Goal: Task Accomplishment & Management: Use online tool/utility

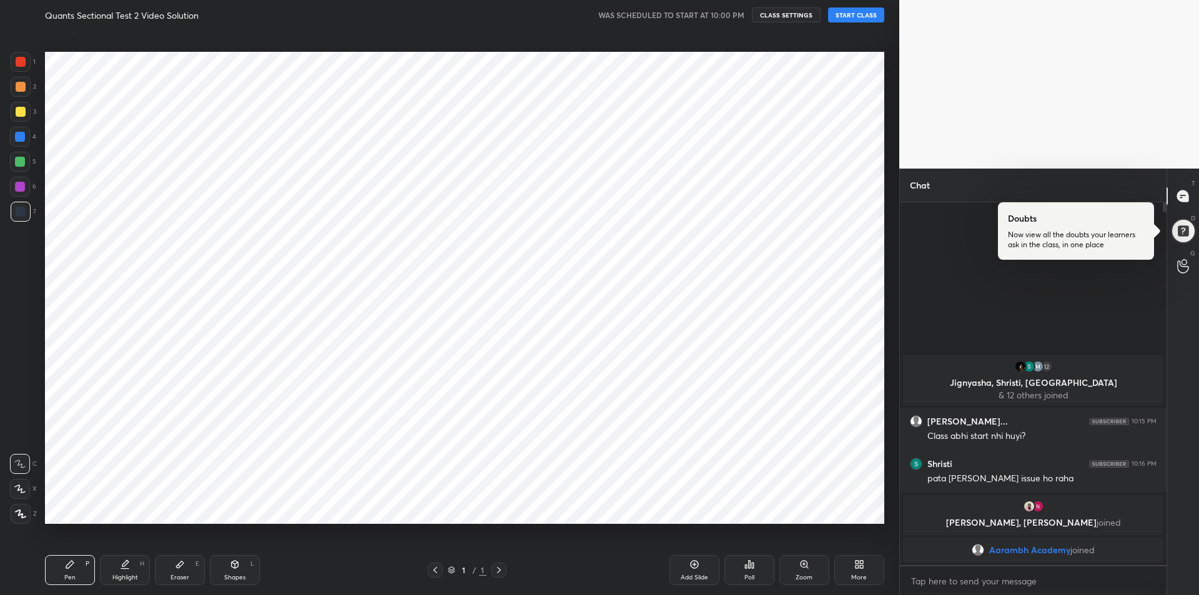
scroll to position [61941, 61607]
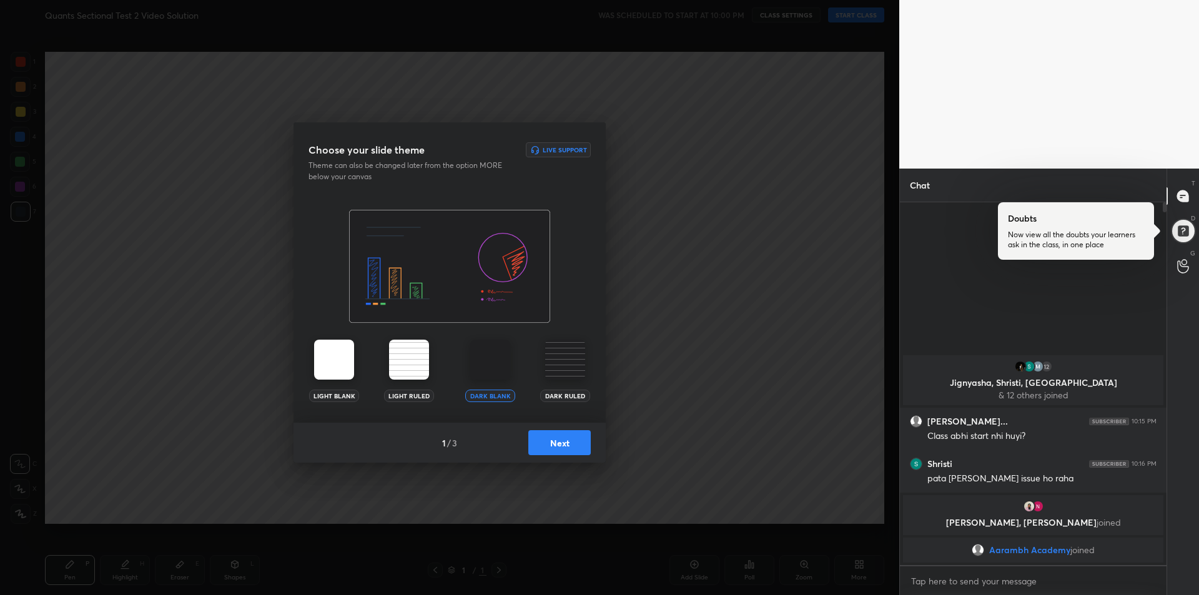
click at [559, 448] on button "Next" at bounding box center [559, 442] width 62 height 25
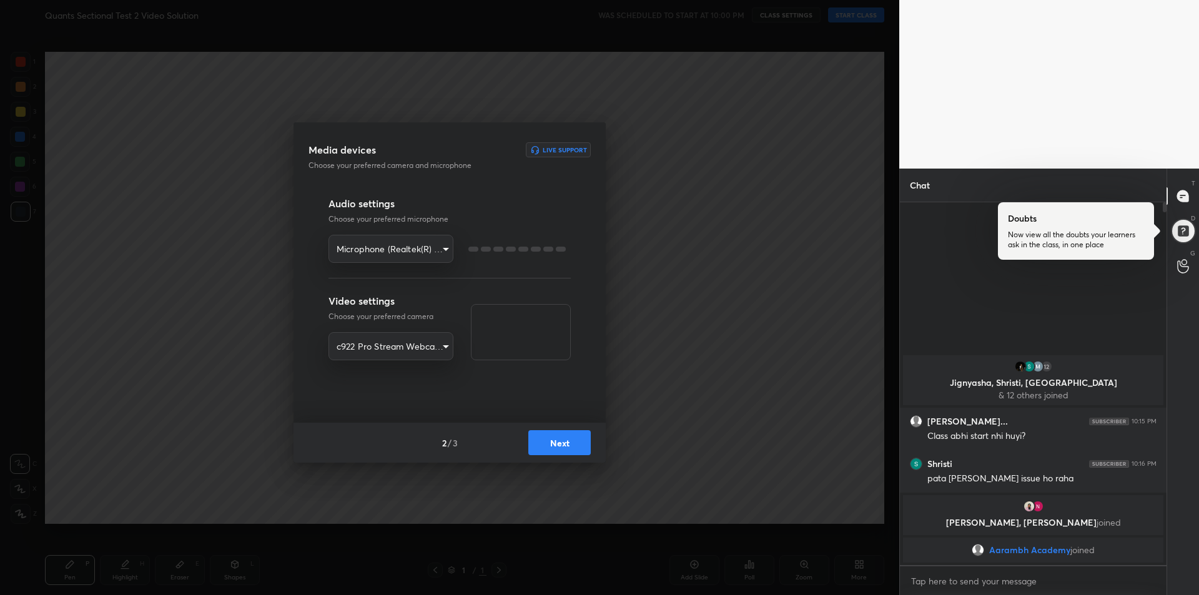
click at [565, 452] on button "Next" at bounding box center [559, 442] width 62 height 25
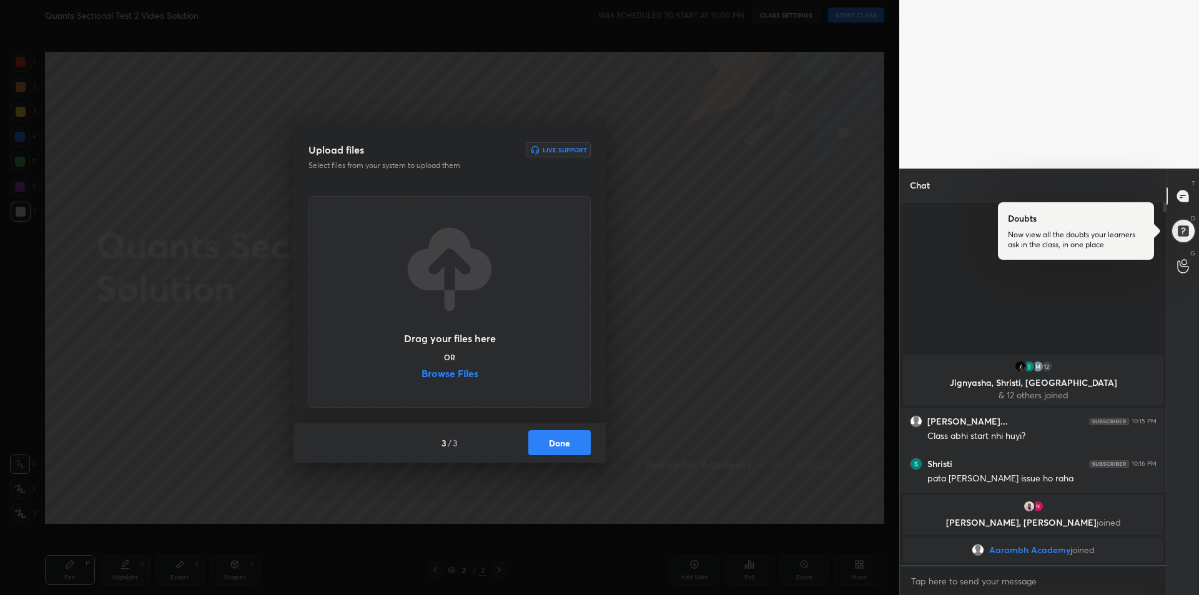
click at [469, 374] on label "Browse Files" at bounding box center [450, 374] width 57 height 13
click at [422, 374] on input "Browse Files" at bounding box center [422, 374] width 0 height 13
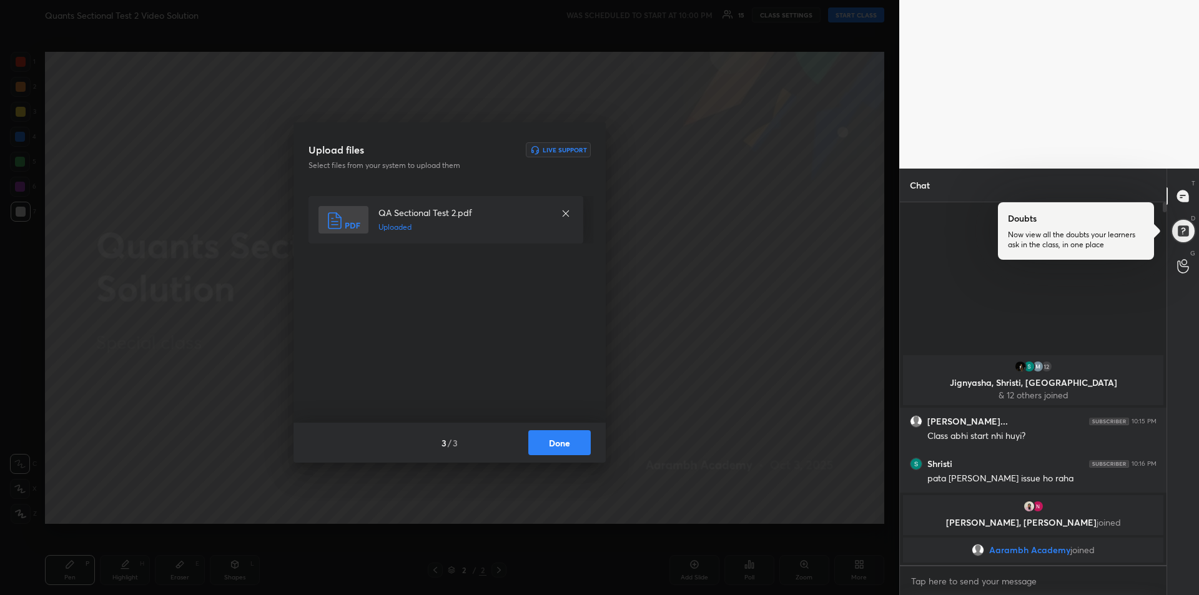
click at [560, 442] on button "Done" at bounding box center [559, 442] width 62 height 25
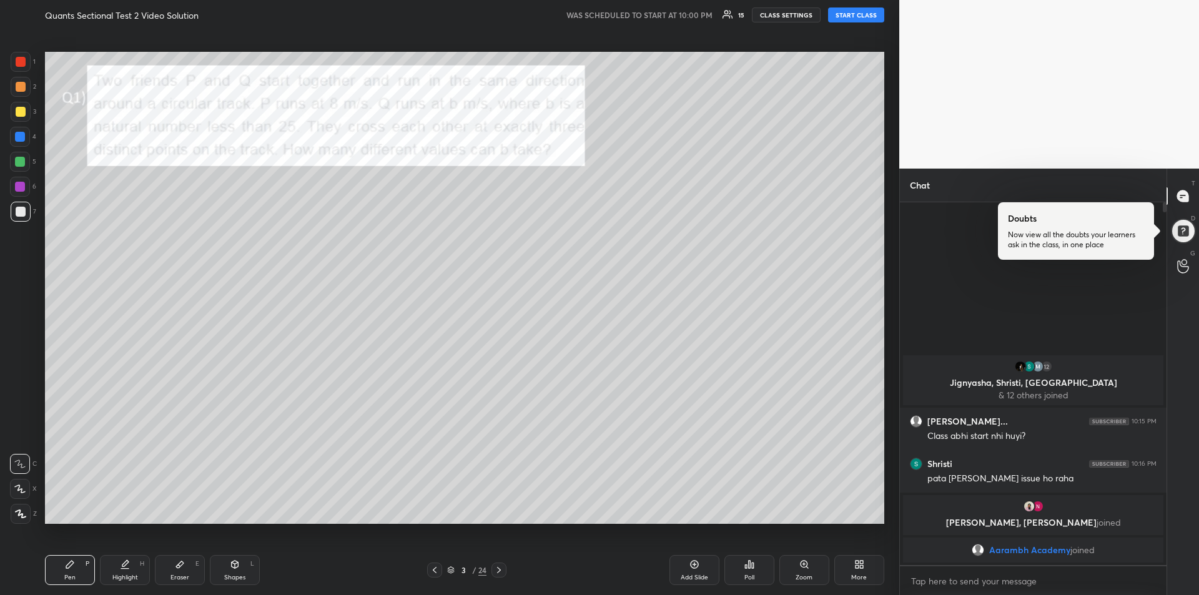
click at [858, 16] on button "START CLASS" at bounding box center [856, 14] width 56 height 15
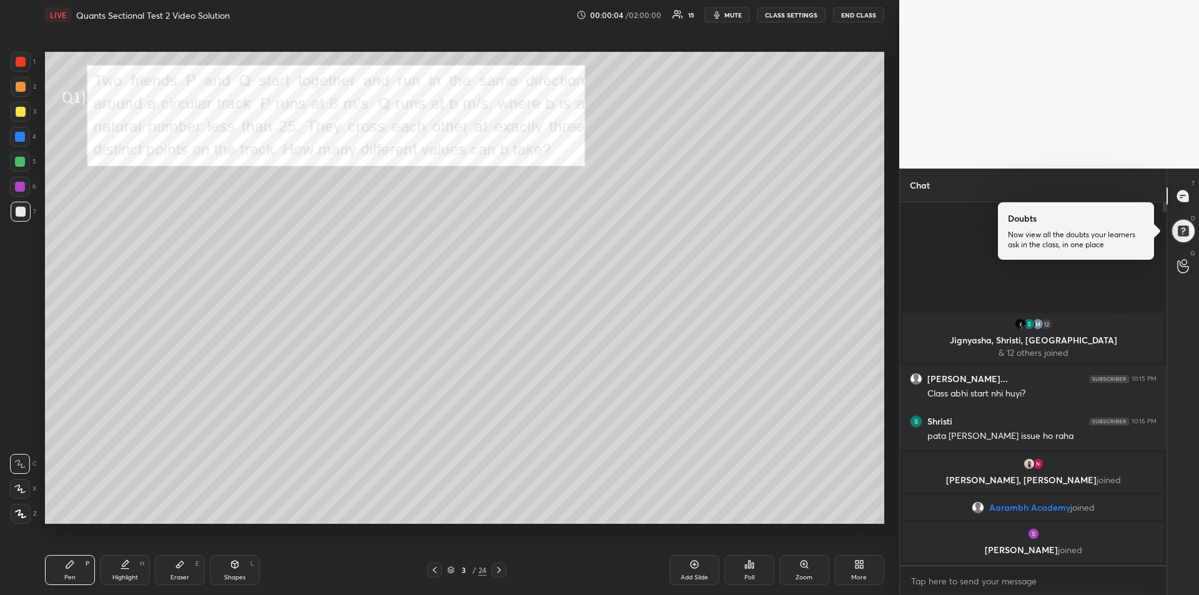
click at [20, 108] on div at bounding box center [21, 112] width 10 height 10
click at [23, 88] on div at bounding box center [21, 87] width 10 height 10
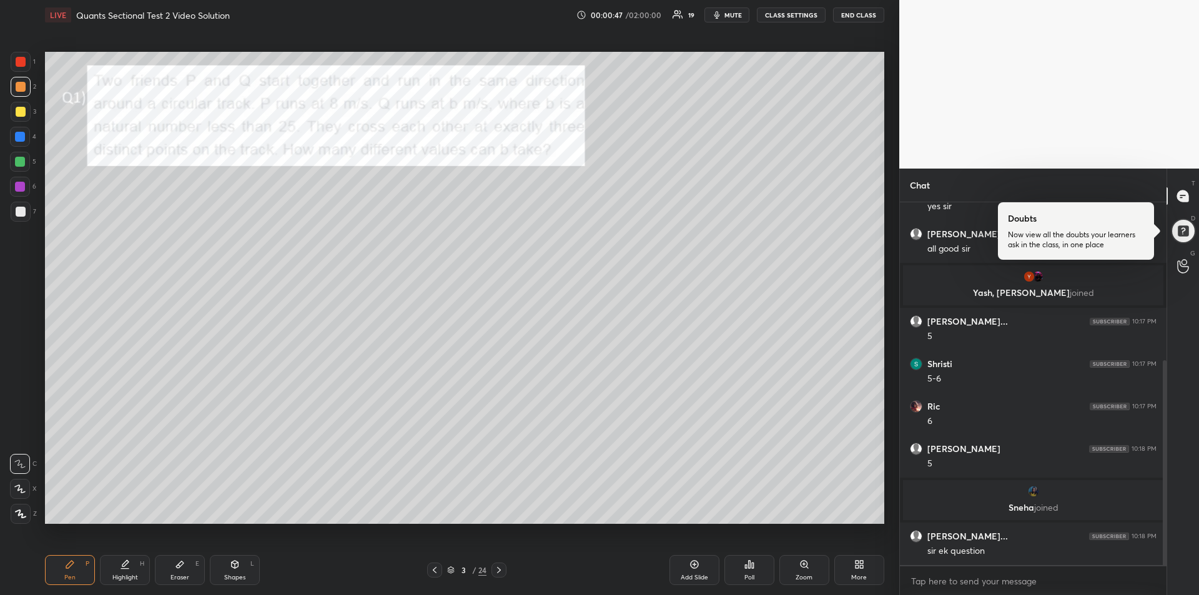
scroll to position [324, 0]
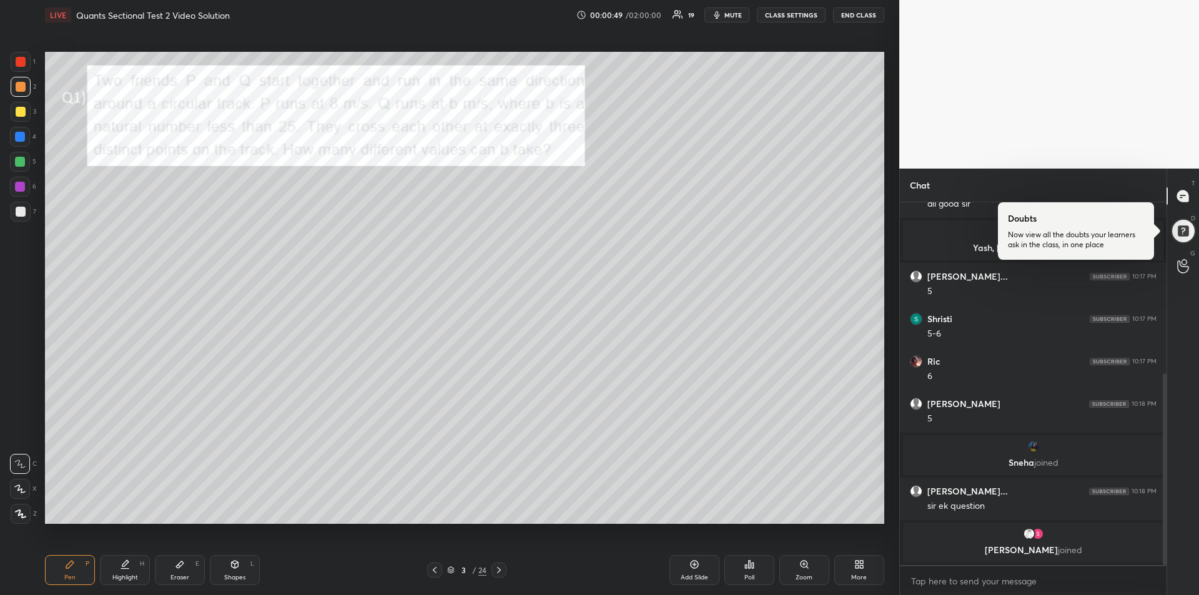
click at [21, 67] on div at bounding box center [21, 62] width 20 height 20
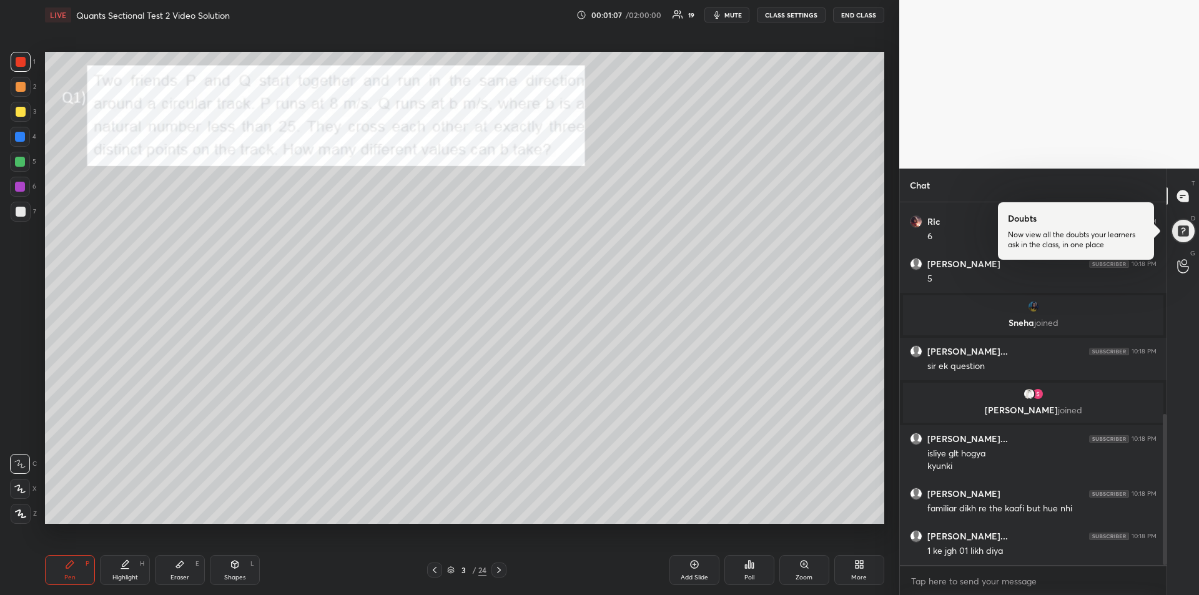
scroll to position [509, 0]
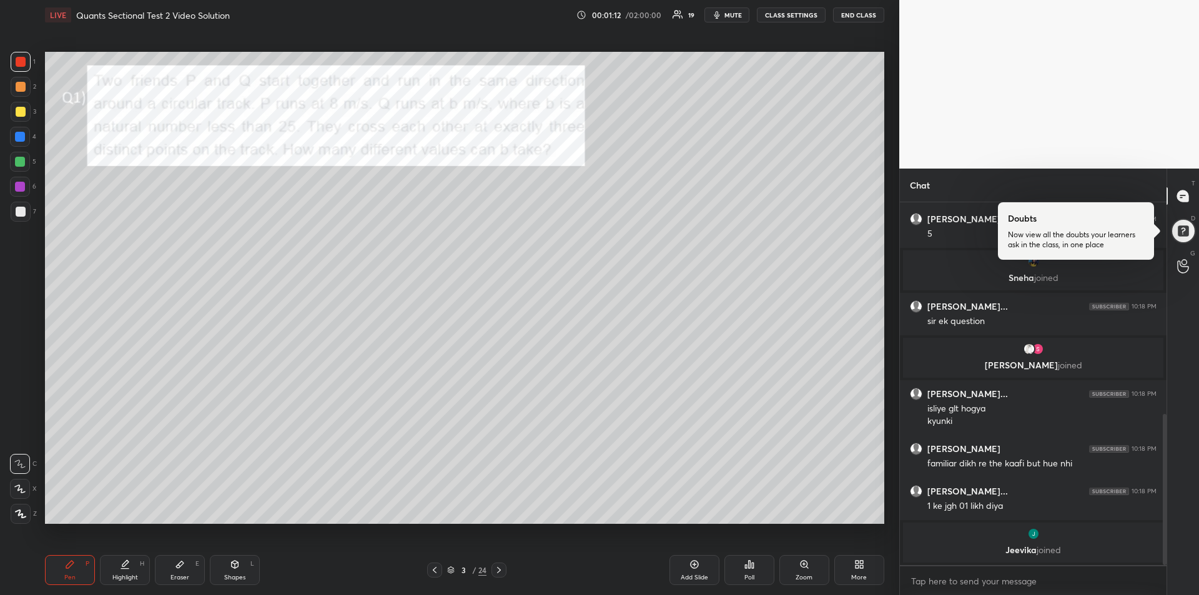
click at [21, 141] on div at bounding box center [20, 137] width 10 height 10
click at [174, 567] on div "Eraser E" at bounding box center [180, 570] width 50 height 30
click at [19, 515] on rect at bounding box center [19, 515] width 1 height 1
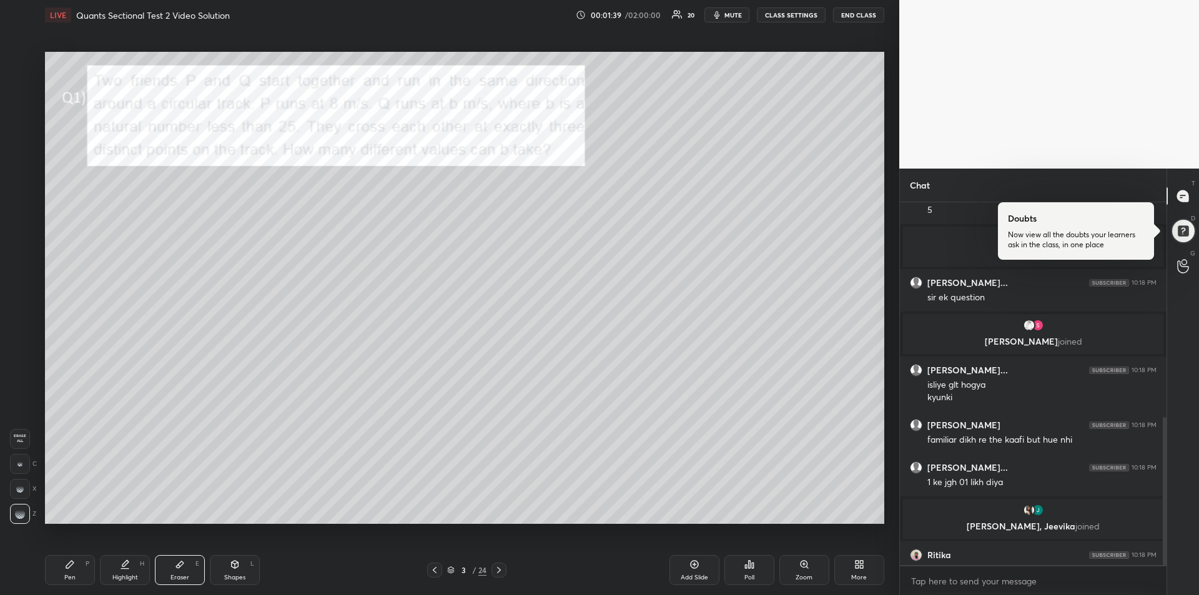
scroll to position [528, 0]
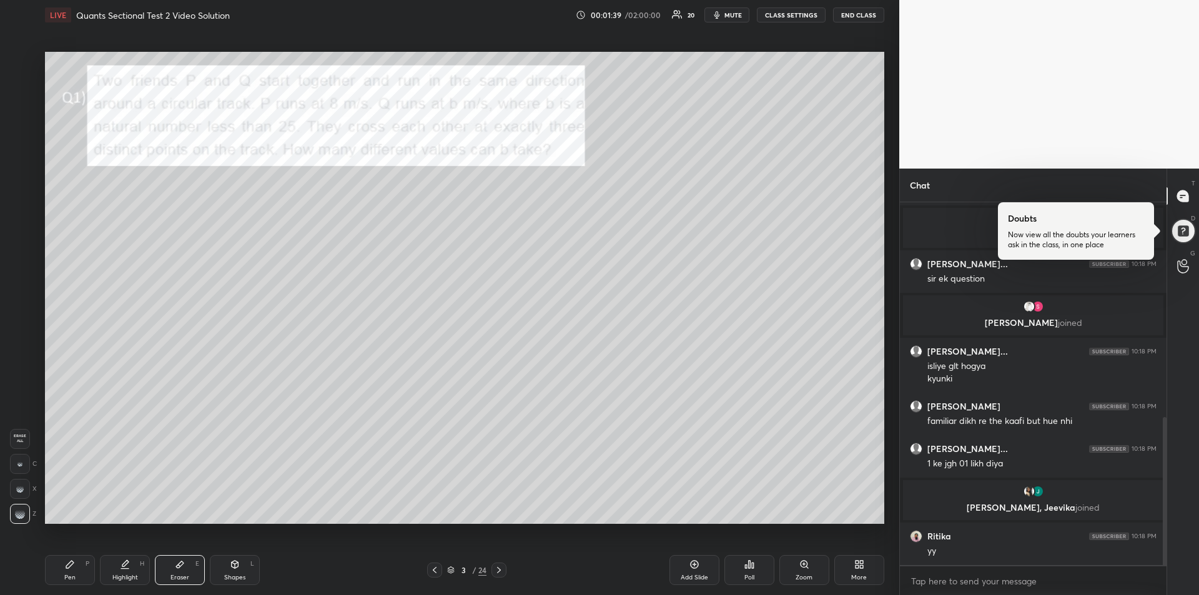
click at [62, 563] on div "Pen P" at bounding box center [70, 570] width 50 height 30
click at [18, 139] on div at bounding box center [20, 137] width 10 height 10
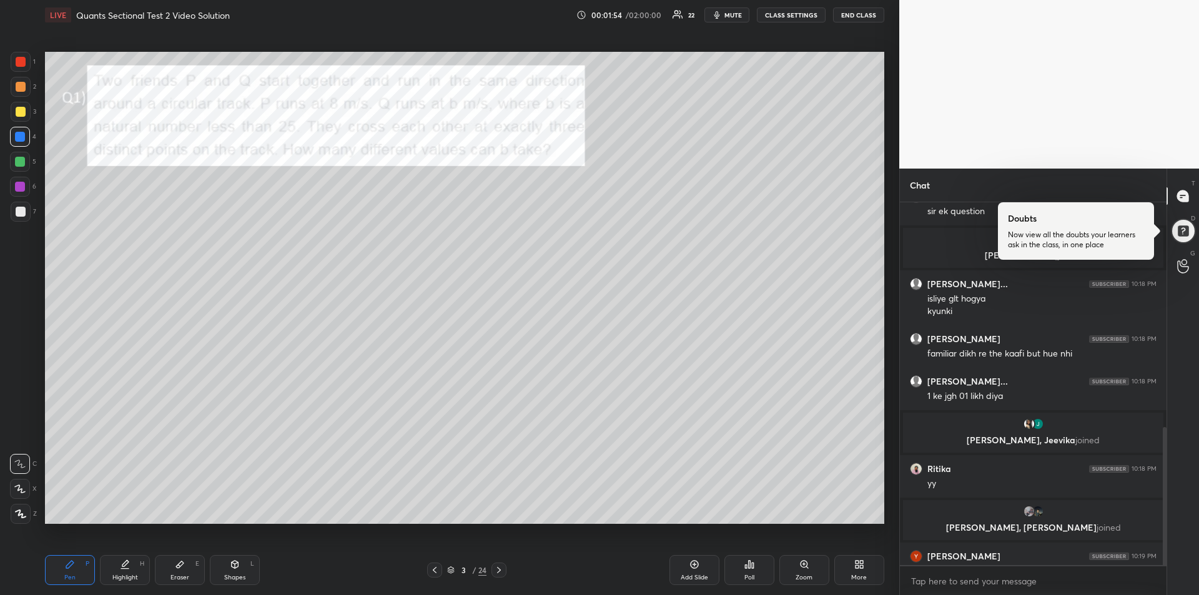
scroll to position [593, 0]
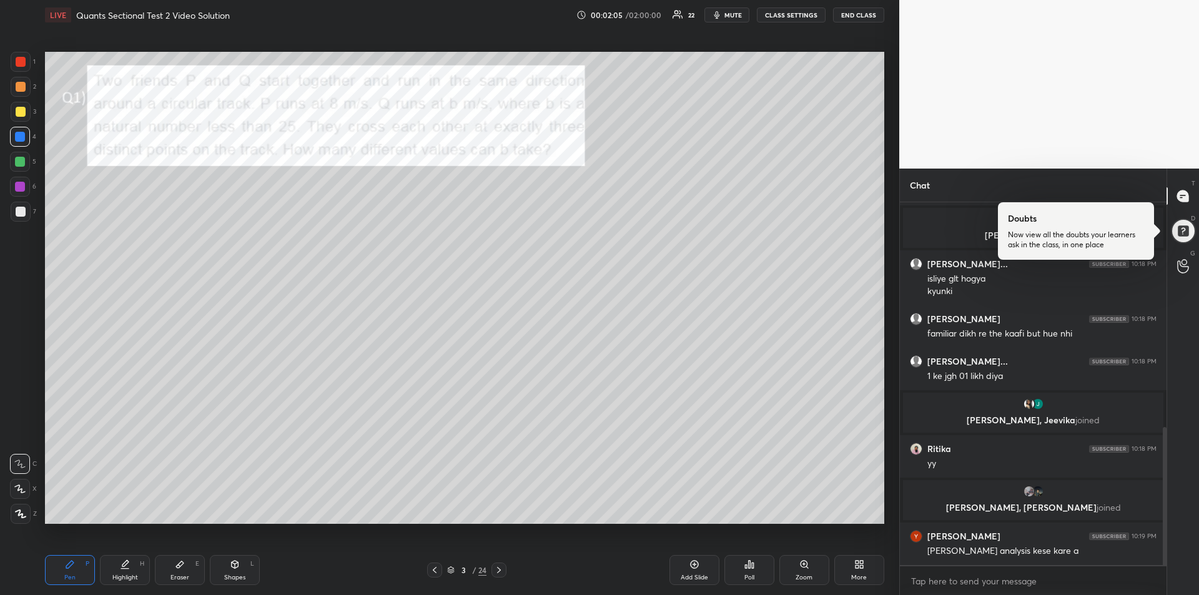
click at [176, 575] on div "Eraser" at bounding box center [180, 578] width 19 height 6
click at [72, 562] on icon at bounding box center [69, 564] width 7 height 7
click at [19, 161] on div at bounding box center [20, 162] width 10 height 10
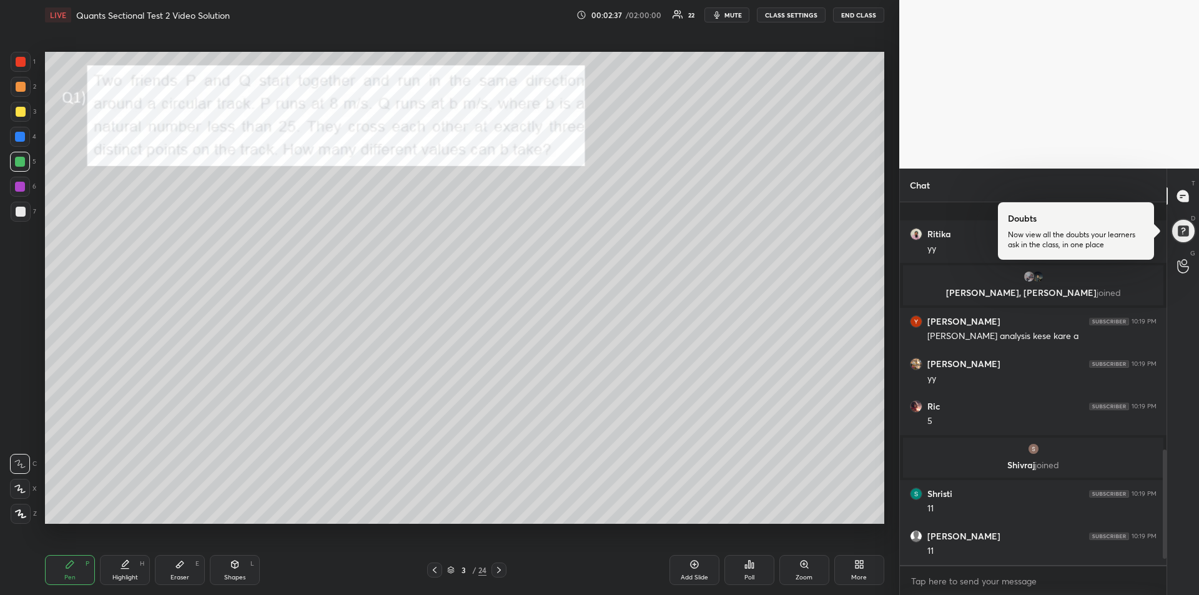
scroll to position [860, 0]
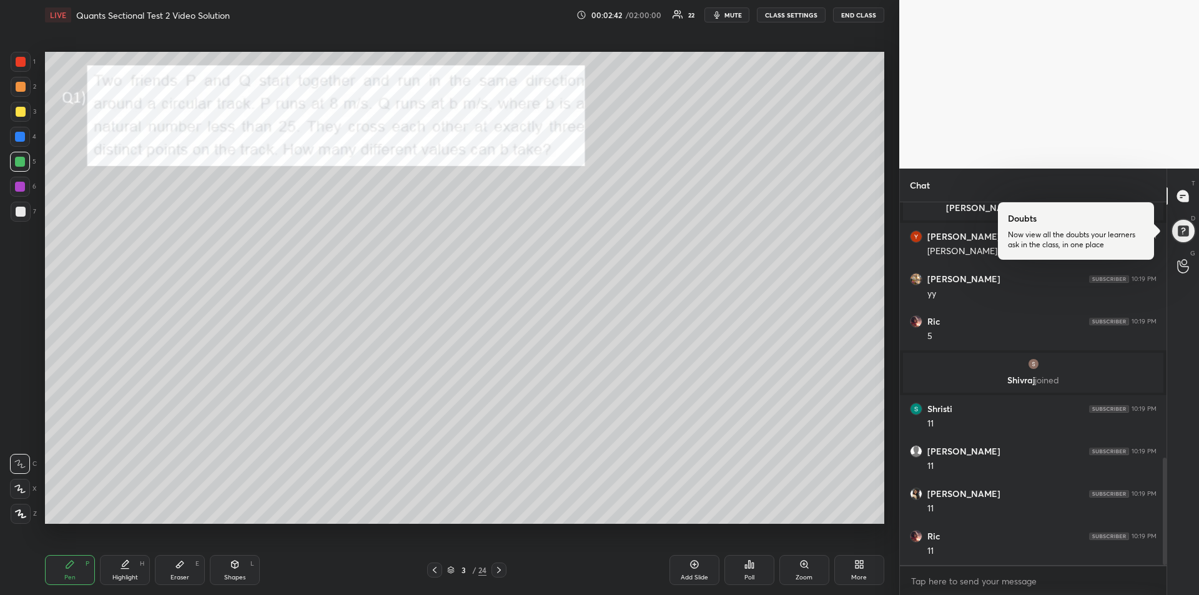
click at [19, 214] on div at bounding box center [21, 212] width 10 height 10
click at [25, 64] on div at bounding box center [21, 62] width 10 height 10
click at [179, 576] on div "Eraser" at bounding box center [180, 578] width 19 height 6
click at [69, 568] on icon at bounding box center [69, 564] width 7 height 7
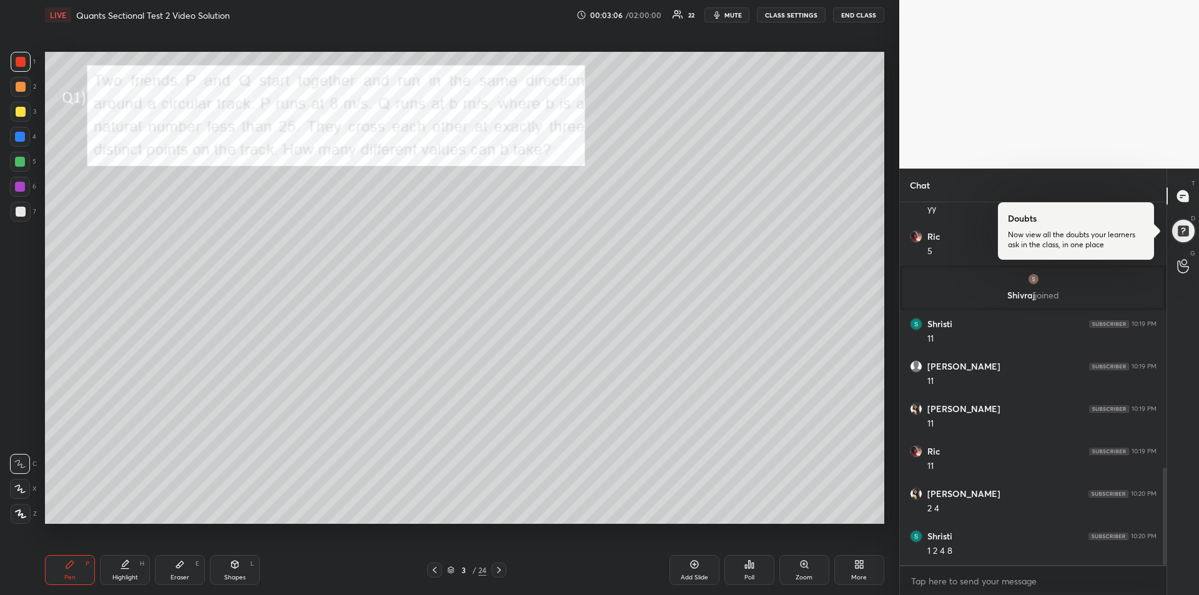
scroll to position [987, 0]
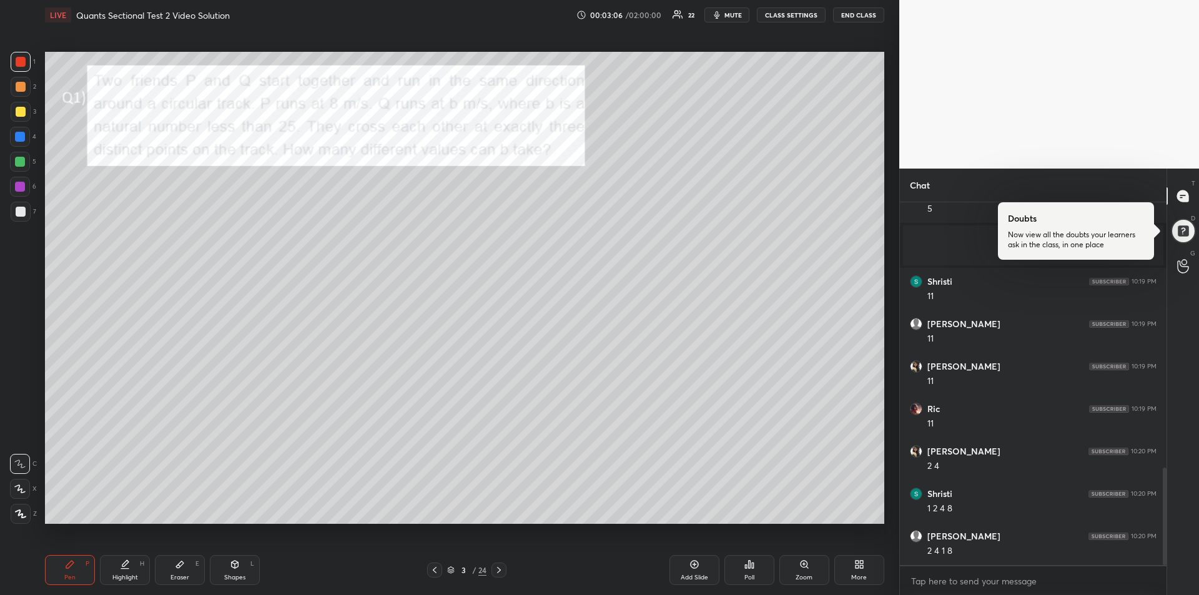
click at [18, 188] on div at bounding box center [20, 187] width 10 height 10
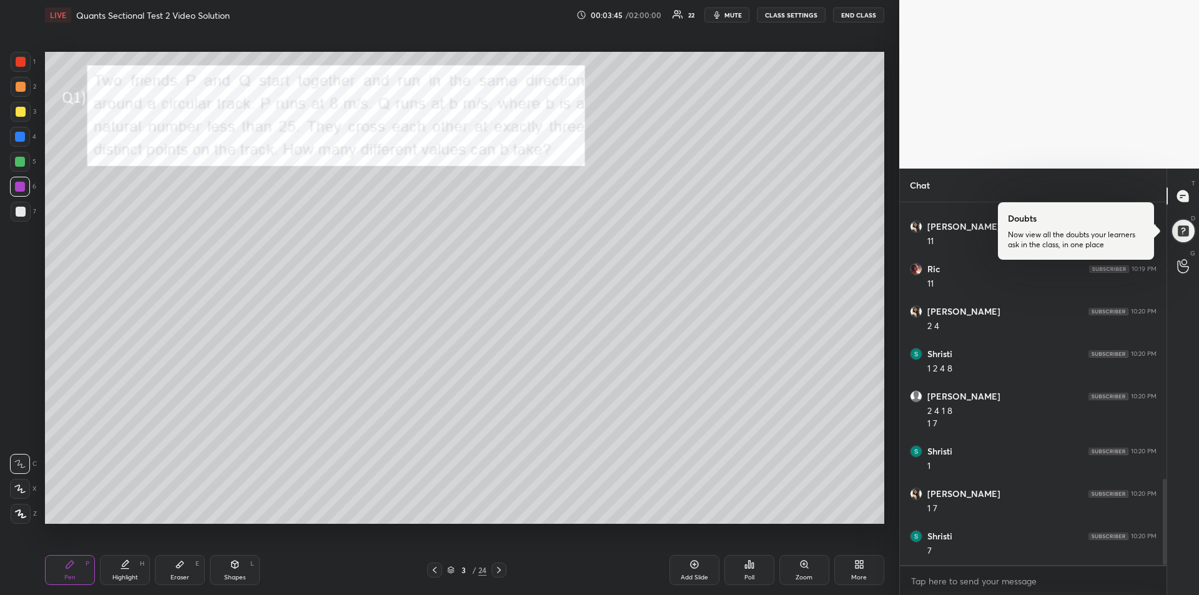
scroll to position [1170, 0]
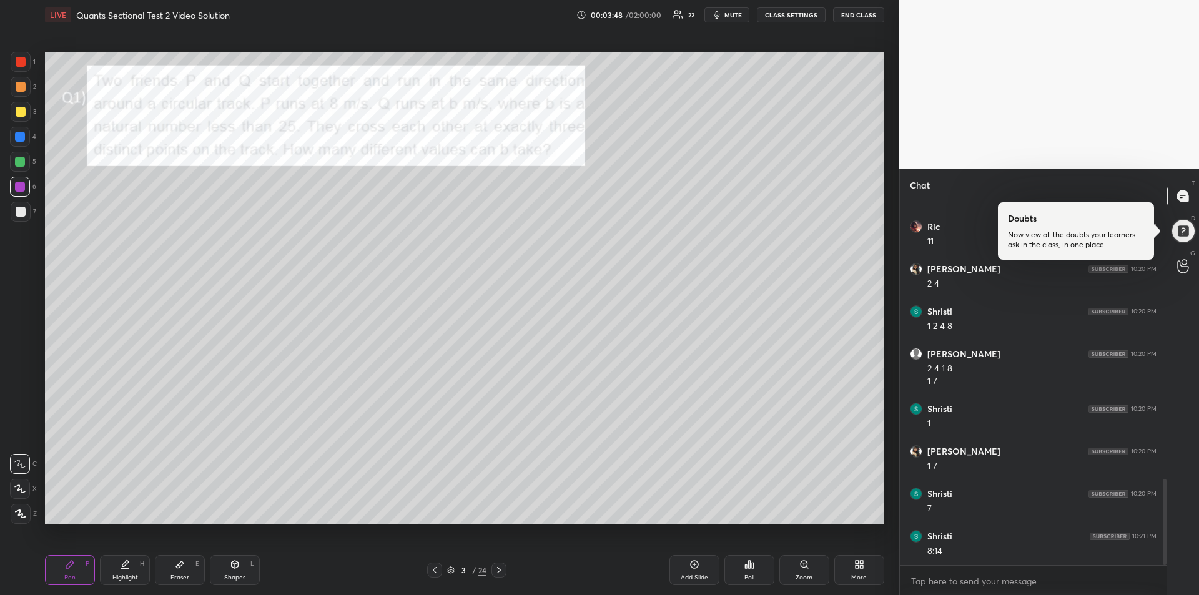
click at [15, 160] on div at bounding box center [20, 162] width 10 height 10
click at [22, 191] on div at bounding box center [20, 187] width 10 height 10
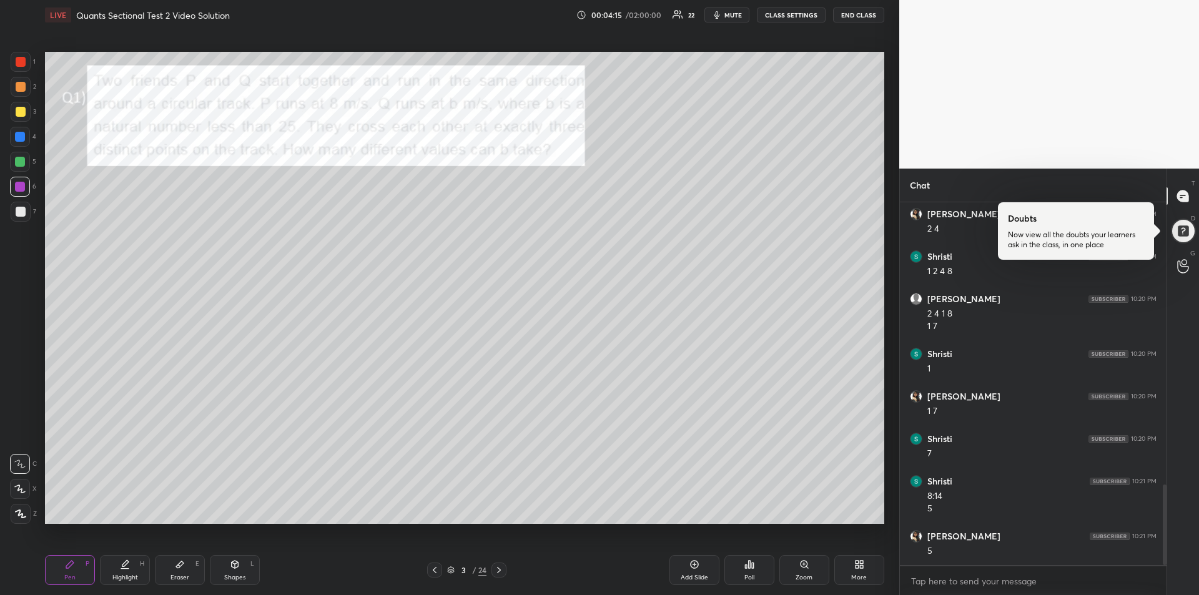
scroll to position [1270, 0]
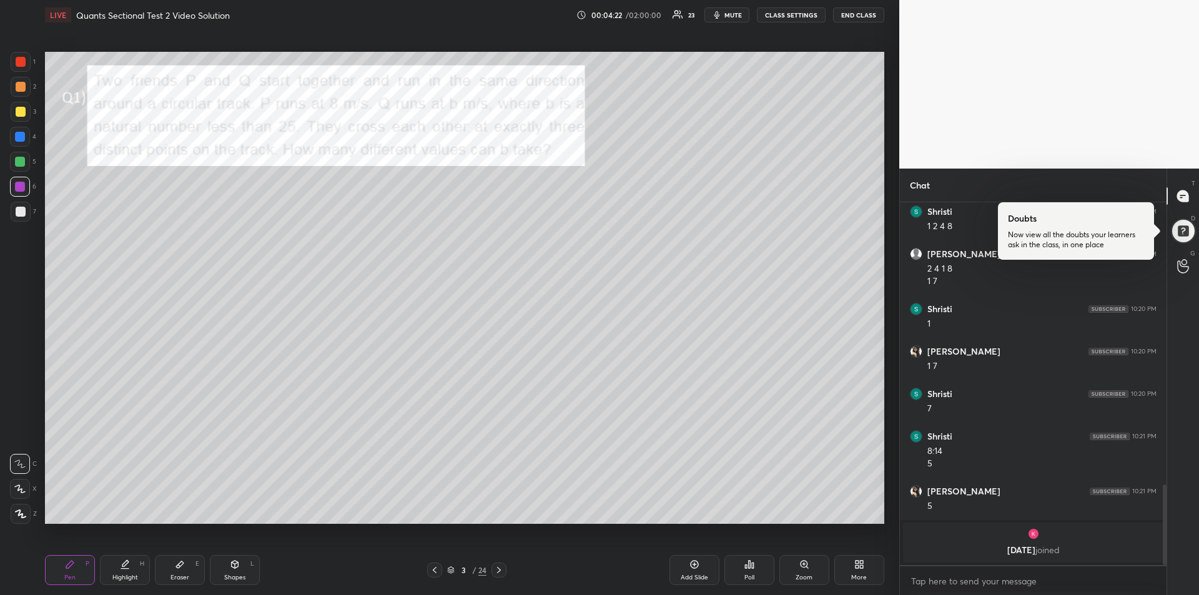
click at [18, 169] on div at bounding box center [20, 162] width 20 height 20
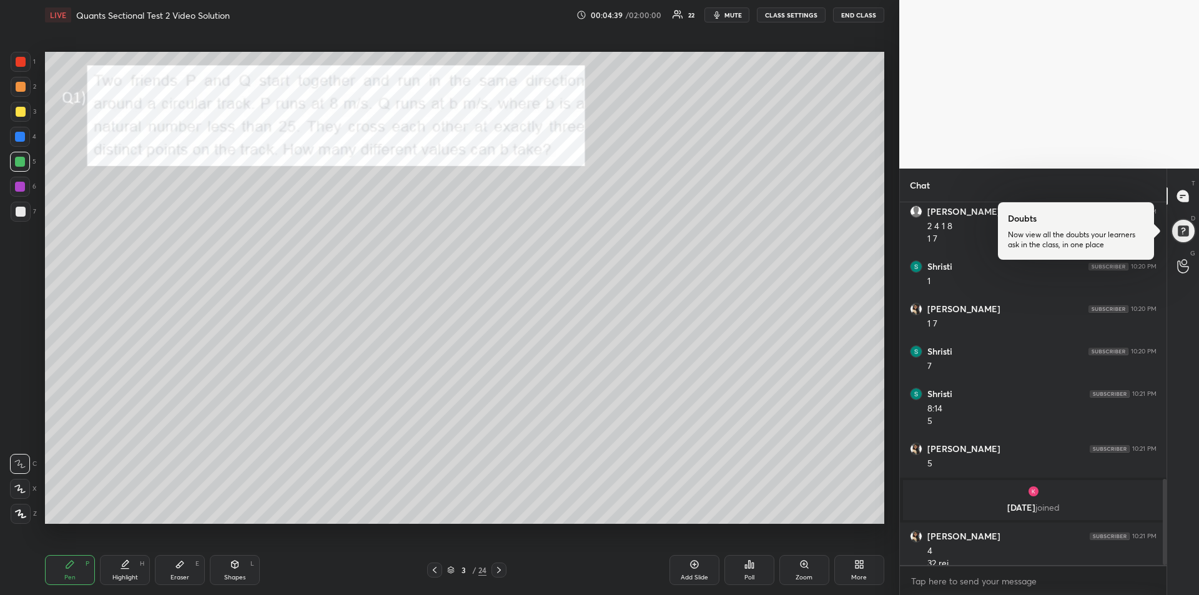
scroll to position [1170, 0]
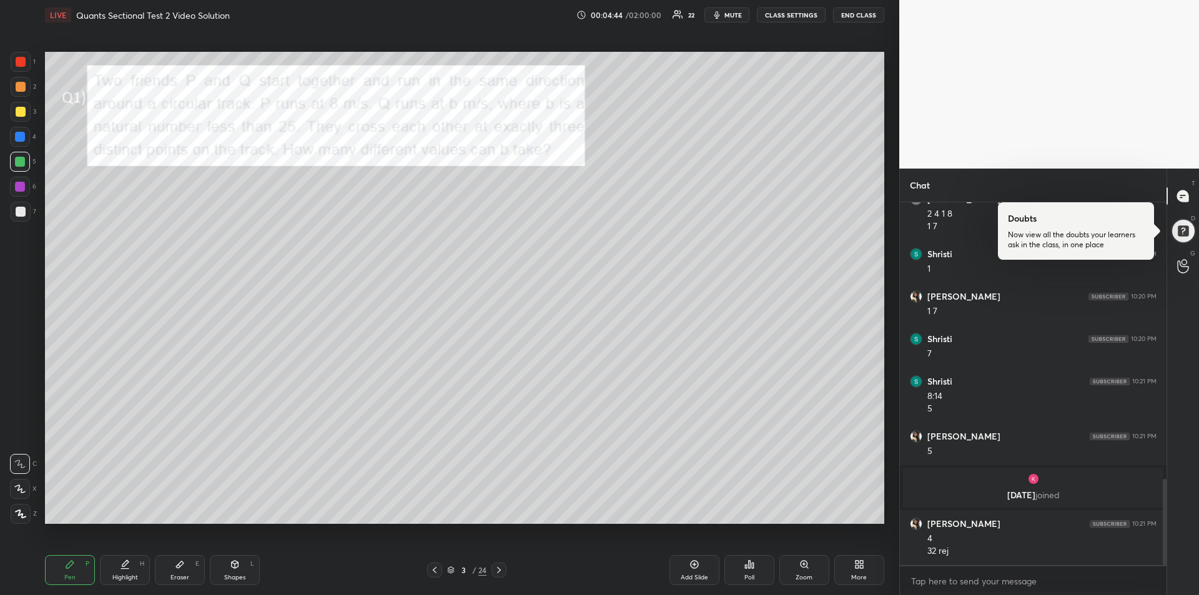
click at [19, 65] on div at bounding box center [21, 62] width 10 height 10
click at [729, 14] on span "mute" at bounding box center [732, 15] width 17 height 9
click at [729, 20] on button "unmute" at bounding box center [727, 14] width 45 height 15
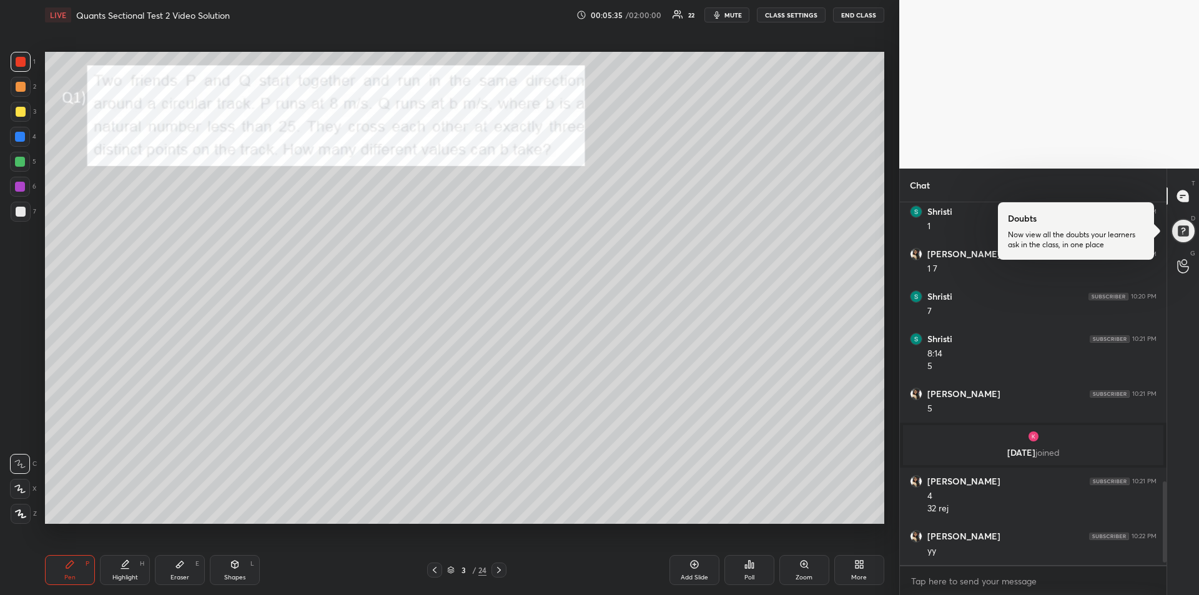
click at [500, 574] on icon at bounding box center [499, 570] width 10 height 10
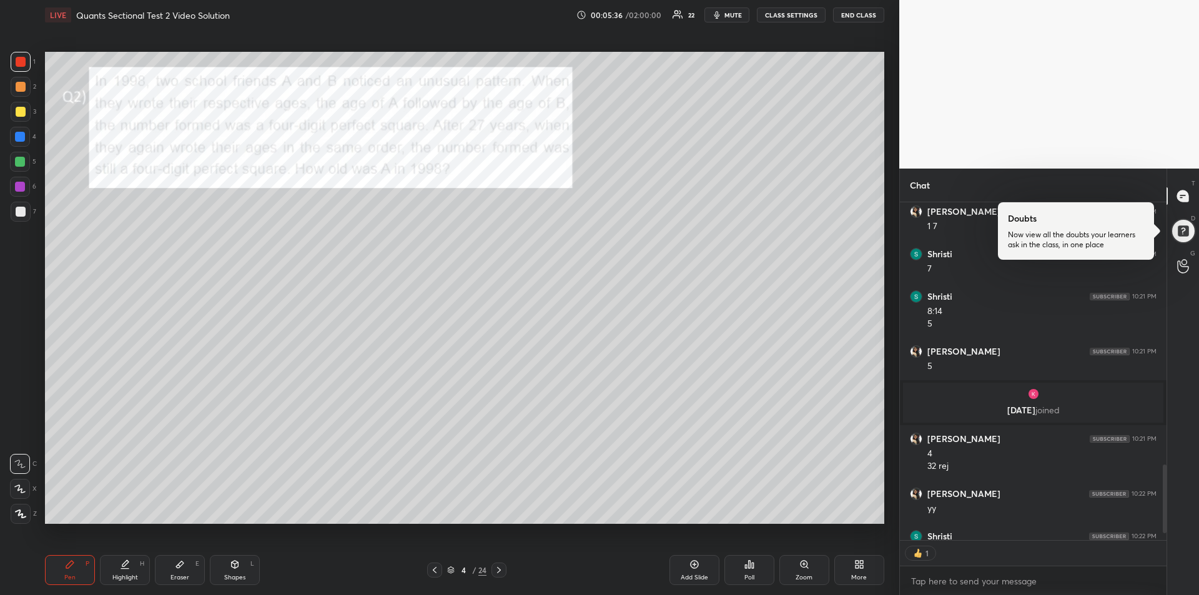
scroll to position [1325, 0]
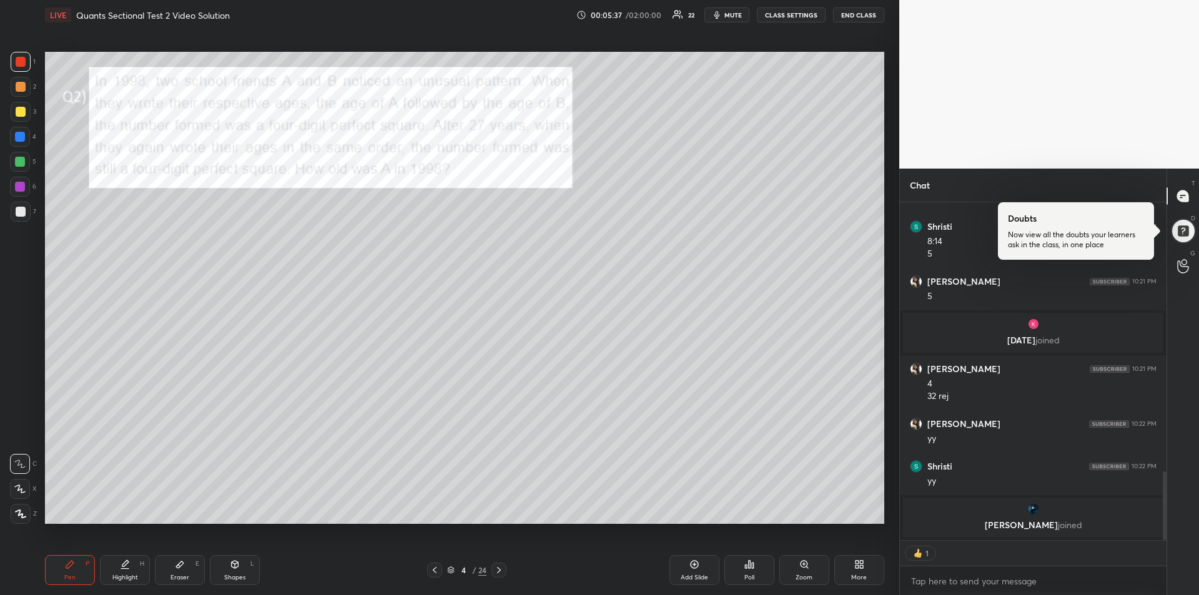
click at [122, 575] on div "Highlight" at bounding box center [125, 578] width 26 height 6
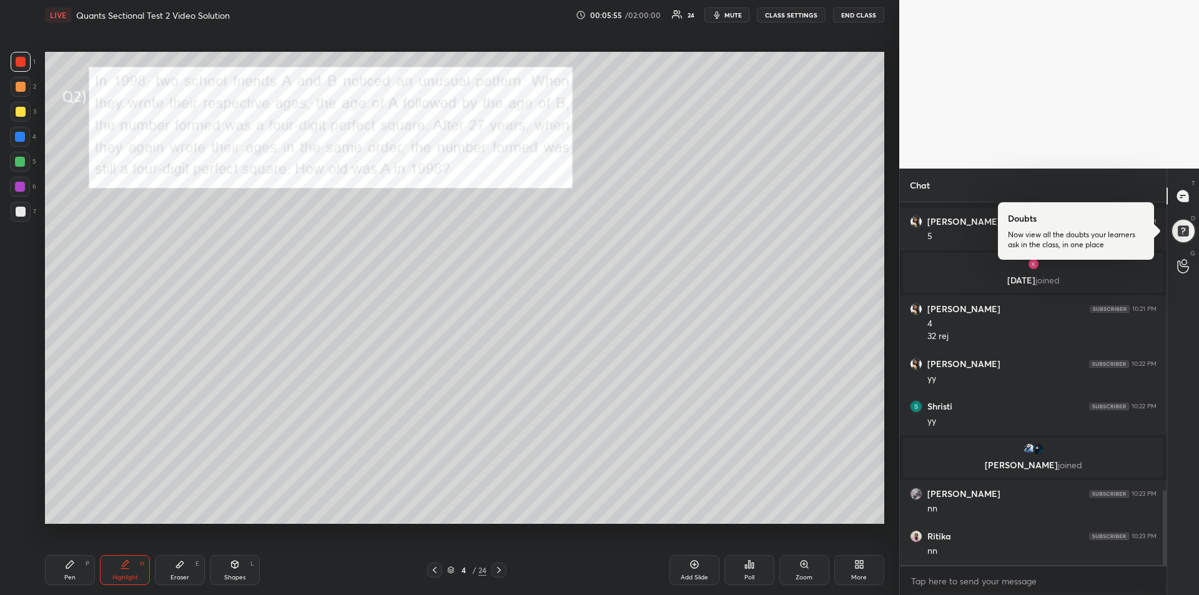
scroll to position [1397, 0]
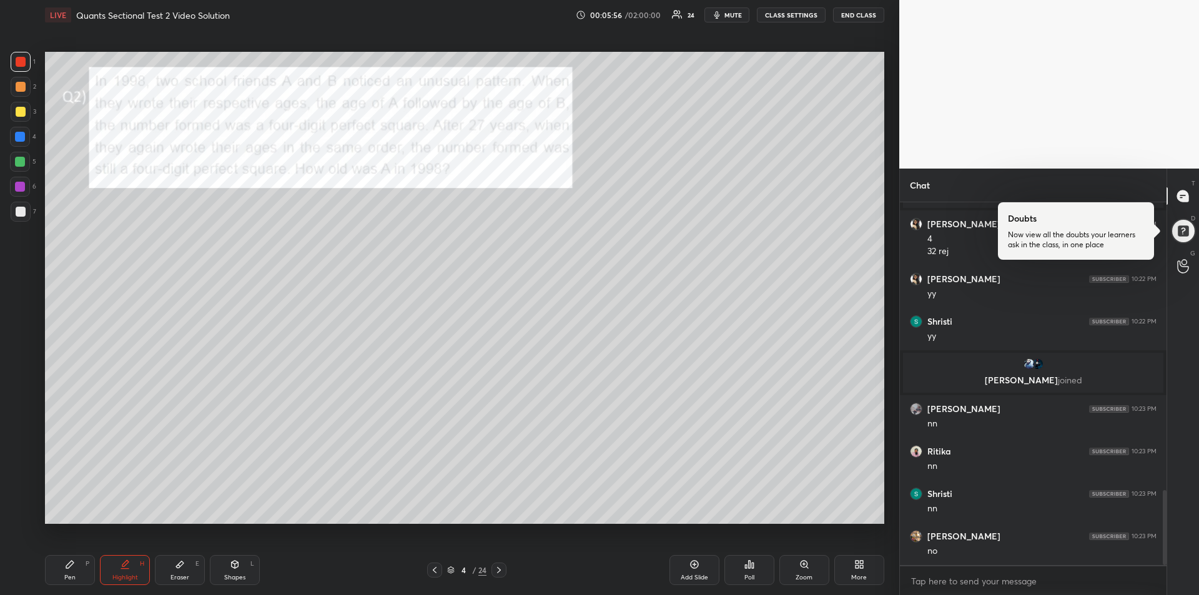
click at [19, 166] on div at bounding box center [20, 162] width 10 height 10
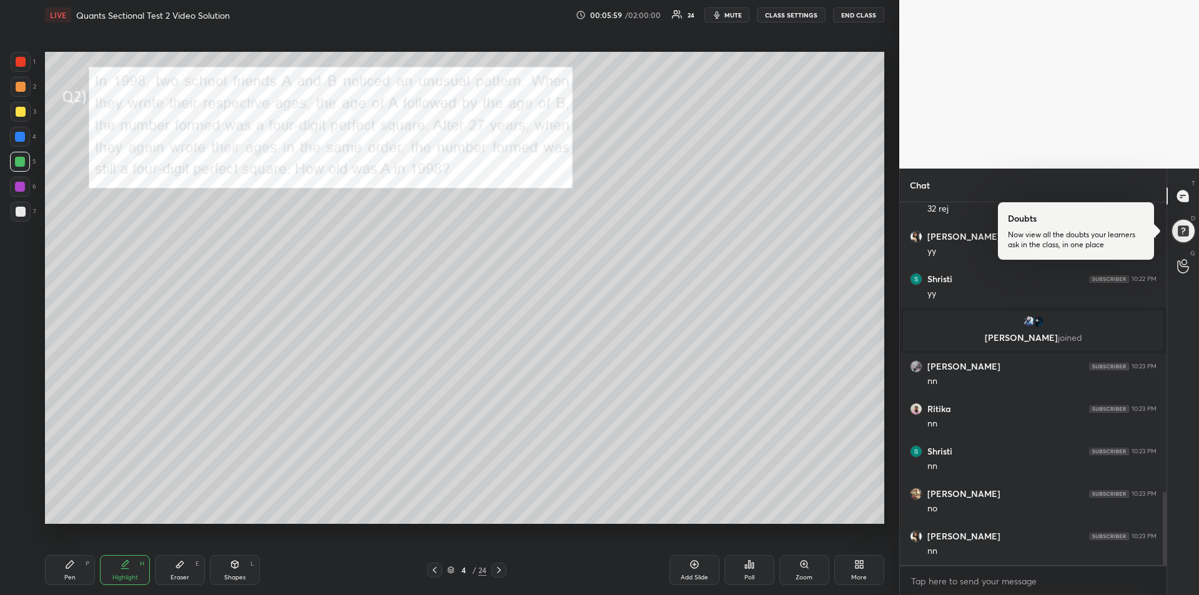
click at [74, 575] on div "Pen" at bounding box center [69, 578] width 11 height 6
click at [502, 577] on div at bounding box center [499, 570] width 15 height 15
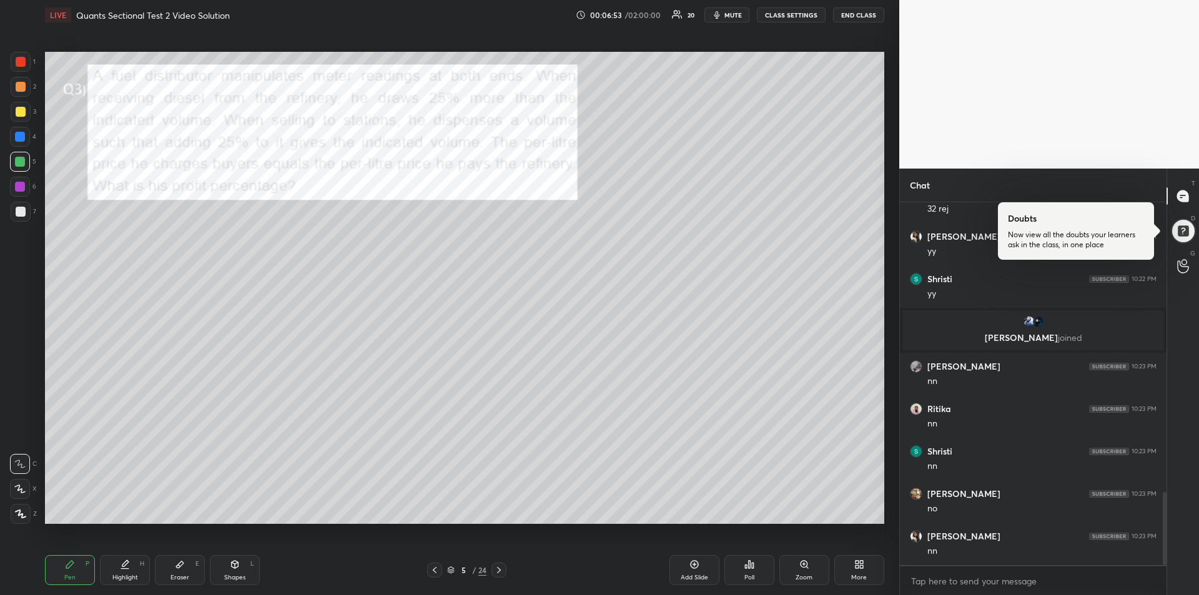
click at [177, 564] on icon at bounding box center [180, 565] width 10 height 10
click at [68, 562] on icon at bounding box center [70, 565] width 10 height 10
click at [174, 565] on div "Eraser E" at bounding box center [180, 570] width 50 height 30
click at [57, 566] on div "Pen P" at bounding box center [70, 570] width 50 height 30
click at [17, 91] on div at bounding box center [21, 87] width 10 height 10
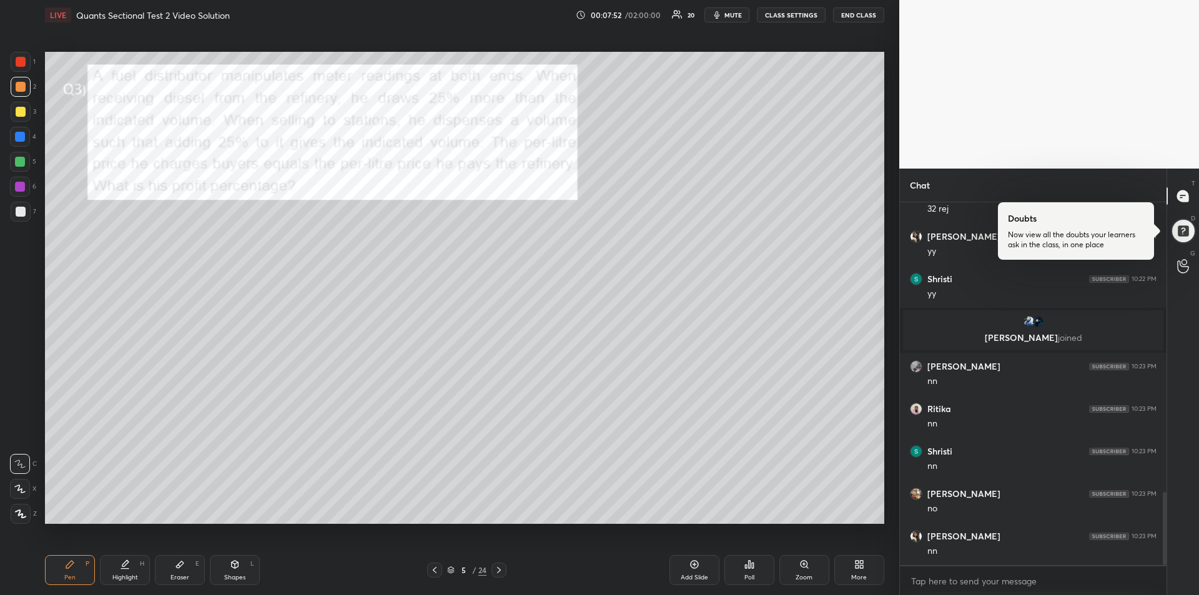
click at [503, 575] on icon at bounding box center [499, 570] width 10 height 10
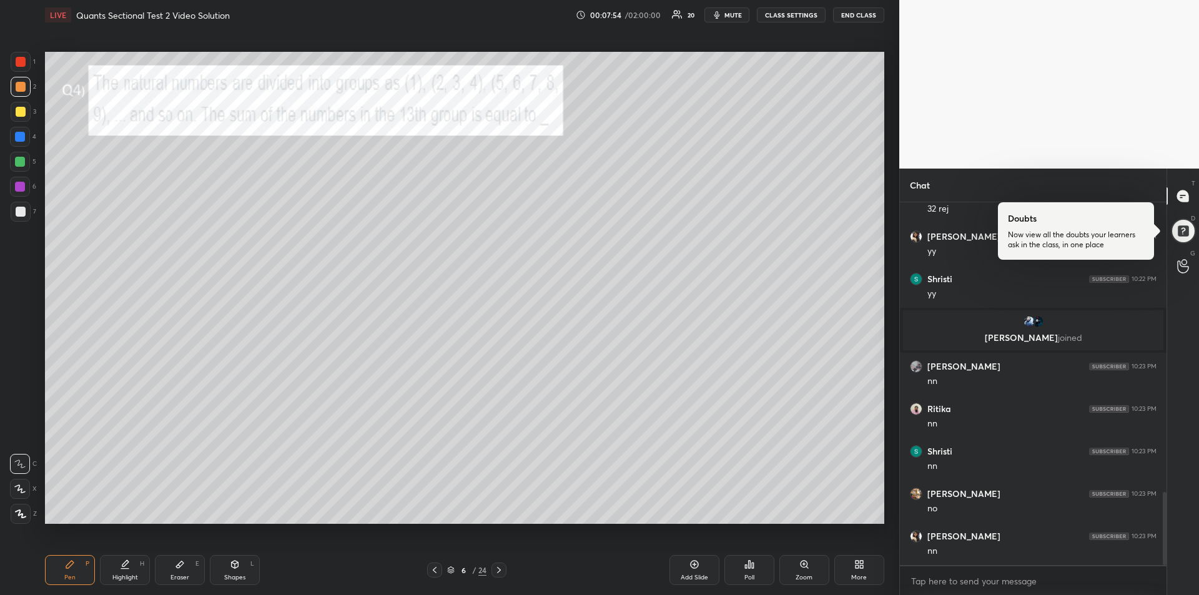
click at [21, 56] on div at bounding box center [21, 62] width 20 height 20
click at [180, 573] on div "Eraser E" at bounding box center [180, 570] width 50 height 30
click at [68, 575] on div "Pen" at bounding box center [69, 578] width 11 height 6
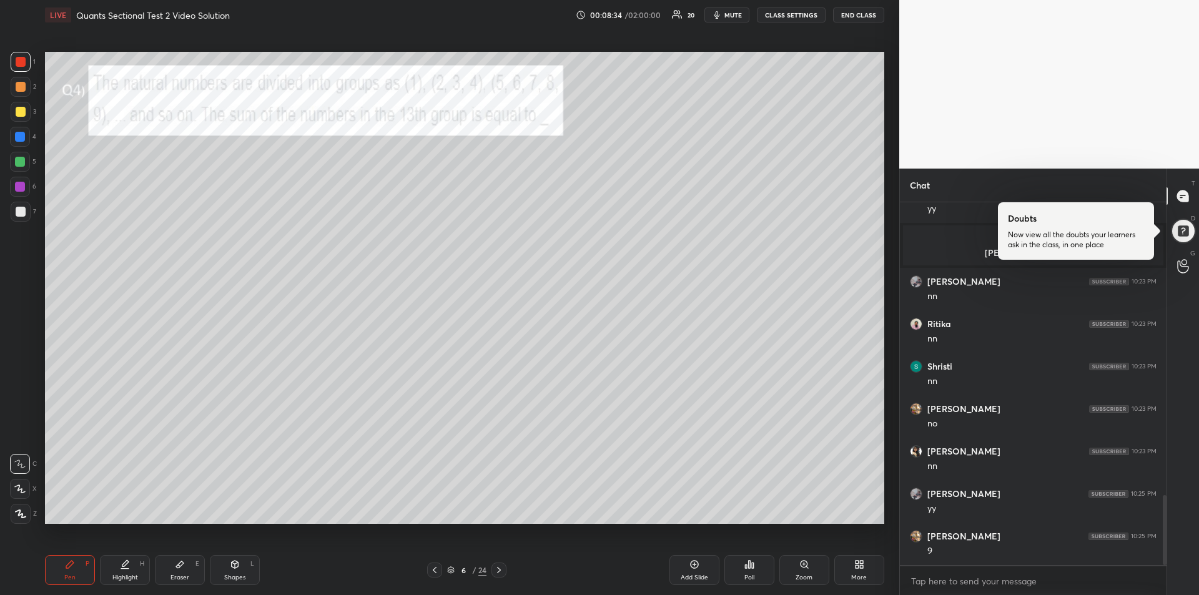
scroll to position [1567, 0]
click at [189, 576] on div "Eraser E" at bounding box center [180, 570] width 50 height 30
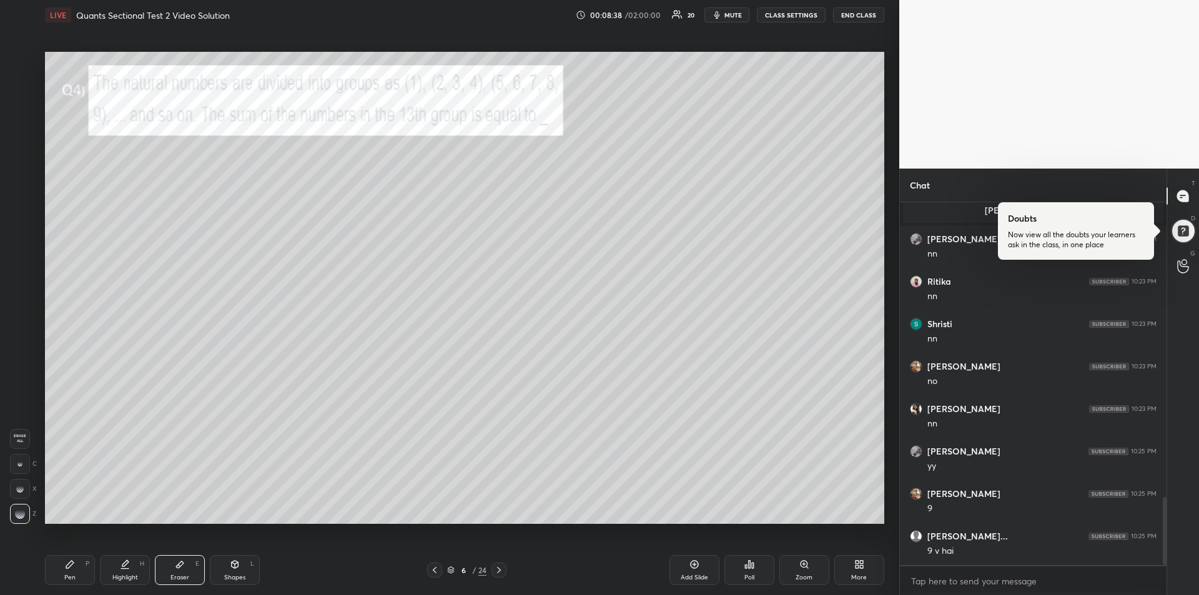
click at [74, 578] on div "Pen" at bounding box center [69, 578] width 11 height 6
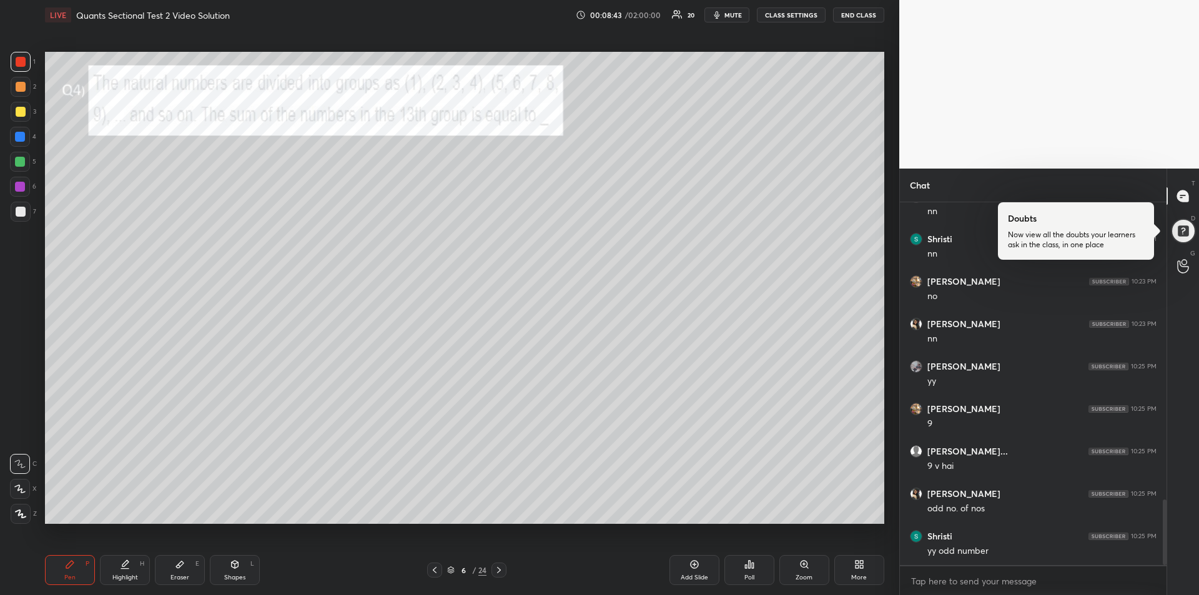
scroll to position [1694, 0]
click at [127, 576] on div "Highlight" at bounding box center [125, 578] width 26 height 6
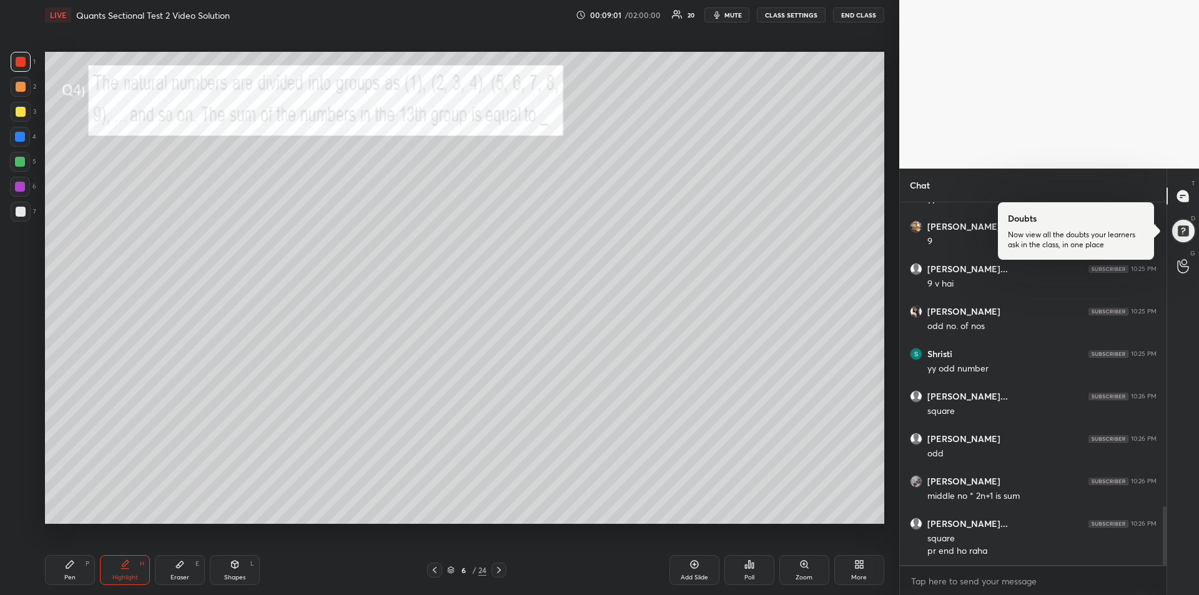
scroll to position [1879, 0]
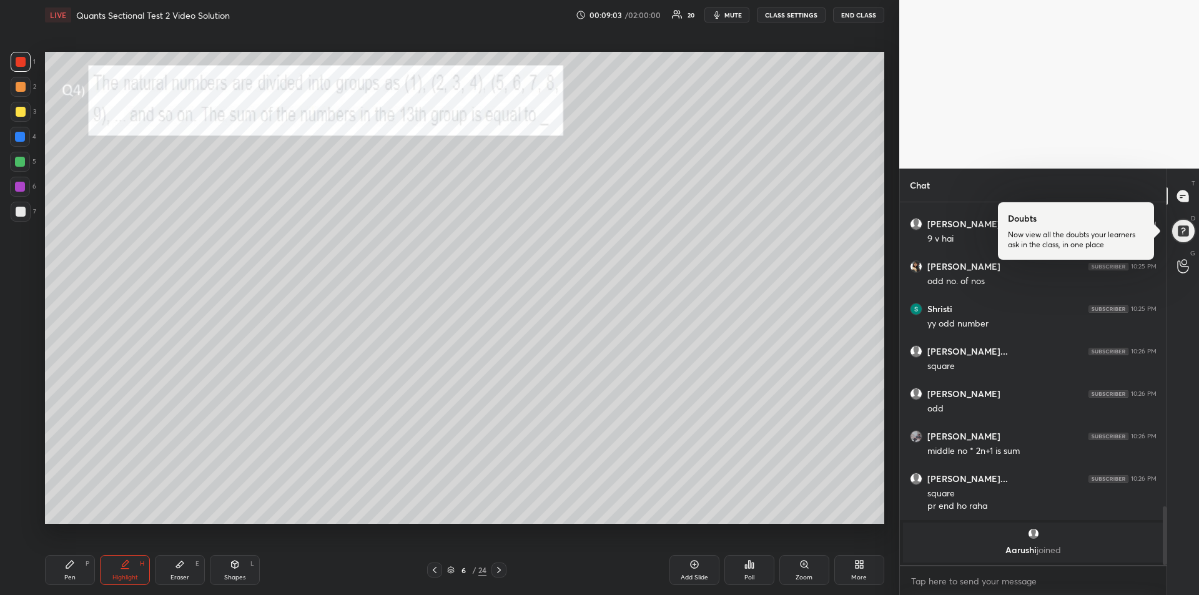
click at [68, 580] on div "Pen" at bounding box center [69, 578] width 11 height 6
click at [21, 162] on div at bounding box center [20, 162] width 10 height 10
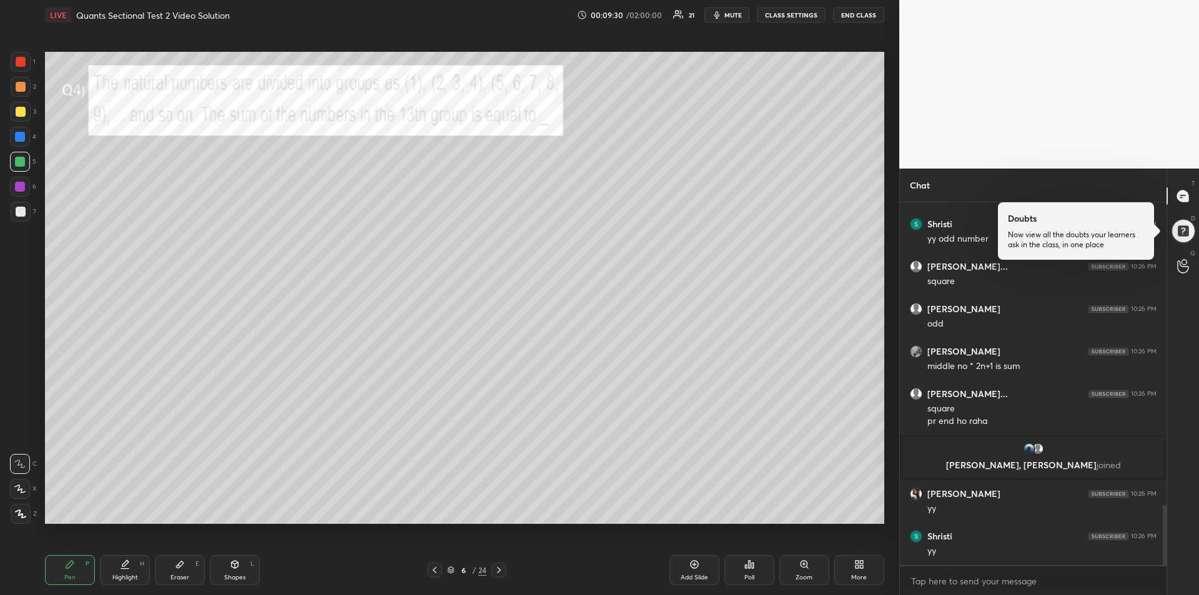
scroll to position [1833, 0]
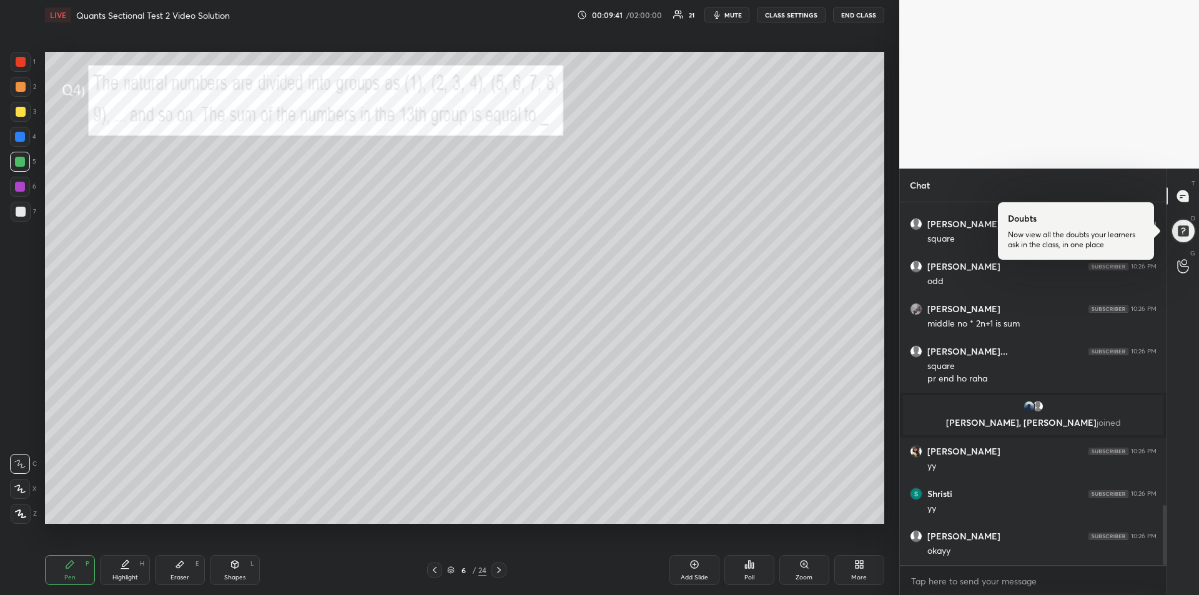
click at [21, 217] on div at bounding box center [21, 212] width 20 height 20
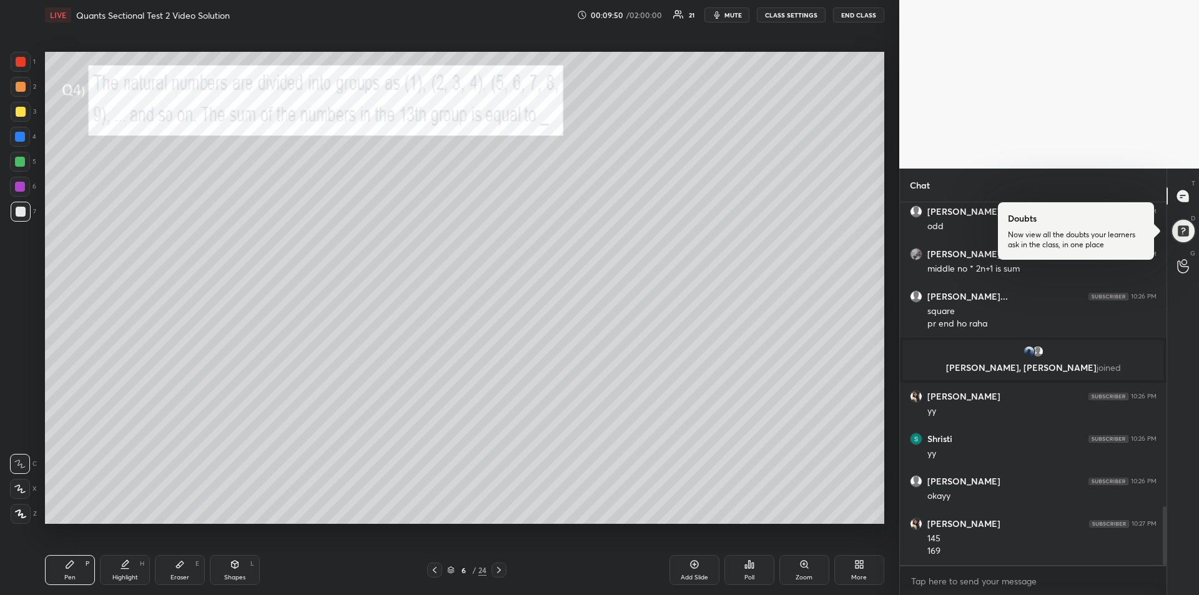
scroll to position [1931, 0]
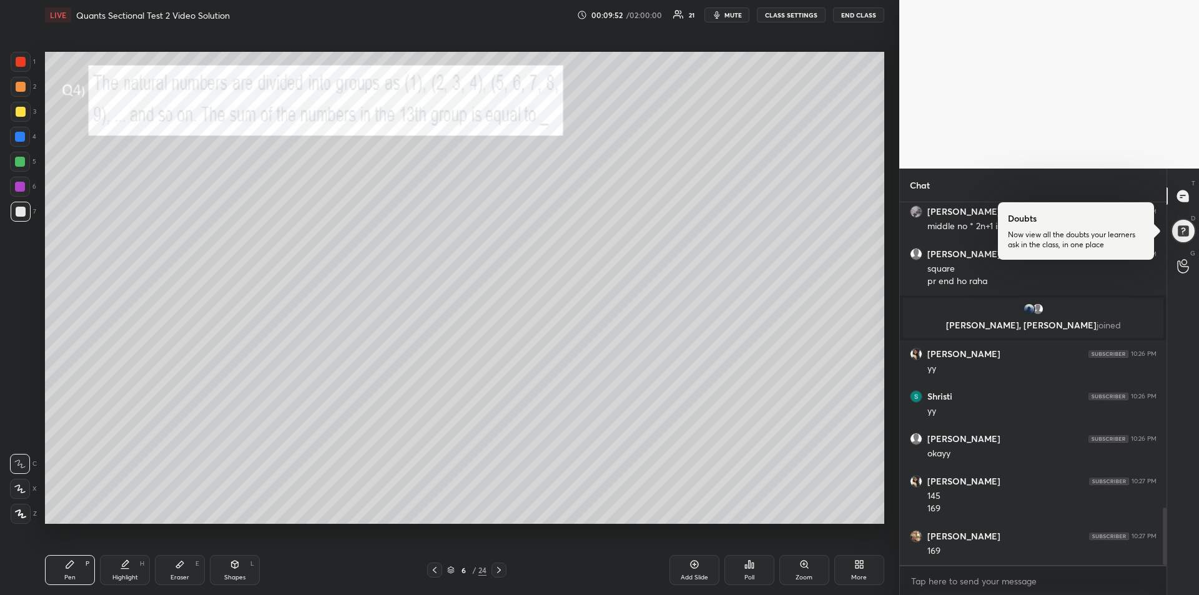
click at [121, 570] on div "Highlight H" at bounding box center [125, 570] width 50 height 30
click at [10, 187] on div at bounding box center [20, 187] width 20 height 20
click at [67, 575] on div "Pen" at bounding box center [69, 578] width 11 height 6
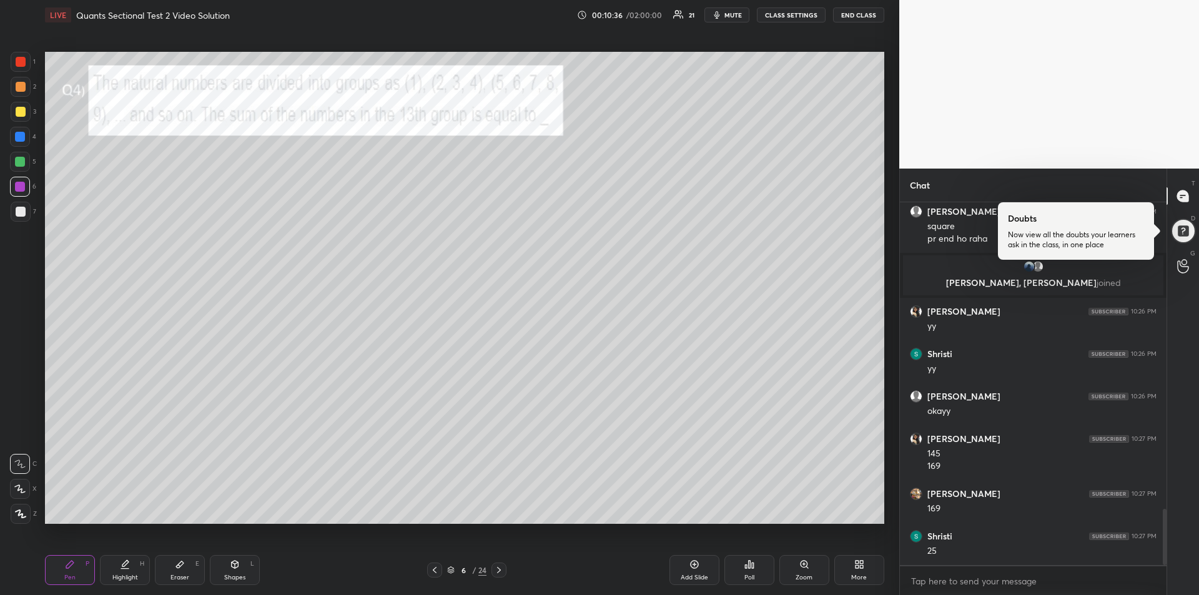
click at [500, 570] on icon at bounding box center [499, 570] width 4 height 6
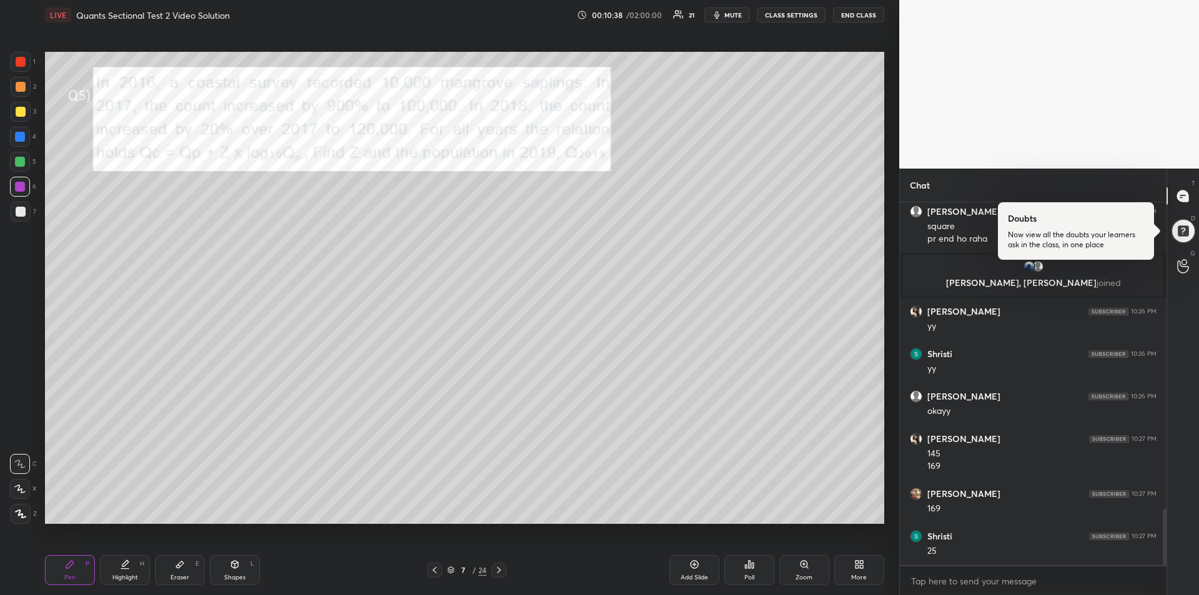
click at [20, 64] on div at bounding box center [21, 62] width 10 height 10
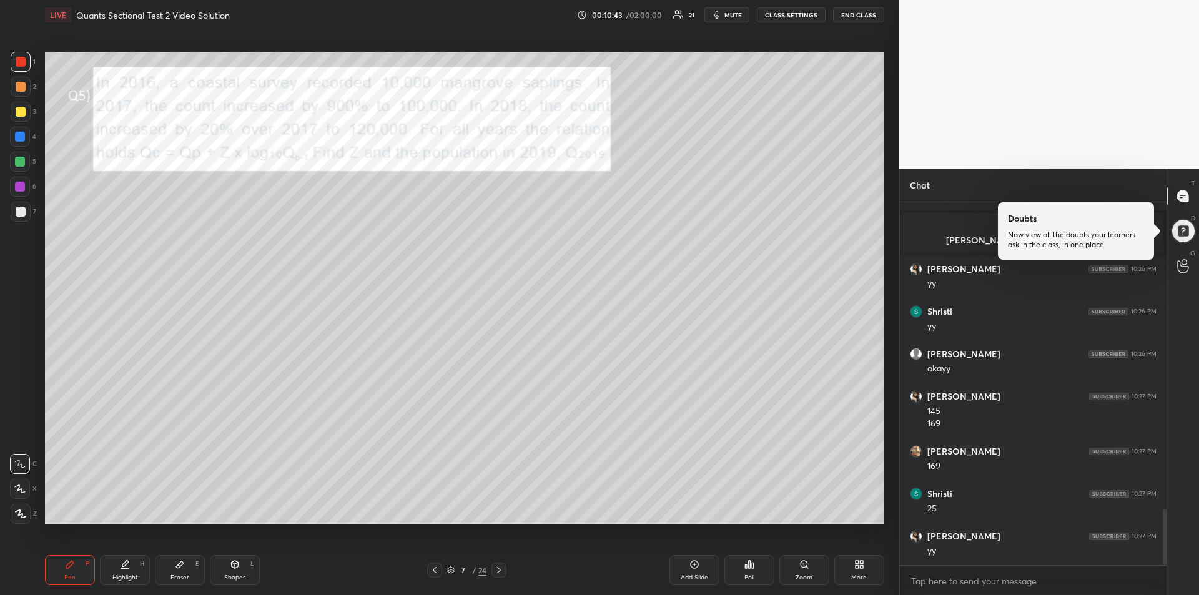
click at [430, 570] on icon at bounding box center [435, 570] width 10 height 10
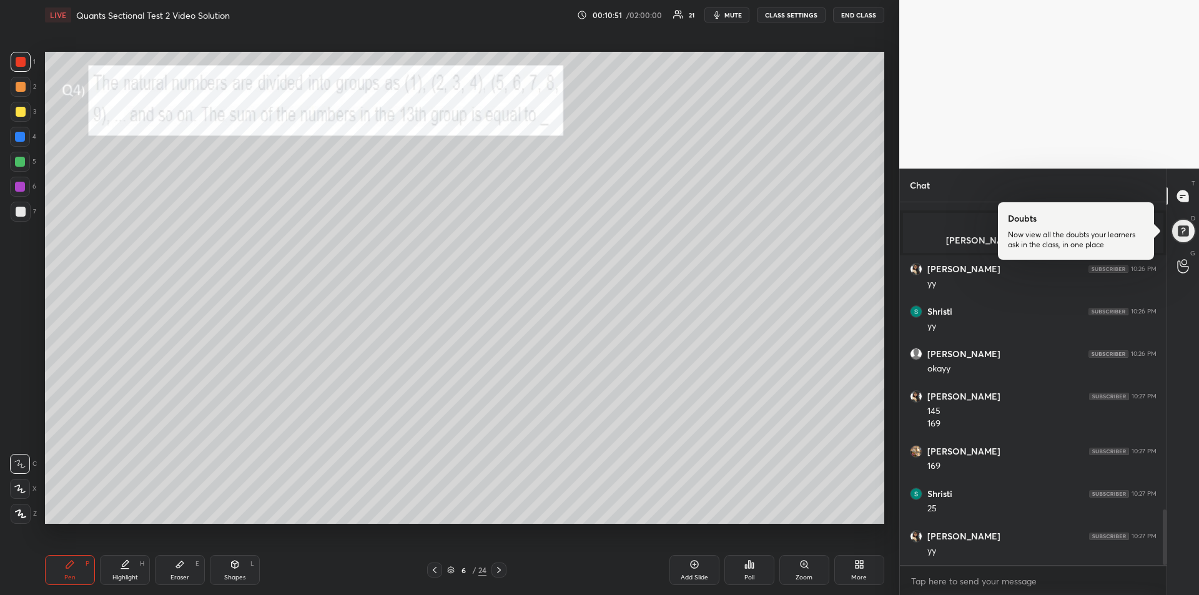
click at [500, 569] on icon at bounding box center [499, 570] width 4 height 6
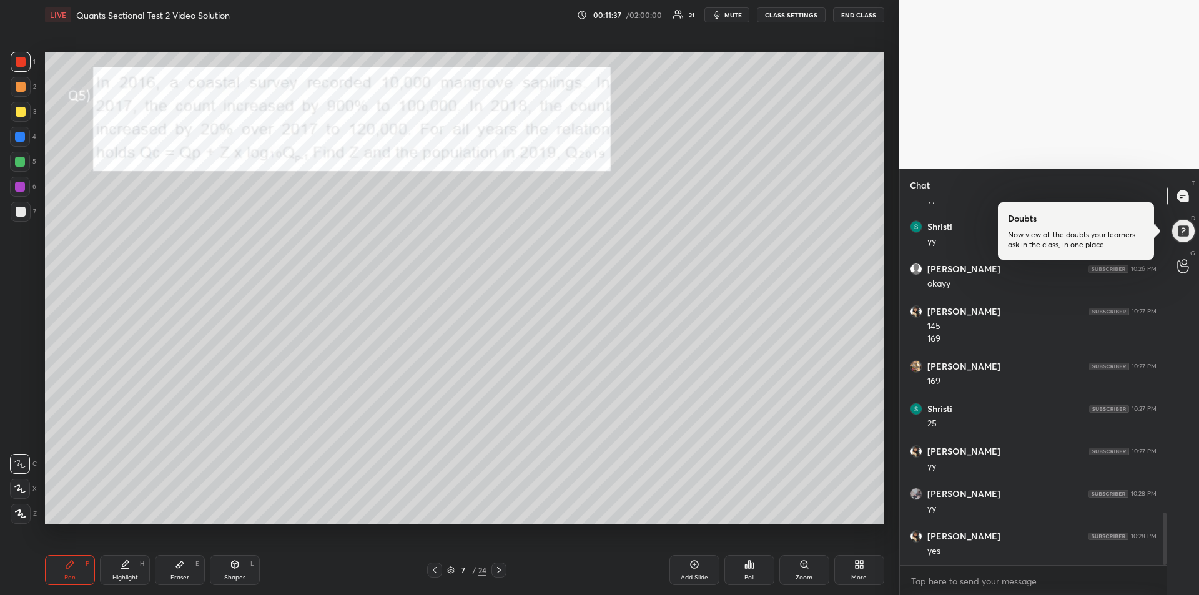
scroll to position [2143, 0]
click at [183, 564] on icon at bounding box center [179, 564] width 7 height 7
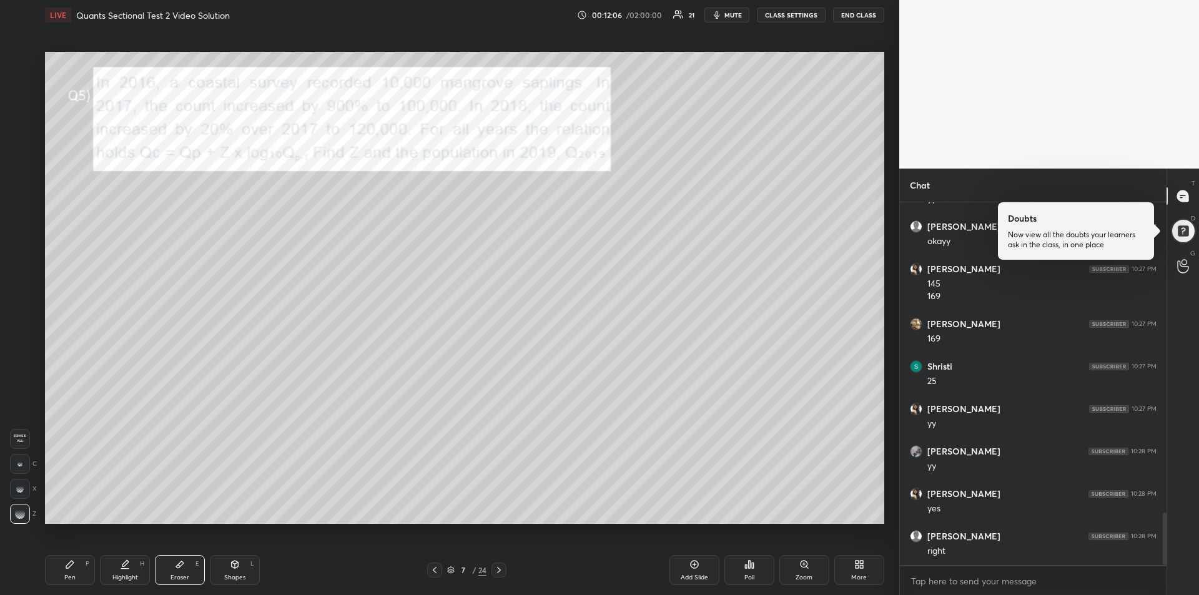
click at [62, 573] on div "Pen P" at bounding box center [70, 570] width 50 height 30
click at [180, 569] on icon at bounding box center [180, 565] width 10 height 10
click at [78, 565] on div "Pen P" at bounding box center [70, 570] width 50 height 30
click at [22, 88] on div at bounding box center [21, 87] width 10 height 10
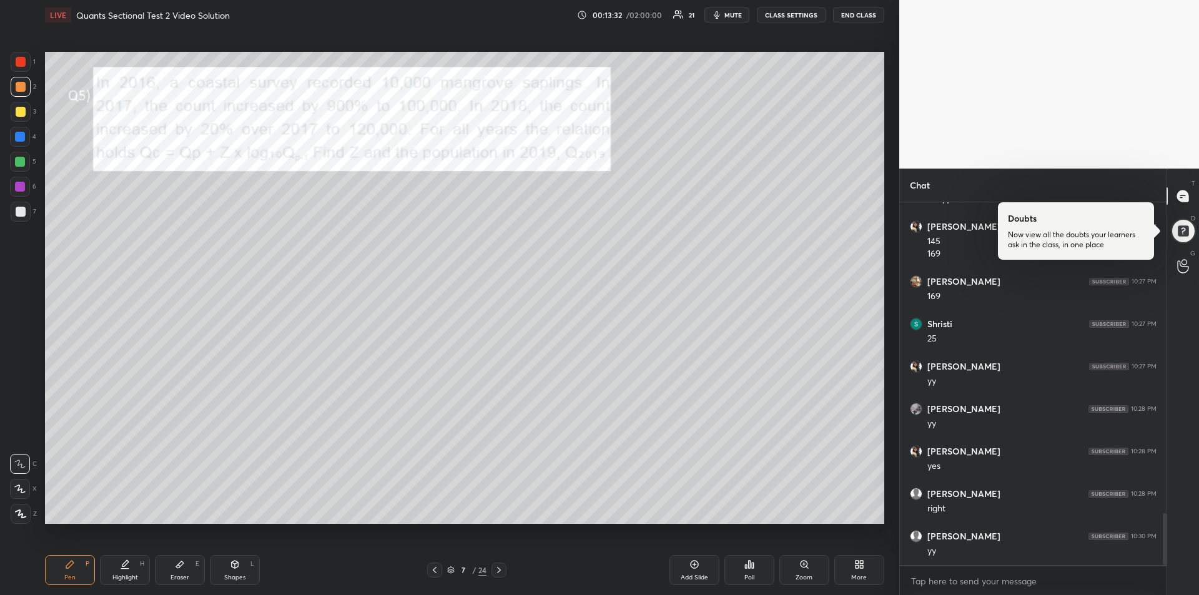
click at [17, 166] on div at bounding box center [20, 162] width 10 height 10
click at [177, 570] on div "Eraser E" at bounding box center [180, 570] width 50 height 30
click at [67, 573] on div "Pen P" at bounding box center [70, 570] width 50 height 30
click at [177, 568] on icon at bounding box center [179, 564] width 7 height 7
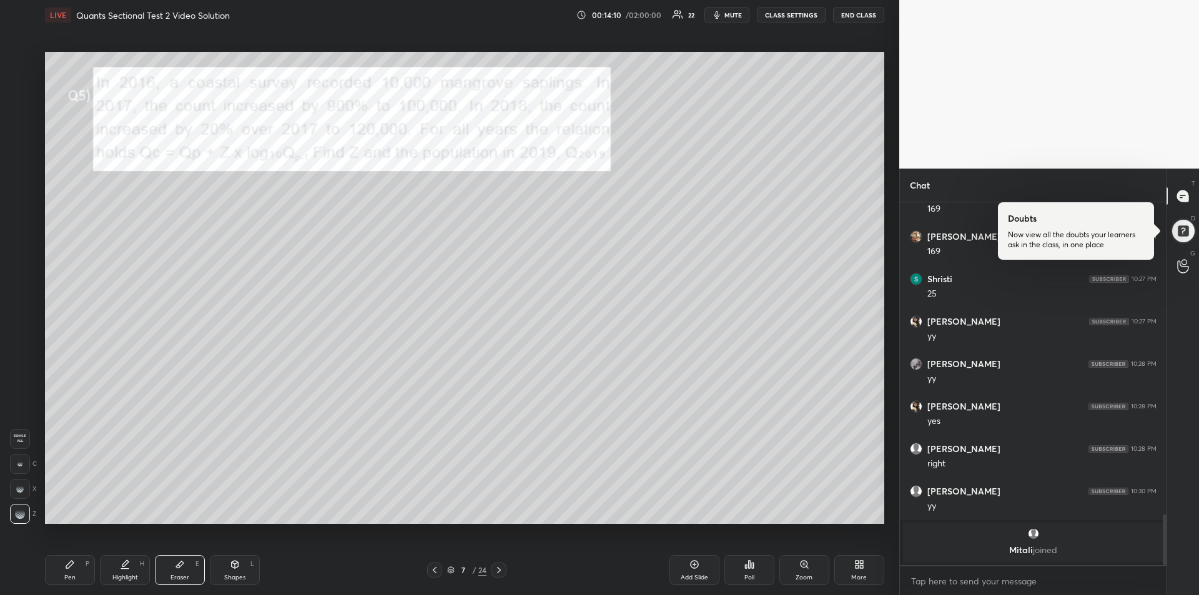
click at [71, 575] on div "Pen" at bounding box center [69, 578] width 11 height 6
click at [17, 120] on div at bounding box center [21, 112] width 20 height 20
click at [16, 139] on div at bounding box center [20, 137] width 10 height 10
click at [19, 212] on div at bounding box center [21, 212] width 10 height 10
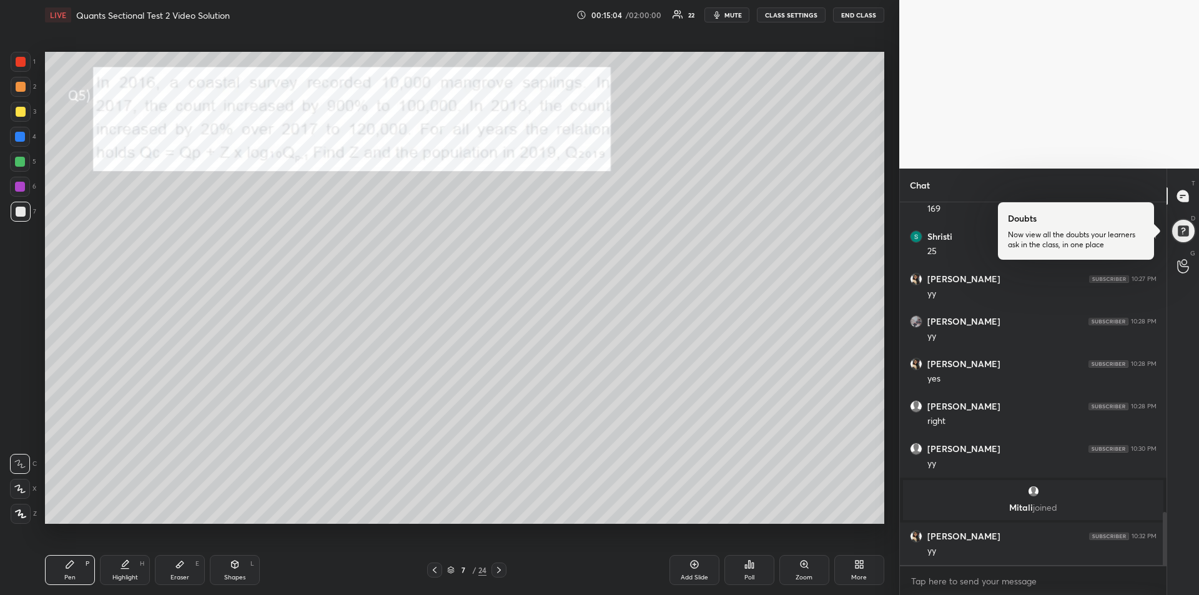
click at [19, 189] on div at bounding box center [20, 187] width 10 height 10
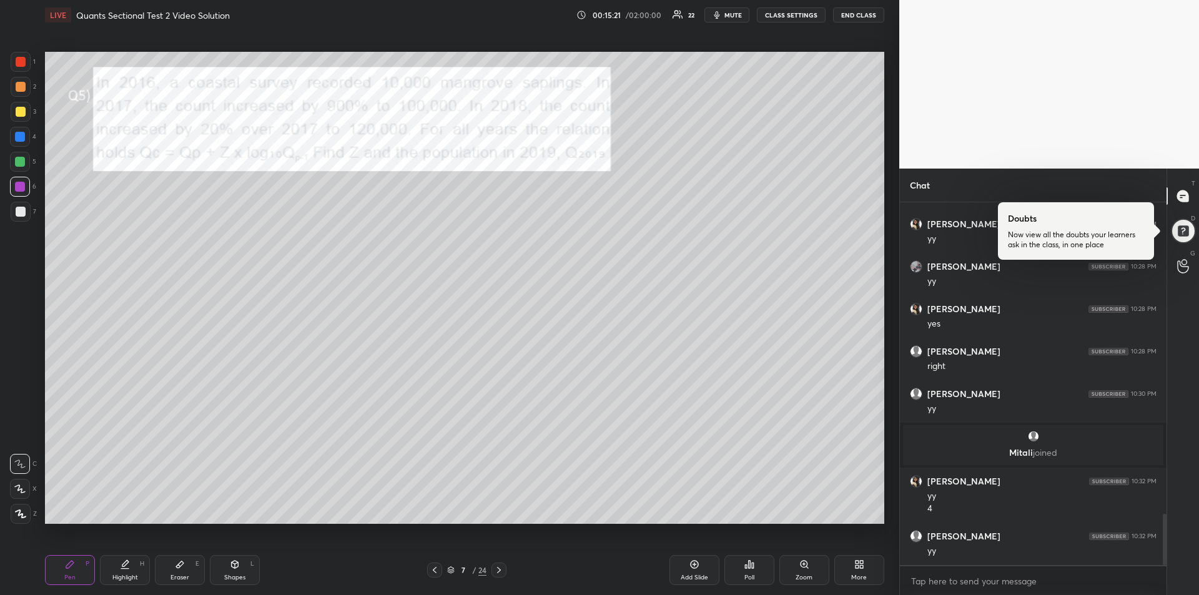
scroll to position [2218, 0]
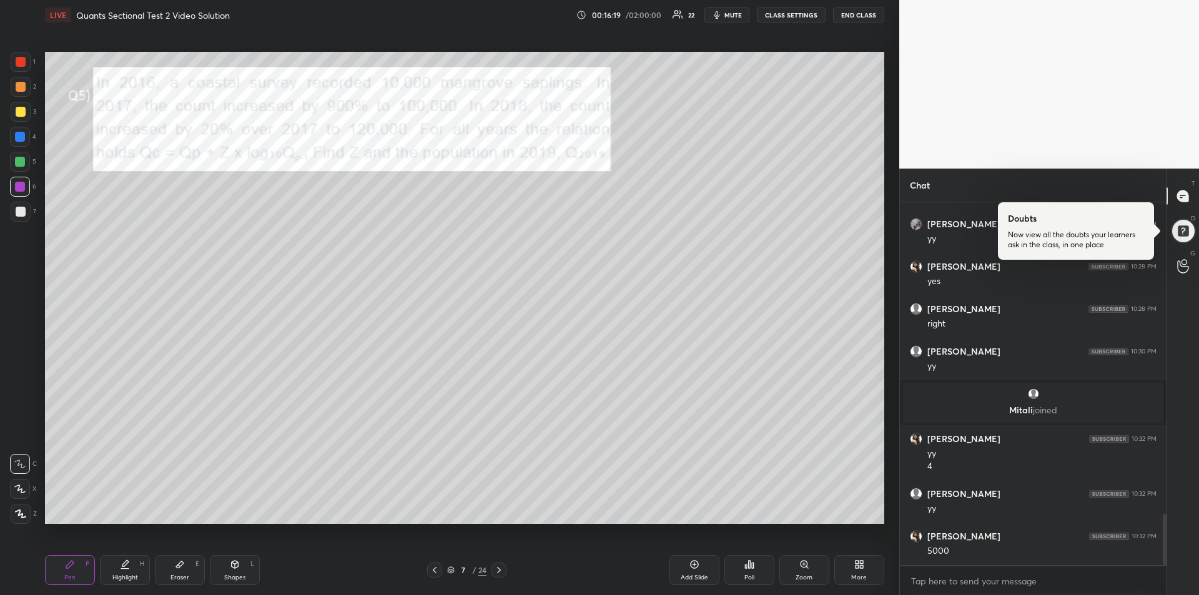
click at [20, 139] on div at bounding box center [20, 137] width 10 height 10
click at [499, 570] on icon at bounding box center [499, 570] width 10 height 10
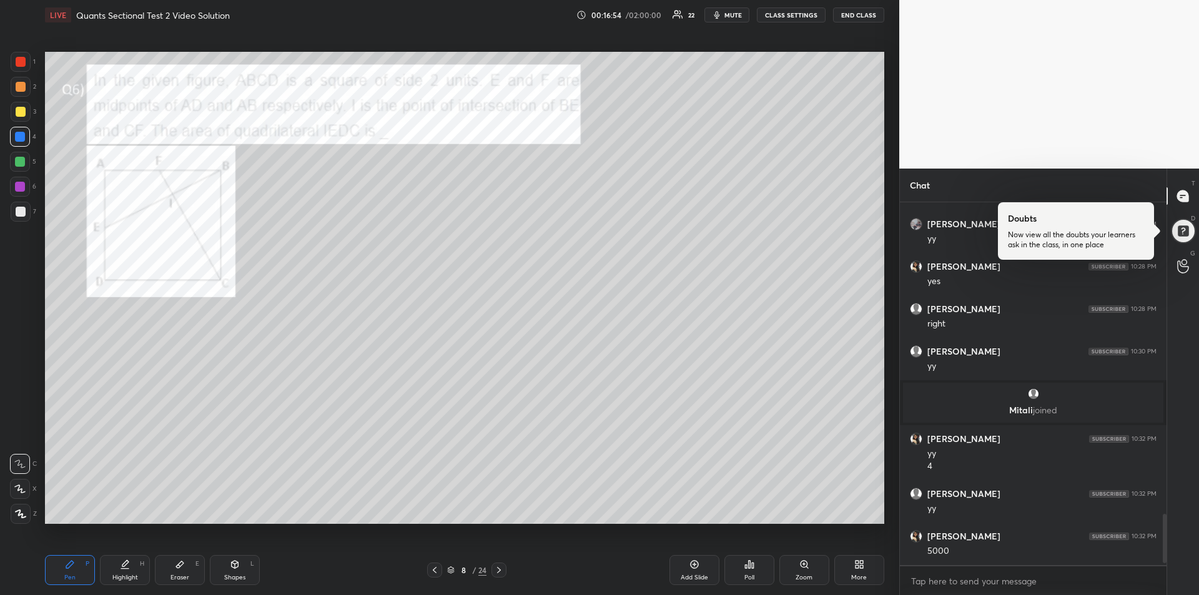
click at [182, 563] on icon at bounding box center [179, 564] width 7 height 7
click at [69, 570] on div "Pen P" at bounding box center [70, 570] width 50 height 30
click at [19, 68] on div at bounding box center [21, 62] width 20 height 20
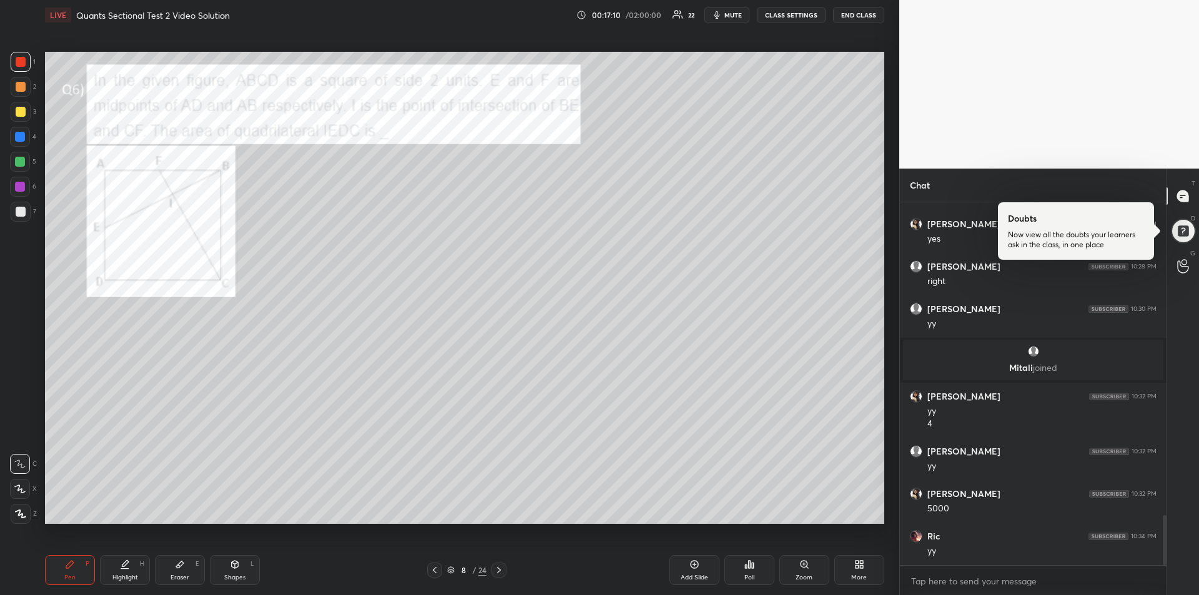
click at [16, 114] on div at bounding box center [21, 112] width 10 height 10
click at [16, 162] on div at bounding box center [20, 162] width 10 height 10
click at [17, 67] on div at bounding box center [21, 62] width 20 height 20
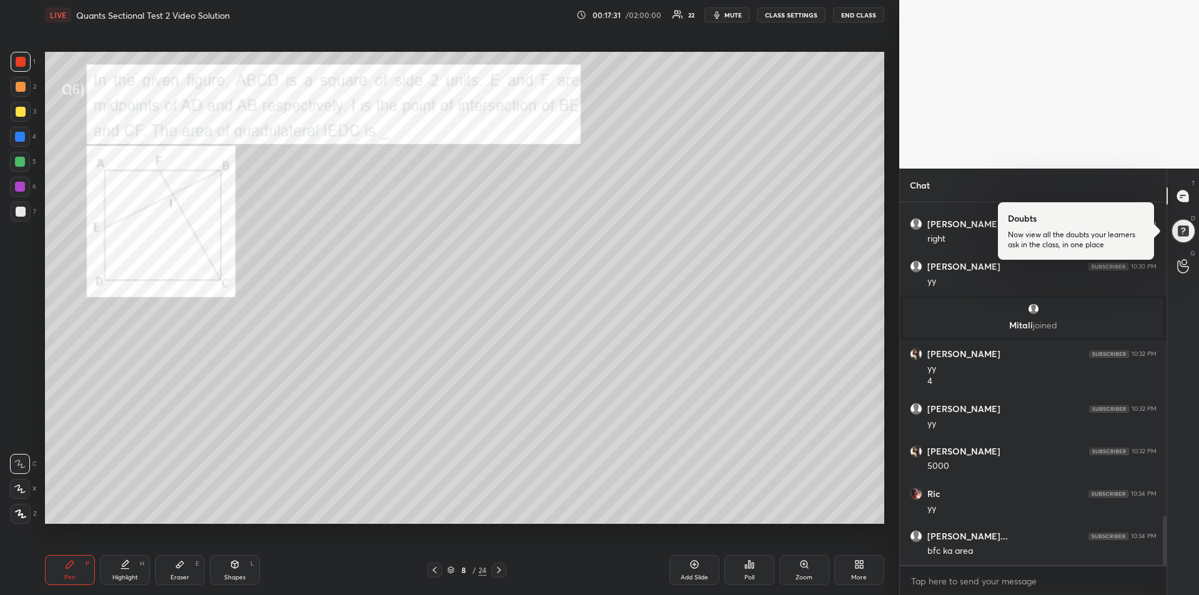
scroll to position [2345, 0]
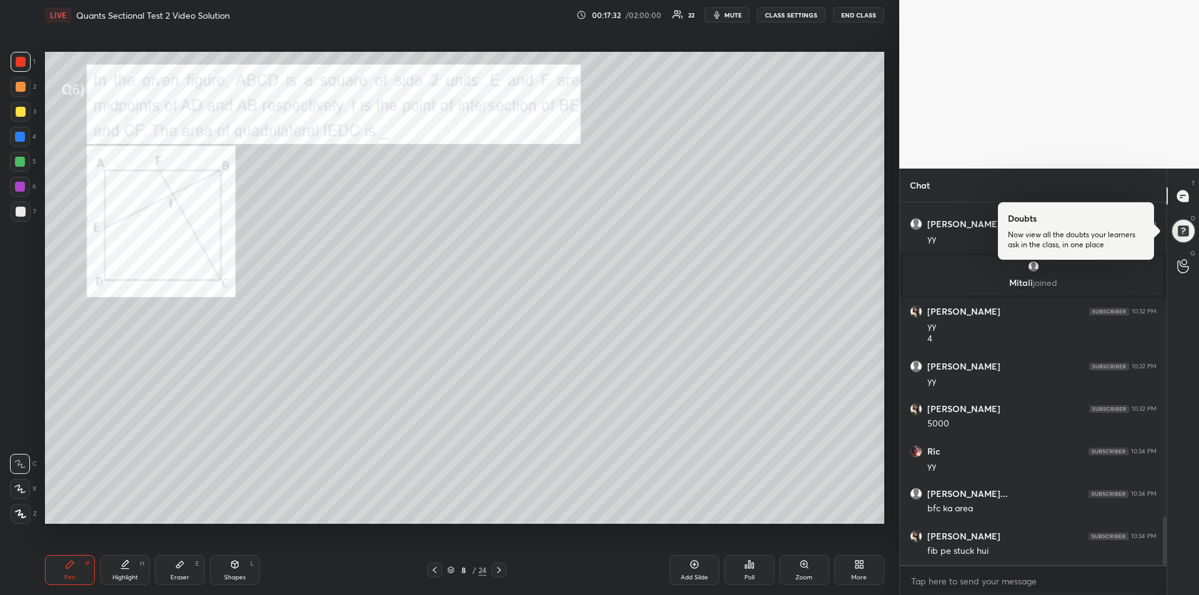
click at [128, 571] on div "Highlight H" at bounding box center [125, 570] width 50 height 30
click at [77, 567] on div "Pen P" at bounding box center [70, 570] width 50 height 30
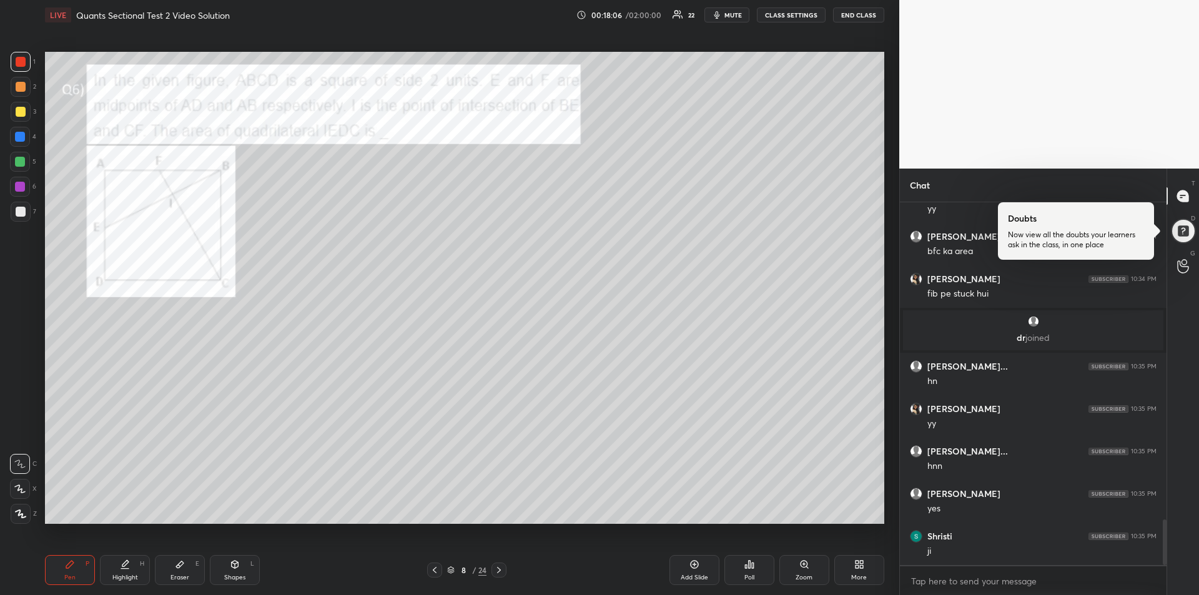
scroll to position [2524, 0]
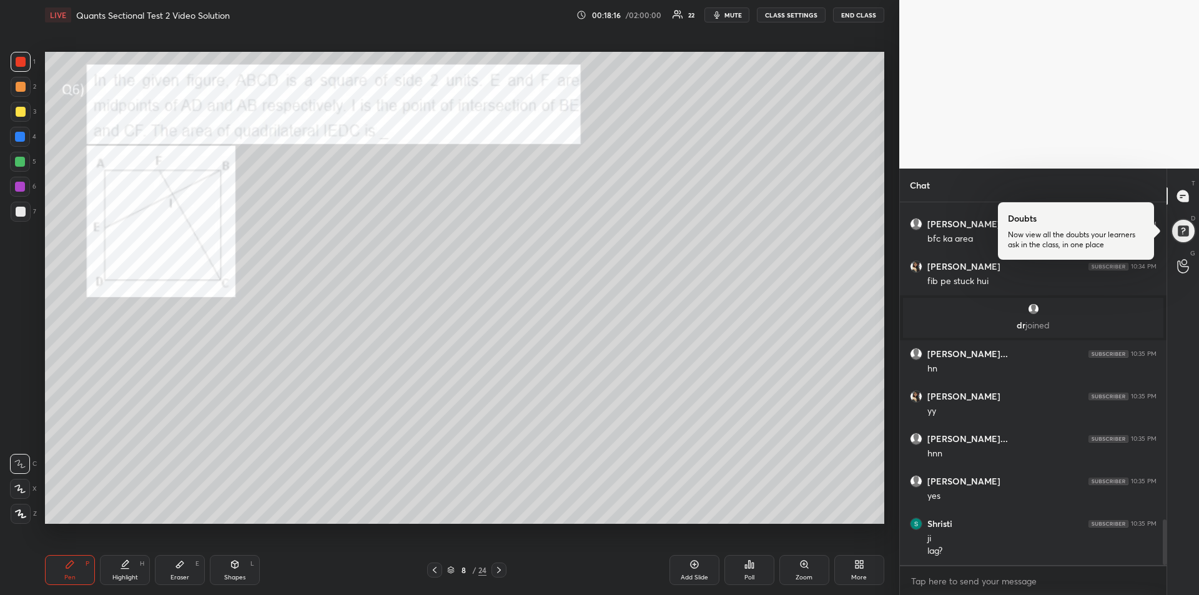
click at [500, 570] on icon at bounding box center [499, 570] width 10 height 10
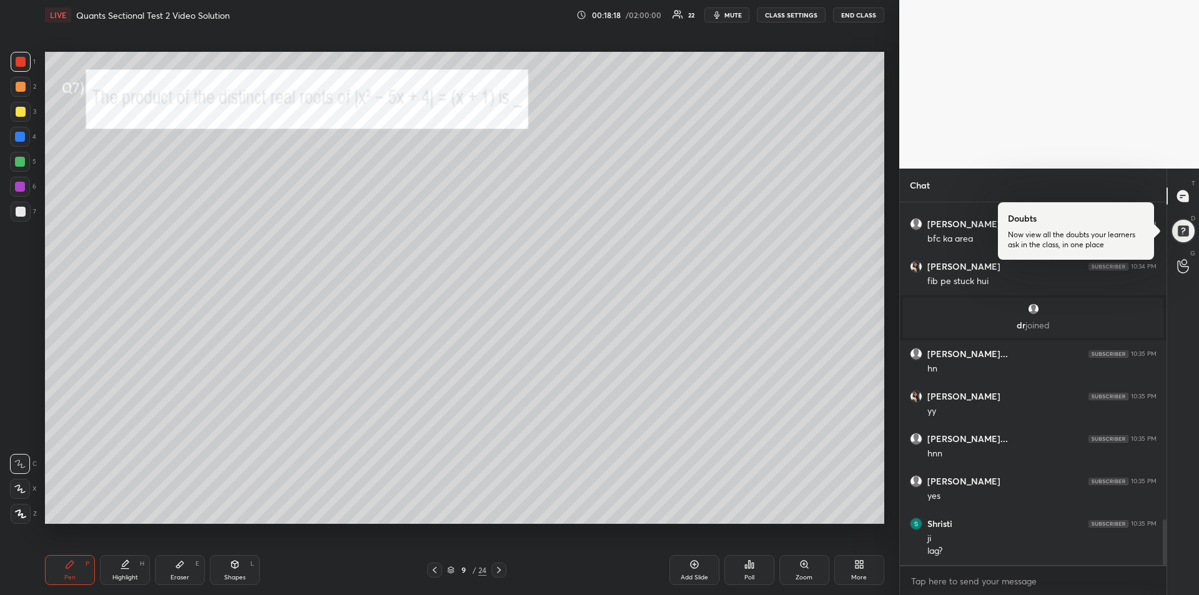
click at [22, 66] on div at bounding box center [21, 62] width 10 height 10
click at [15, 138] on div at bounding box center [20, 137] width 10 height 10
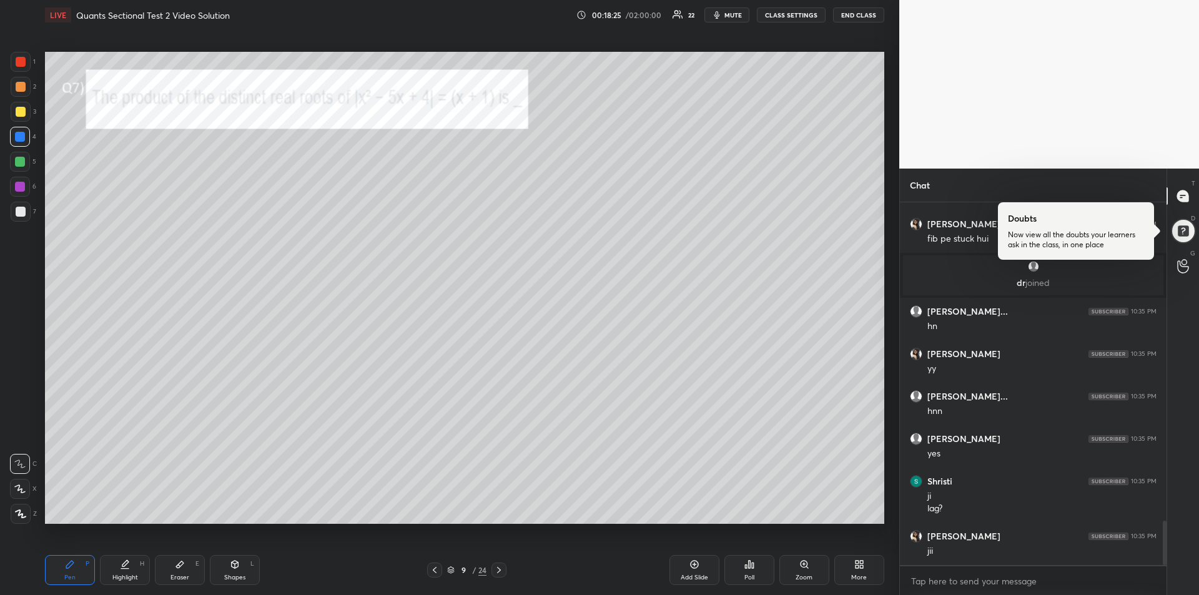
scroll to position [2609, 0]
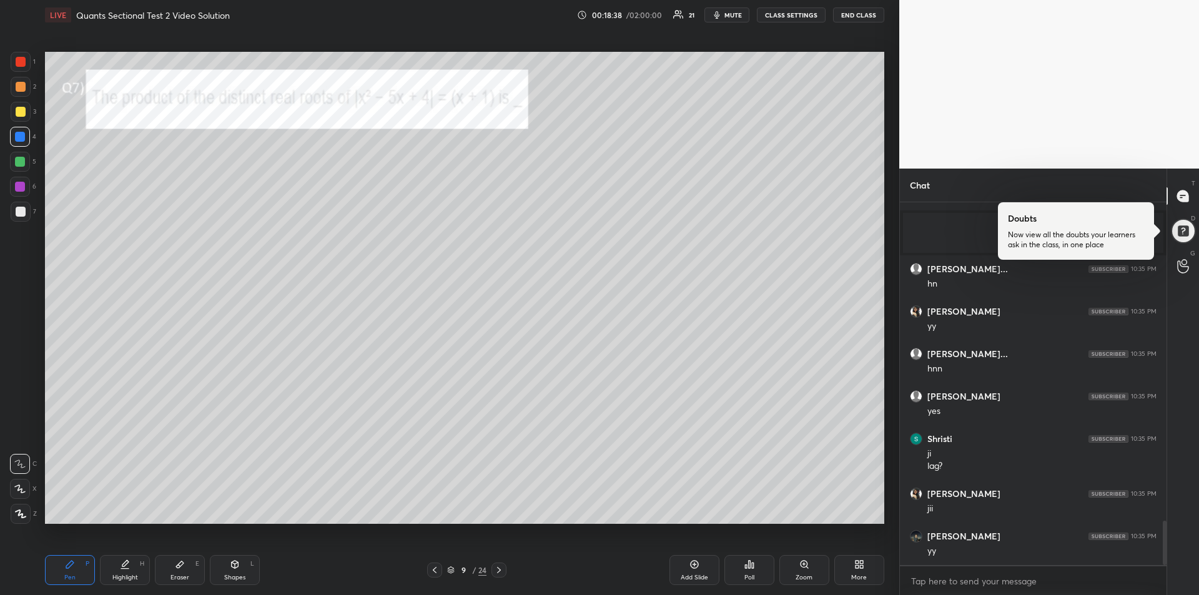
click at [19, 64] on div at bounding box center [21, 62] width 10 height 10
click at [14, 187] on div at bounding box center [20, 187] width 20 height 20
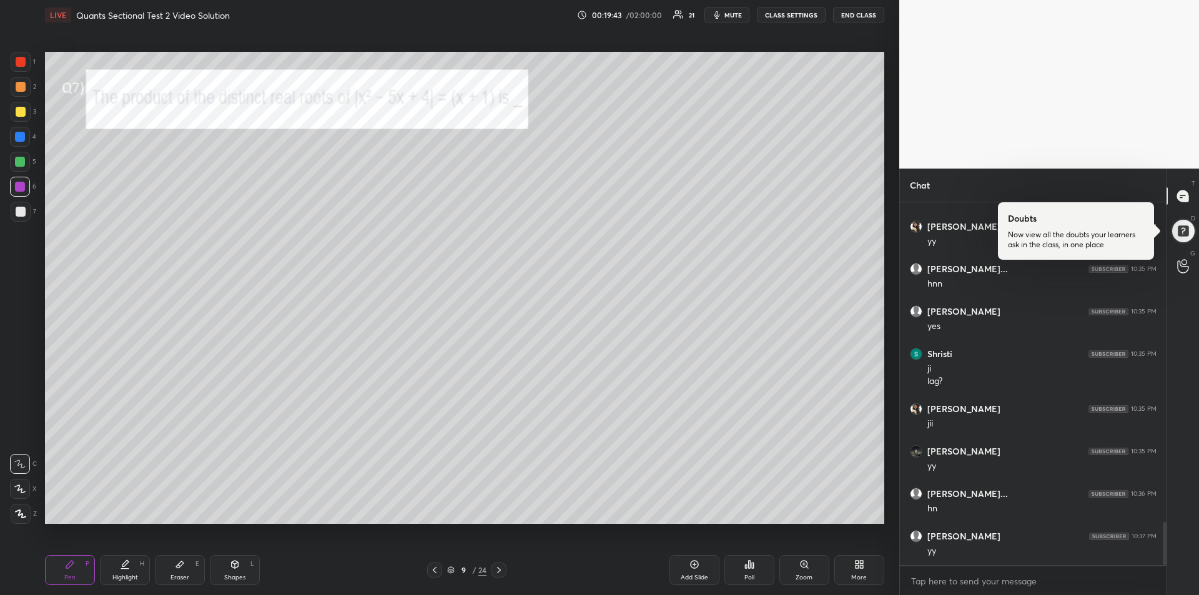
click at [119, 571] on div "Highlight H" at bounding box center [125, 570] width 50 height 30
click at [73, 579] on div "Pen" at bounding box center [69, 578] width 11 height 6
click at [19, 162] on div at bounding box center [20, 162] width 10 height 10
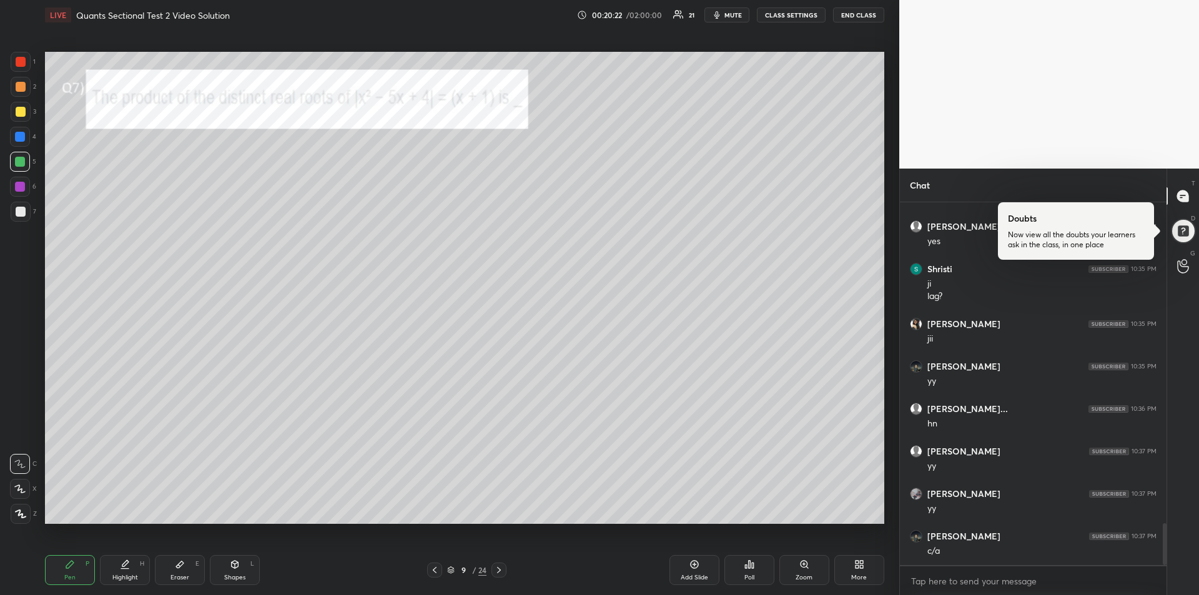
click at [19, 107] on div at bounding box center [21, 112] width 10 height 10
click at [501, 571] on icon at bounding box center [499, 570] width 10 height 10
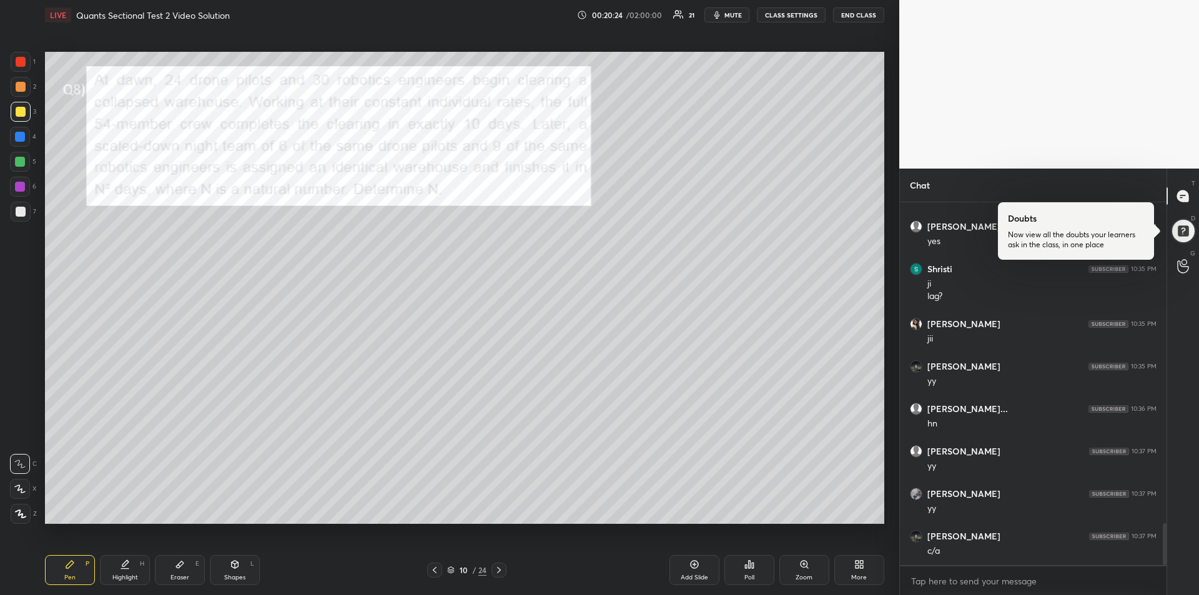
click at [21, 59] on div at bounding box center [21, 62] width 10 height 10
click at [123, 568] on icon at bounding box center [125, 565] width 10 height 10
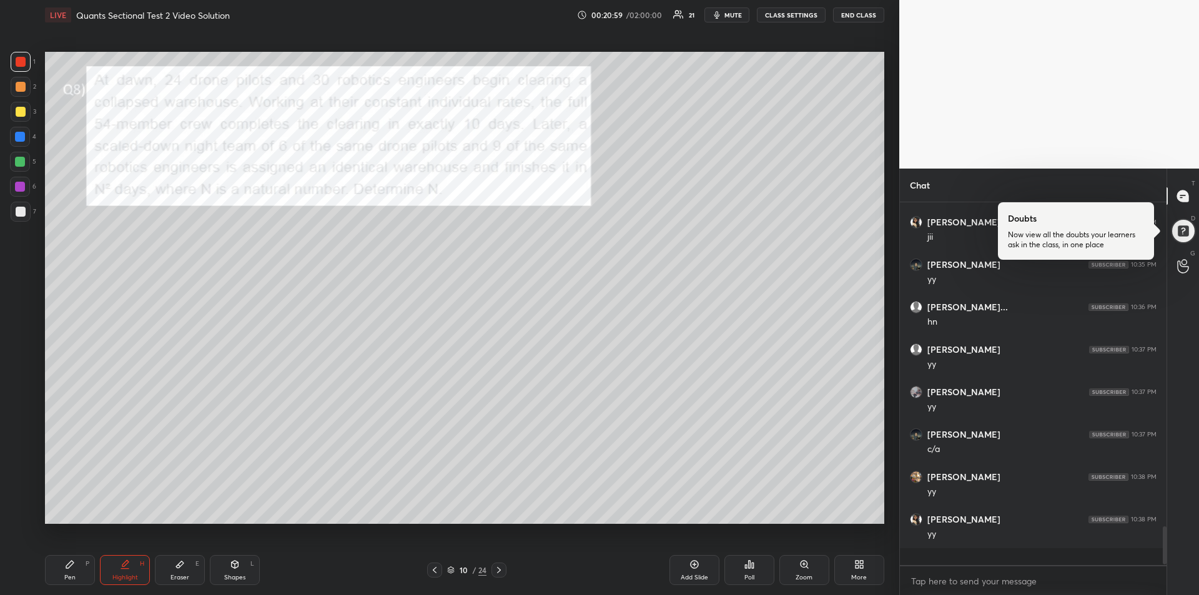
scroll to position [2864, 0]
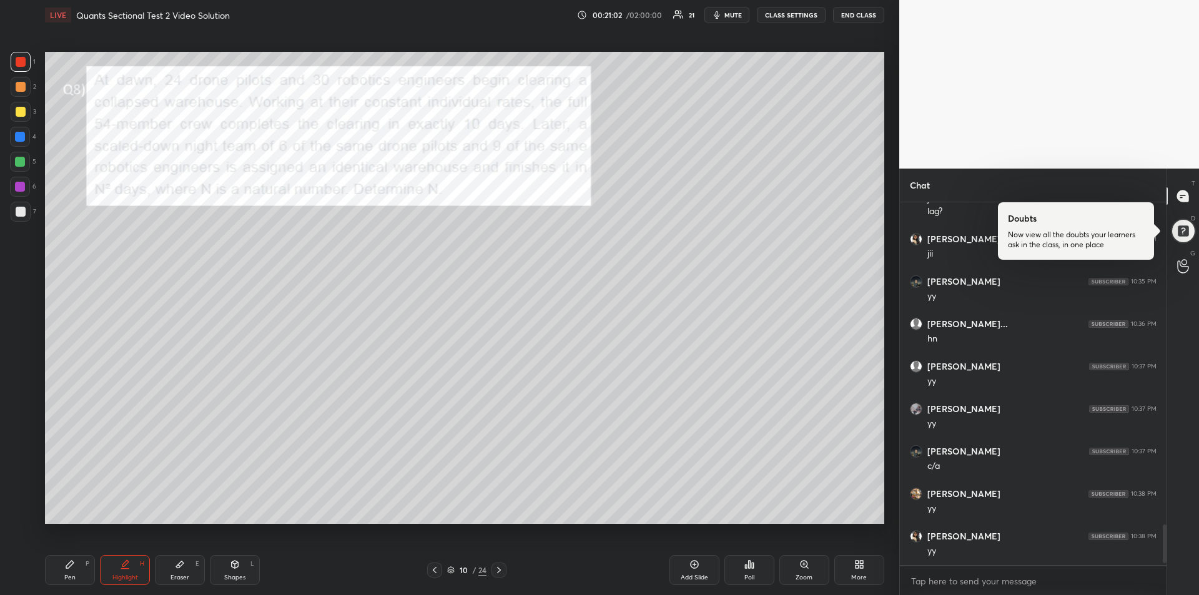
click at [63, 567] on div "Pen P" at bounding box center [70, 570] width 50 height 30
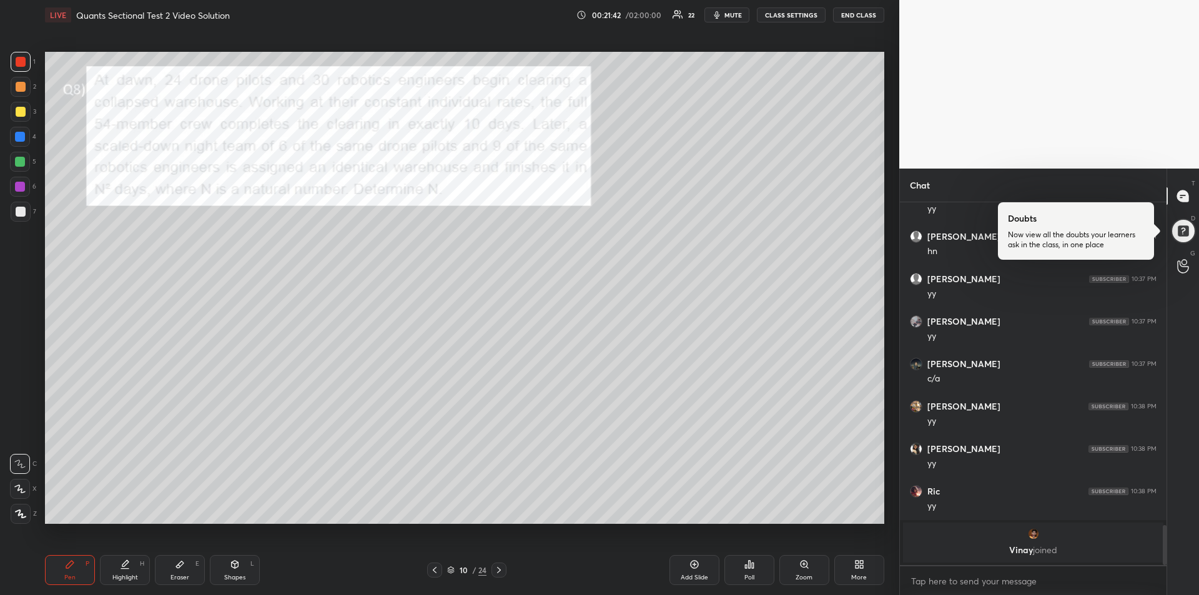
click at [18, 135] on div at bounding box center [20, 137] width 10 height 10
click at [122, 565] on icon at bounding box center [125, 565] width 10 height 10
click at [57, 576] on div "Pen P" at bounding box center [70, 570] width 50 height 30
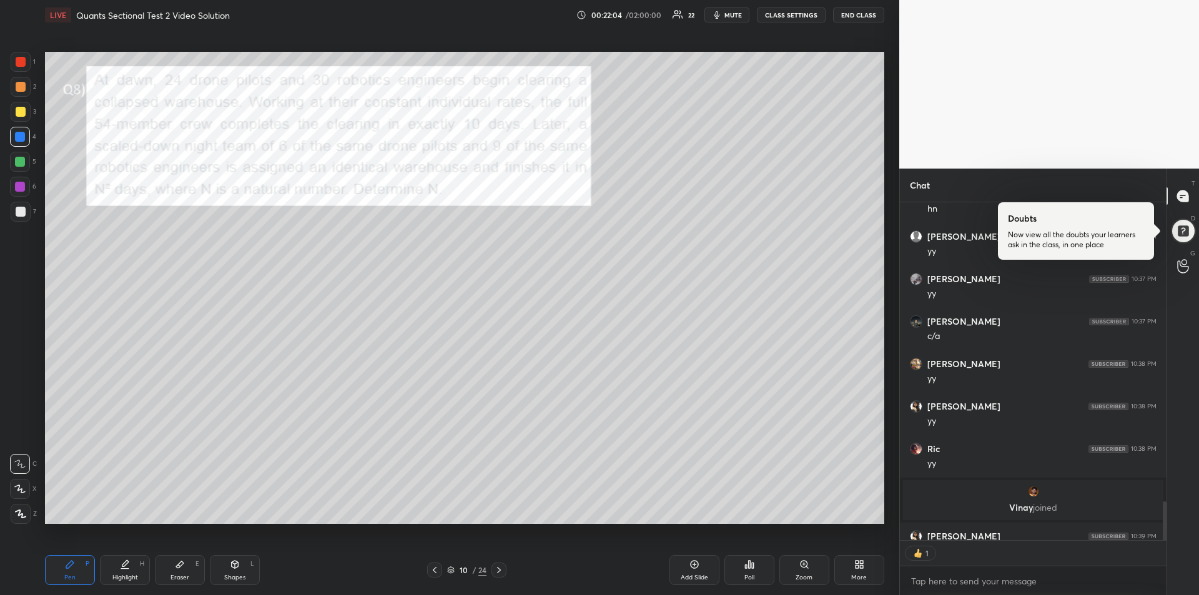
scroll to position [334, 263]
click at [176, 564] on icon at bounding box center [180, 565] width 10 height 10
click at [59, 568] on div "Pen P" at bounding box center [70, 570] width 50 height 30
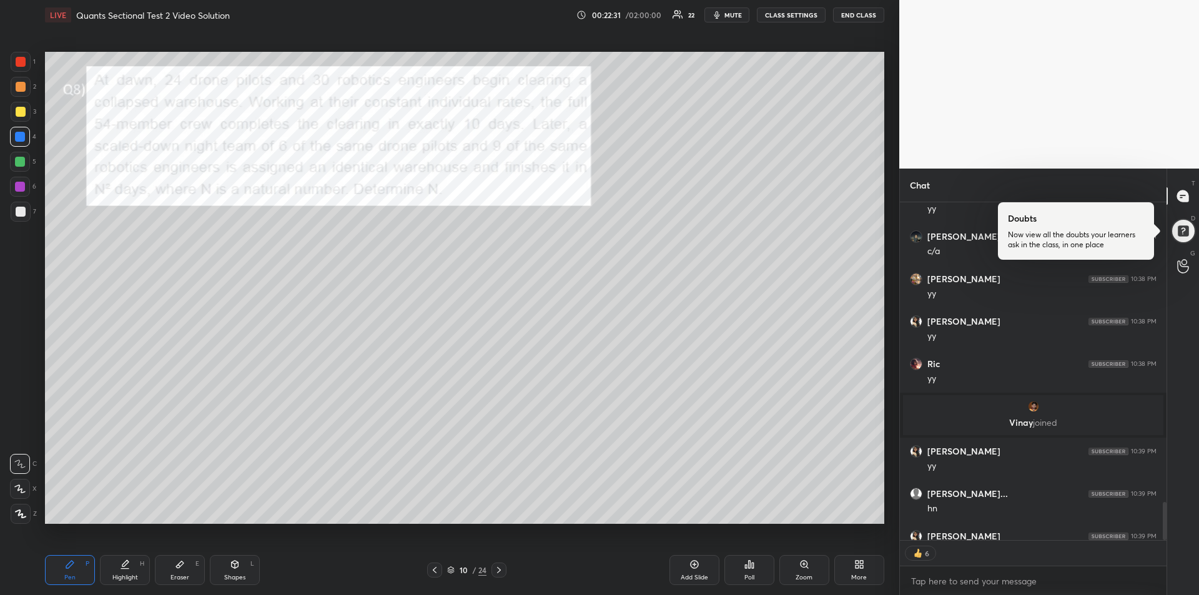
scroll to position [2947, 0]
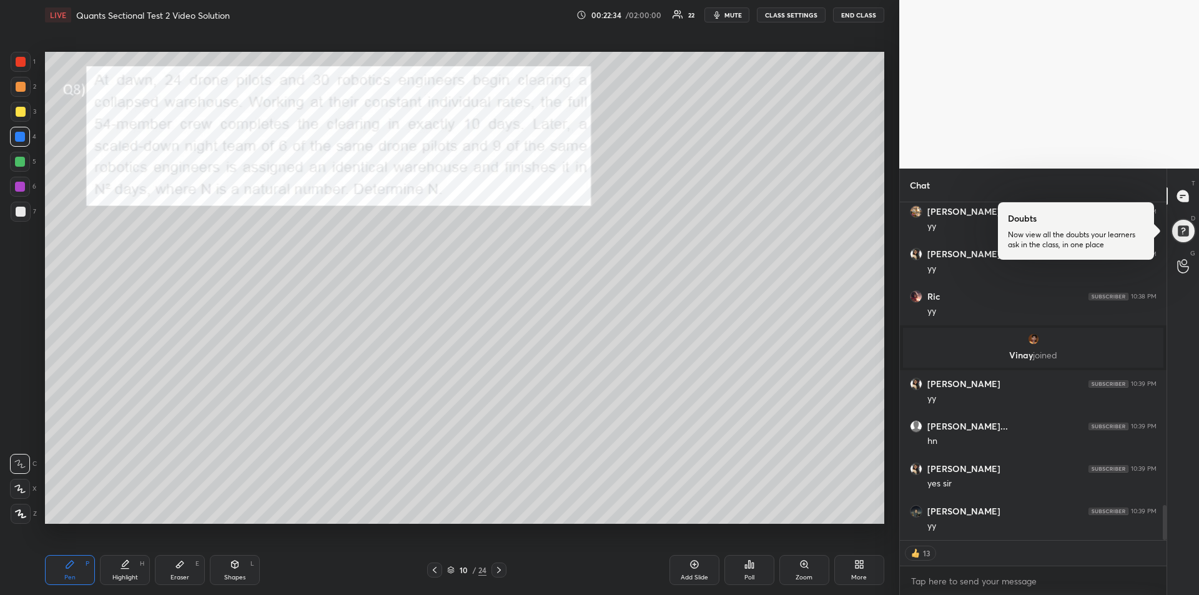
click at [21, 164] on div at bounding box center [20, 162] width 10 height 10
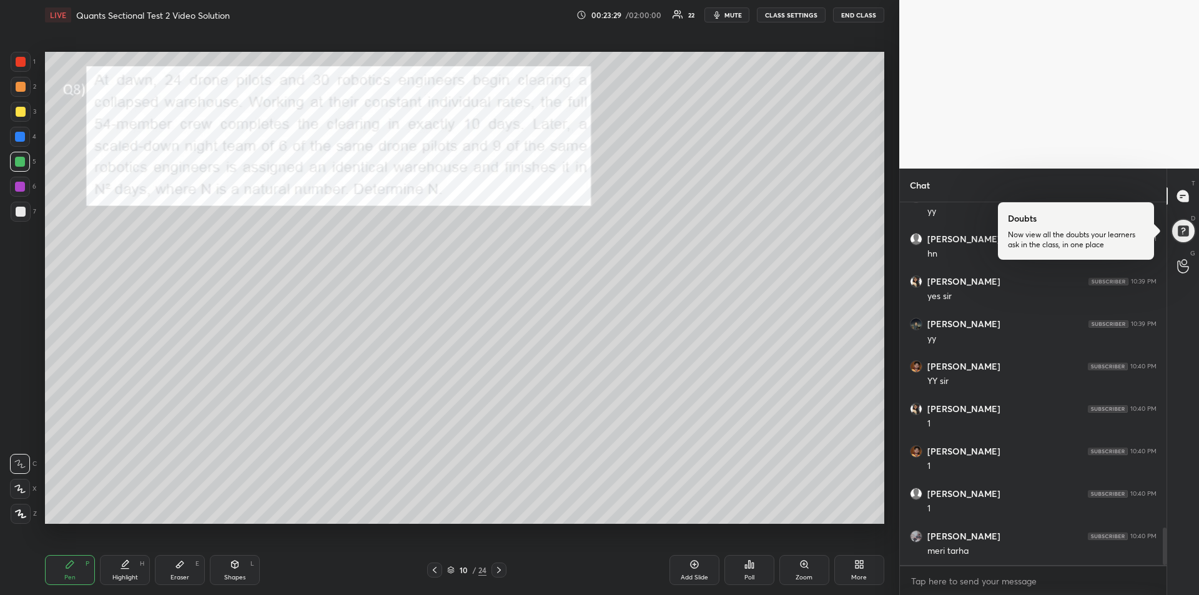
scroll to position [3177, 0]
click at [178, 571] on div "Eraser E" at bounding box center [180, 570] width 50 height 30
click at [70, 570] on div "Pen P" at bounding box center [70, 570] width 50 height 30
click at [16, 142] on div at bounding box center [20, 137] width 20 height 20
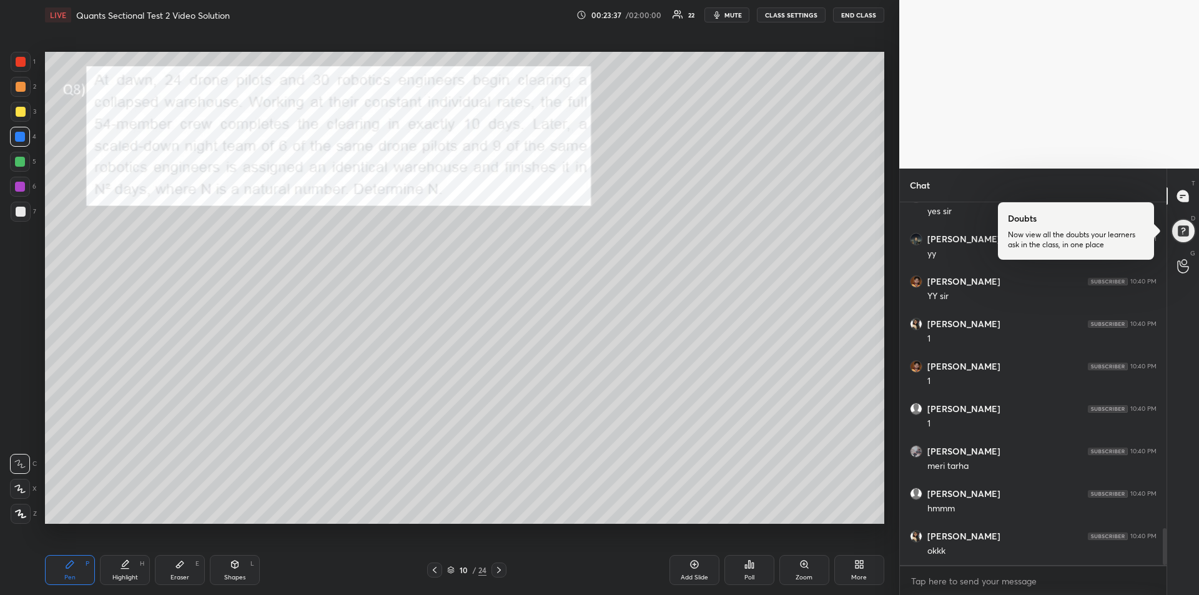
click at [21, 189] on div at bounding box center [20, 187] width 10 height 10
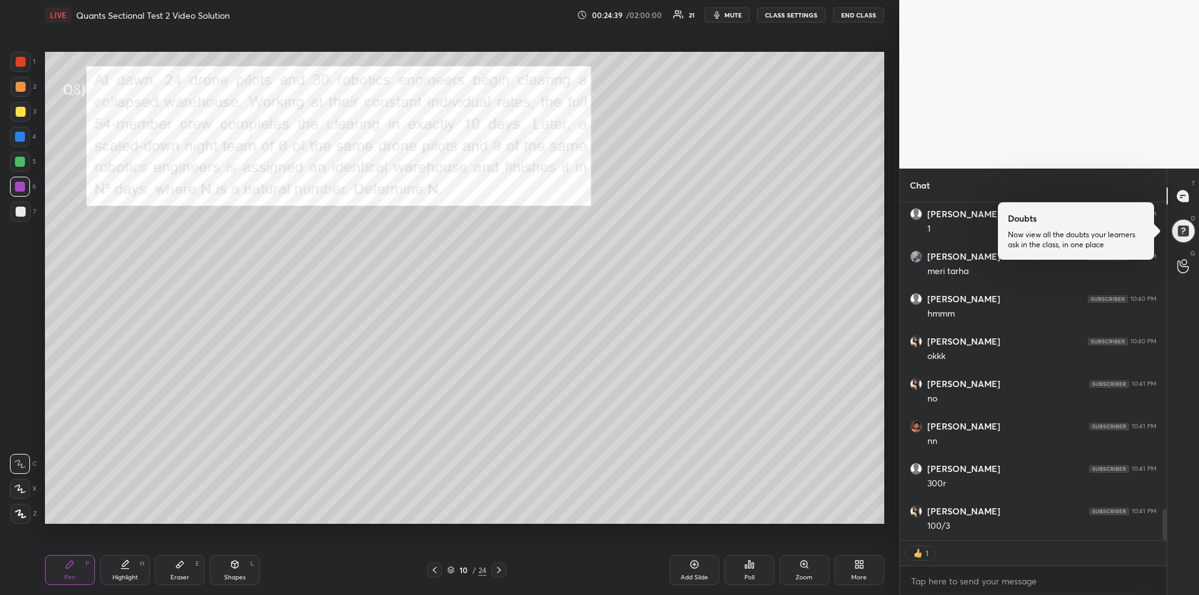
scroll to position [3390, 0]
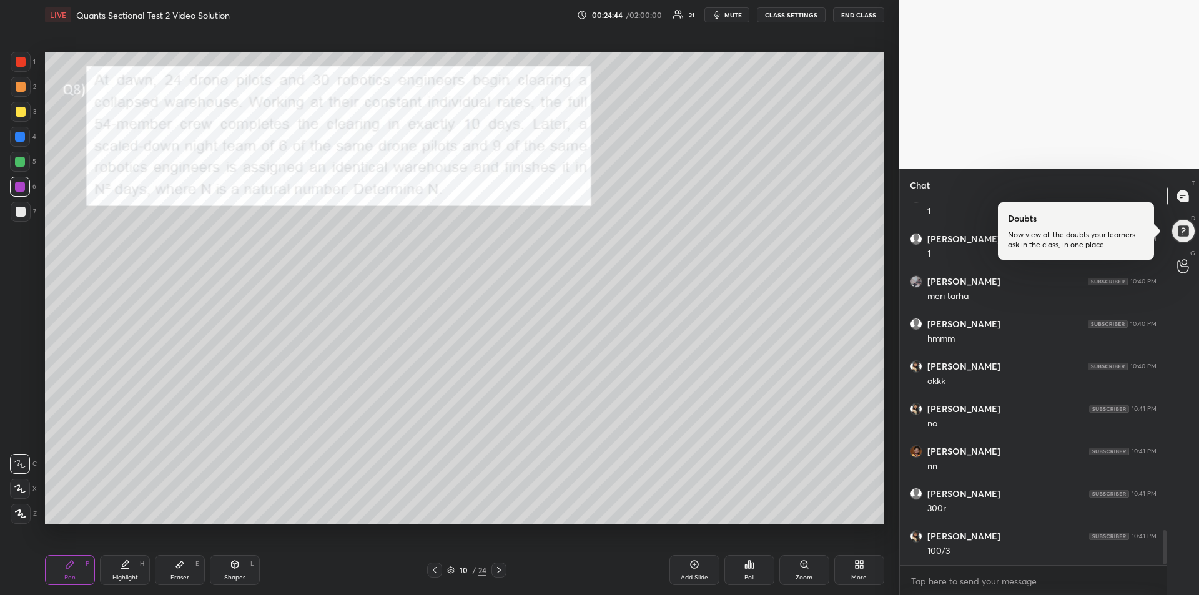
click at [17, 164] on div at bounding box center [20, 162] width 10 height 10
click at [127, 577] on div "Highlight" at bounding box center [125, 578] width 26 height 6
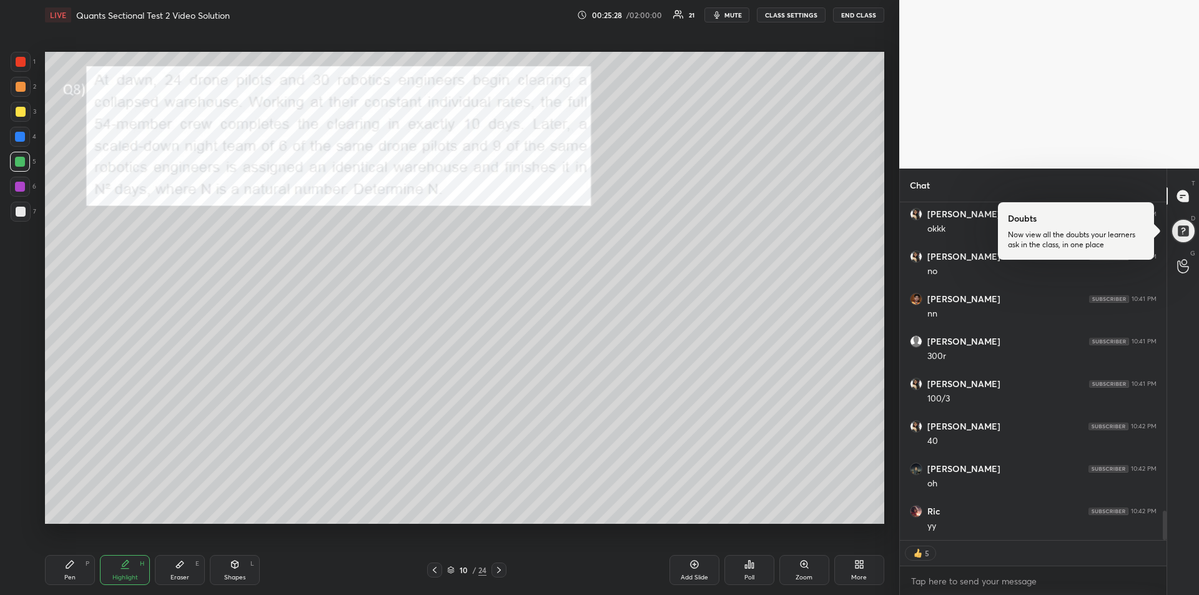
click at [70, 575] on div "Pen" at bounding box center [69, 578] width 11 height 6
click at [691, 570] on div "Add Slide" at bounding box center [695, 570] width 50 height 30
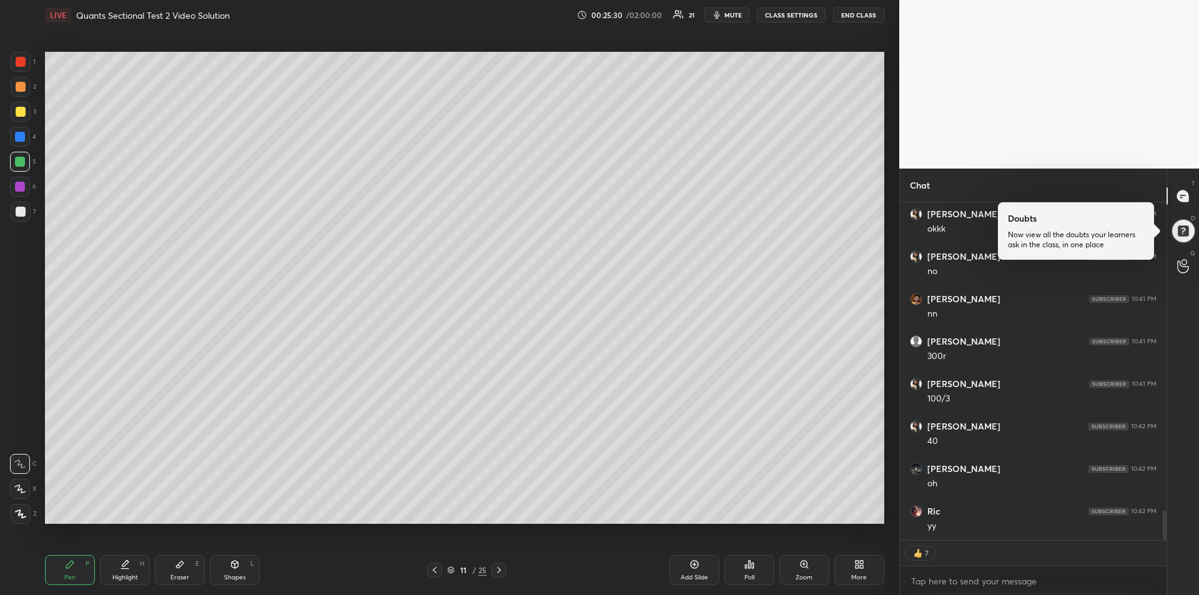
click at [16, 111] on div at bounding box center [21, 112] width 10 height 10
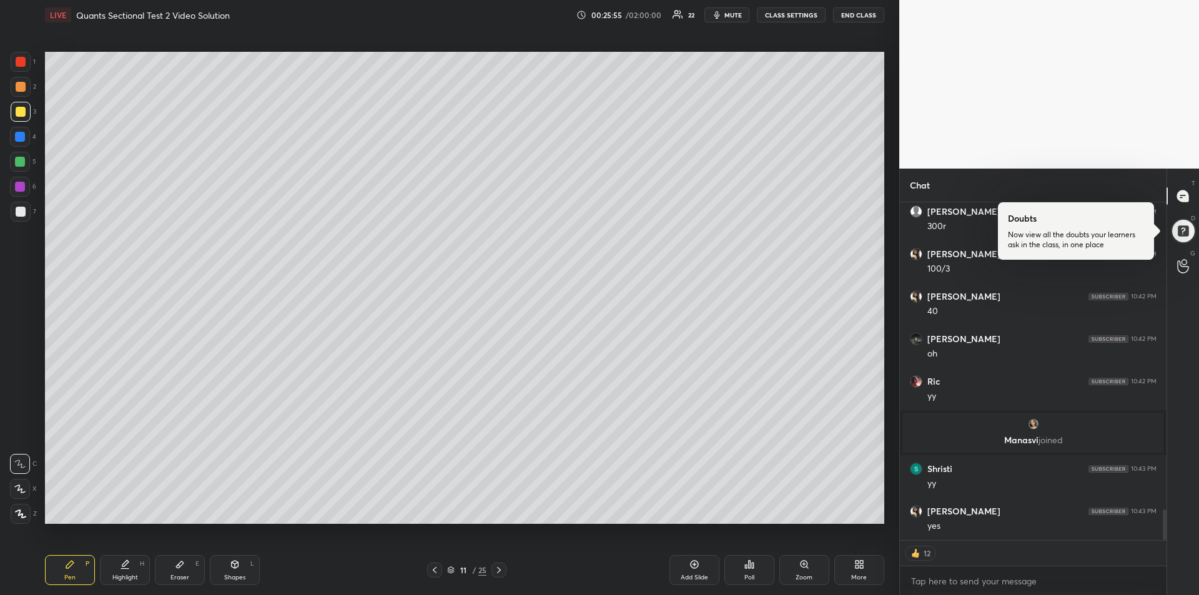
click at [22, 161] on div at bounding box center [20, 162] width 10 height 10
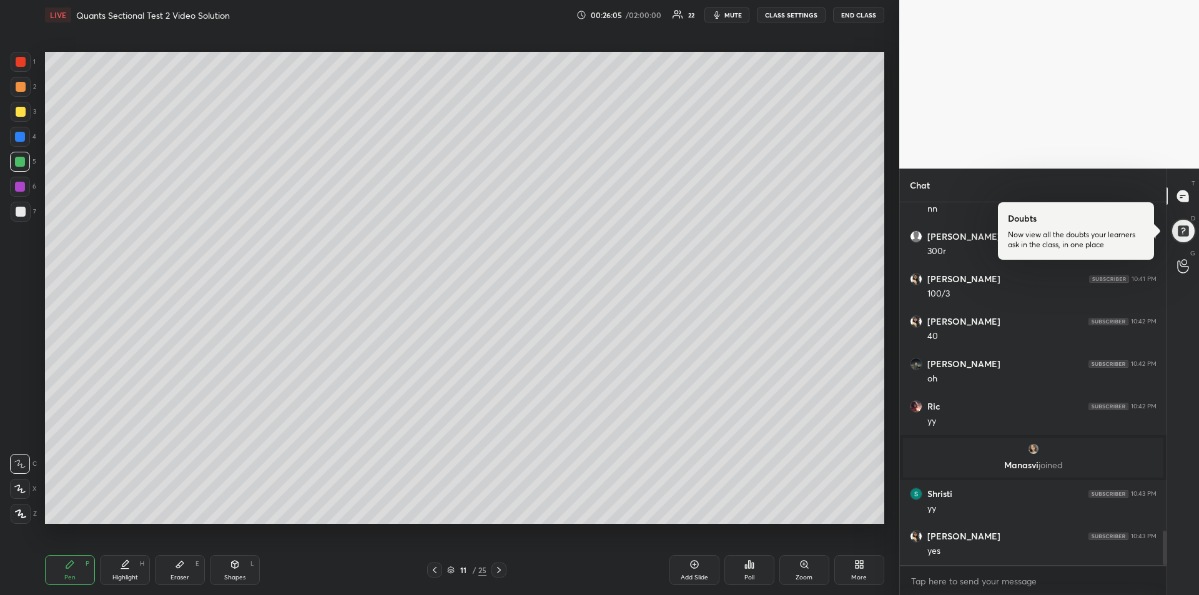
scroll to position [3449, 0]
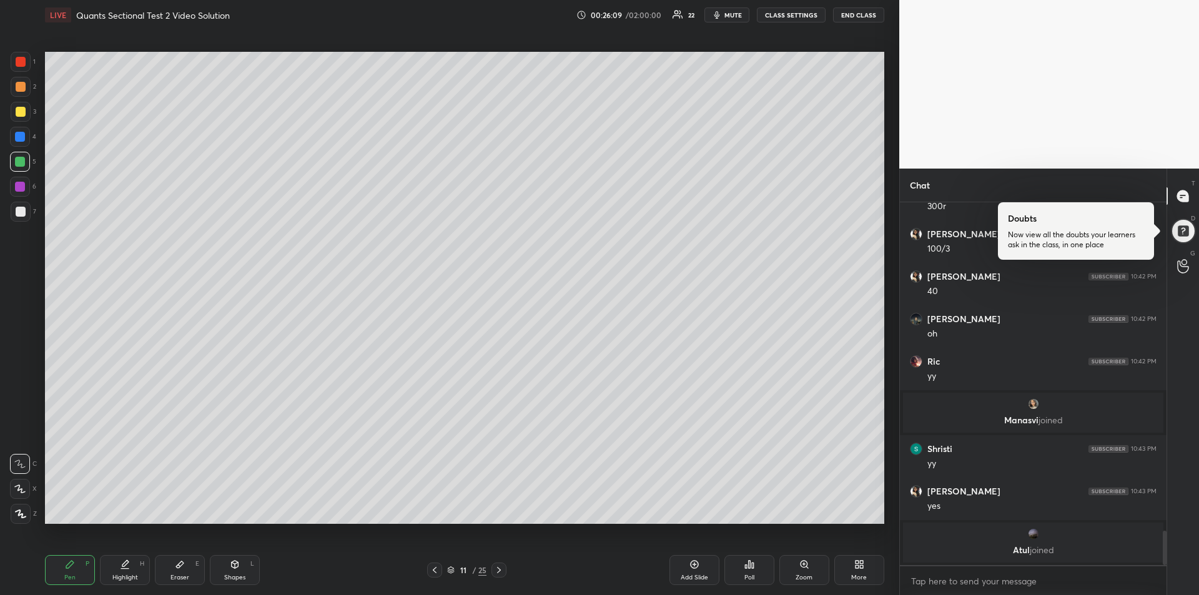
click at [431, 568] on icon at bounding box center [435, 570] width 10 height 10
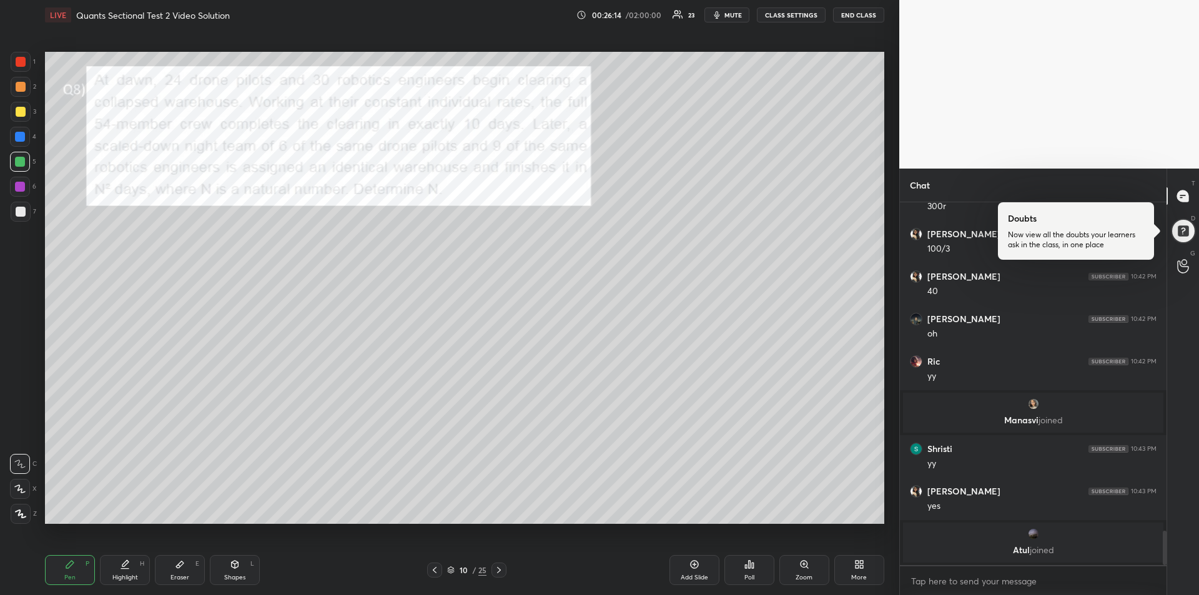
click at [123, 570] on div "Highlight H" at bounding box center [125, 570] width 50 height 30
click at [501, 571] on icon at bounding box center [499, 570] width 10 height 10
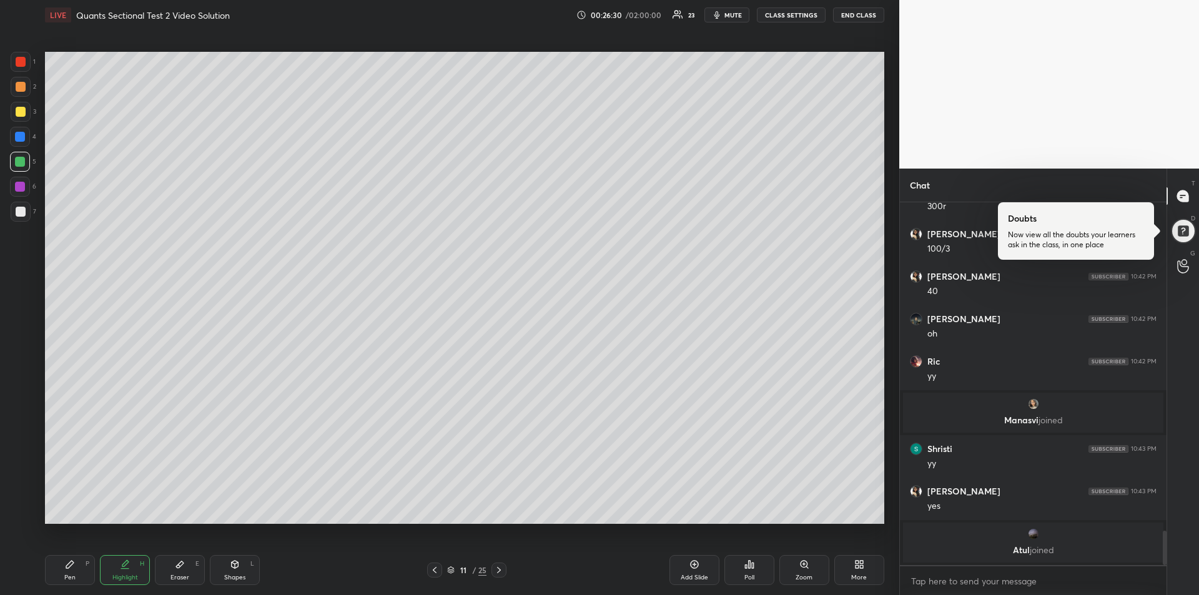
click at [69, 571] on div "Pen P" at bounding box center [70, 570] width 50 height 30
click at [16, 209] on div at bounding box center [21, 212] width 10 height 10
click at [169, 566] on div "Eraser E" at bounding box center [180, 570] width 50 height 30
click at [64, 564] on div "Pen P" at bounding box center [70, 570] width 50 height 30
click at [433, 570] on icon at bounding box center [435, 570] width 4 height 6
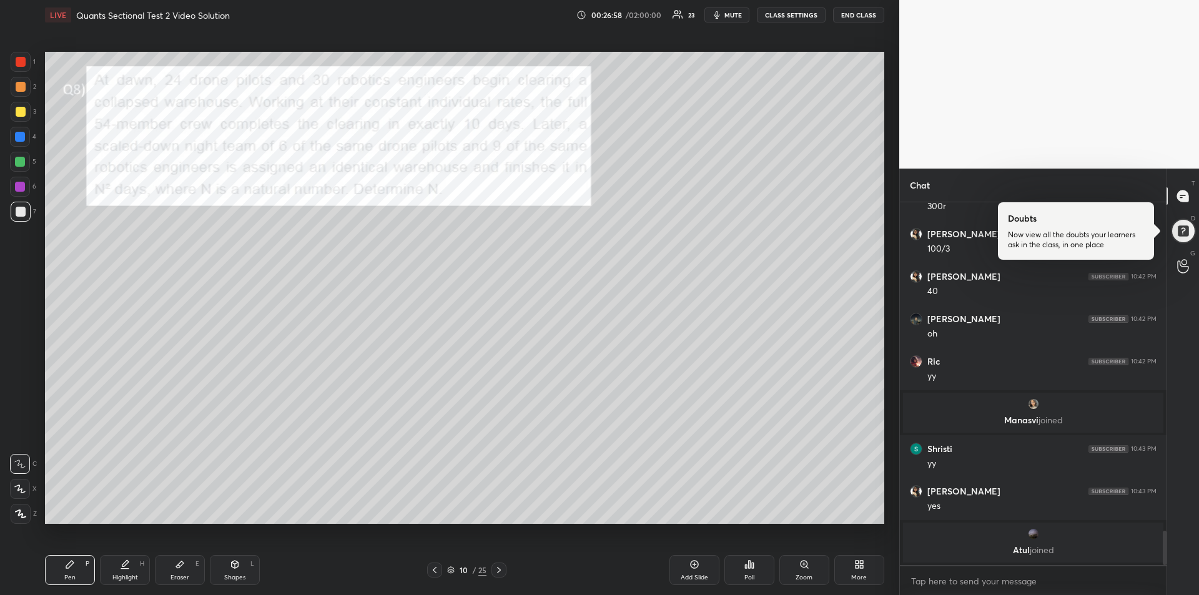
click at [495, 571] on icon at bounding box center [499, 570] width 10 height 10
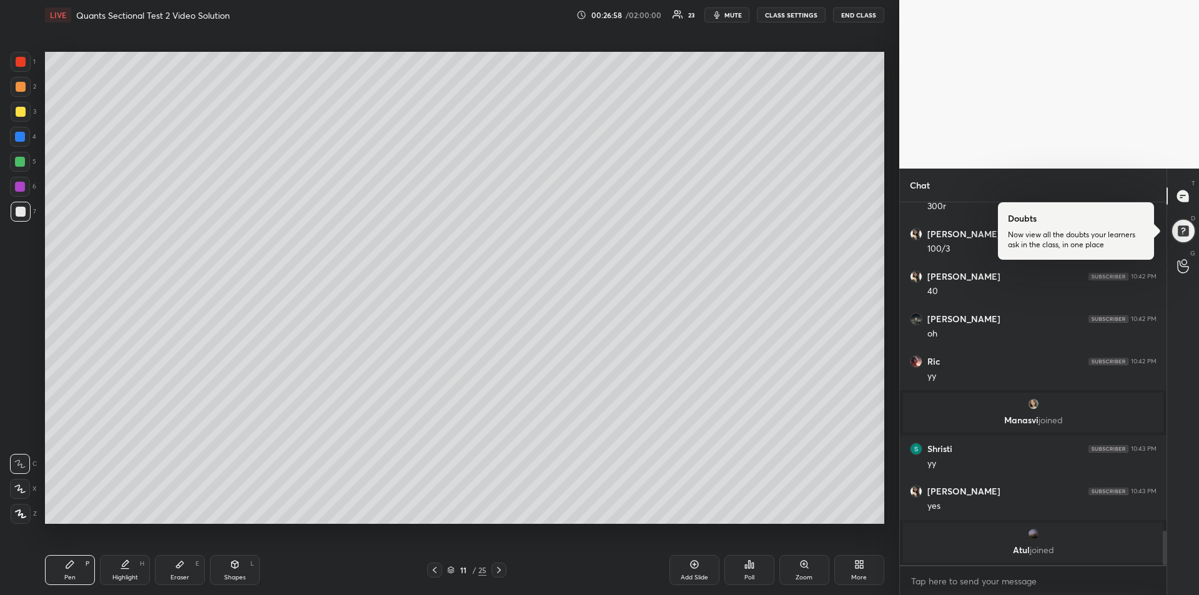
click at [502, 573] on icon at bounding box center [499, 570] width 10 height 10
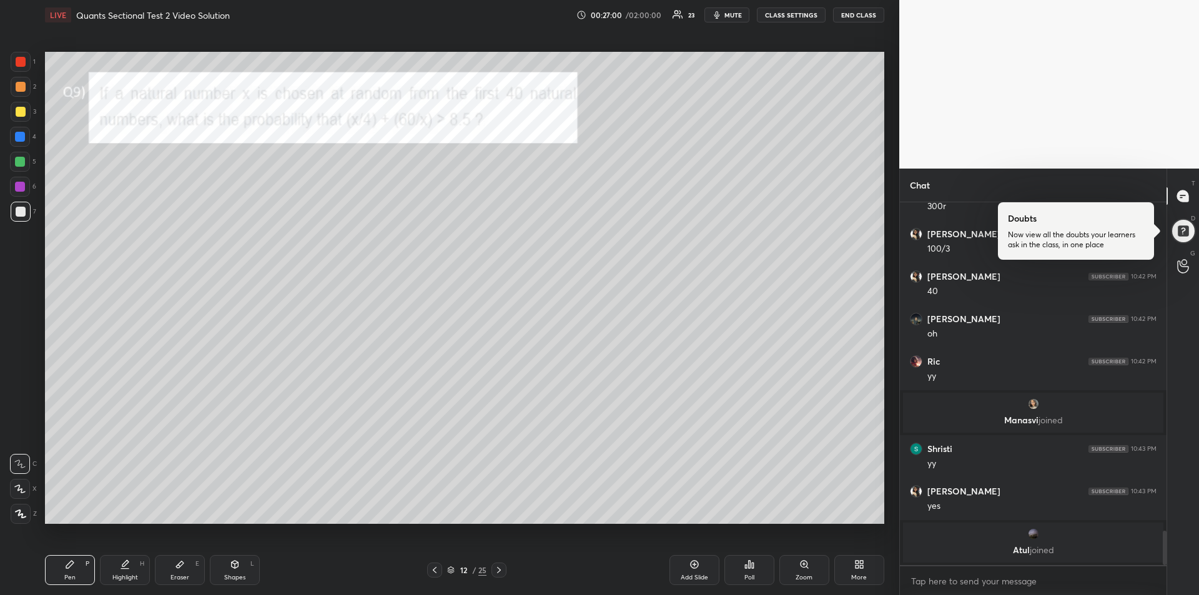
click at [16, 70] on div at bounding box center [21, 62] width 20 height 20
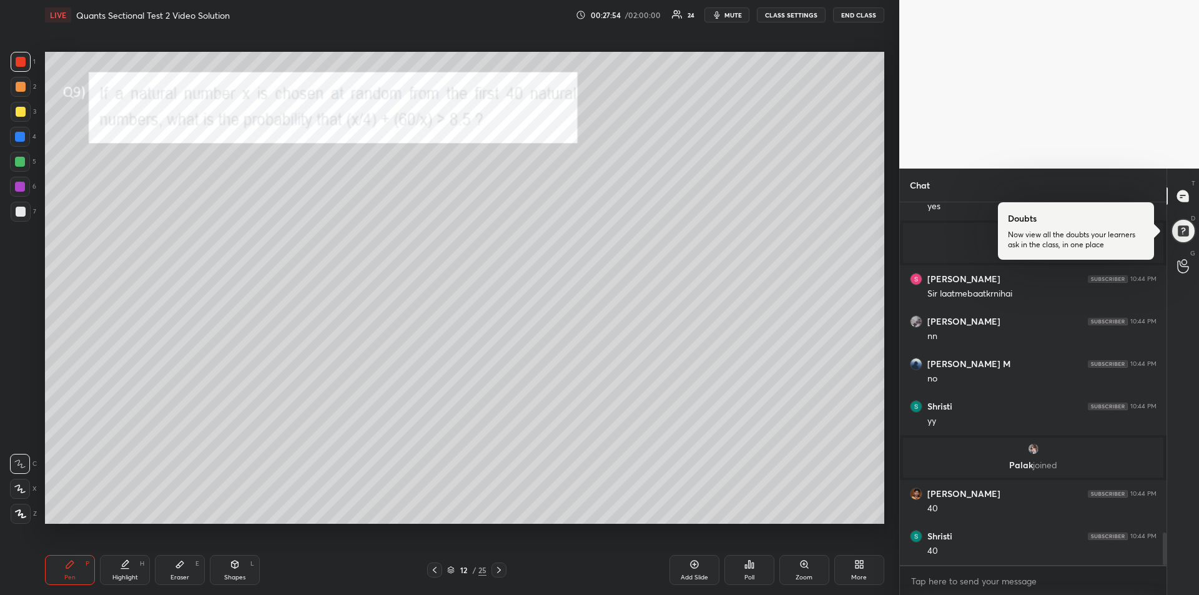
scroll to position [3716, 0]
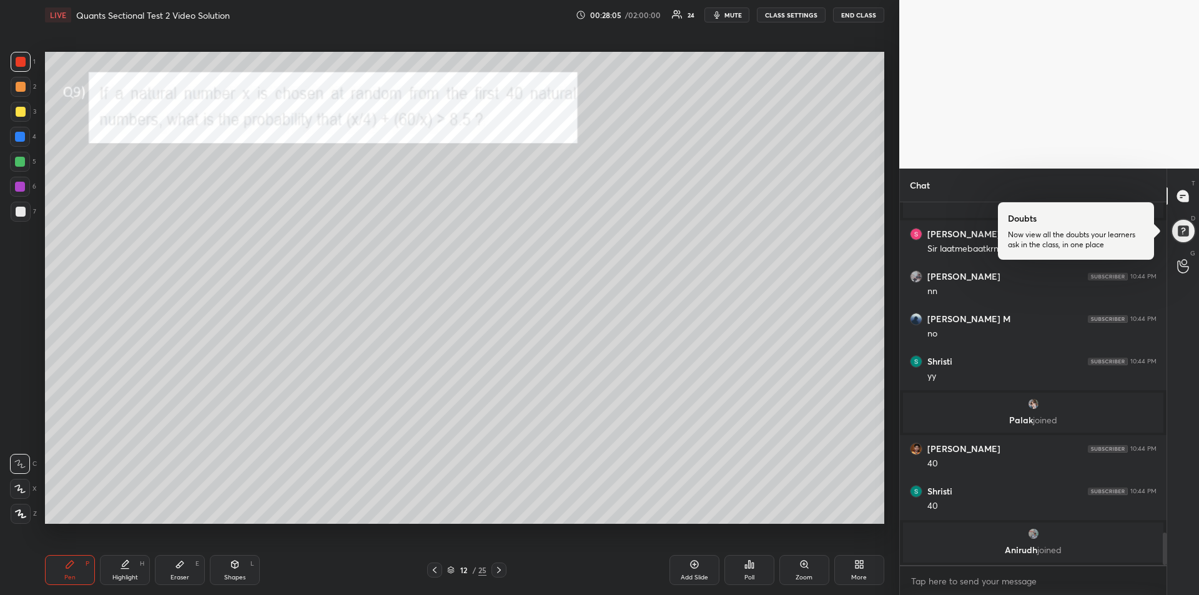
click at [18, 216] on div at bounding box center [21, 212] width 10 height 10
click at [19, 185] on div at bounding box center [20, 187] width 10 height 10
click at [16, 214] on div at bounding box center [21, 212] width 10 height 10
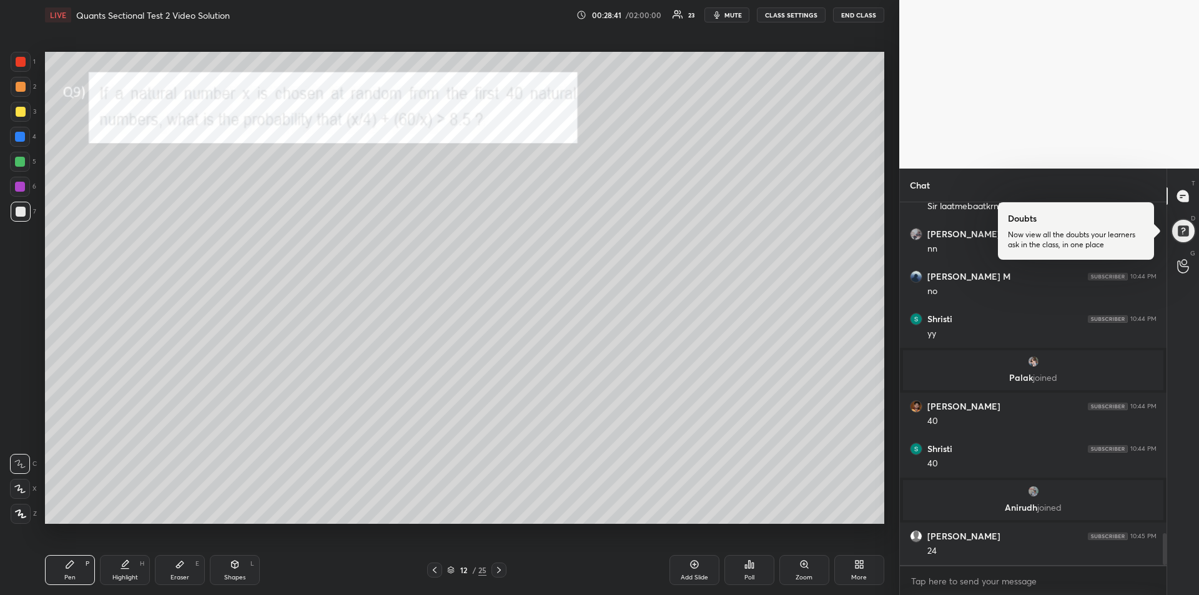
scroll to position [3767, 0]
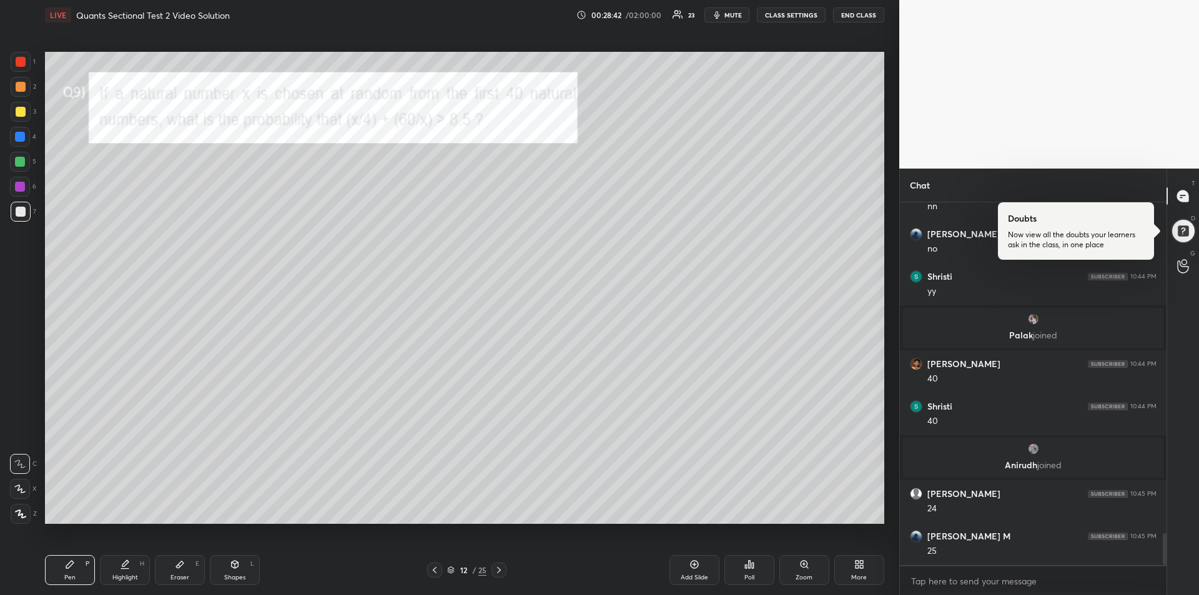
click at [182, 569] on icon at bounding box center [180, 565] width 10 height 10
click at [61, 568] on div "Pen P" at bounding box center [70, 570] width 50 height 30
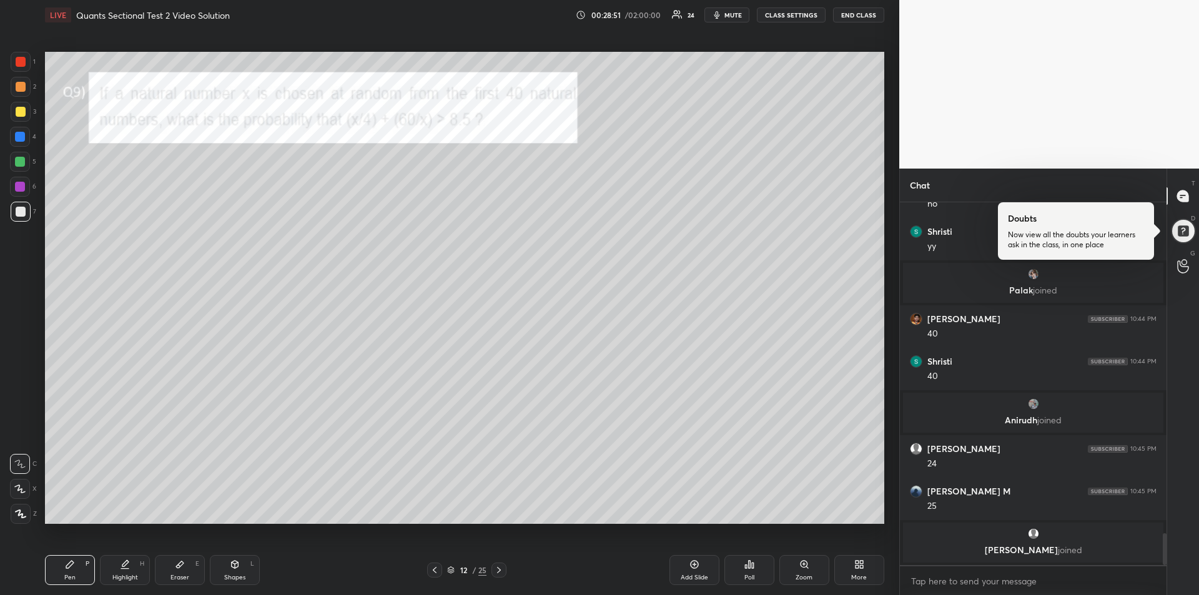
scroll to position [3820, 0]
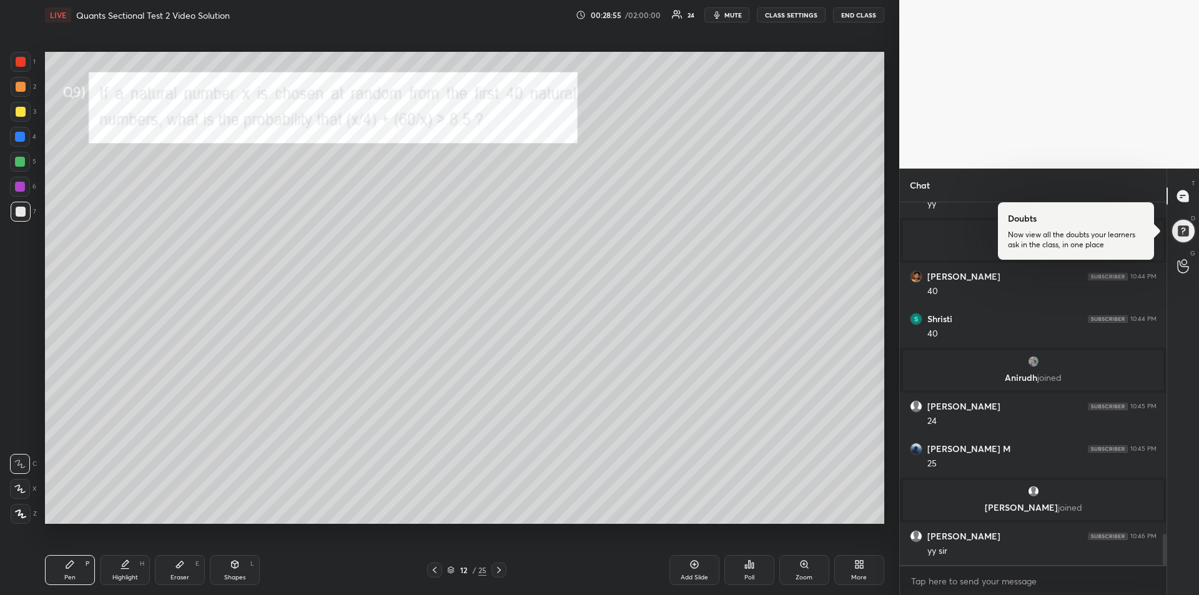
click at [17, 115] on div at bounding box center [21, 112] width 10 height 10
click at [501, 570] on icon at bounding box center [499, 570] width 4 height 6
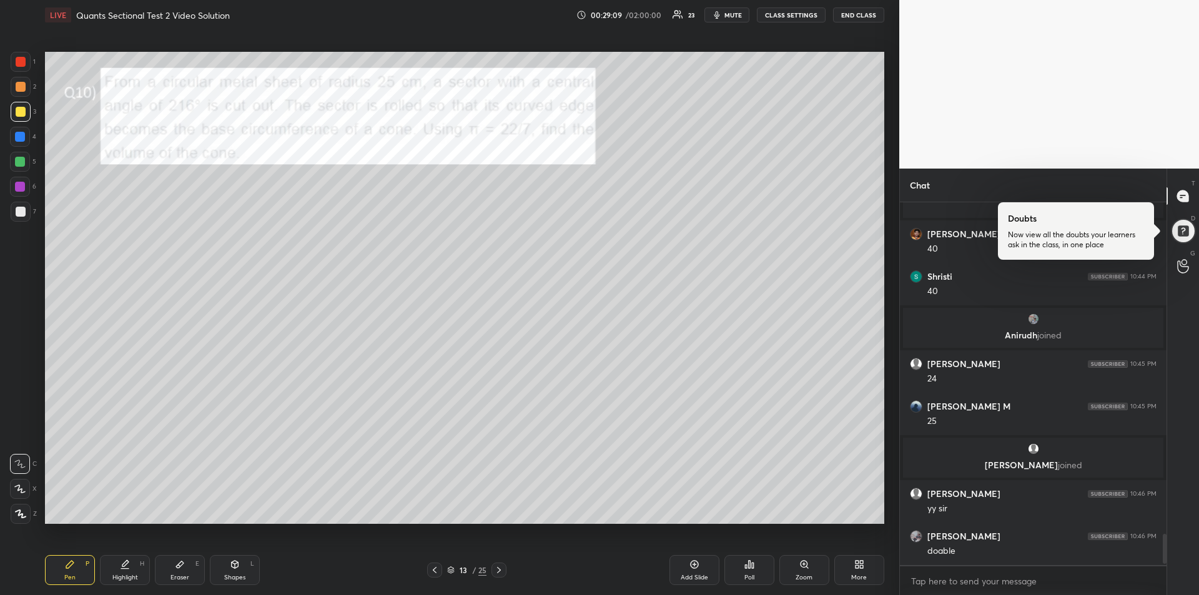
scroll to position [3863, 0]
click at [20, 160] on div at bounding box center [20, 162] width 10 height 10
click at [14, 139] on div at bounding box center [20, 137] width 20 height 20
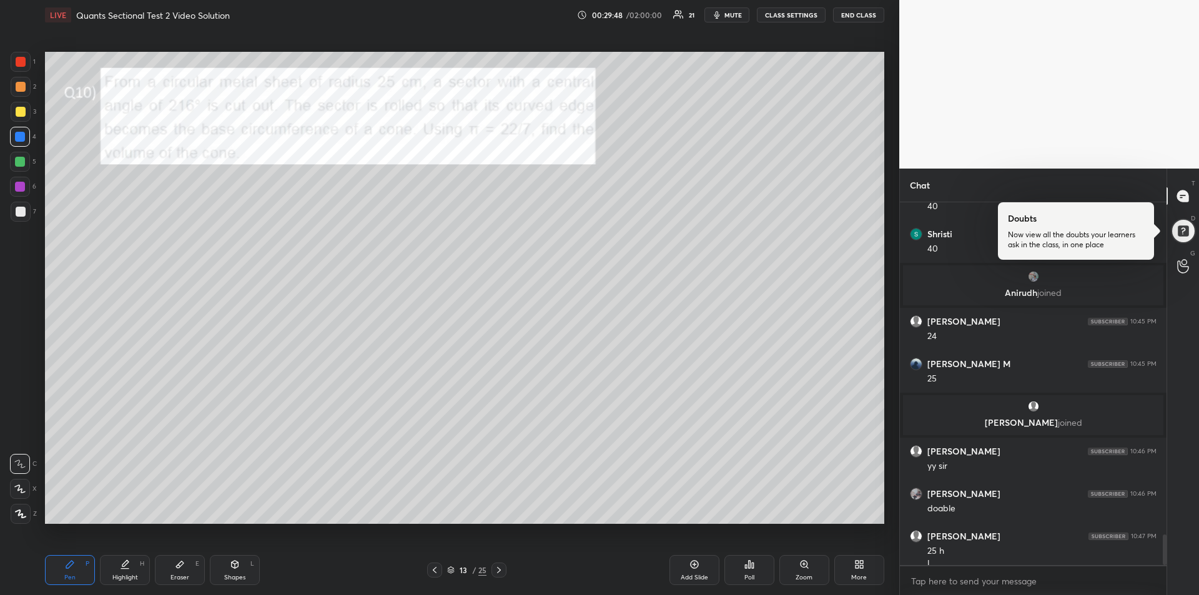
scroll to position [3918, 0]
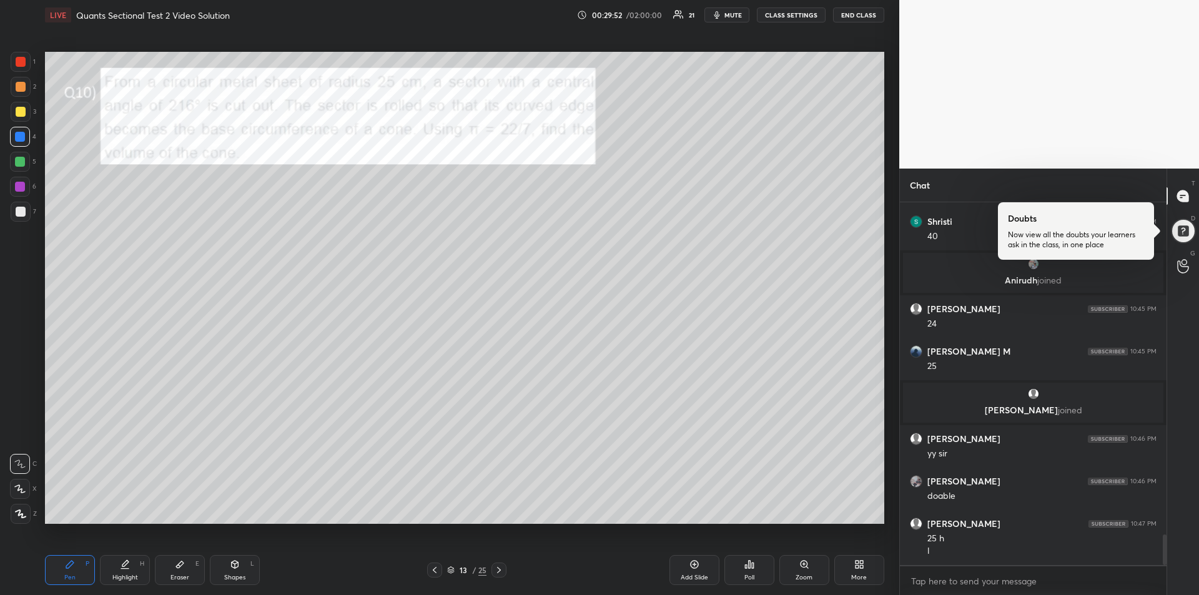
click at [17, 64] on div at bounding box center [21, 62] width 10 height 10
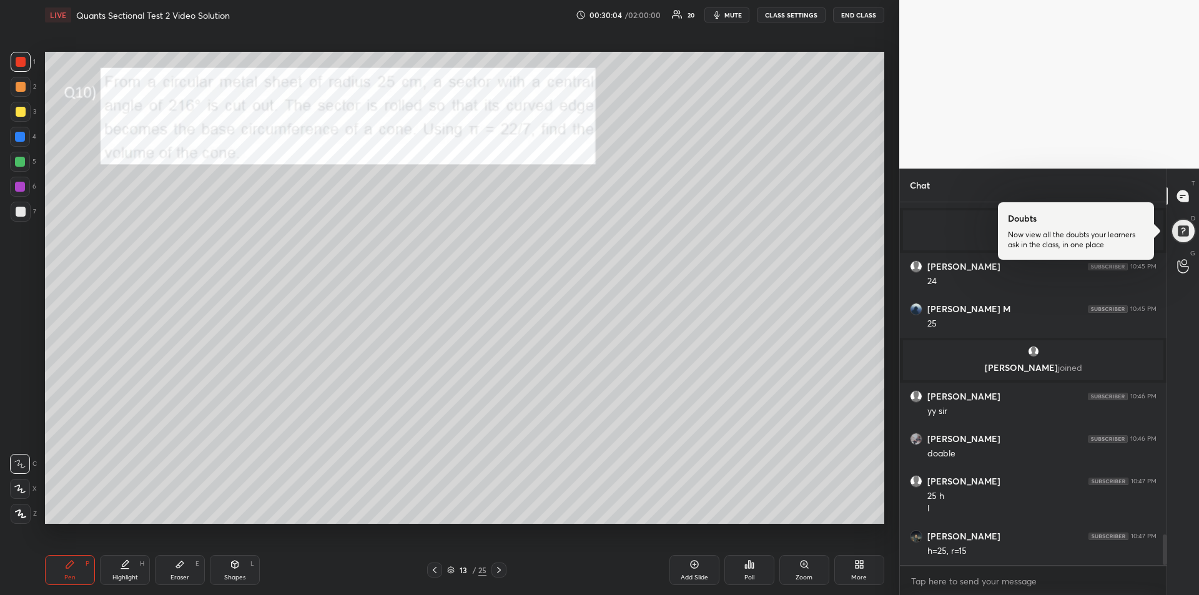
scroll to position [4003, 0]
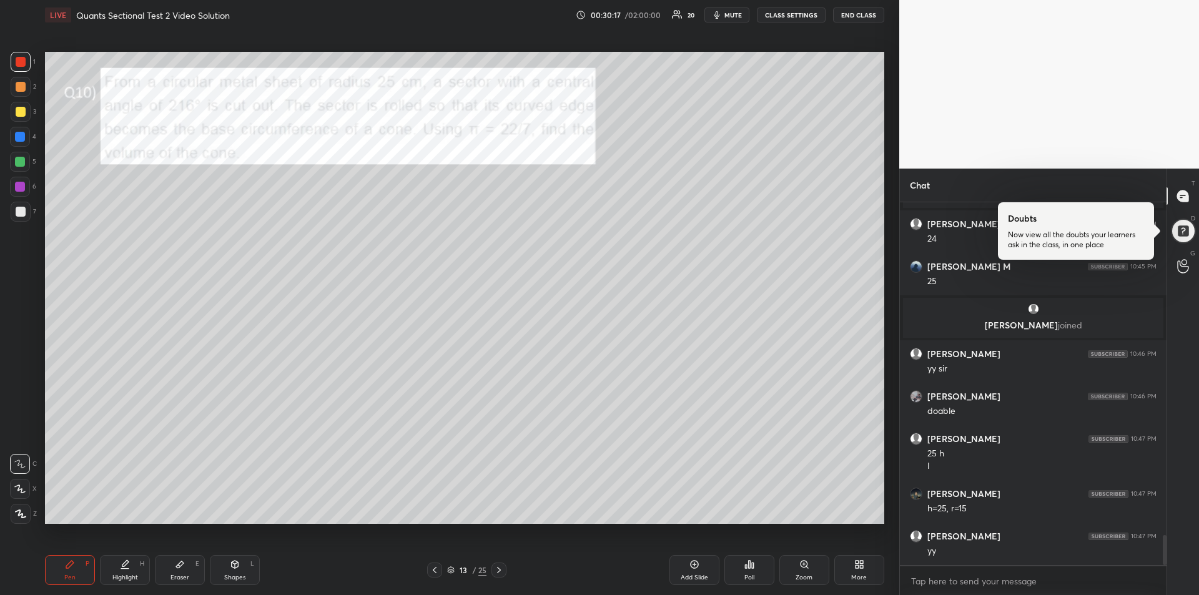
click at [21, 184] on div at bounding box center [20, 187] width 10 height 10
click at [16, 213] on div at bounding box center [21, 212] width 10 height 10
click at [719, 14] on icon "button" at bounding box center [717, 15] width 10 height 10
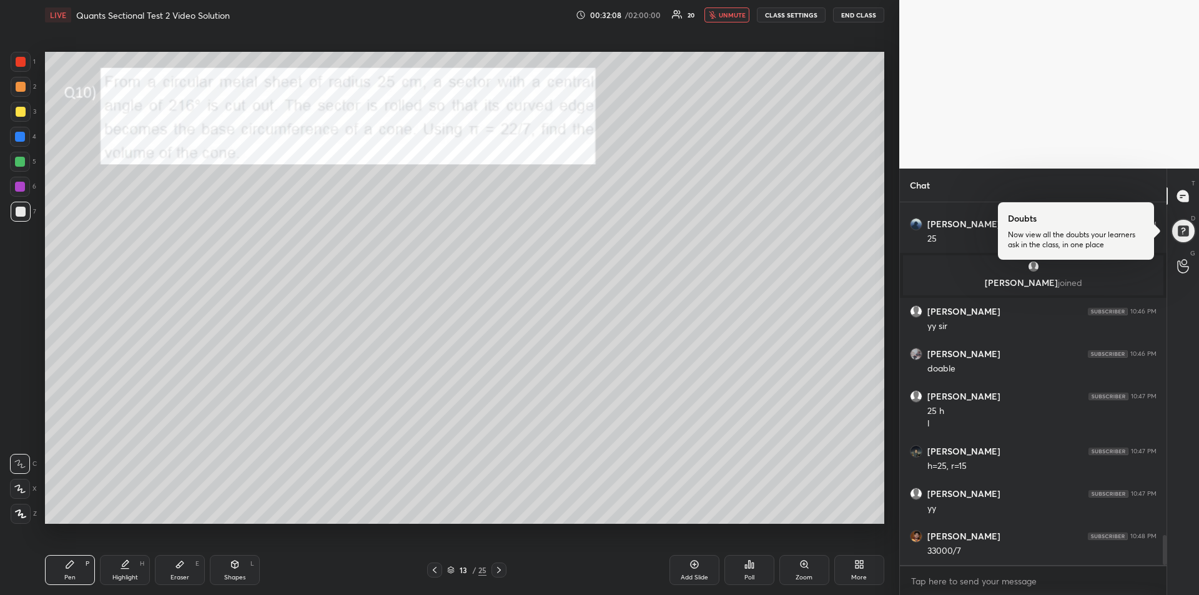
click at [731, 15] on span "unmute" at bounding box center [732, 15] width 27 height 9
click at [503, 575] on icon at bounding box center [499, 570] width 10 height 10
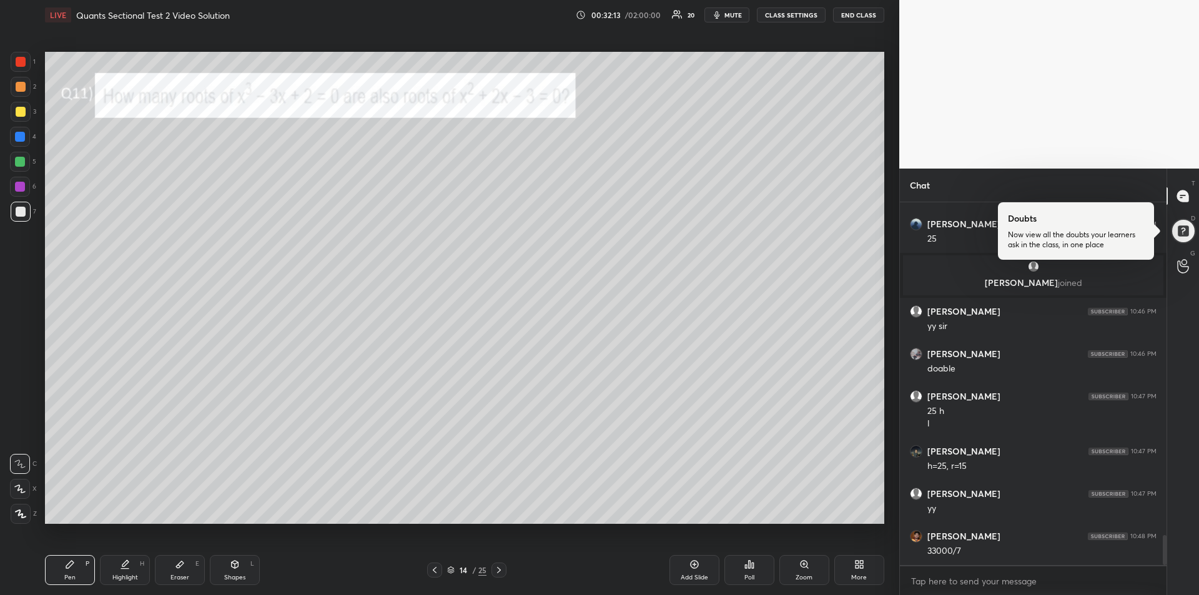
click at [19, 62] on div at bounding box center [21, 62] width 10 height 10
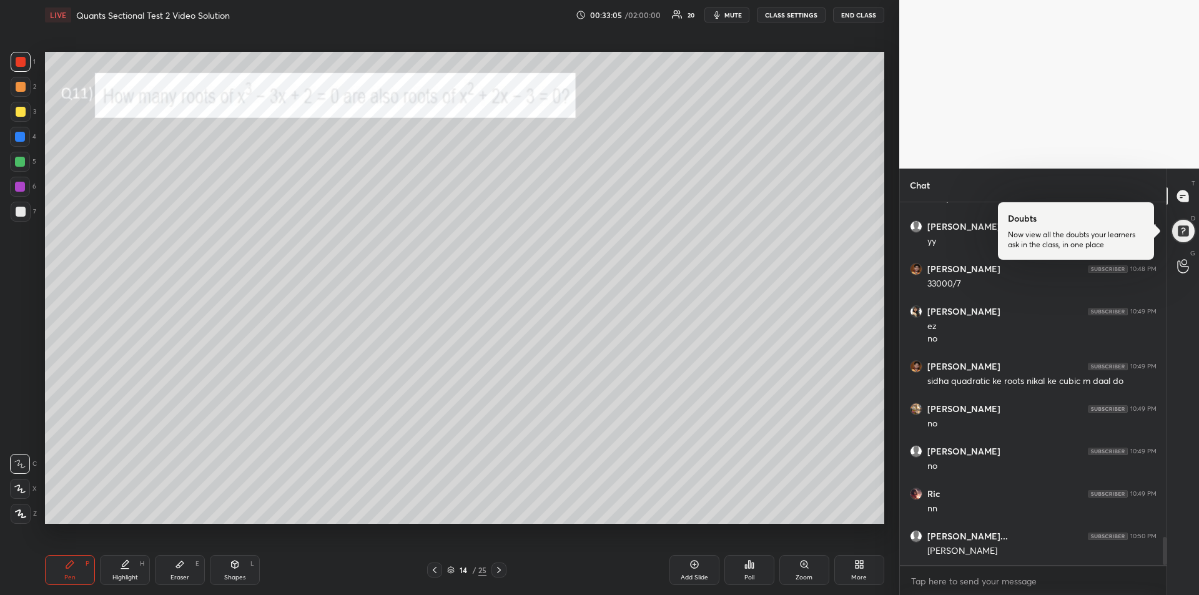
scroll to position [4355, 0]
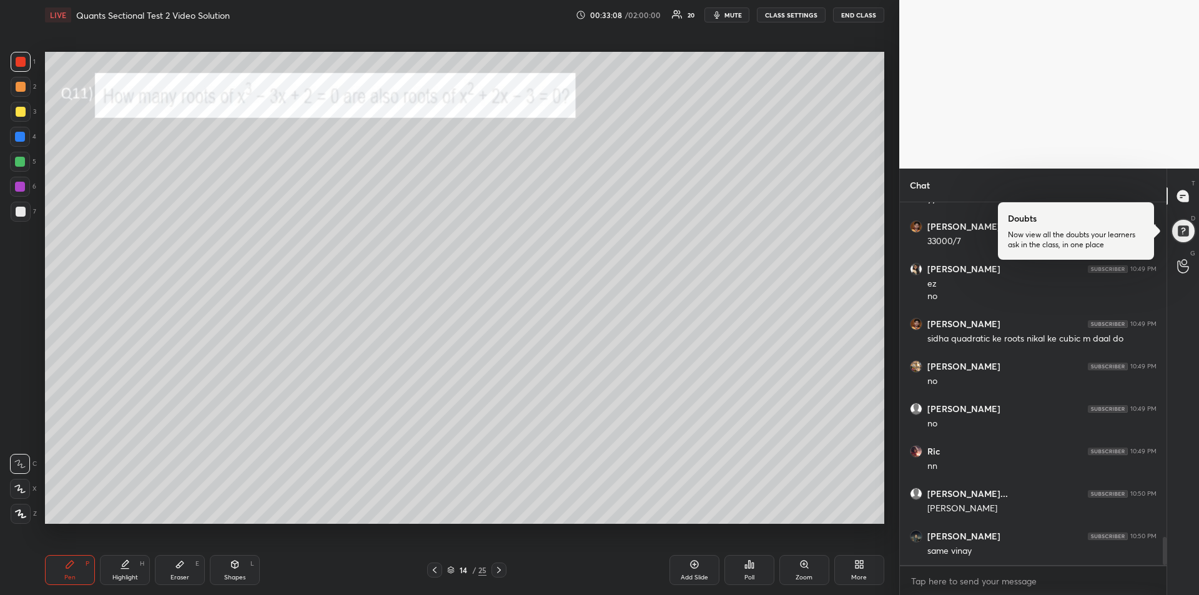
click at [18, 161] on div at bounding box center [20, 162] width 10 height 10
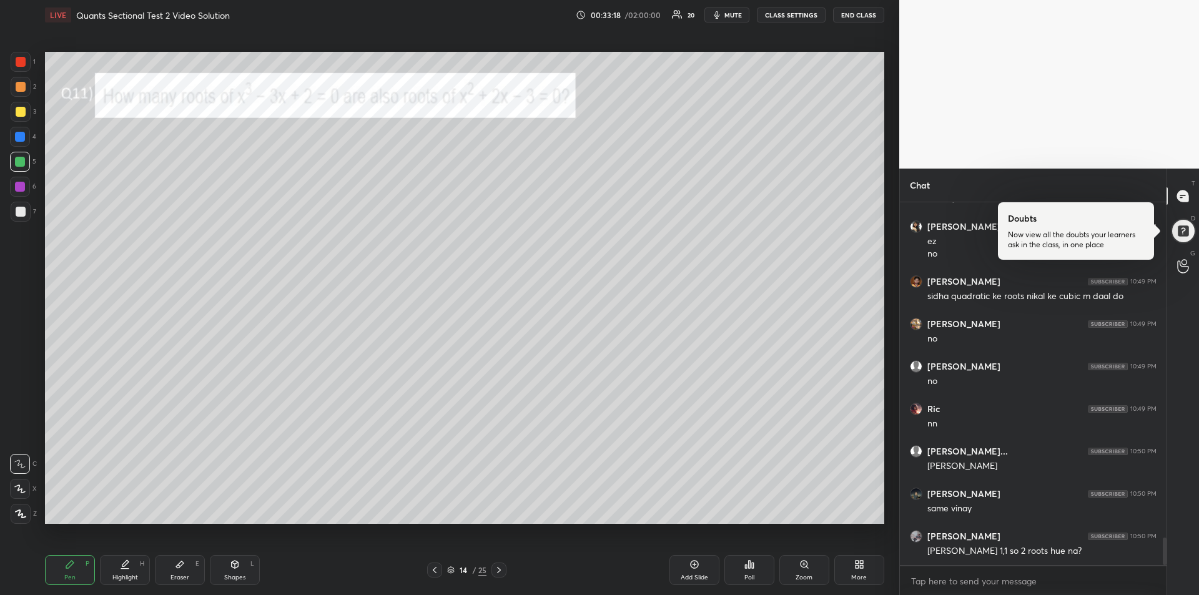
scroll to position [4440, 0]
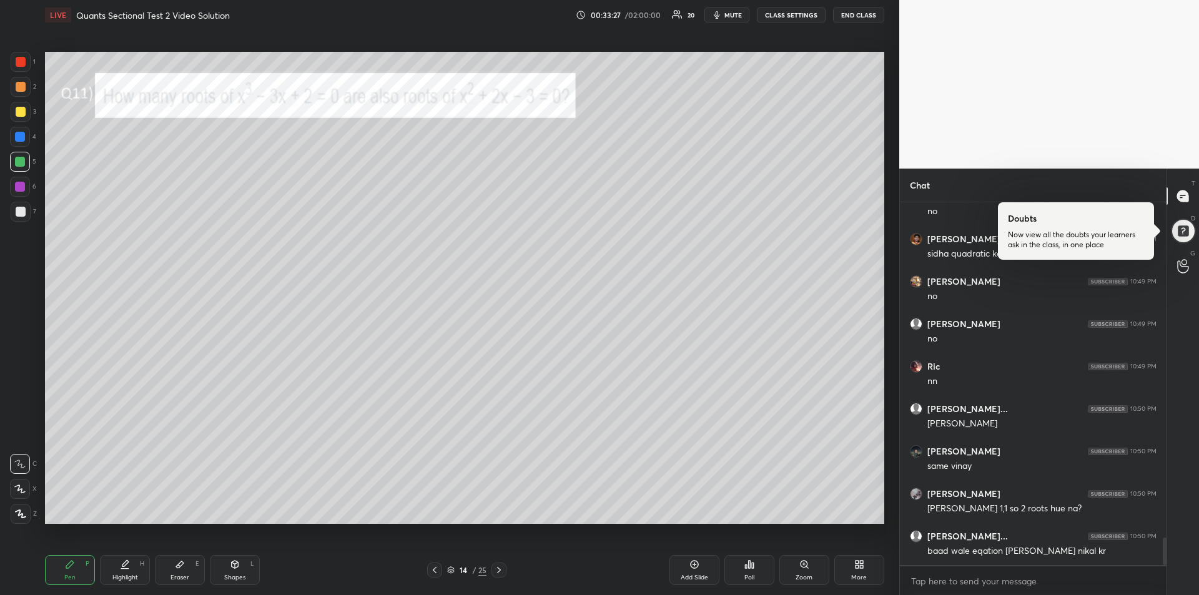
click at [185, 575] on div "Eraser" at bounding box center [180, 578] width 19 height 6
click at [80, 566] on div "Pen P" at bounding box center [70, 570] width 50 height 30
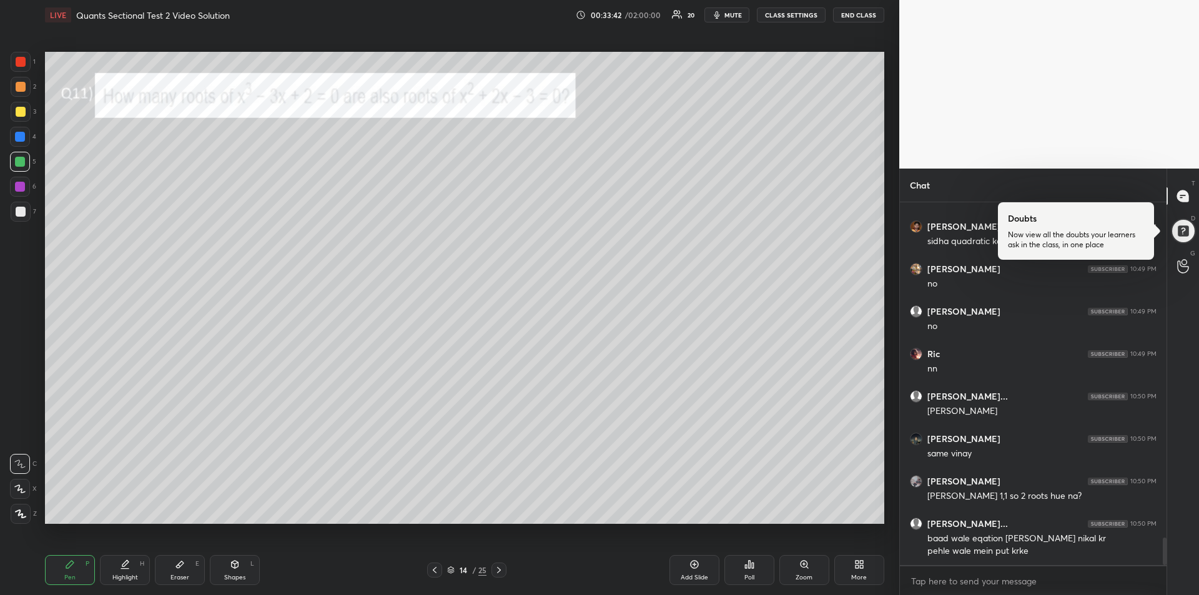
scroll to position [4495, 0]
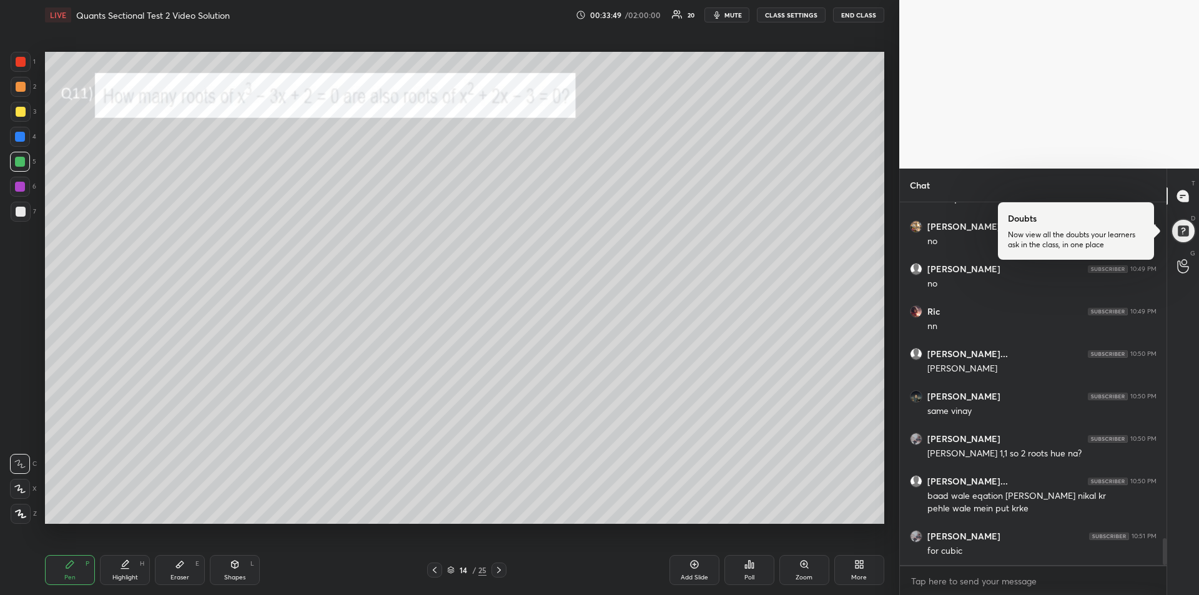
click at [179, 568] on icon at bounding box center [180, 565] width 10 height 10
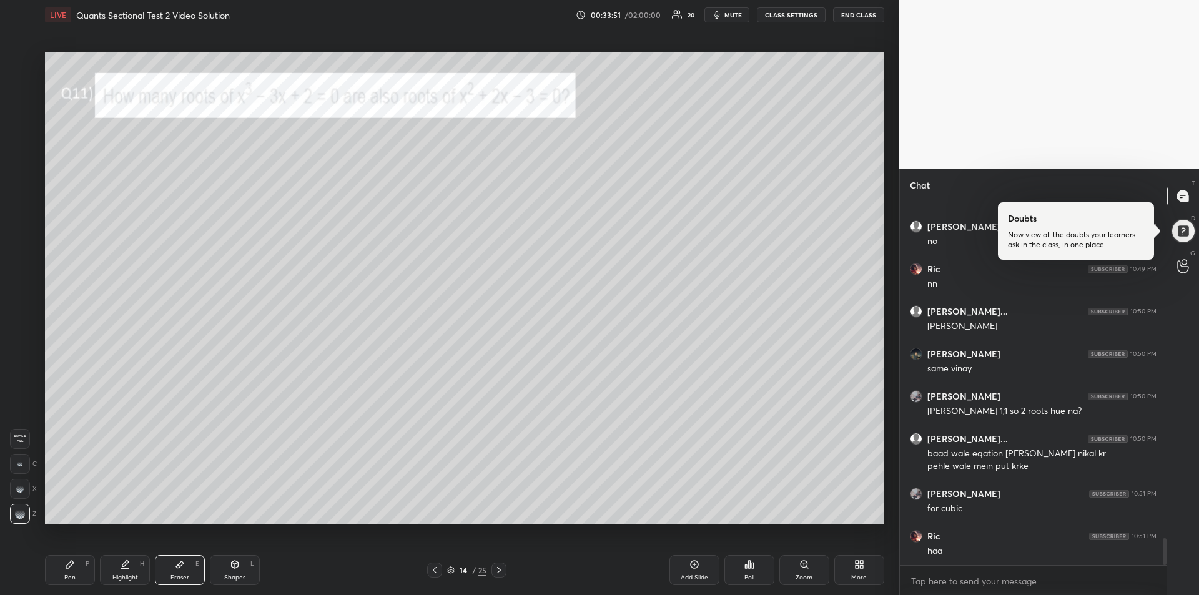
scroll to position [4591, 0]
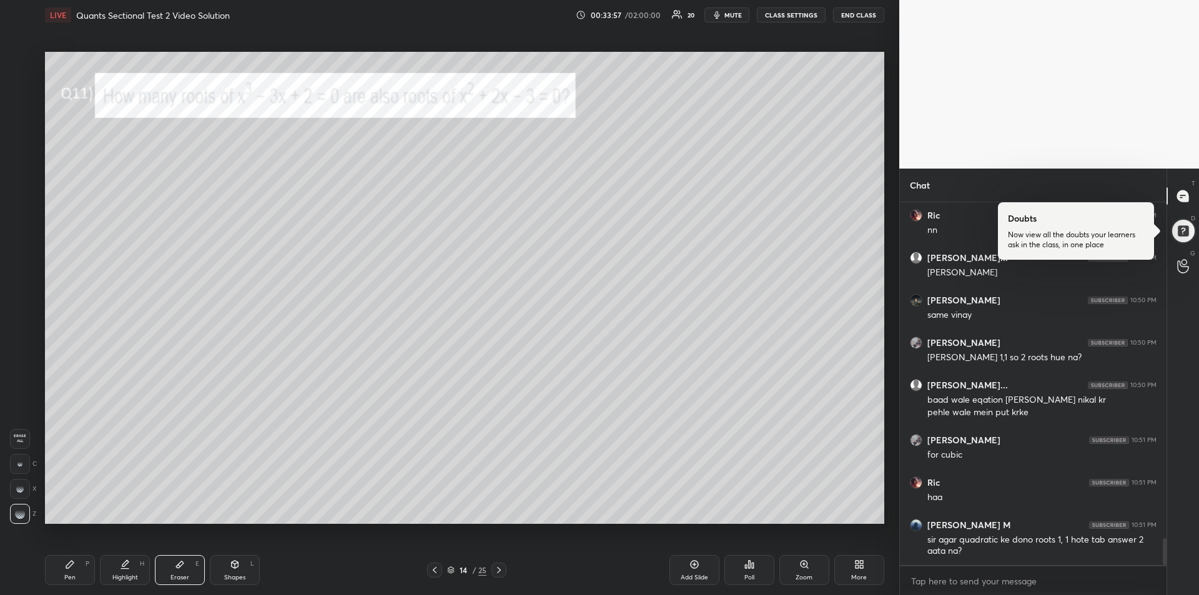
click at [58, 575] on div "Pen P" at bounding box center [70, 570] width 50 height 30
click at [17, 69] on div at bounding box center [21, 62] width 20 height 20
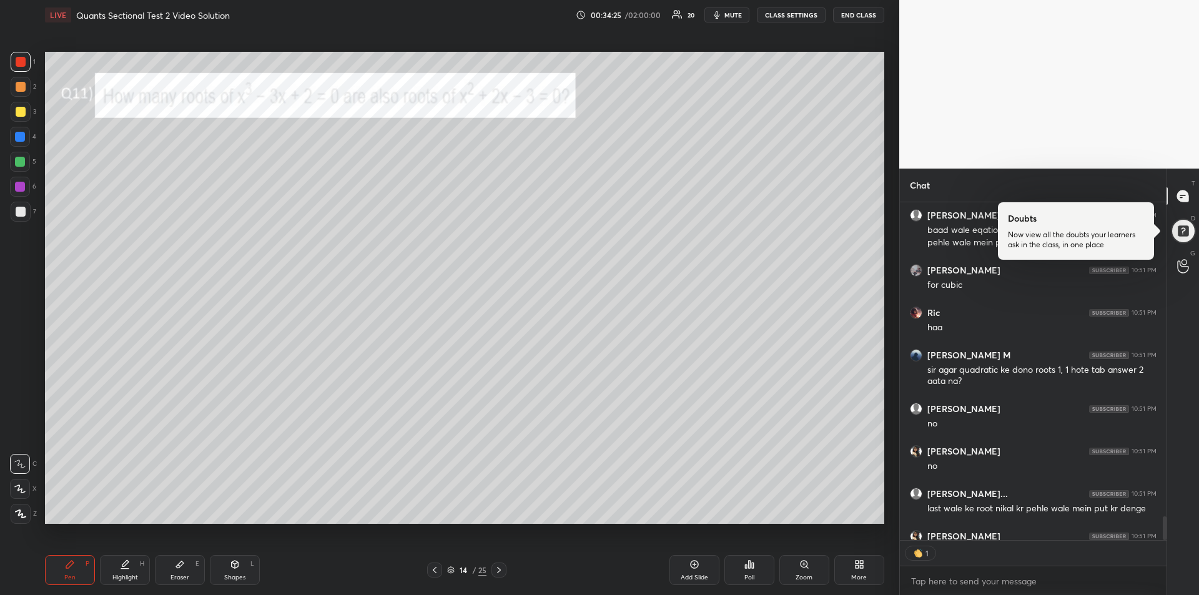
scroll to position [334, 263]
click at [23, 137] on div at bounding box center [20, 137] width 10 height 10
click at [501, 571] on icon at bounding box center [499, 570] width 10 height 10
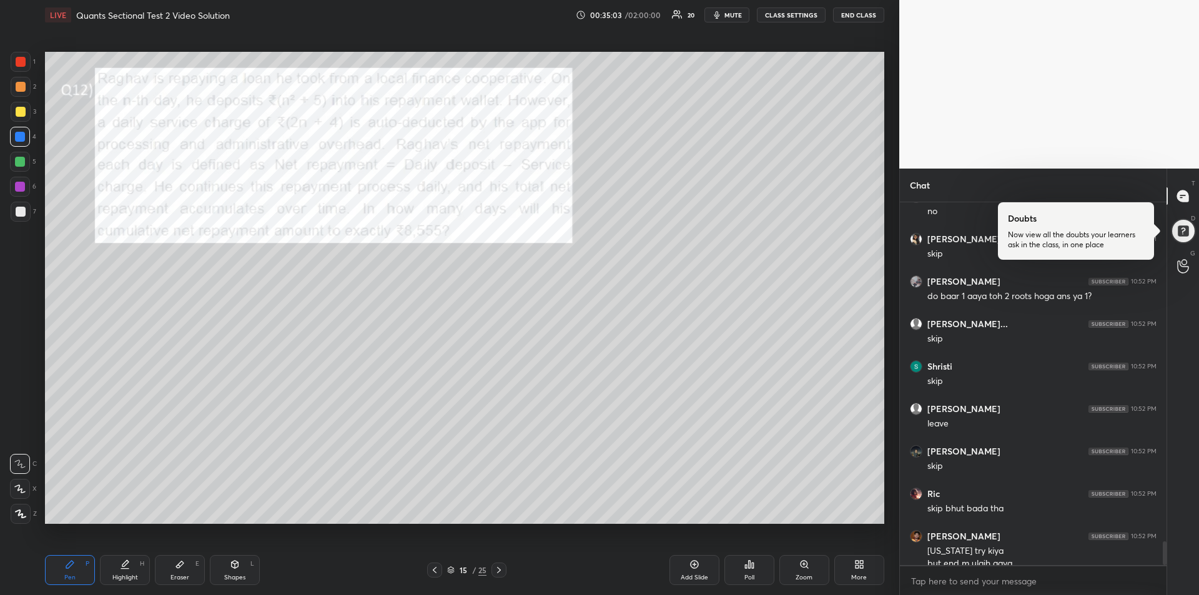
scroll to position [5113, 0]
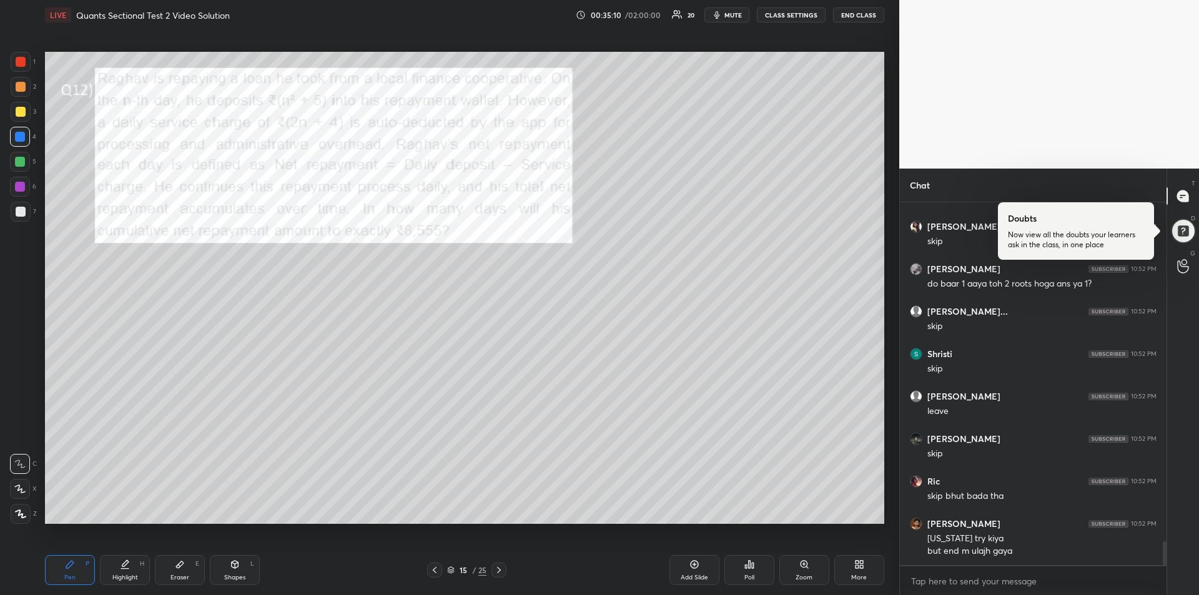
click at [174, 575] on div "Eraser" at bounding box center [180, 578] width 19 height 6
click at [53, 568] on div "Pen P" at bounding box center [70, 570] width 50 height 30
click at [430, 566] on icon at bounding box center [435, 570] width 10 height 10
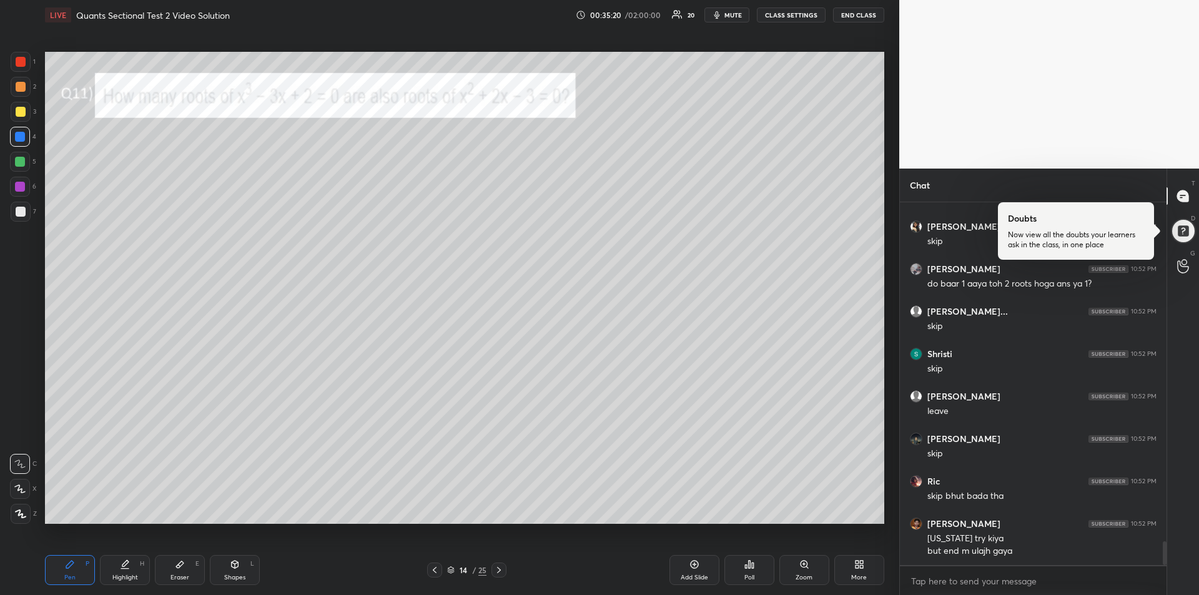
click at [434, 570] on icon at bounding box center [435, 570] width 4 height 6
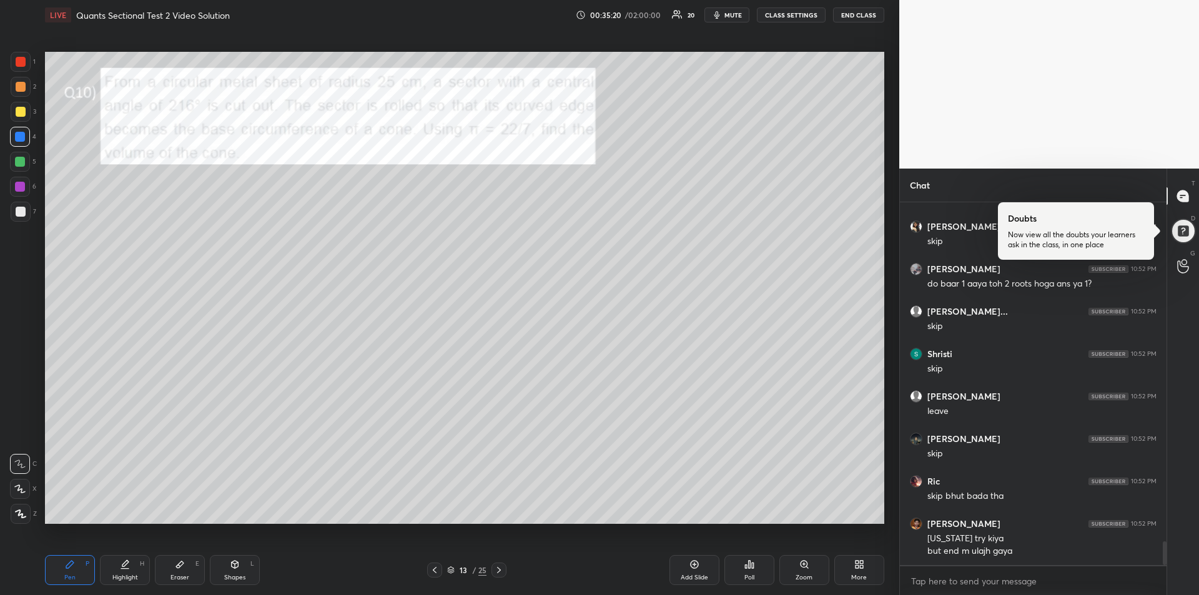
click at [437, 573] on icon at bounding box center [435, 570] width 10 height 10
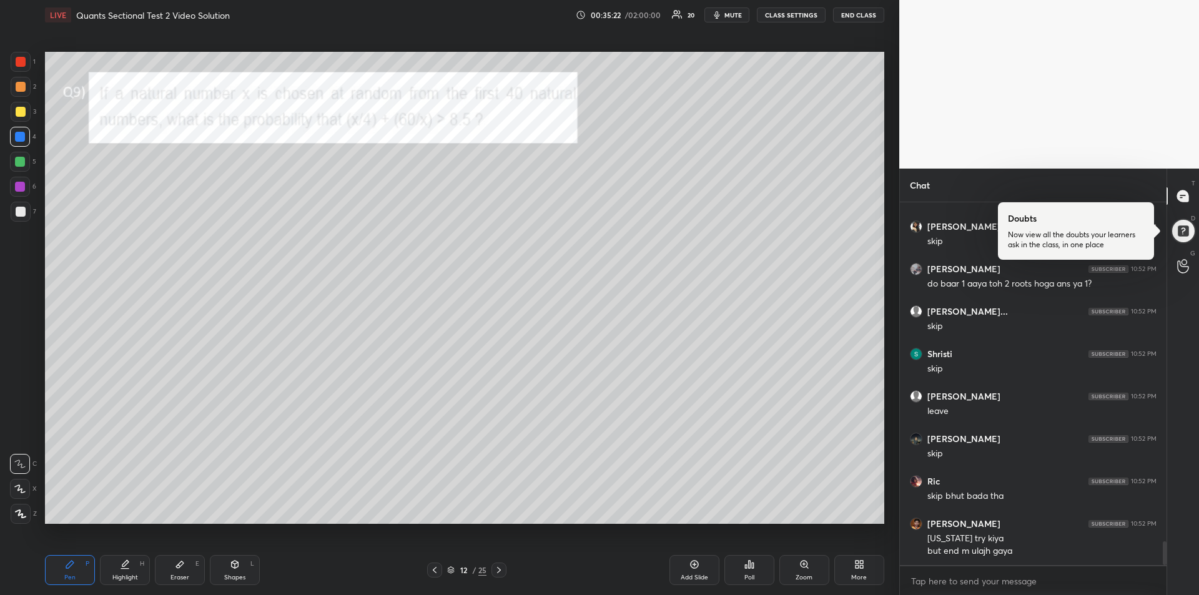
click at [503, 572] on icon at bounding box center [499, 570] width 10 height 10
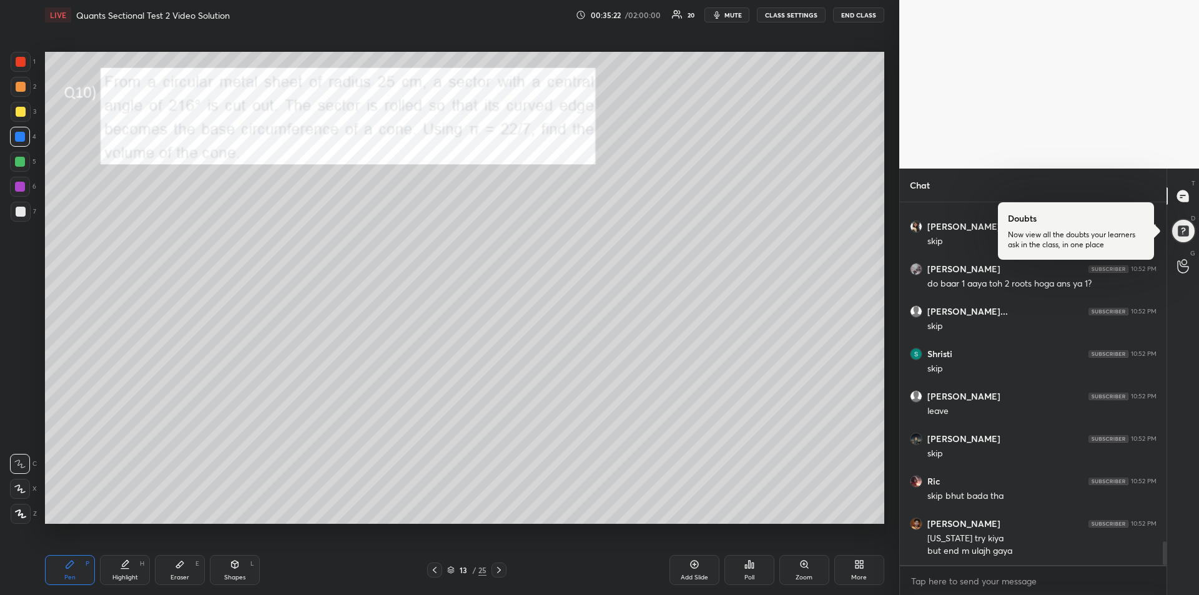
click at [117, 575] on div "Highlight" at bounding box center [125, 578] width 26 height 6
click at [432, 570] on icon at bounding box center [435, 570] width 10 height 10
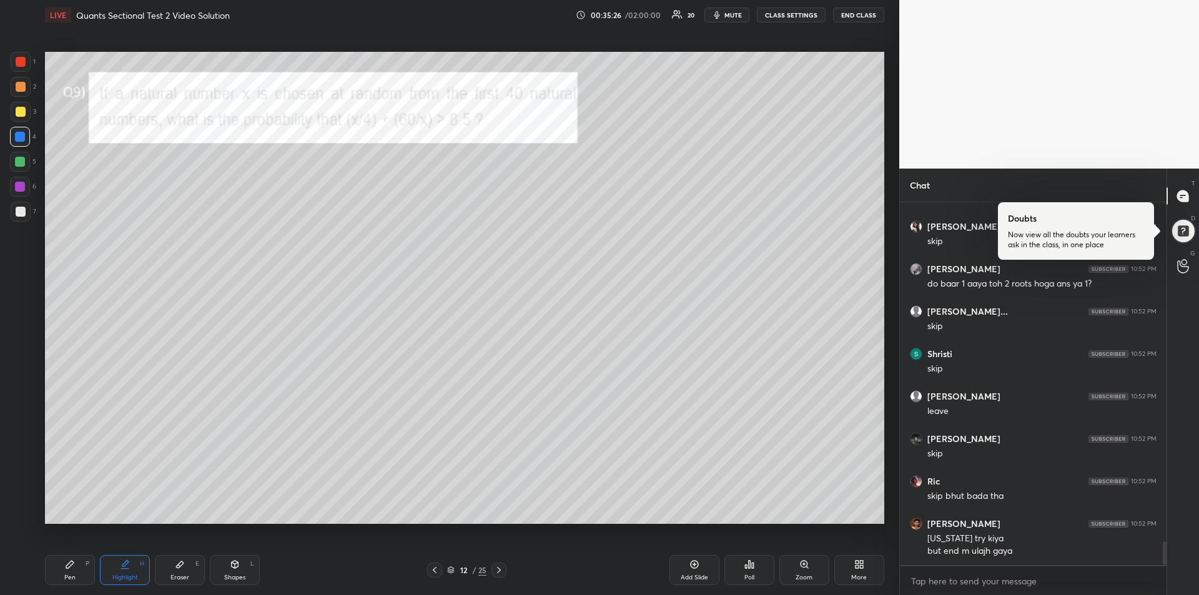
click at [433, 568] on icon at bounding box center [435, 570] width 10 height 10
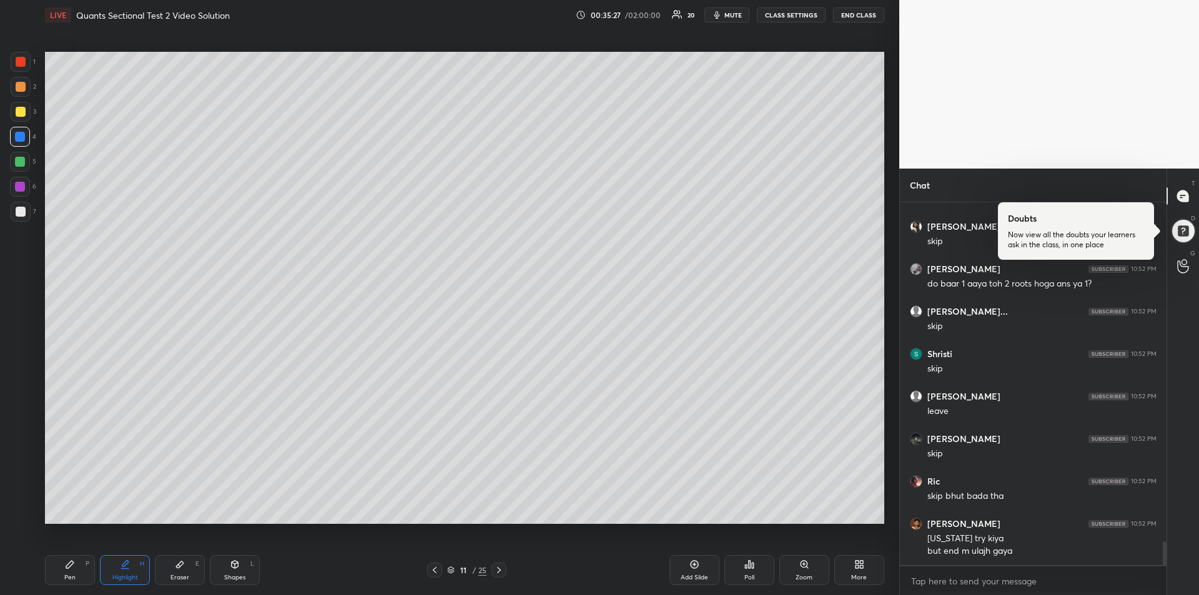
click at [430, 570] on icon at bounding box center [435, 570] width 10 height 10
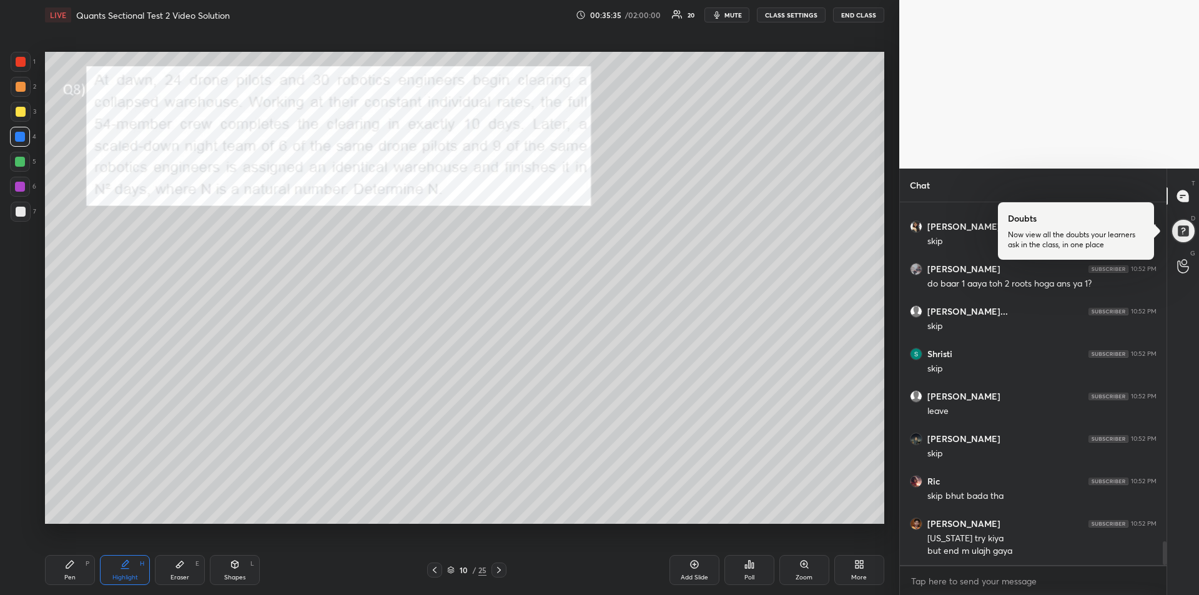
click at [432, 566] on icon at bounding box center [435, 570] width 10 height 10
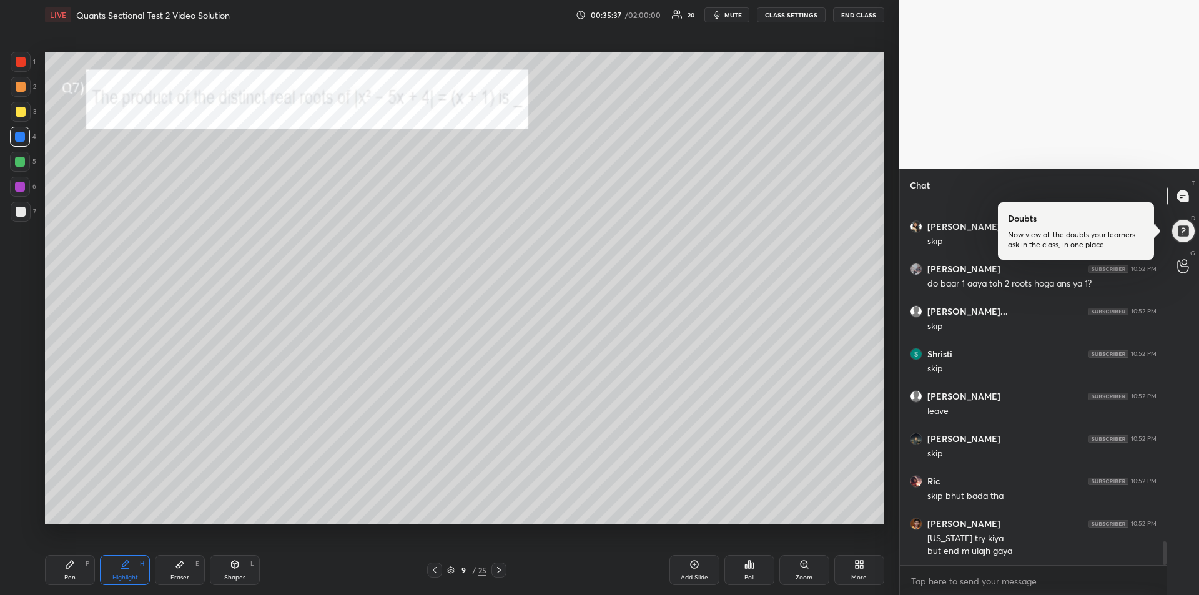
click at [502, 571] on icon at bounding box center [499, 570] width 10 height 10
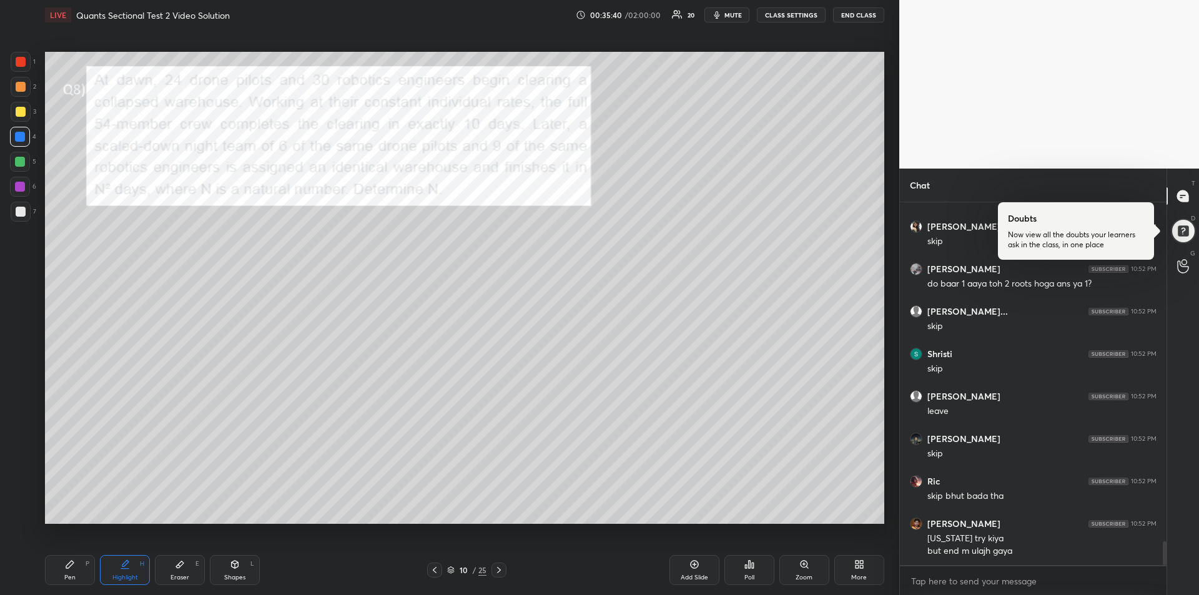
click at [503, 574] on icon at bounding box center [499, 570] width 10 height 10
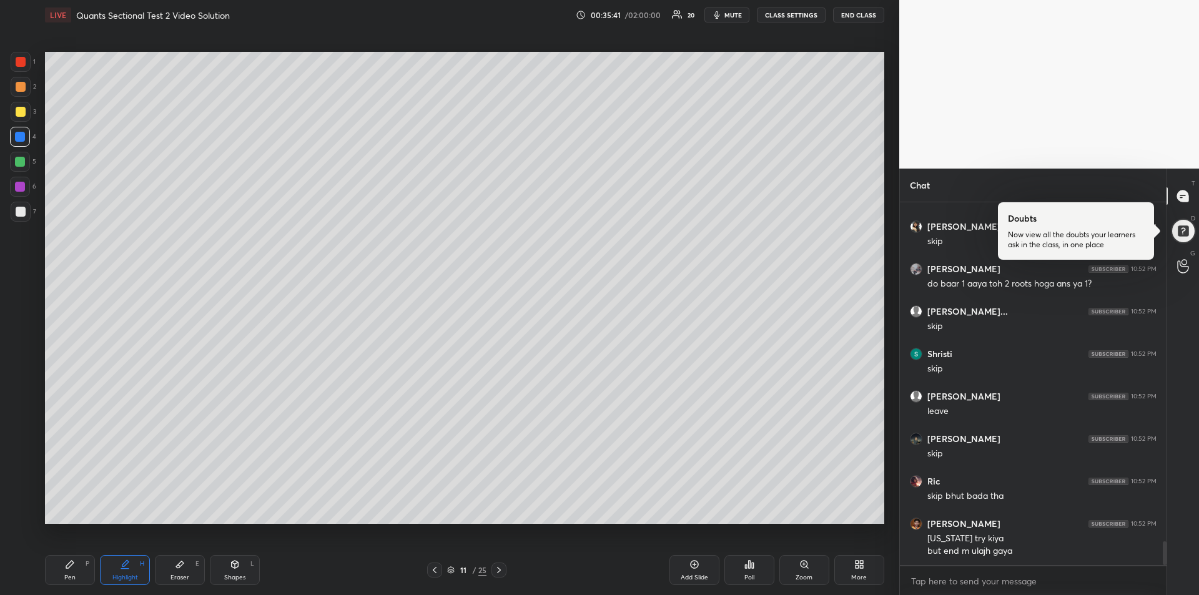
click at [503, 575] on icon at bounding box center [499, 570] width 10 height 10
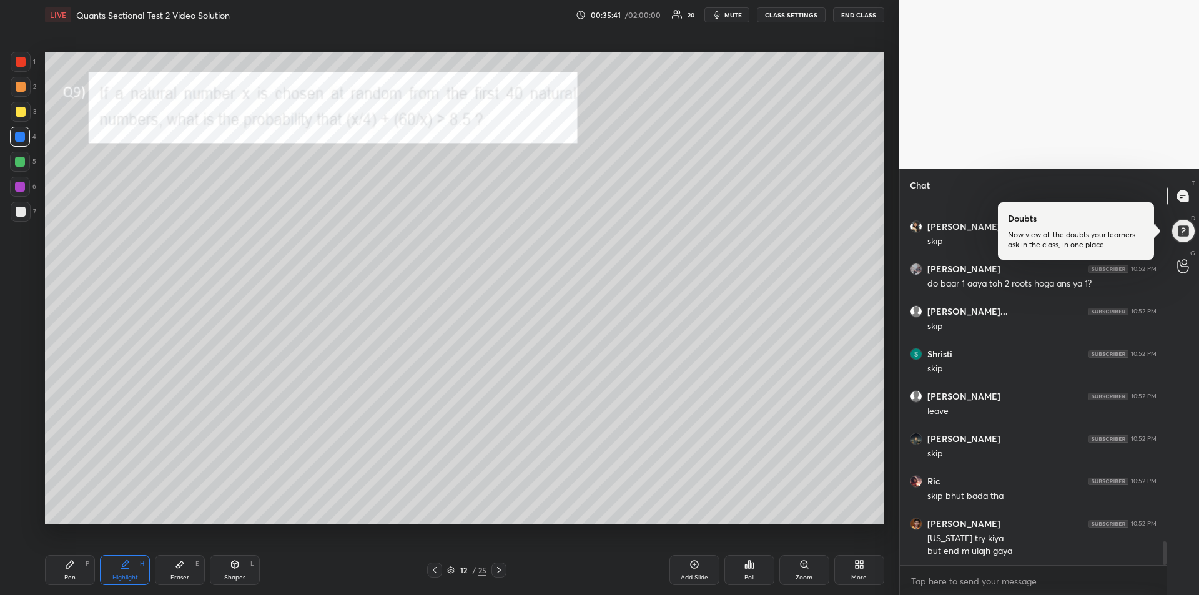
click at [501, 576] on div at bounding box center [499, 570] width 15 height 15
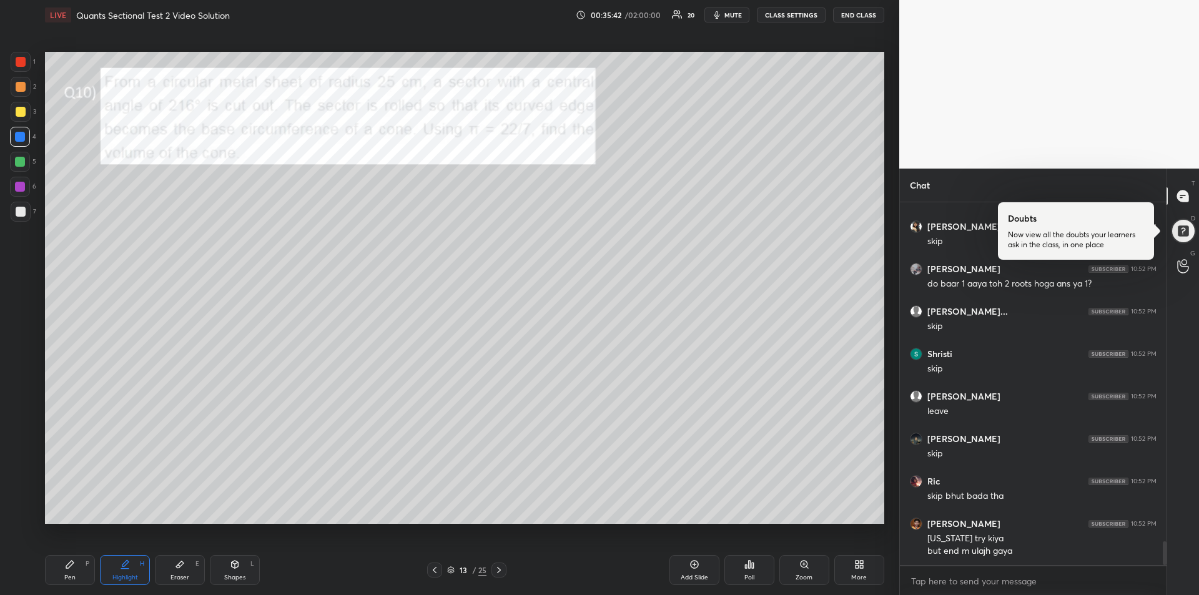
click at [502, 578] on div "Pen P Highlight H Eraser E Shapes L 13 / 25 Add Slide Poll Zoom More" at bounding box center [464, 570] width 839 height 50
click at [503, 571] on icon at bounding box center [499, 570] width 10 height 10
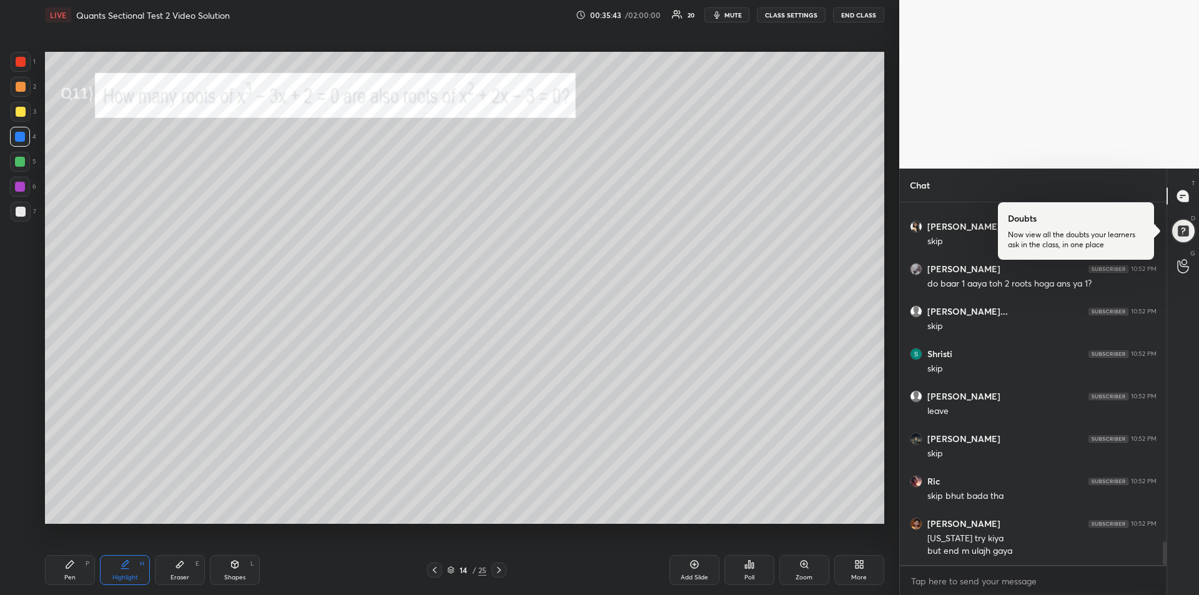
click at [502, 573] on icon at bounding box center [499, 570] width 10 height 10
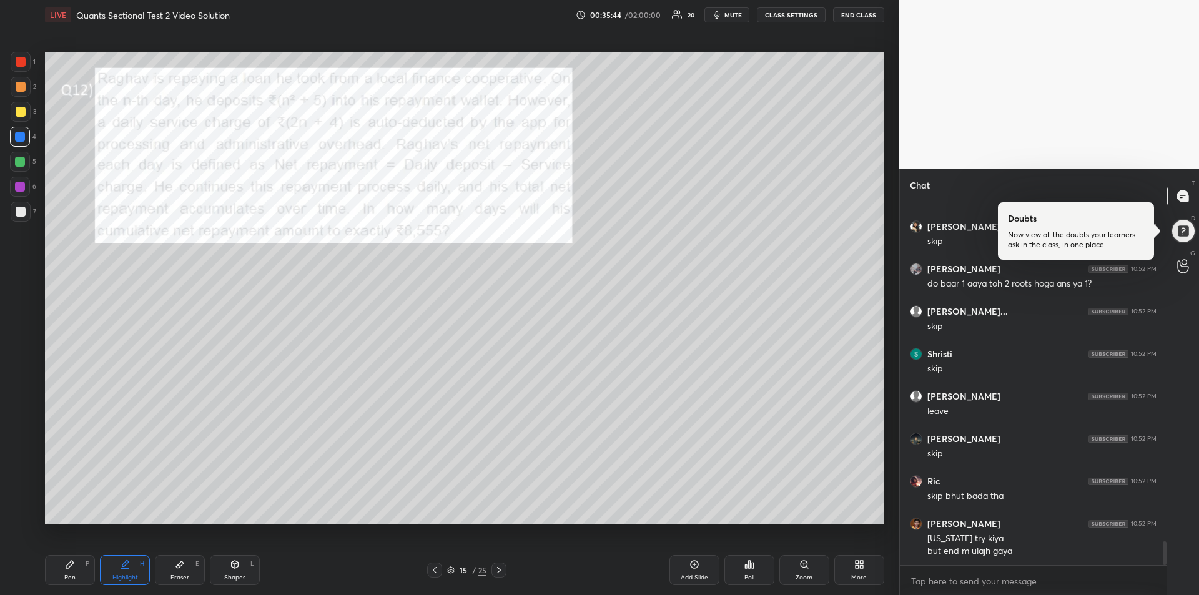
click at [502, 573] on icon at bounding box center [499, 570] width 10 height 10
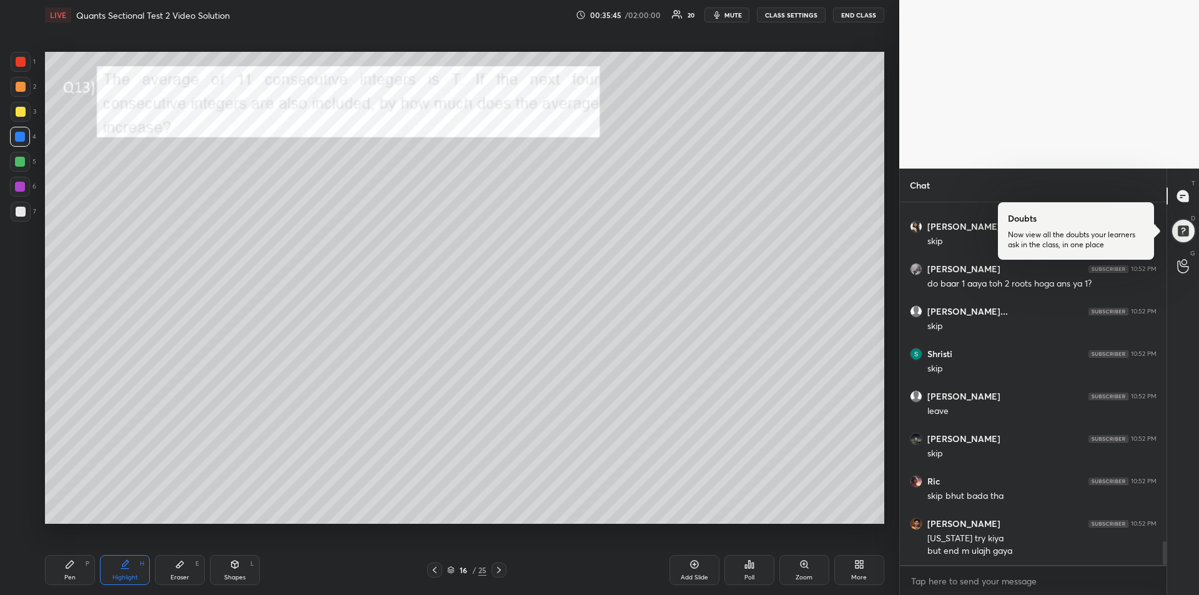
click at [63, 569] on div "Pen P" at bounding box center [70, 570] width 50 height 30
click at [16, 71] on div at bounding box center [21, 62] width 20 height 20
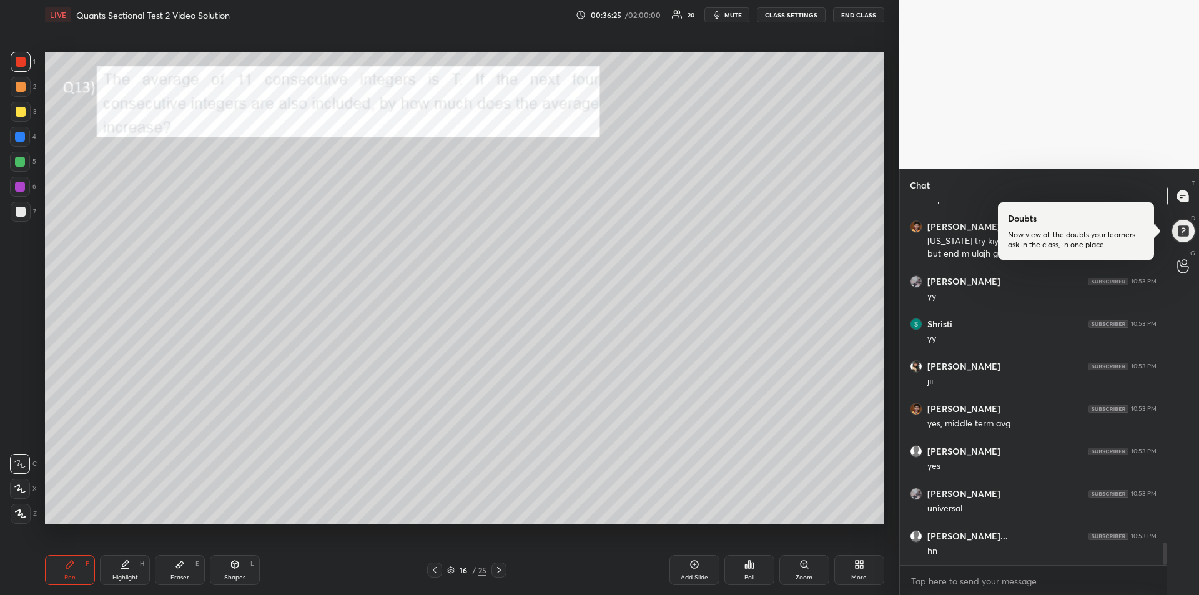
scroll to position [5453, 0]
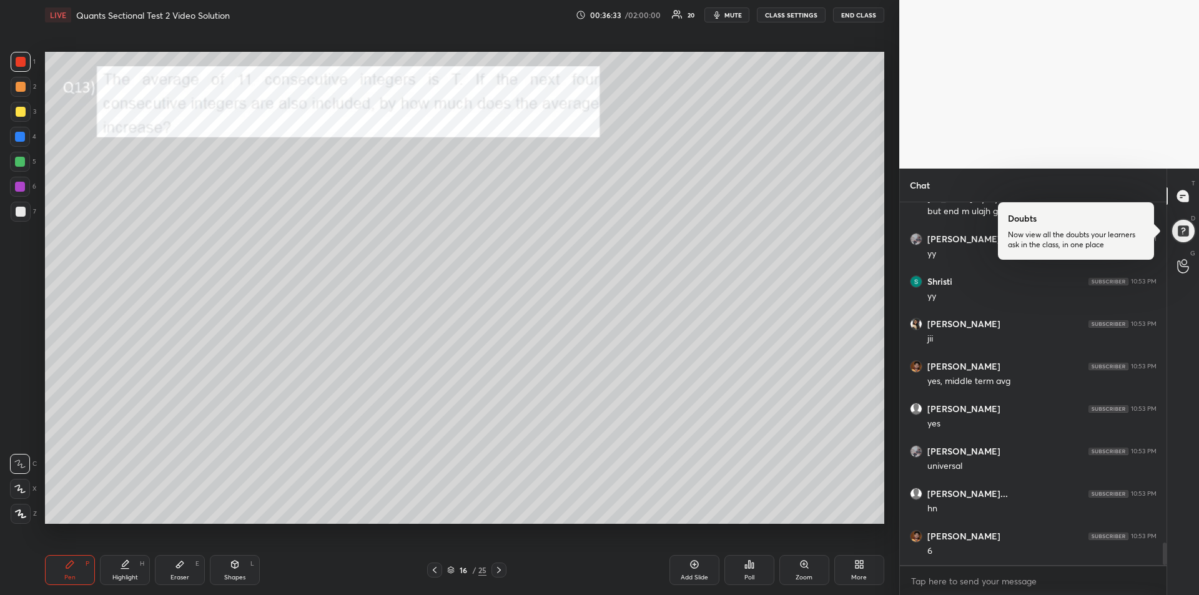
click at [24, 139] on div at bounding box center [20, 137] width 10 height 10
click at [16, 159] on div at bounding box center [20, 162] width 10 height 10
click at [501, 575] on div at bounding box center [499, 570] width 15 height 15
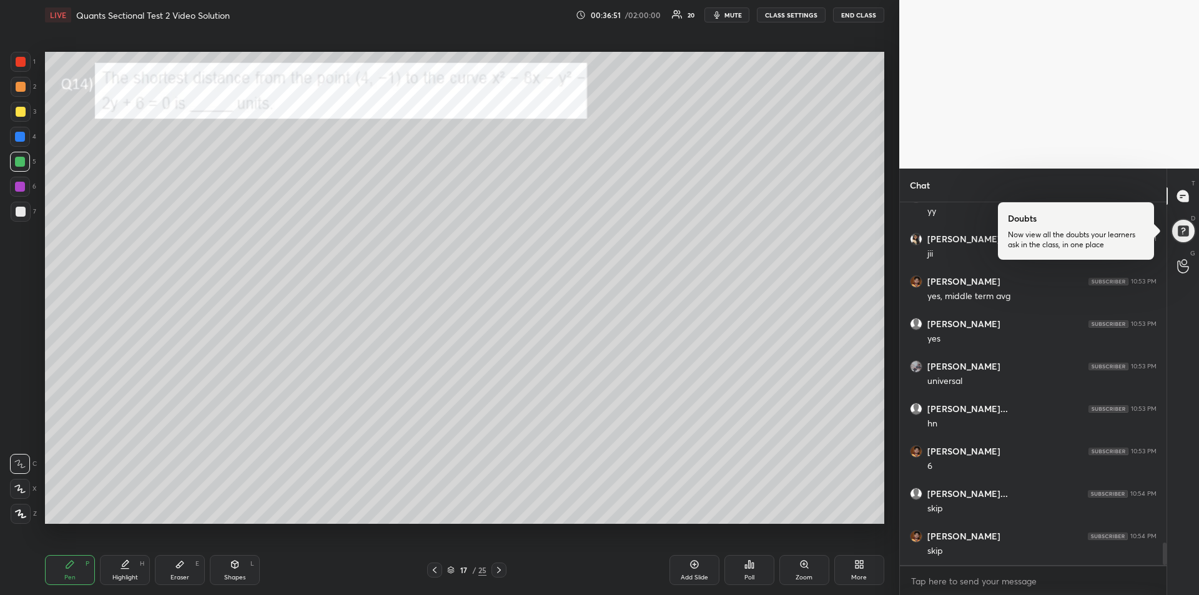
scroll to position [334, 263]
click at [24, 93] on div at bounding box center [21, 87] width 20 height 20
click at [684, 571] on div "Add Slide" at bounding box center [695, 570] width 50 height 30
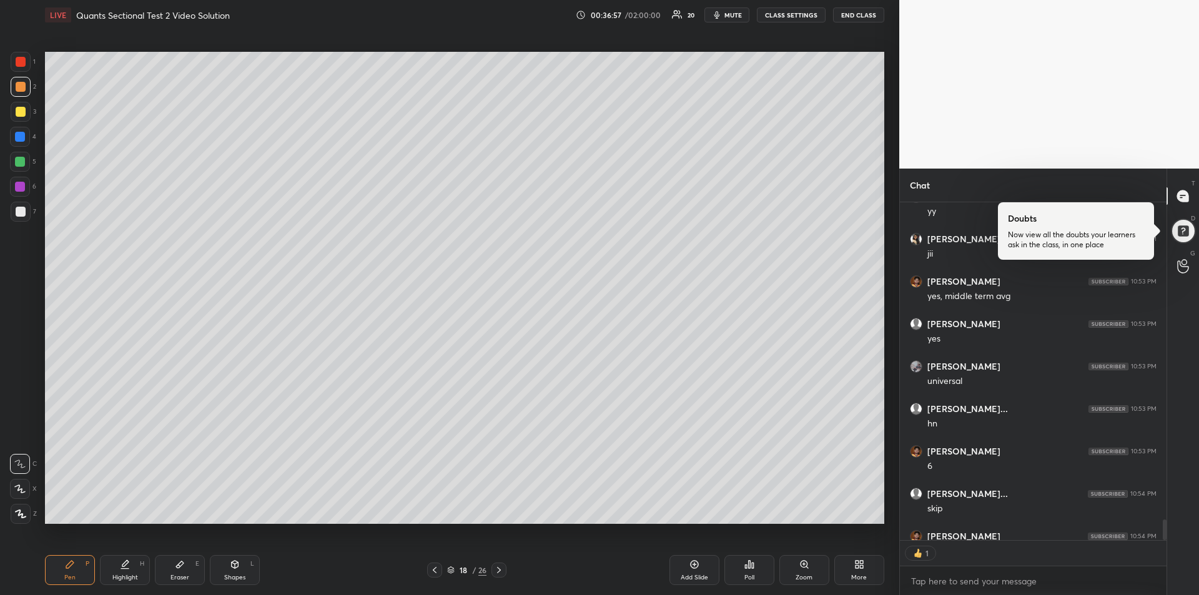
scroll to position [5605, 0]
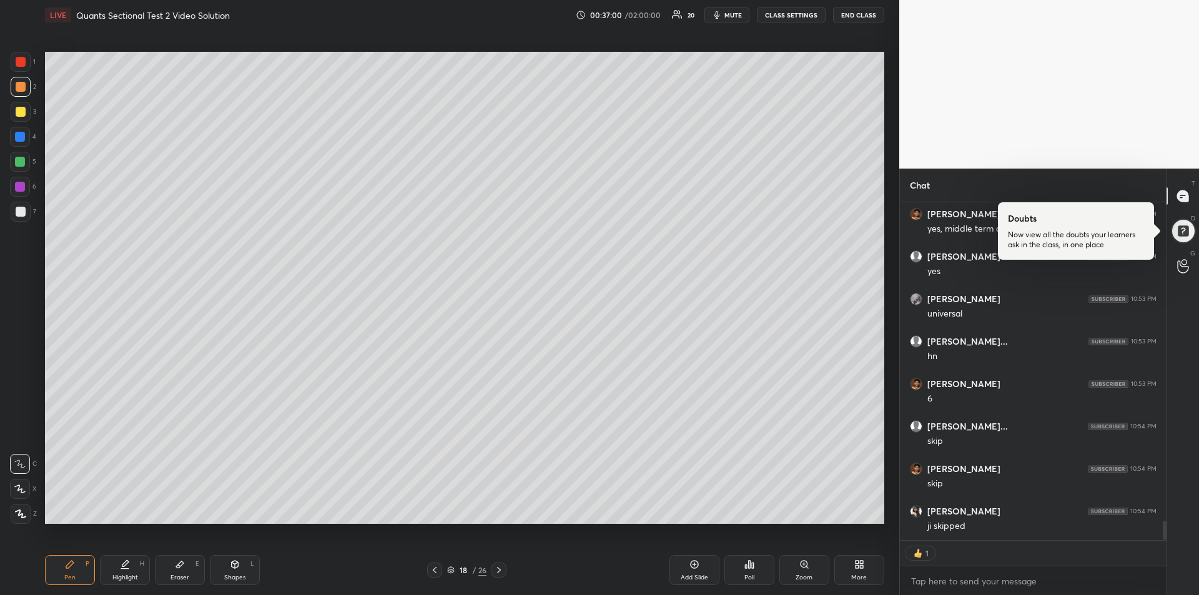
click at [19, 143] on div at bounding box center [20, 137] width 20 height 20
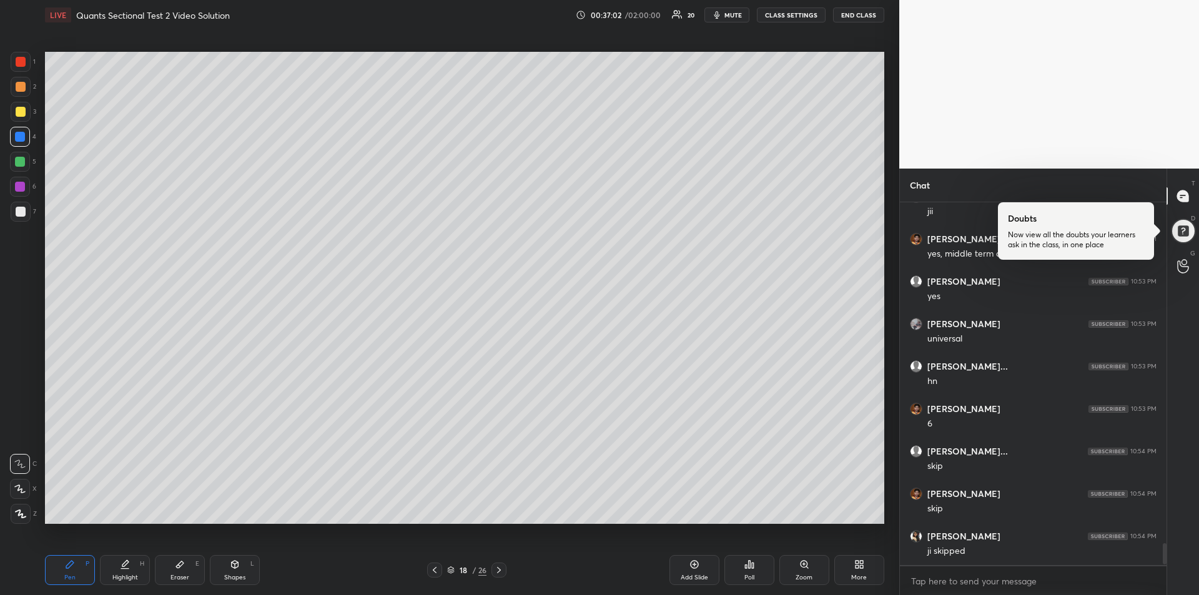
click at [440, 571] on div at bounding box center [434, 570] width 15 height 15
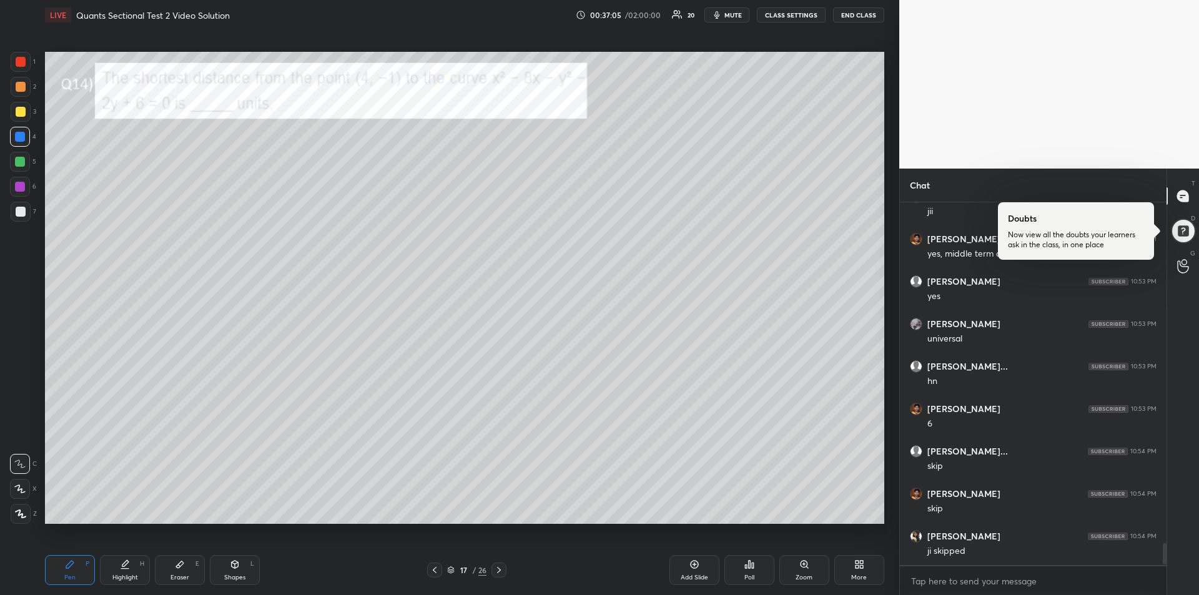
click at [504, 570] on icon at bounding box center [499, 570] width 10 height 10
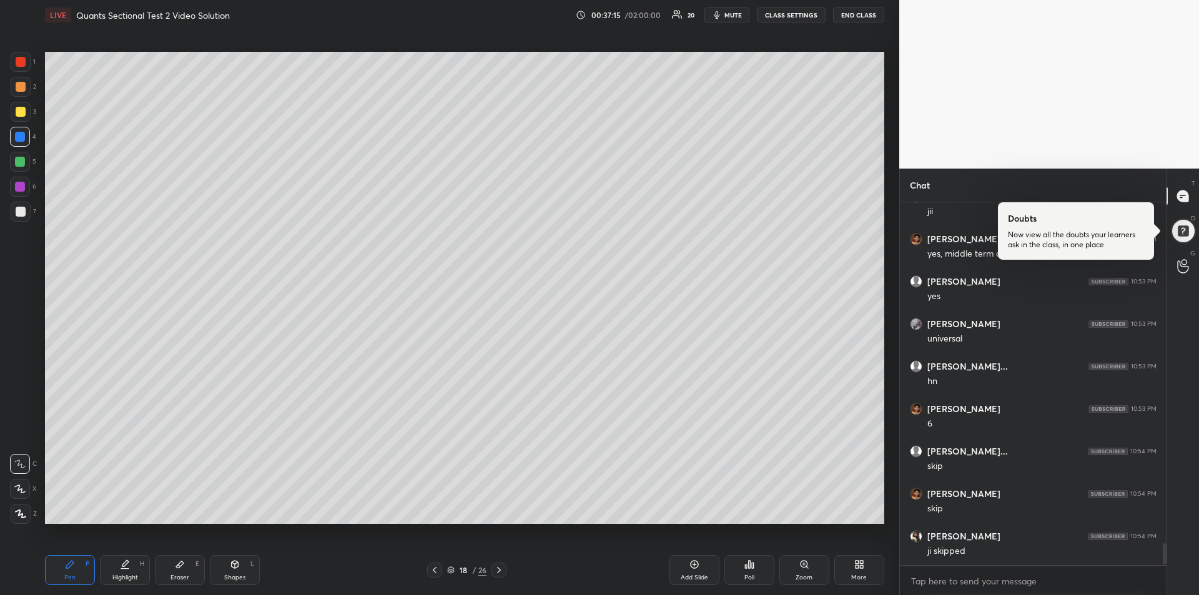
click at [187, 566] on div "Eraser E" at bounding box center [180, 570] width 50 height 30
click at [67, 575] on div "Pen" at bounding box center [69, 578] width 11 height 6
click at [24, 188] on div at bounding box center [20, 187] width 10 height 10
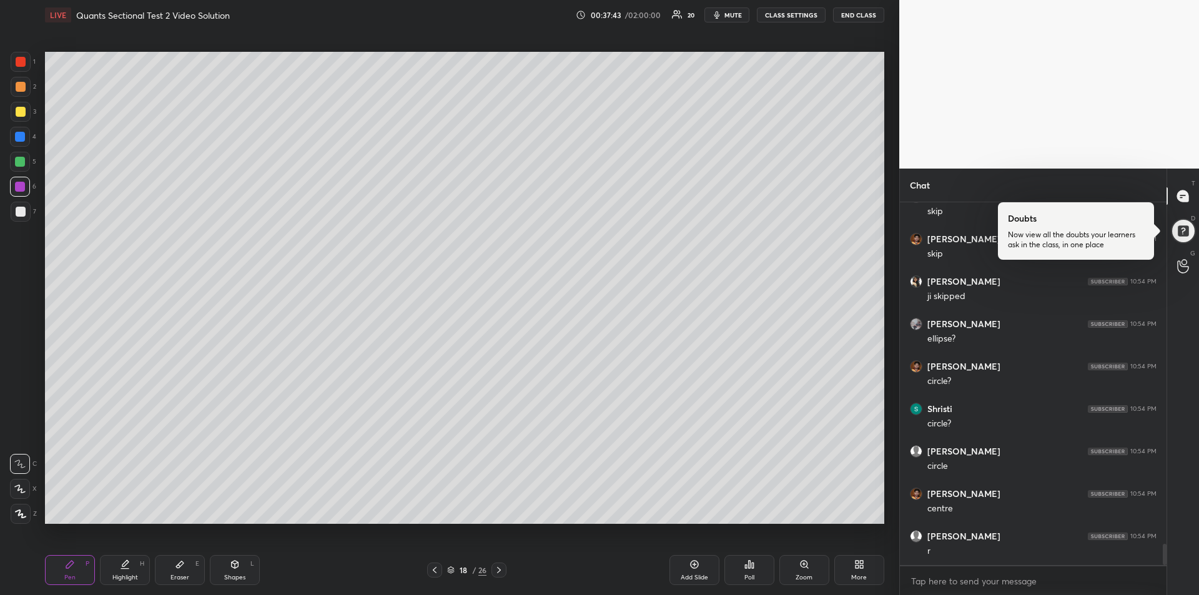
click at [19, 214] on div at bounding box center [21, 212] width 10 height 10
click at [430, 570] on icon at bounding box center [435, 570] width 10 height 10
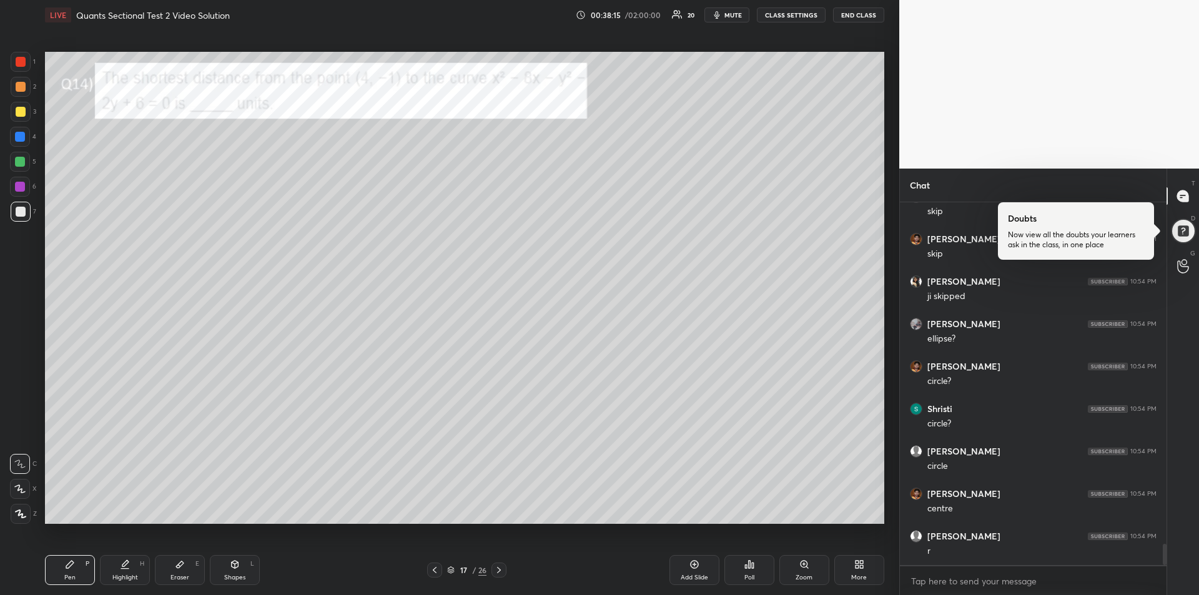
click at [16, 64] on div at bounding box center [21, 62] width 10 height 10
click at [169, 565] on div "Eraser E" at bounding box center [180, 570] width 50 height 30
click at [61, 575] on div "Pen P" at bounding box center [70, 570] width 50 height 30
click at [127, 568] on icon at bounding box center [125, 565] width 10 height 10
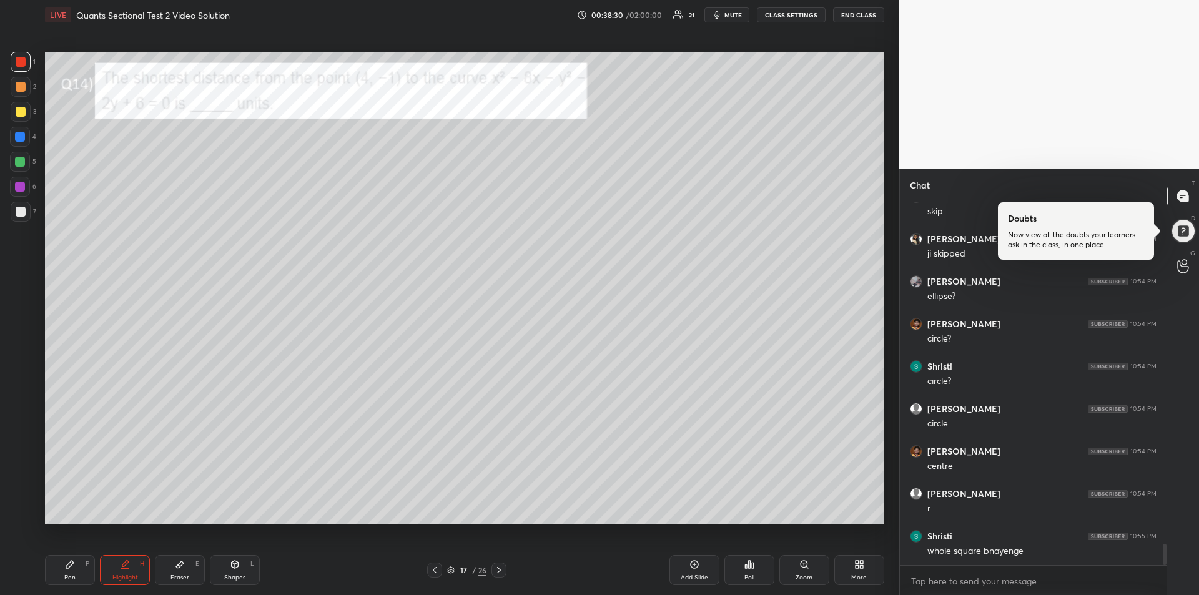
click at [732, 15] on span "mute" at bounding box center [732, 15] width 17 height 9
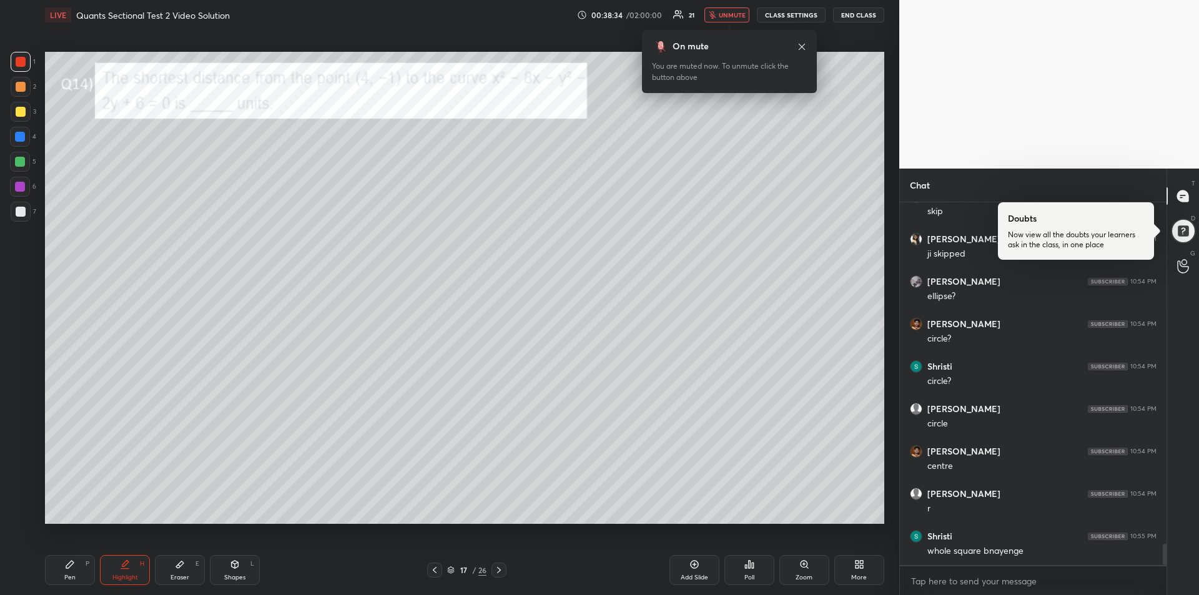
click at [719, 16] on button "unmute" at bounding box center [727, 14] width 45 height 15
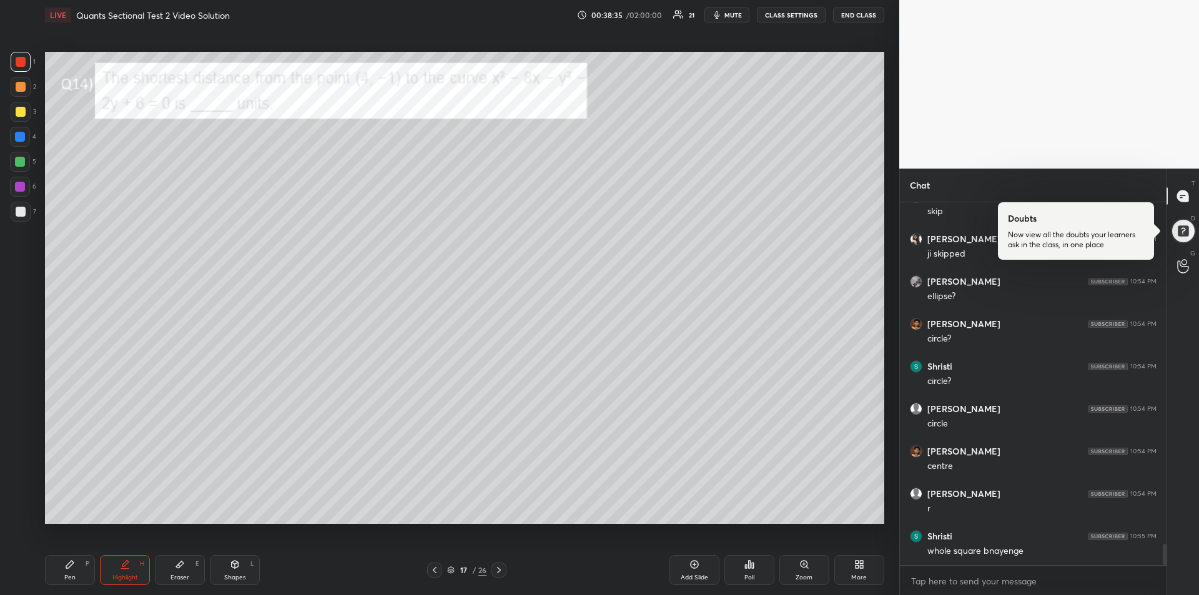
click at [25, 139] on div at bounding box center [20, 137] width 10 height 10
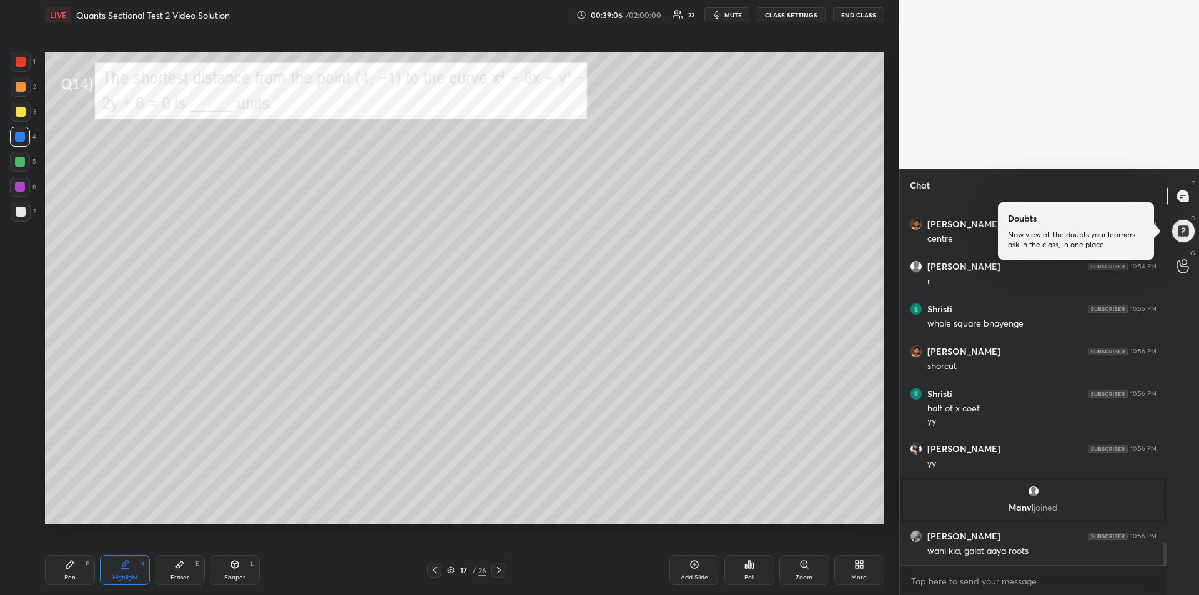
scroll to position [5492, 0]
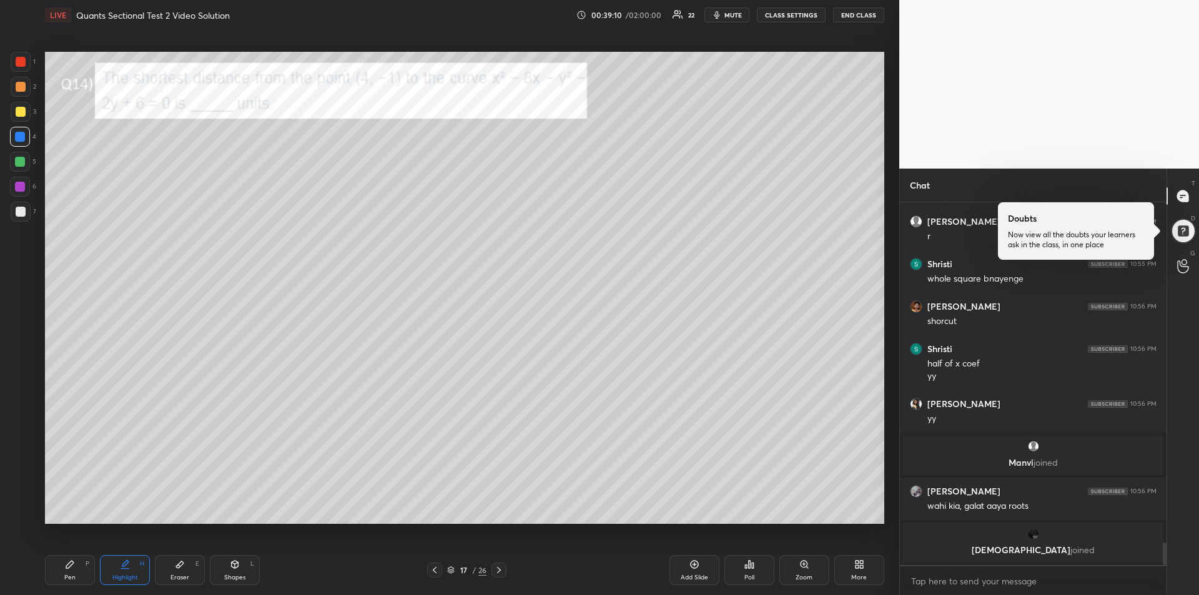
click at [502, 570] on icon at bounding box center [499, 570] width 10 height 10
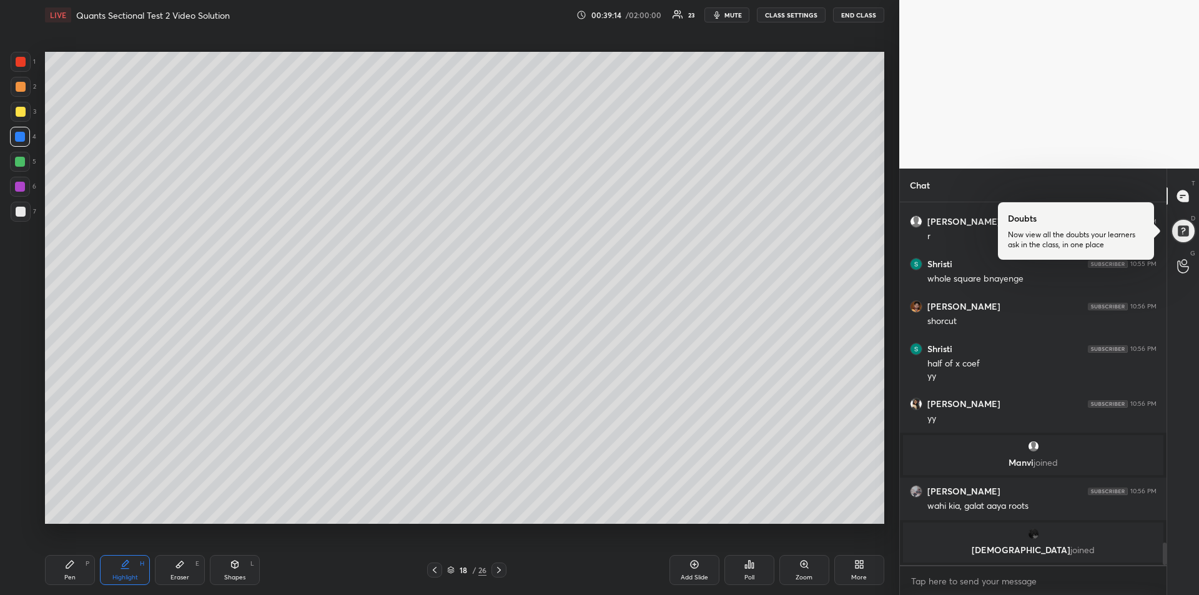
scroll to position [5512, 0]
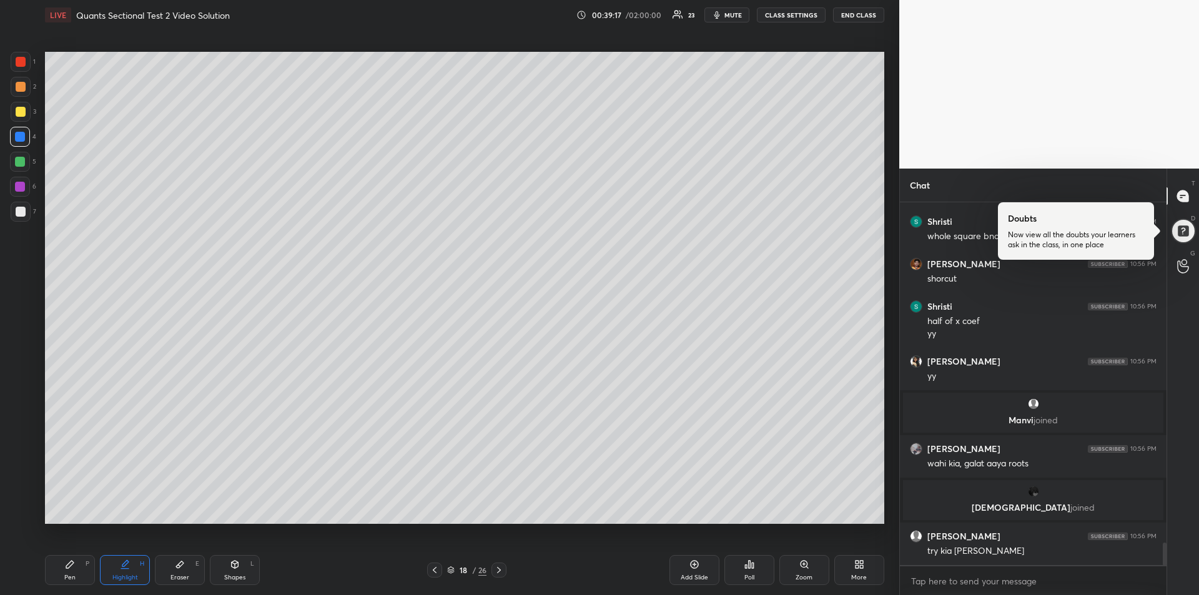
click at [62, 577] on div "Pen P" at bounding box center [70, 570] width 50 height 30
click at [435, 571] on icon at bounding box center [435, 570] width 10 height 10
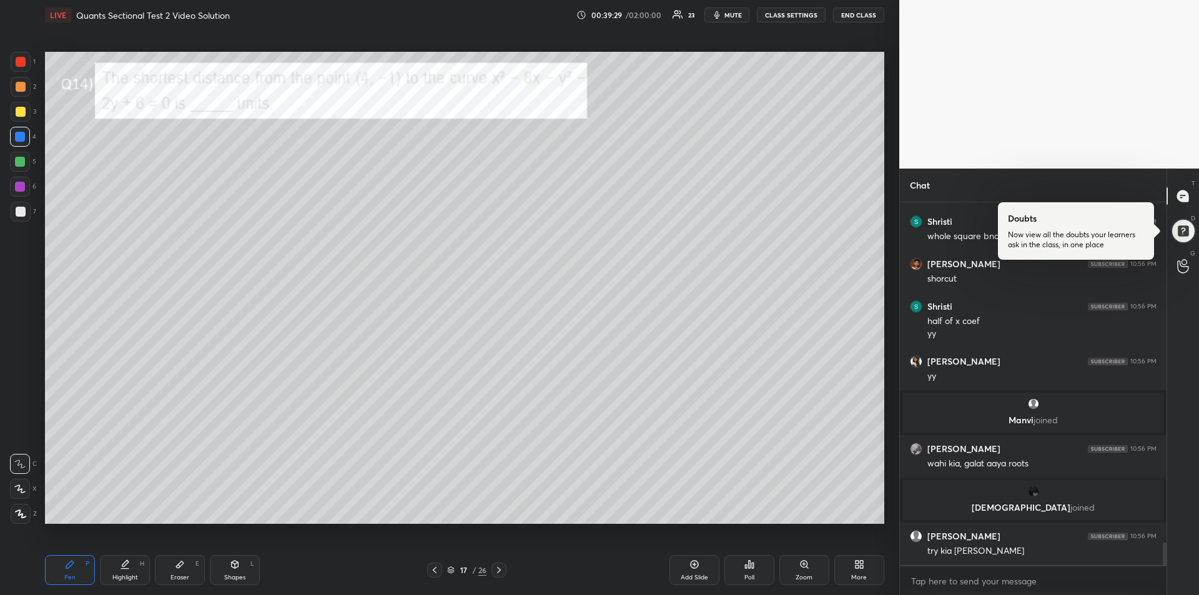
click at [16, 63] on div at bounding box center [21, 62] width 10 height 10
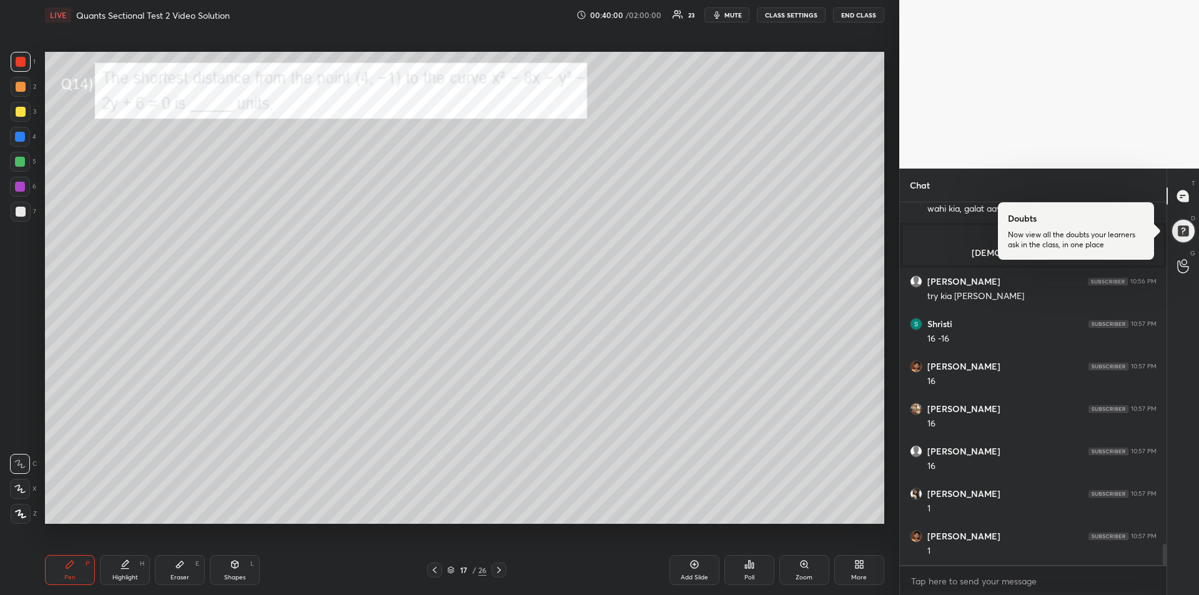
scroll to position [5809, 0]
click at [21, 136] on div at bounding box center [20, 137] width 10 height 10
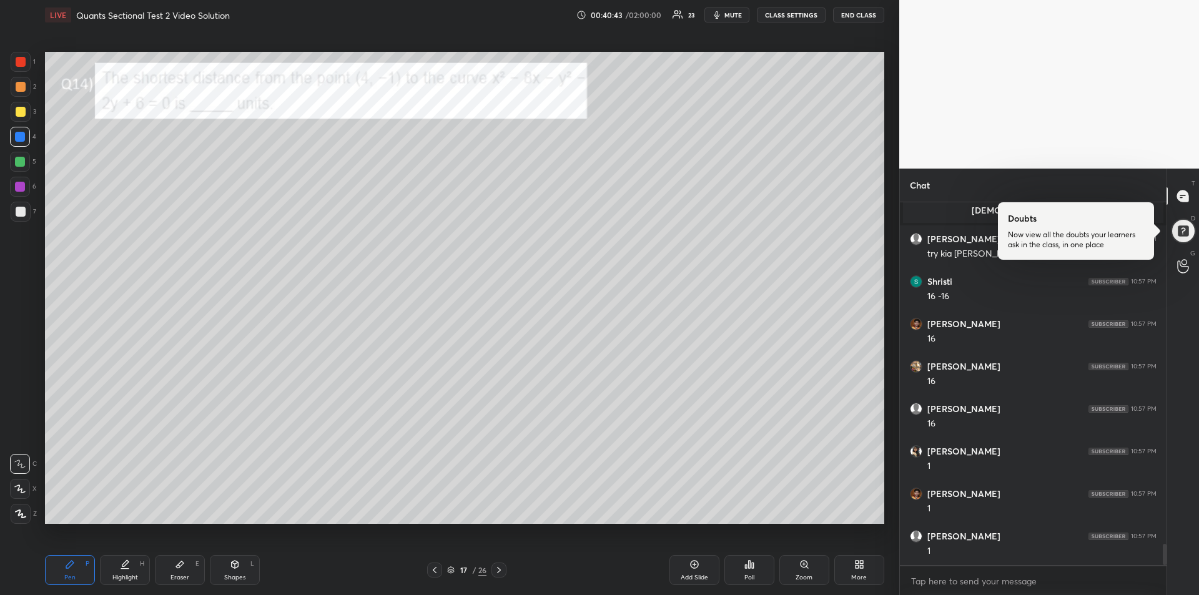
scroll to position [5852, 0]
click at [14, 185] on div at bounding box center [20, 187] width 20 height 20
click at [185, 573] on div "Eraser E" at bounding box center [180, 570] width 50 height 30
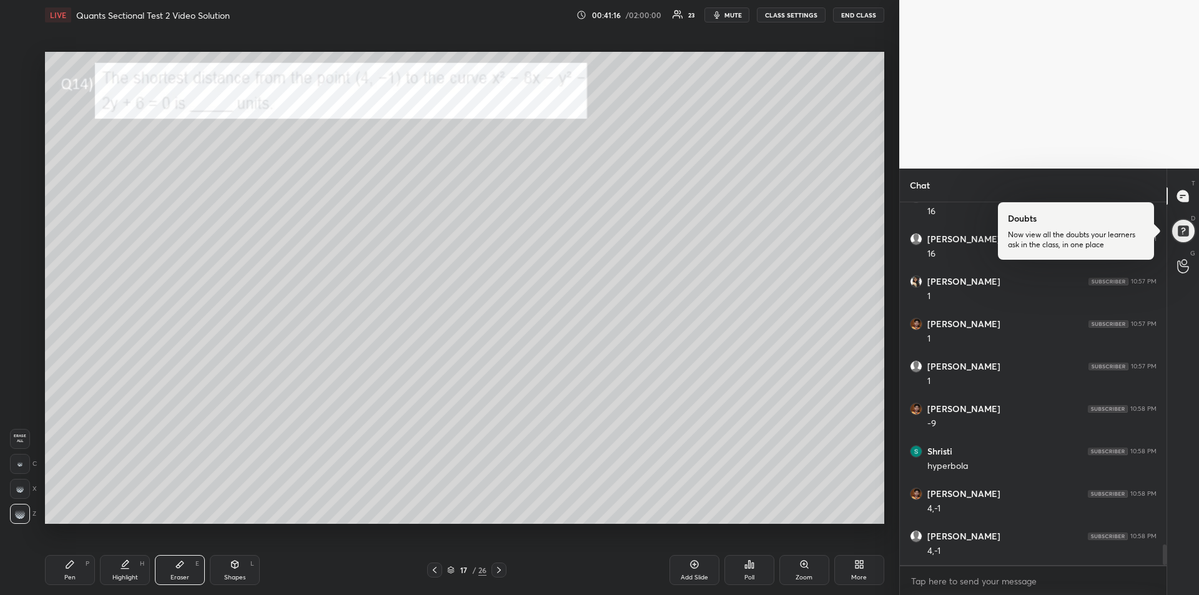
click at [47, 577] on div "Pen P" at bounding box center [70, 570] width 50 height 30
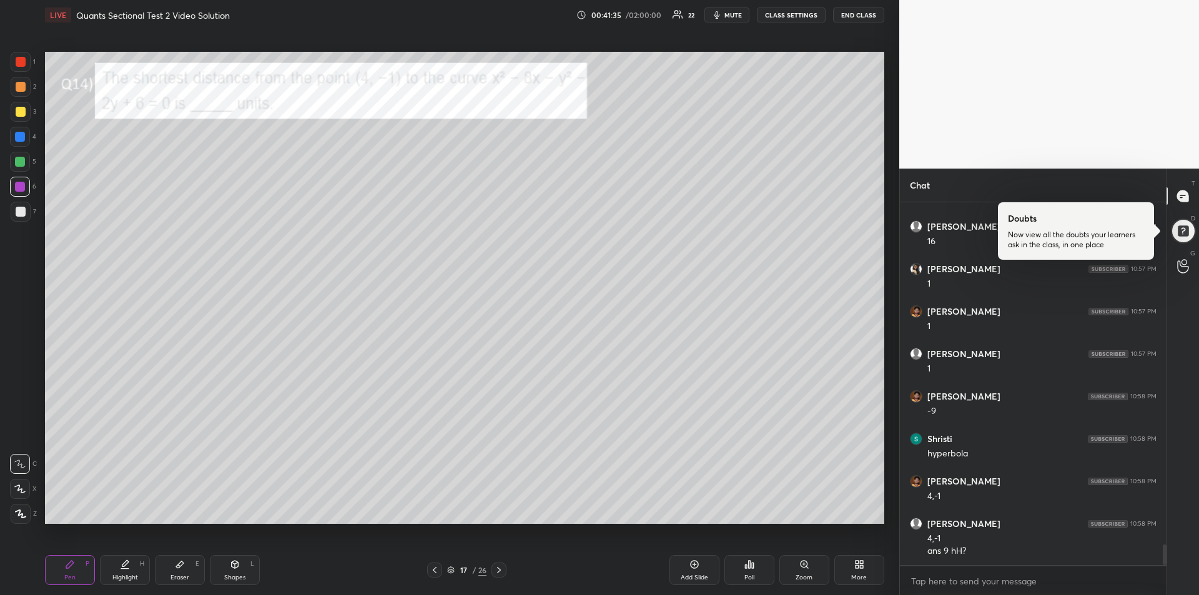
click at [16, 166] on div at bounding box center [20, 162] width 10 height 10
click at [503, 570] on icon at bounding box center [499, 570] width 10 height 10
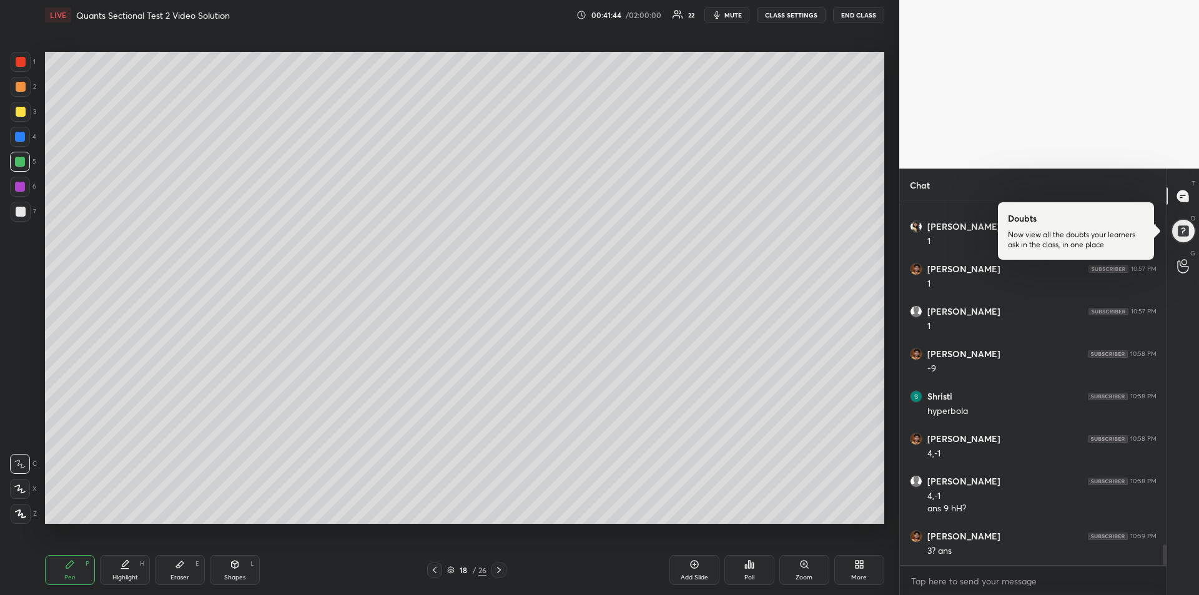
scroll to position [6076, 0]
click at [426, 571] on div "18 / 26" at bounding box center [467, 570] width 168 height 15
click at [433, 566] on icon at bounding box center [435, 570] width 10 height 10
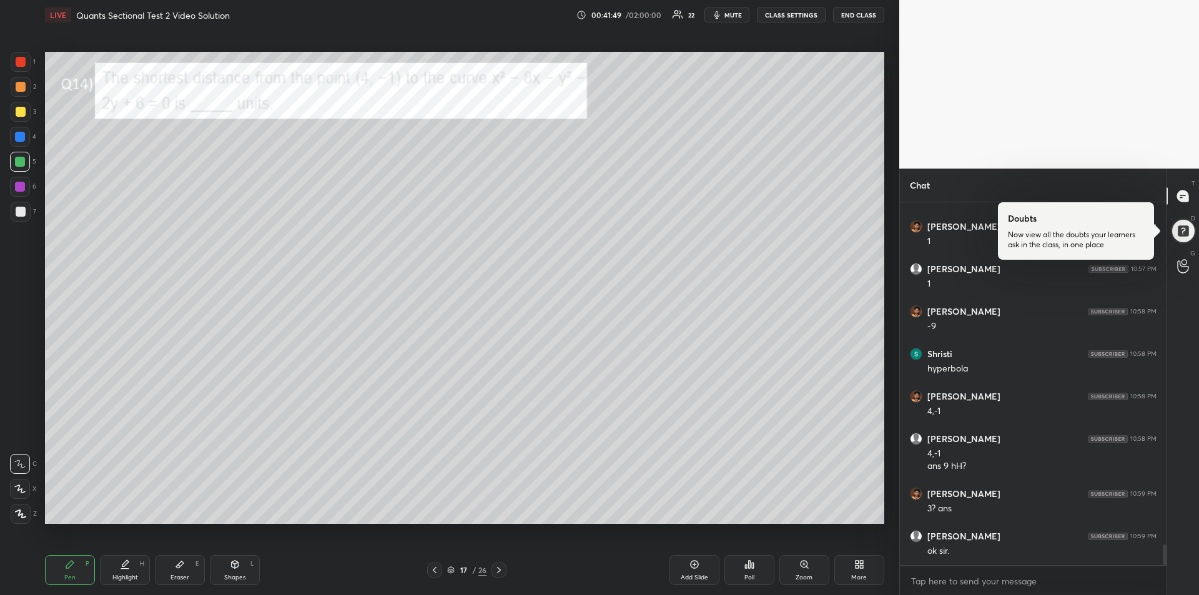
click at [21, 189] on div at bounding box center [20, 187] width 10 height 10
click at [503, 568] on icon at bounding box center [499, 570] width 10 height 10
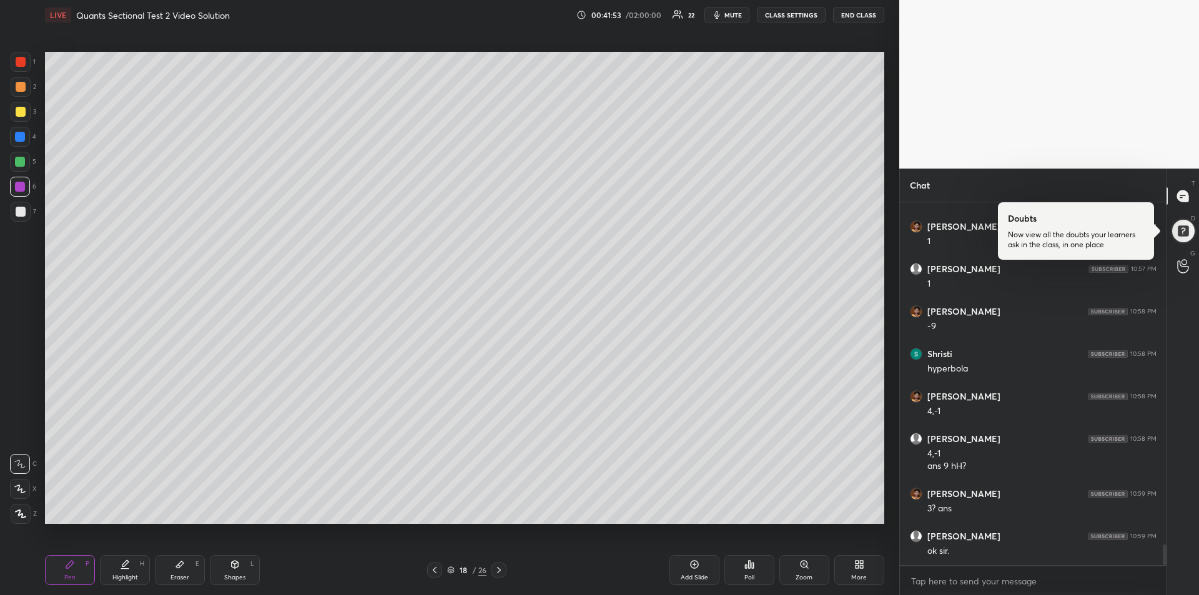
click at [504, 571] on icon at bounding box center [499, 570] width 10 height 10
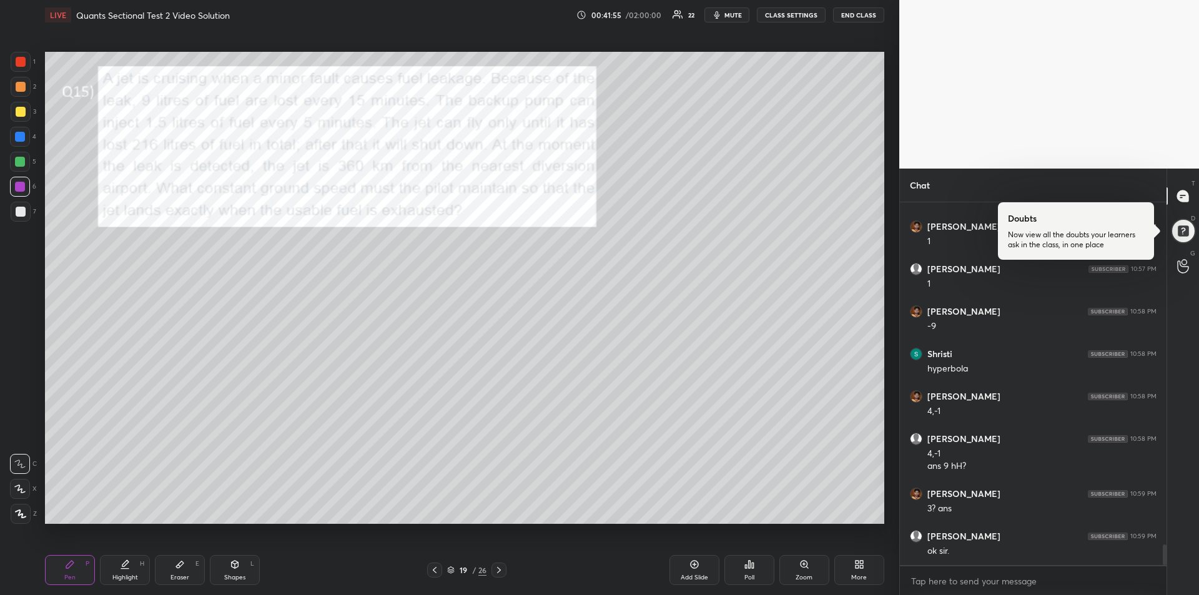
click at [432, 571] on icon at bounding box center [435, 570] width 10 height 10
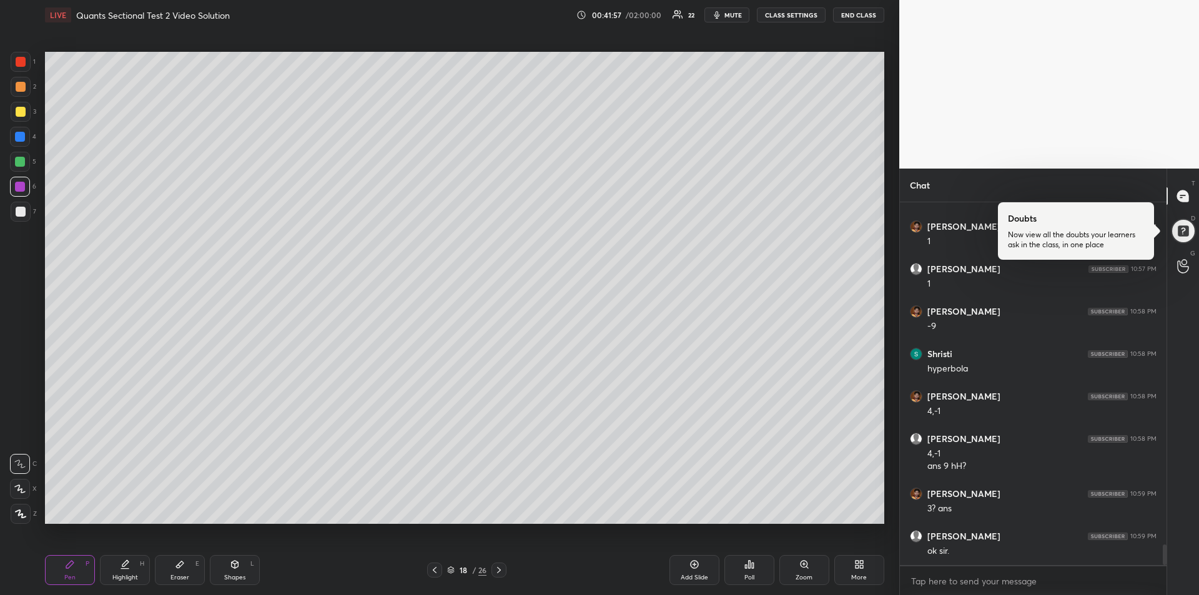
click at [688, 570] on div "Add Slide" at bounding box center [695, 570] width 50 height 30
click at [17, 92] on div at bounding box center [21, 87] width 20 height 20
click at [437, 571] on icon at bounding box center [435, 570] width 10 height 10
click at [433, 576] on div at bounding box center [435, 570] width 15 height 15
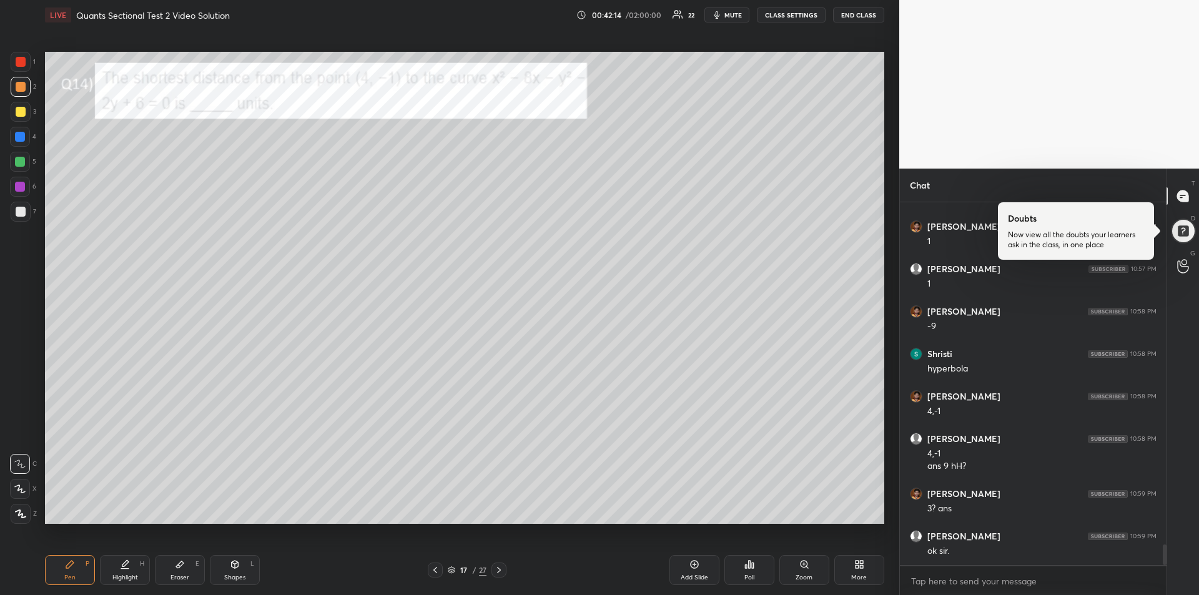
click at [500, 575] on icon at bounding box center [499, 570] width 10 height 10
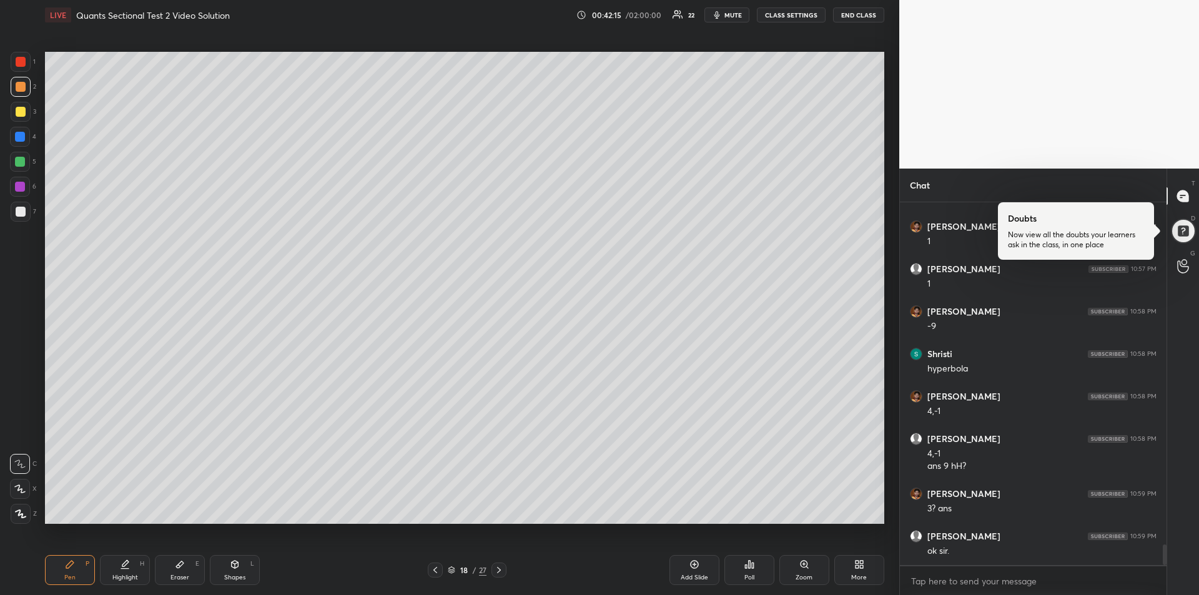
click at [503, 575] on div at bounding box center [499, 570] width 15 height 15
click at [502, 576] on div at bounding box center [499, 570] width 15 height 15
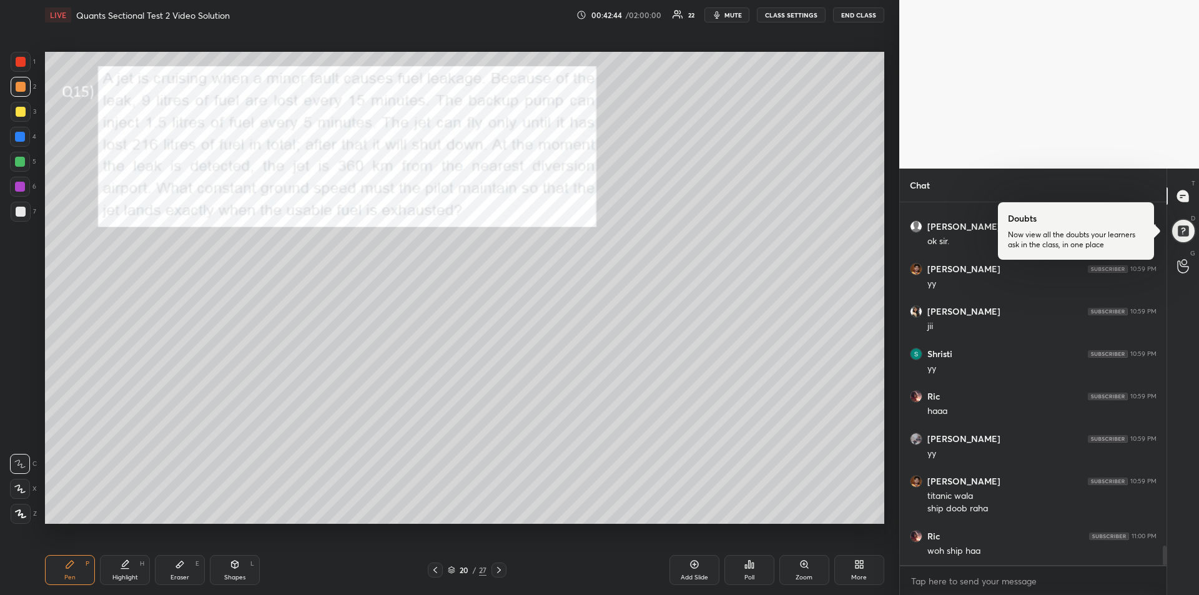
scroll to position [6429, 0]
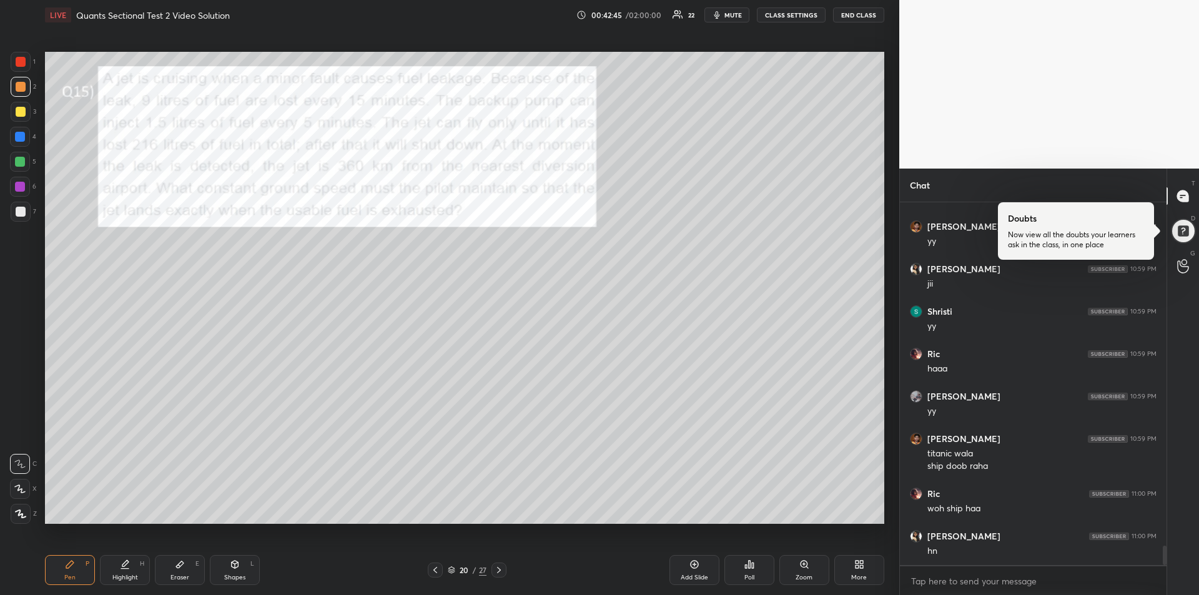
click at [25, 66] on div at bounding box center [21, 62] width 20 height 20
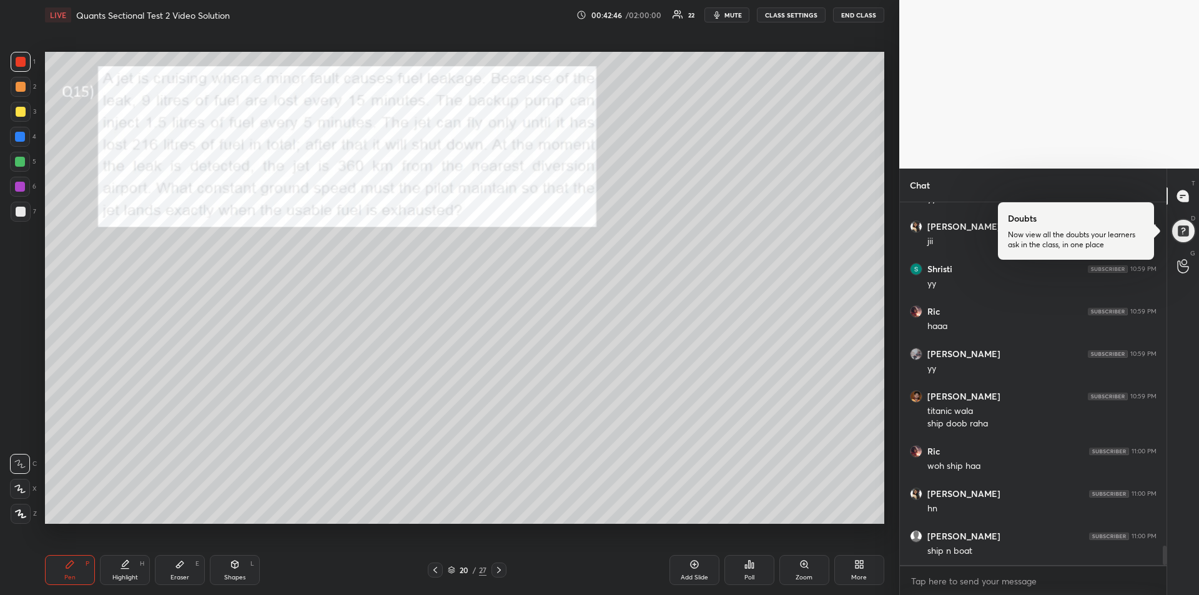
click at [116, 570] on div "Highlight H" at bounding box center [125, 570] width 50 height 30
click at [72, 558] on div "Pen P" at bounding box center [70, 570] width 50 height 30
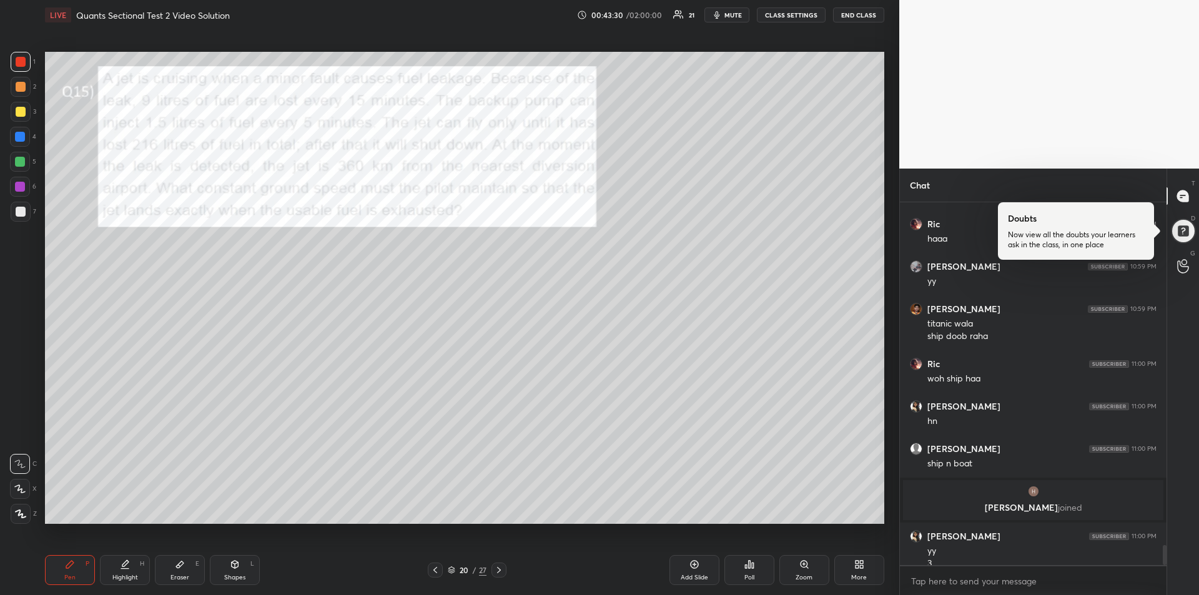
scroll to position [6284, 0]
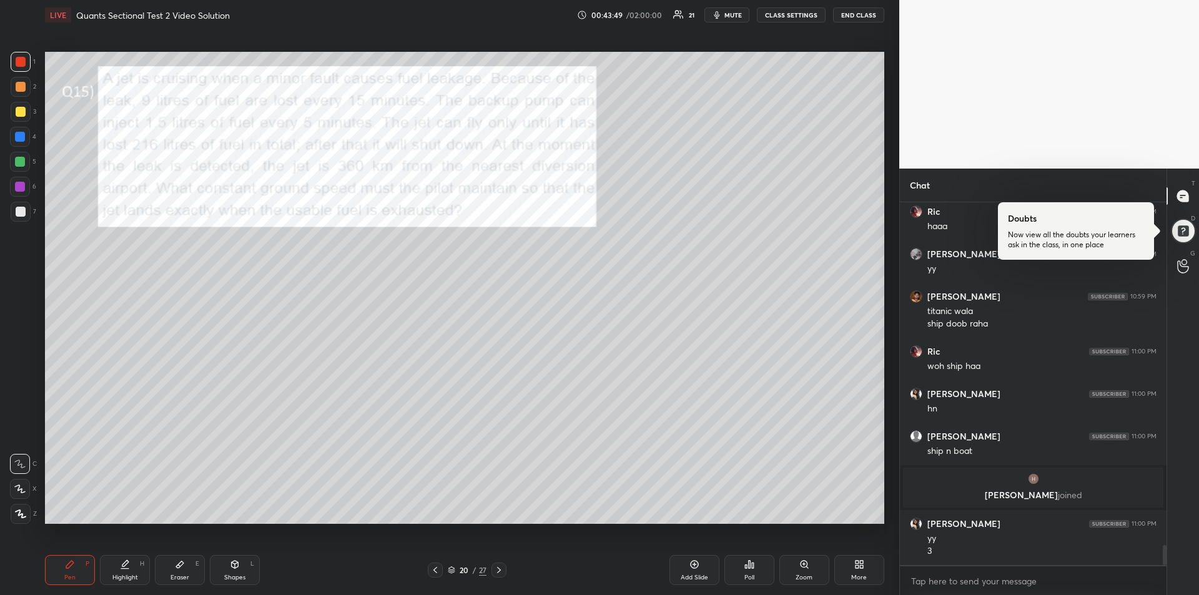
click at [21, 138] on div at bounding box center [20, 137] width 10 height 10
click at [177, 571] on div "Eraser E" at bounding box center [180, 570] width 50 height 30
click at [68, 571] on div "Pen P" at bounding box center [70, 570] width 50 height 30
click at [170, 571] on div "Eraser E" at bounding box center [180, 570] width 50 height 30
click at [64, 572] on div "Pen P" at bounding box center [70, 570] width 50 height 30
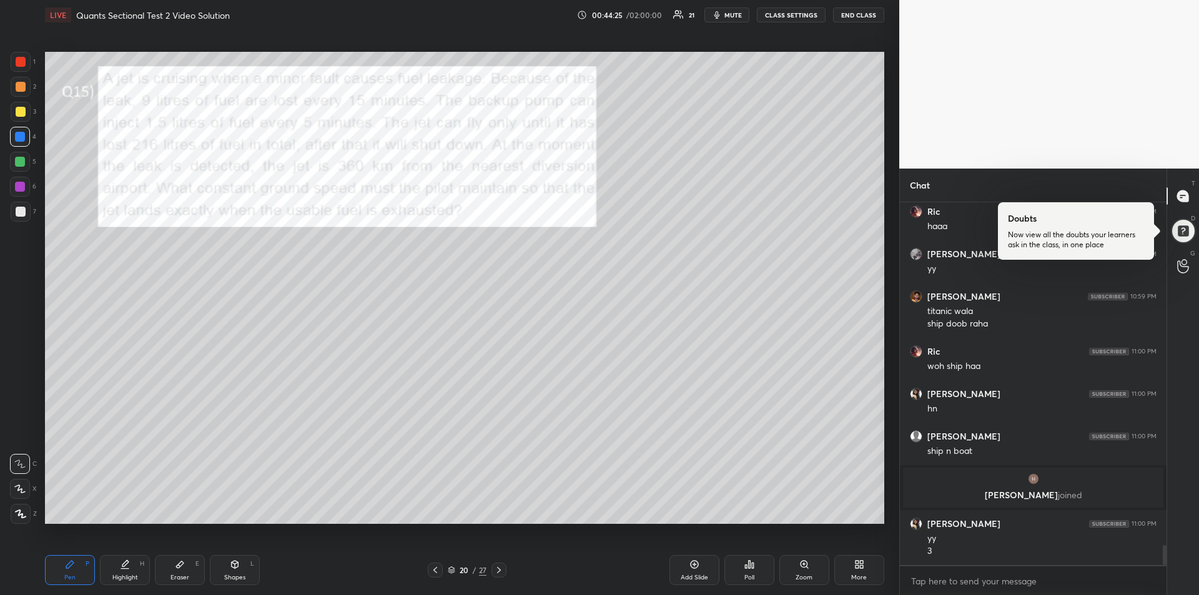
scroll to position [6326, 0]
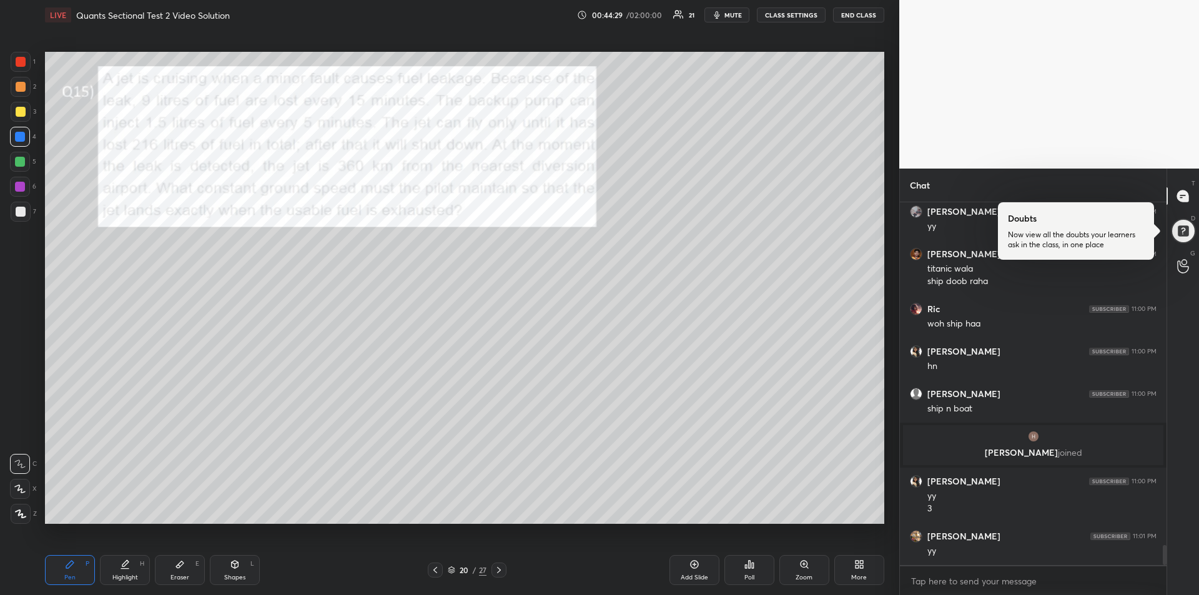
click at [131, 570] on div "Highlight H" at bounding box center [125, 570] width 50 height 30
click at [75, 578] on div "Pen" at bounding box center [69, 578] width 11 height 6
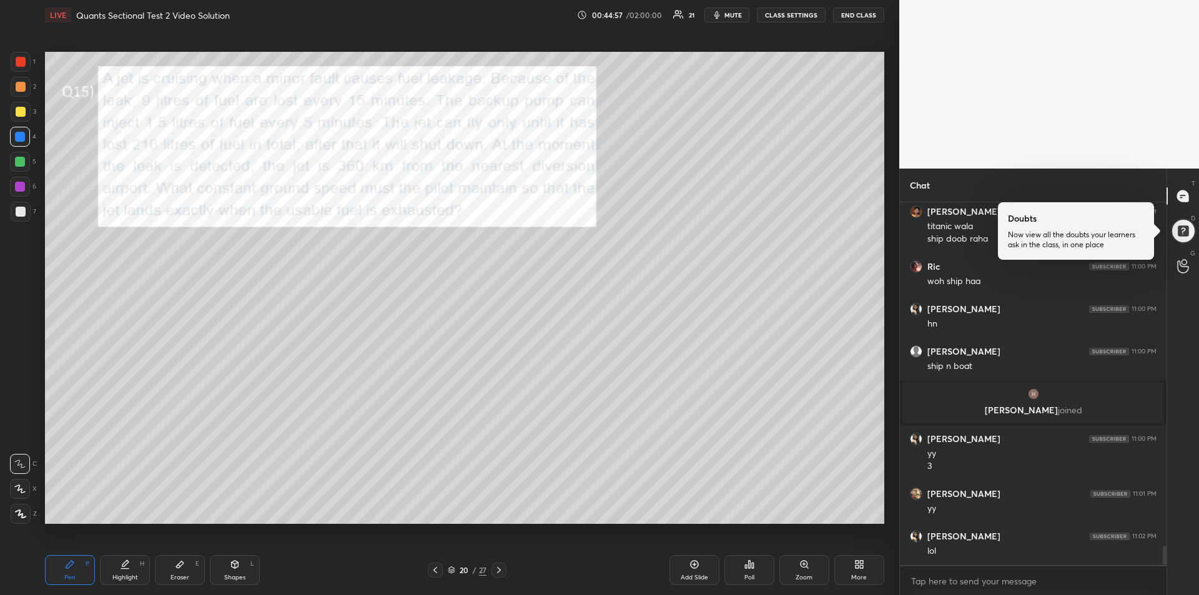
scroll to position [6411, 0]
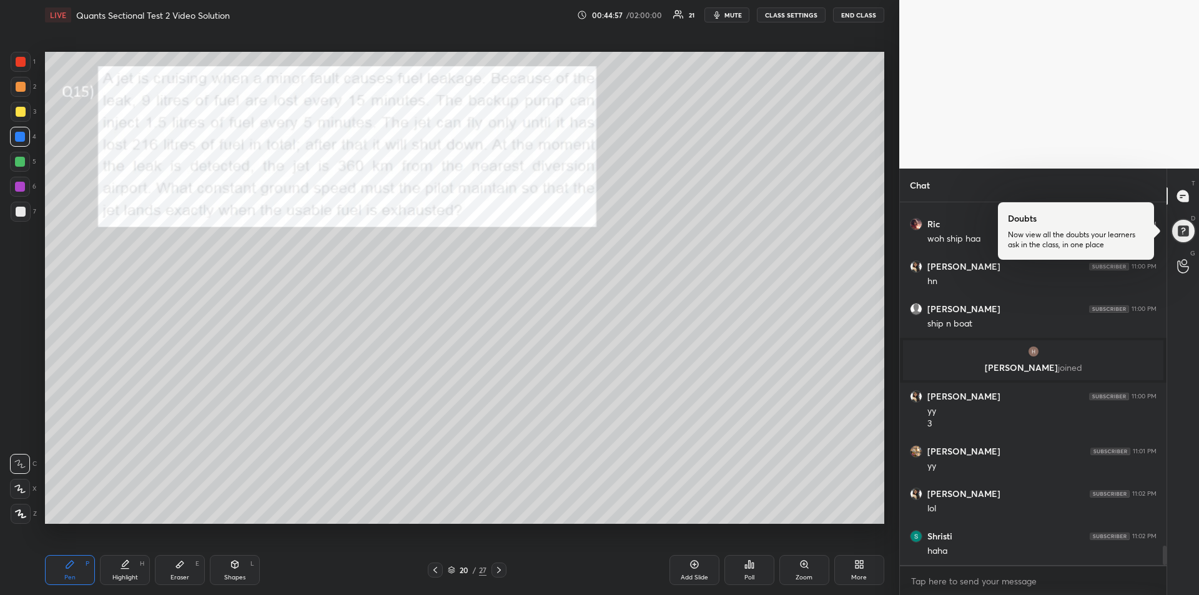
click at [176, 563] on icon at bounding box center [180, 565] width 10 height 10
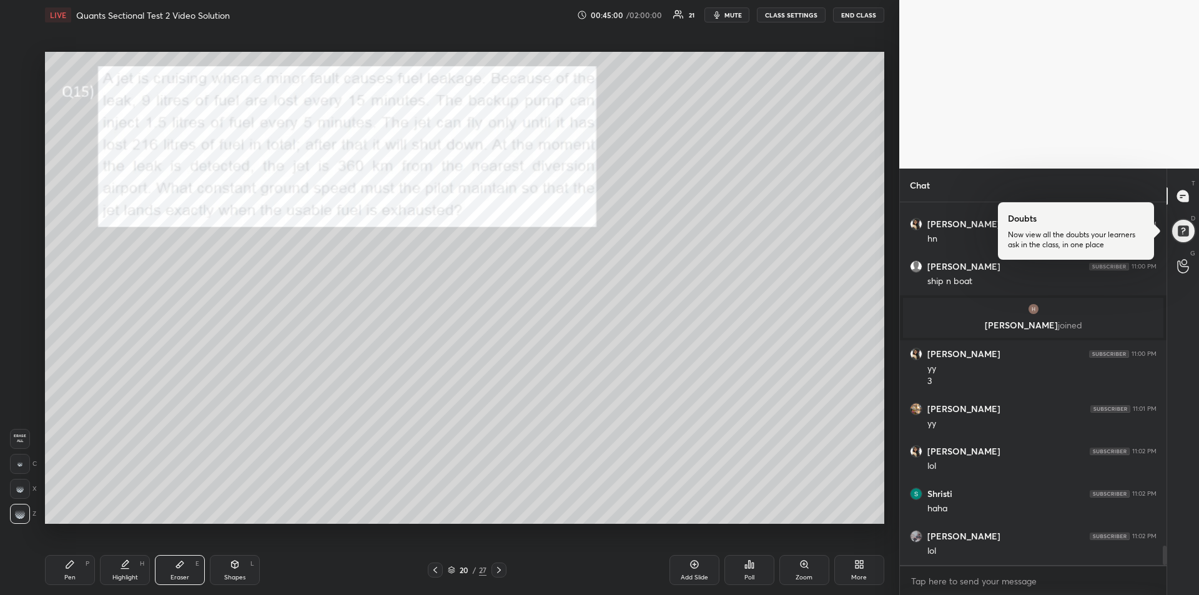
click at [69, 569] on icon at bounding box center [70, 565] width 10 height 10
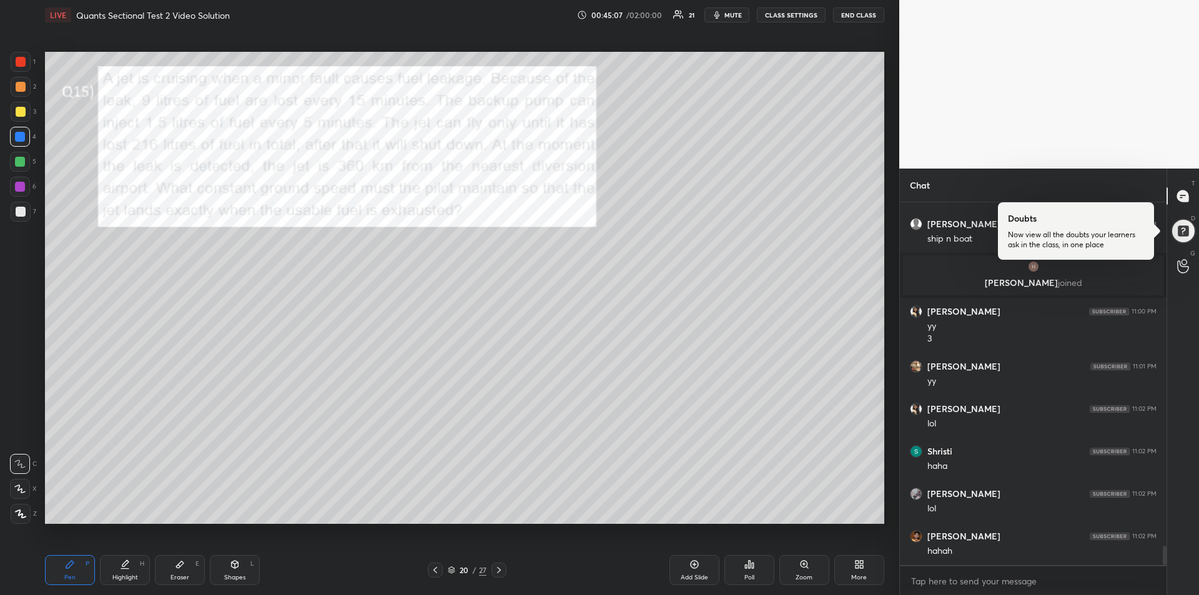
click at [21, 117] on div at bounding box center [21, 112] width 20 height 20
click at [498, 568] on icon at bounding box center [499, 570] width 10 height 10
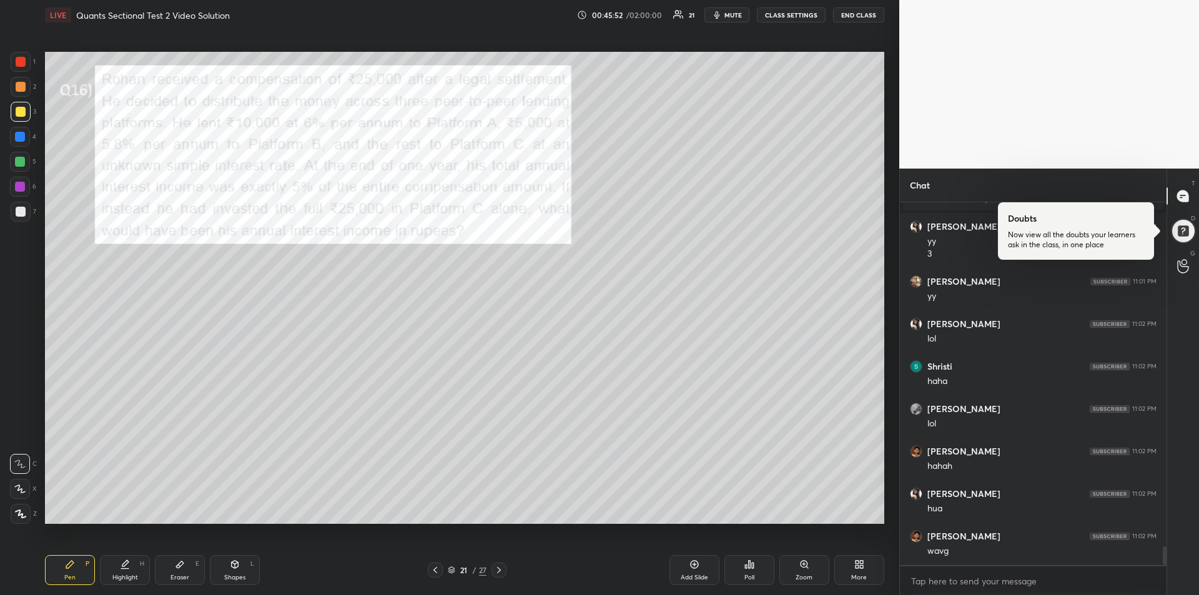
scroll to position [334, 263]
click at [14, 137] on div at bounding box center [20, 137] width 20 height 20
click at [726, 18] on button "mute" at bounding box center [727, 14] width 45 height 15
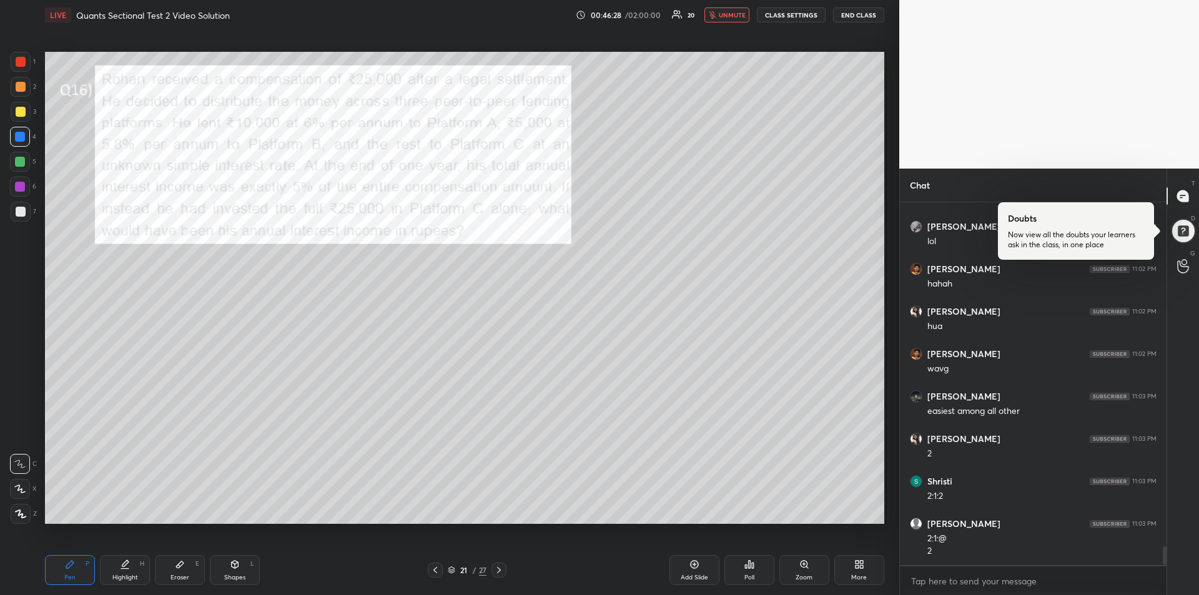
scroll to position [6806, 0]
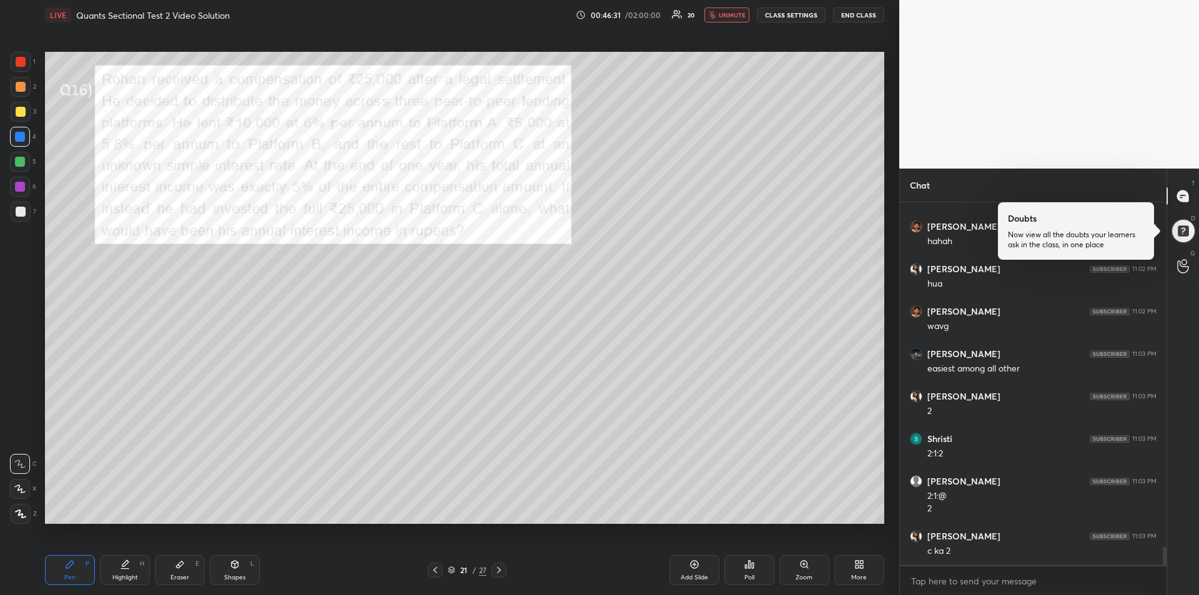
click at [183, 563] on icon at bounding box center [179, 564] width 7 height 7
click at [74, 571] on div "Pen P" at bounding box center [70, 570] width 50 height 30
click at [737, 12] on span "unmute" at bounding box center [732, 15] width 27 height 9
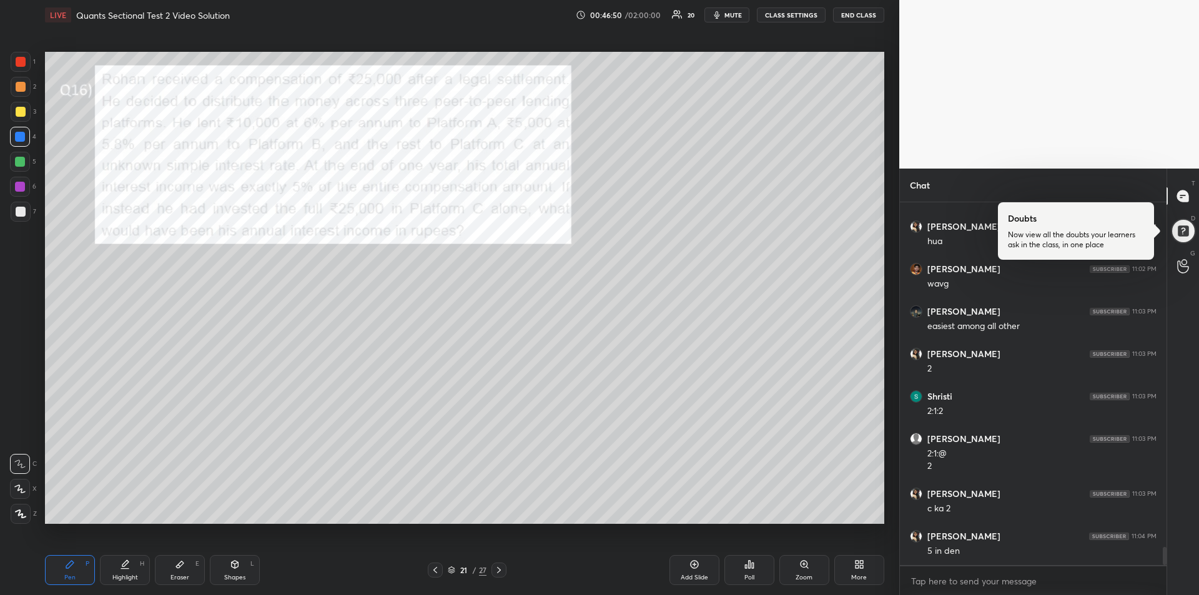
click at [176, 568] on icon at bounding box center [180, 565] width 10 height 10
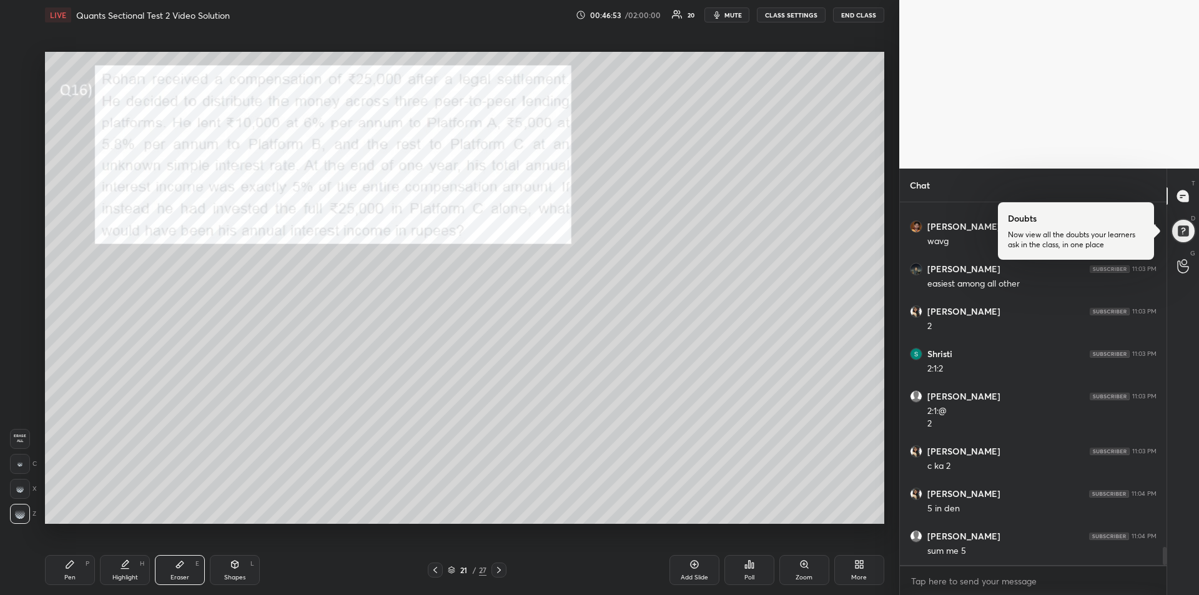
click at [71, 568] on icon at bounding box center [70, 565] width 10 height 10
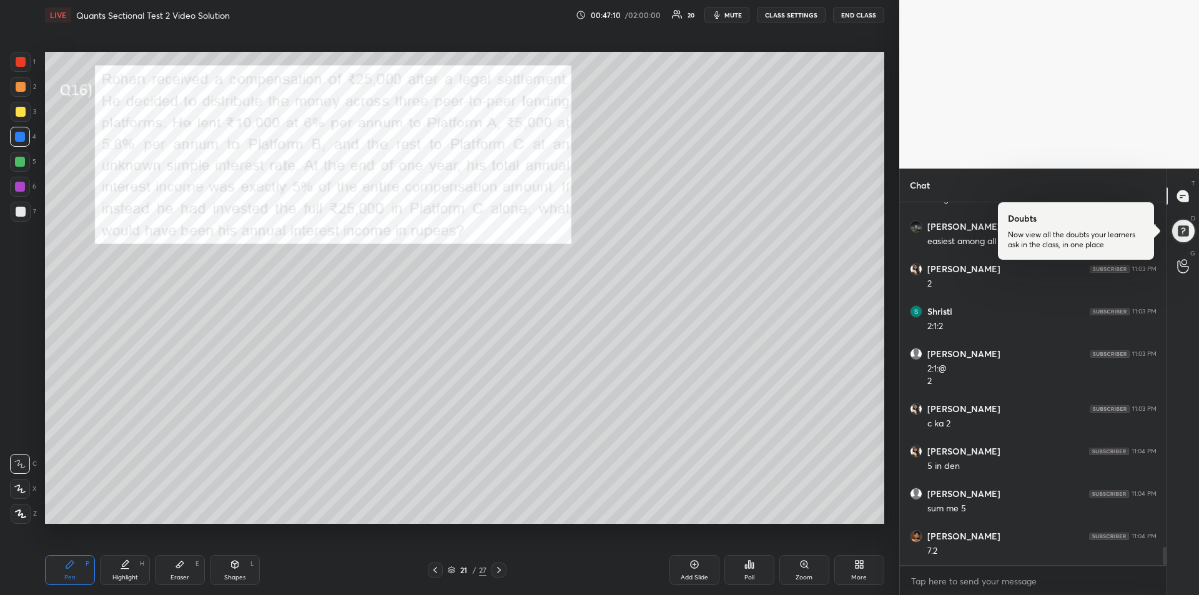
scroll to position [6976, 0]
click at [18, 63] on div at bounding box center [21, 62] width 10 height 10
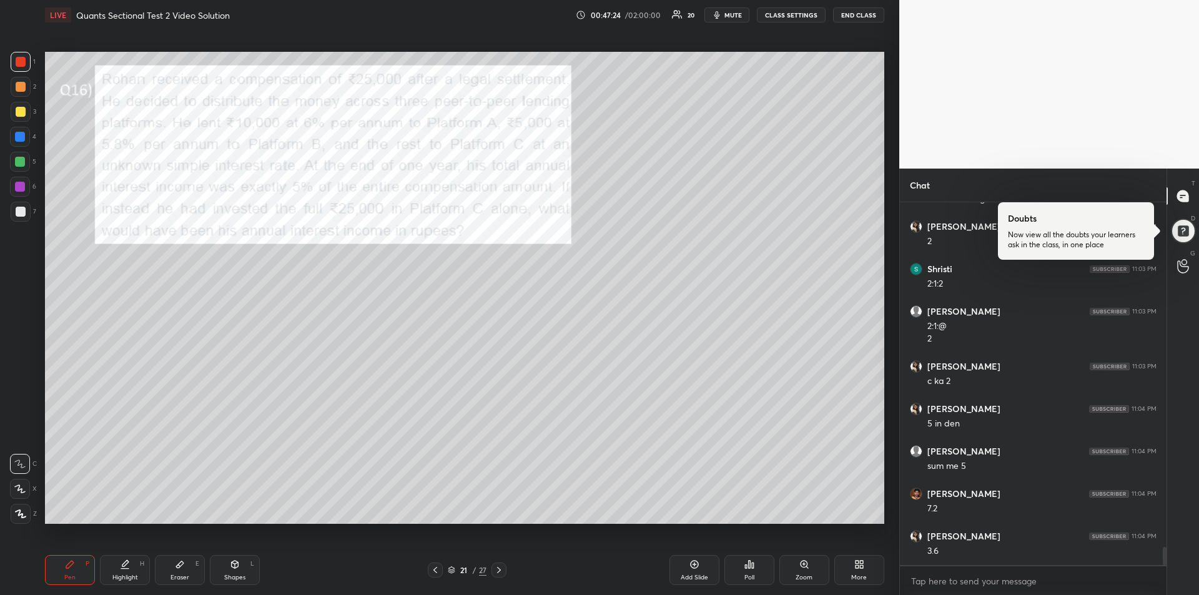
scroll to position [7018, 0]
click at [496, 568] on icon at bounding box center [499, 570] width 10 height 10
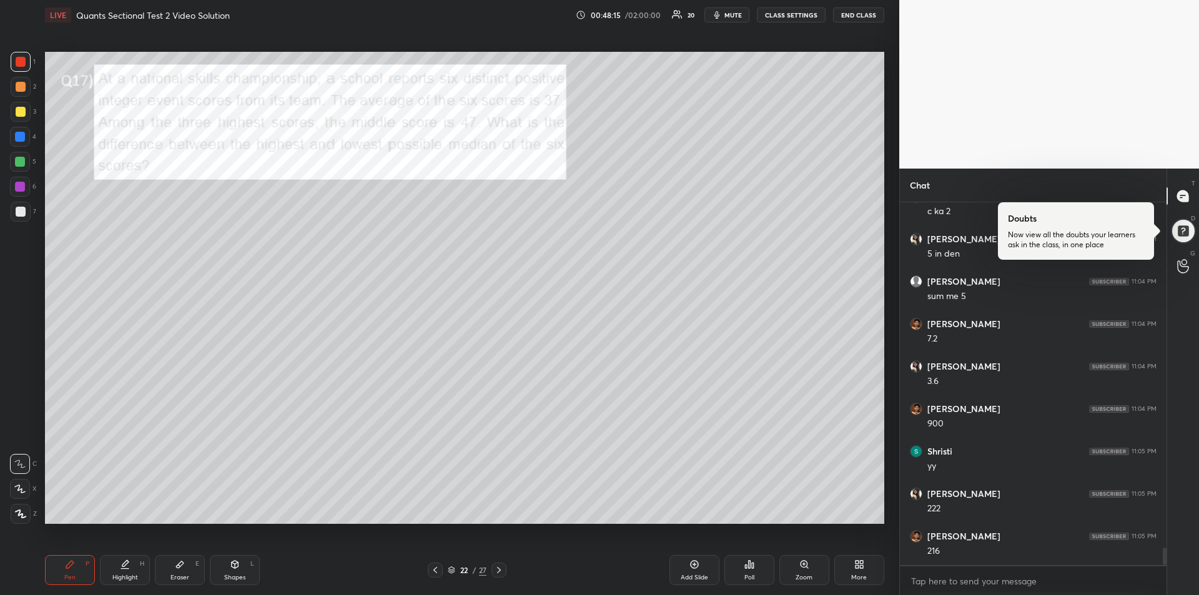
scroll to position [7158, 0]
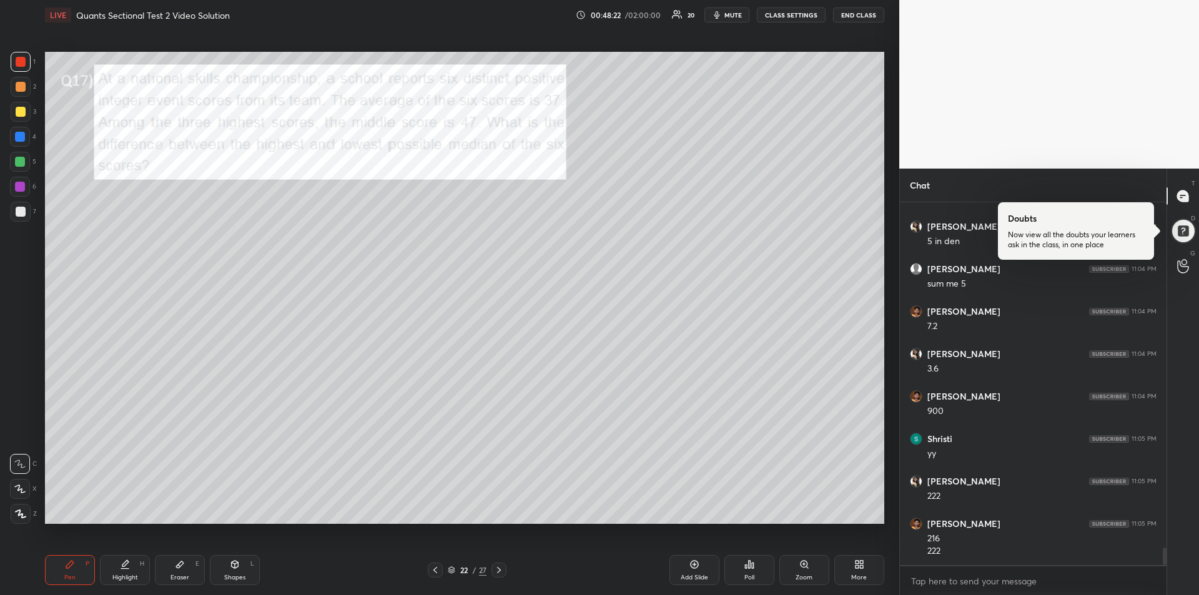
click at [16, 186] on div at bounding box center [20, 187] width 10 height 10
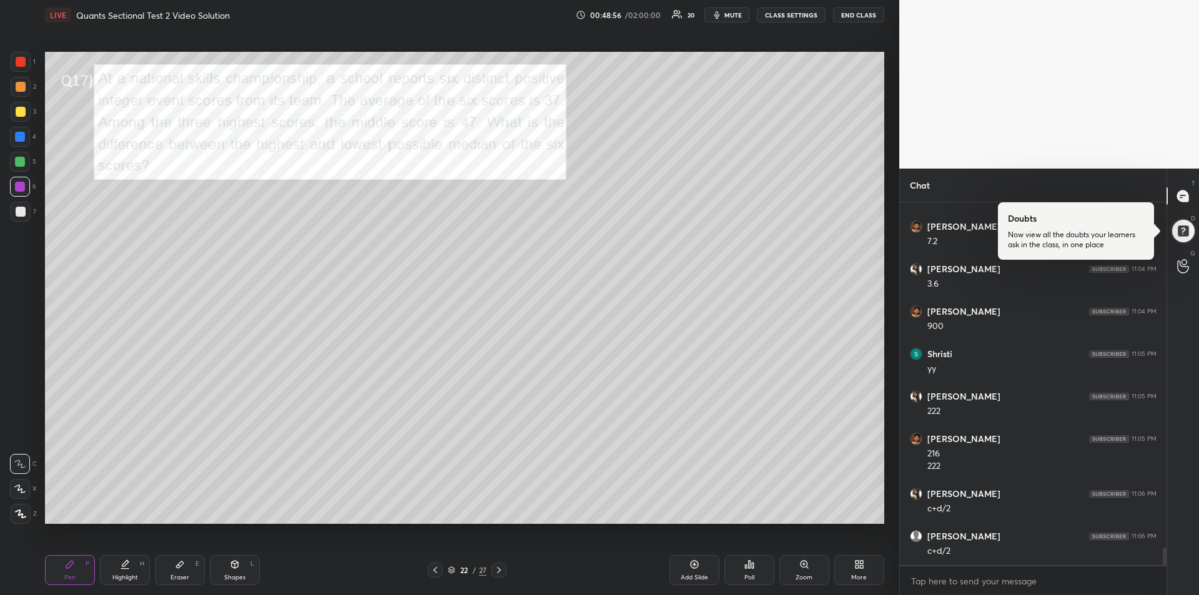
click at [19, 212] on div at bounding box center [21, 212] width 10 height 10
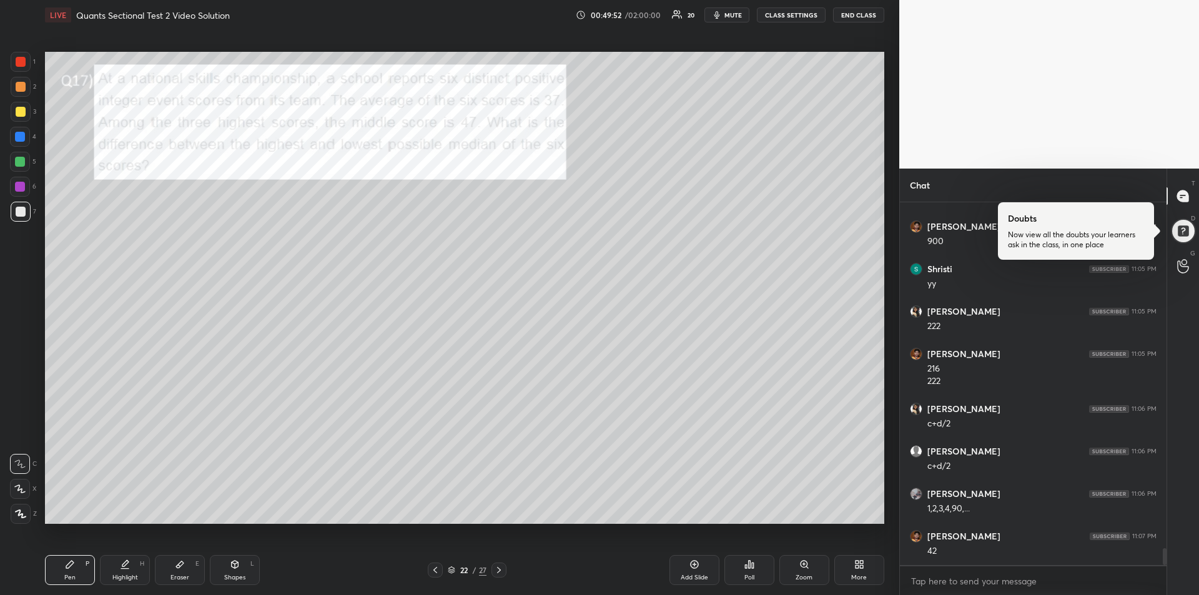
scroll to position [7370, 0]
click at [501, 574] on icon at bounding box center [499, 570] width 10 height 10
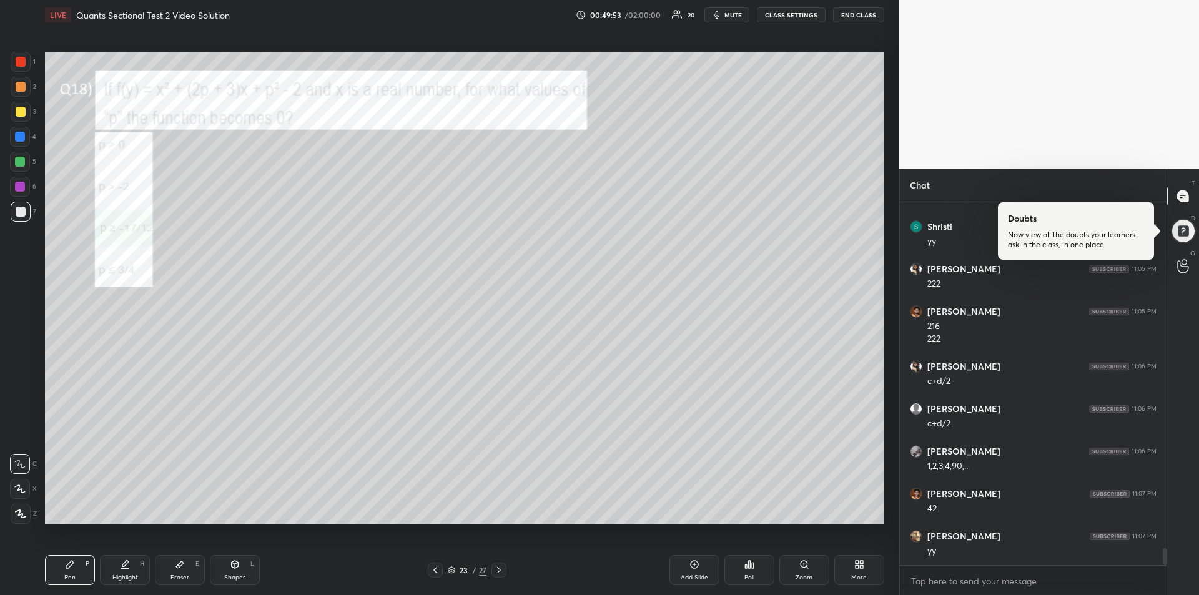
scroll to position [7413, 0]
click at [12, 67] on div at bounding box center [21, 62] width 20 height 20
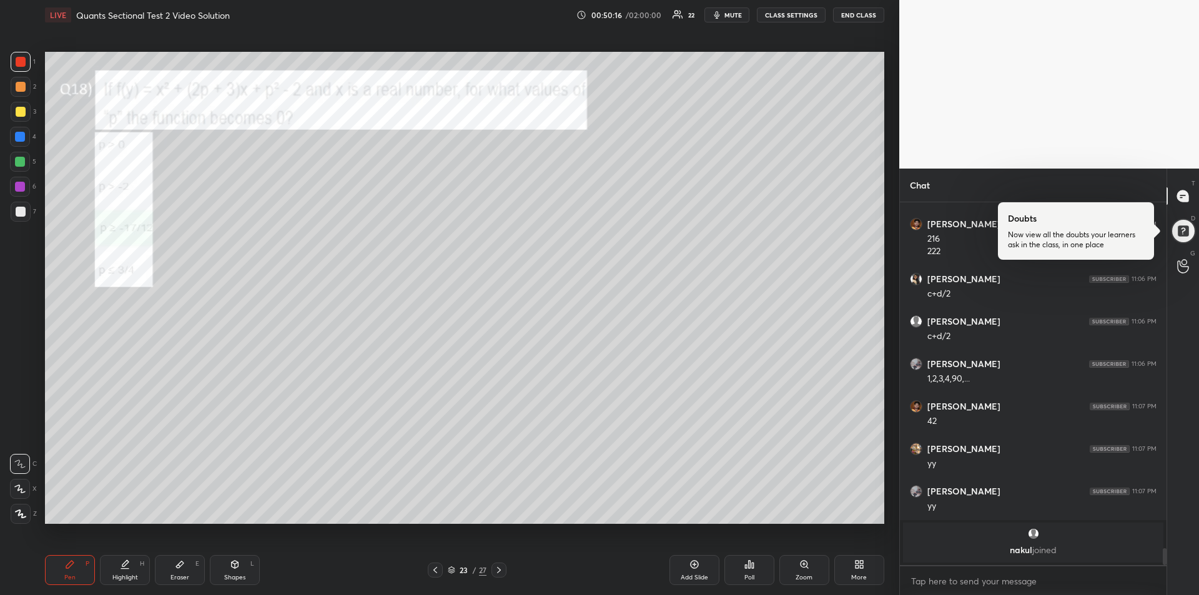
click at [23, 192] on div at bounding box center [20, 187] width 20 height 20
click at [14, 113] on div at bounding box center [21, 112] width 20 height 20
click at [498, 573] on icon at bounding box center [499, 570] width 10 height 10
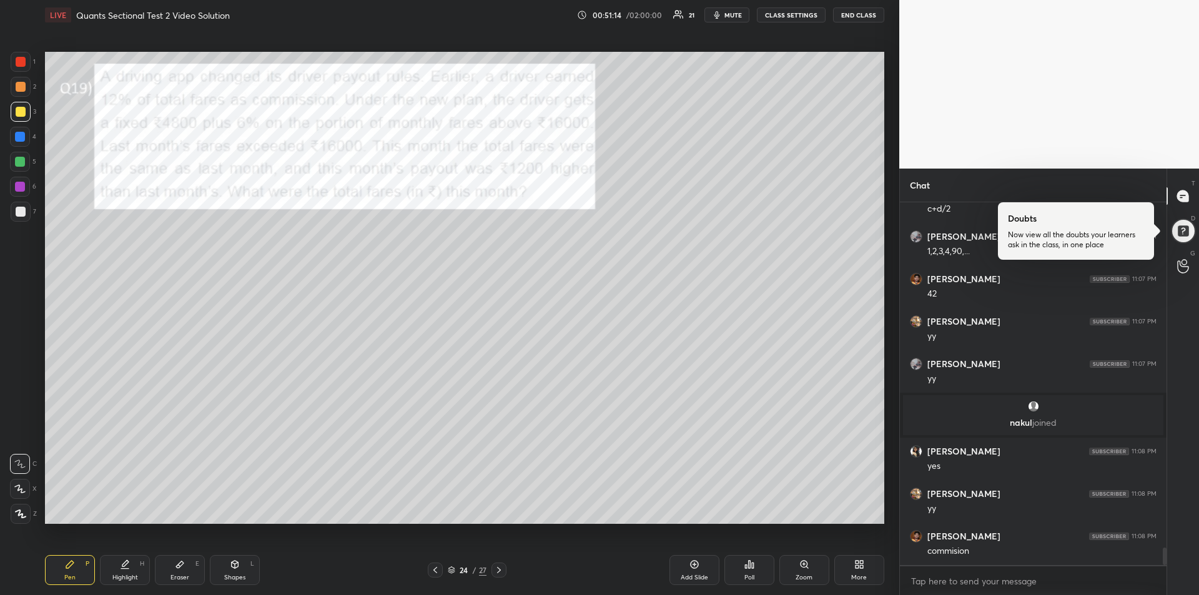
scroll to position [7273, 0]
click at [21, 64] on div at bounding box center [21, 62] width 10 height 10
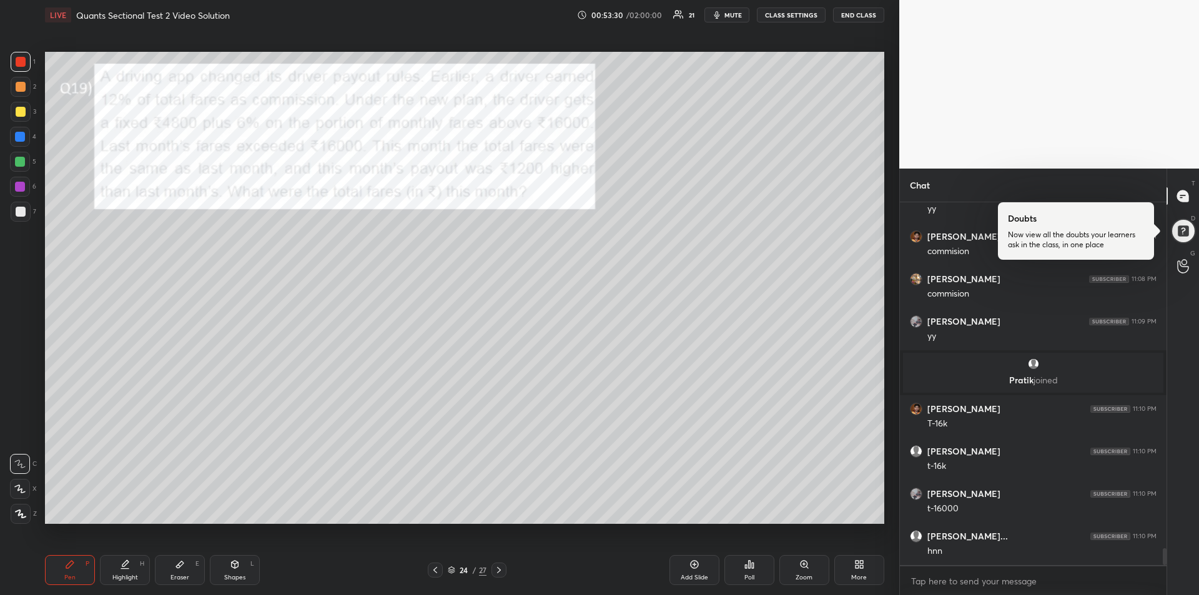
click at [22, 164] on div at bounding box center [20, 162] width 10 height 10
click at [23, 67] on div at bounding box center [21, 62] width 20 height 20
click at [17, 160] on div at bounding box center [20, 162] width 10 height 10
click at [175, 570] on div "Eraser E" at bounding box center [180, 570] width 50 height 30
click at [79, 566] on div "Pen P" at bounding box center [70, 570] width 50 height 30
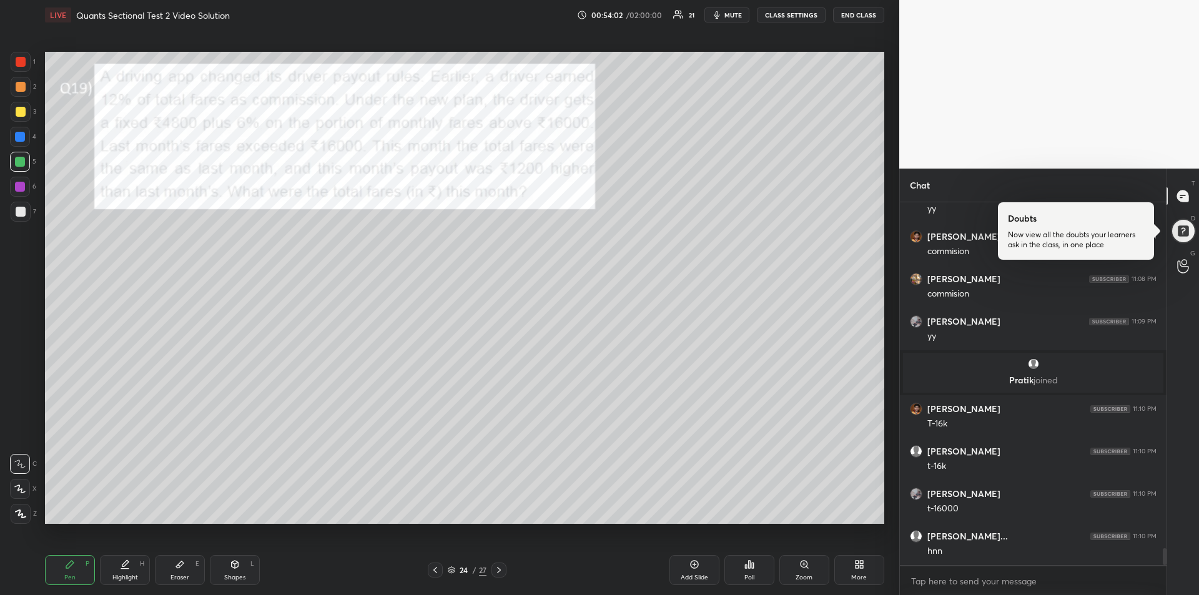
click at [129, 566] on icon at bounding box center [125, 565] width 10 height 10
click at [64, 575] on div "Pen" at bounding box center [69, 578] width 11 height 6
click at [122, 563] on icon at bounding box center [125, 565] width 10 height 10
click at [57, 573] on div "Pen P" at bounding box center [70, 570] width 50 height 30
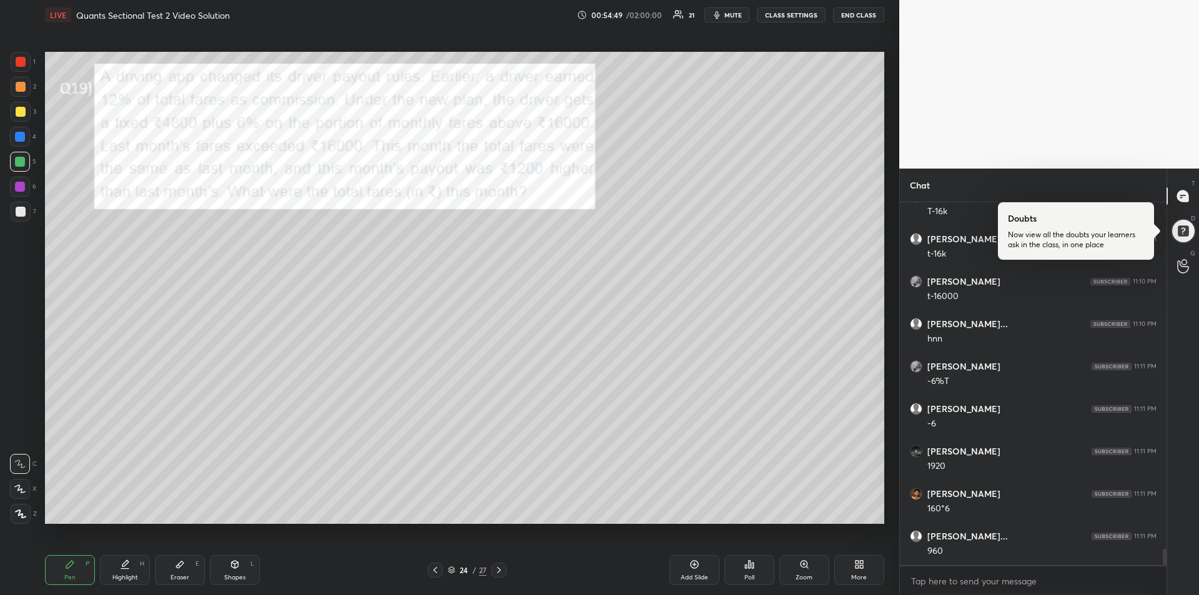
click at [24, 213] on div at bounding box center [21, 212] width 10 height 10
click at [16, 114] on div at bounding box center [21, 112] width 10 height 10
click at [502, 571] on icon at bounding box center [499, 570] width 10 height 10
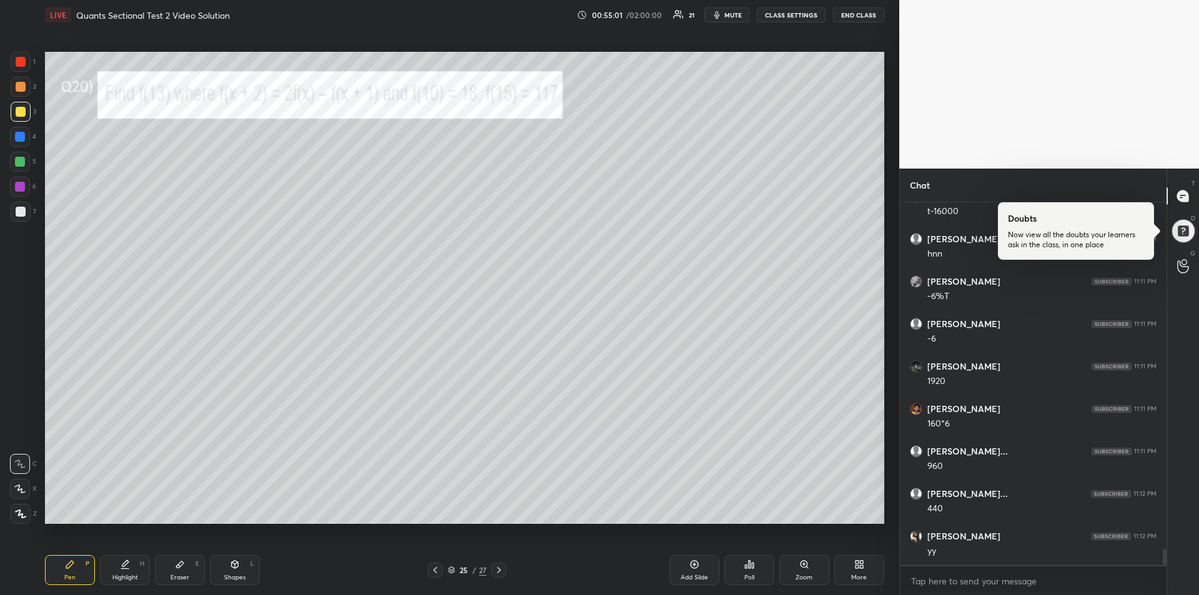
click at [20, 63] on div at bounding box center [21, 62] width 10 height 10
click at [19, 112] on div at bounding box center [21, 112] width 10 height 10
click at [25, 59] on div at bounding box center [21, 62] width 10 height 10
click at [17, 140] on div at bounding box center [20, 137] width 10 height 10
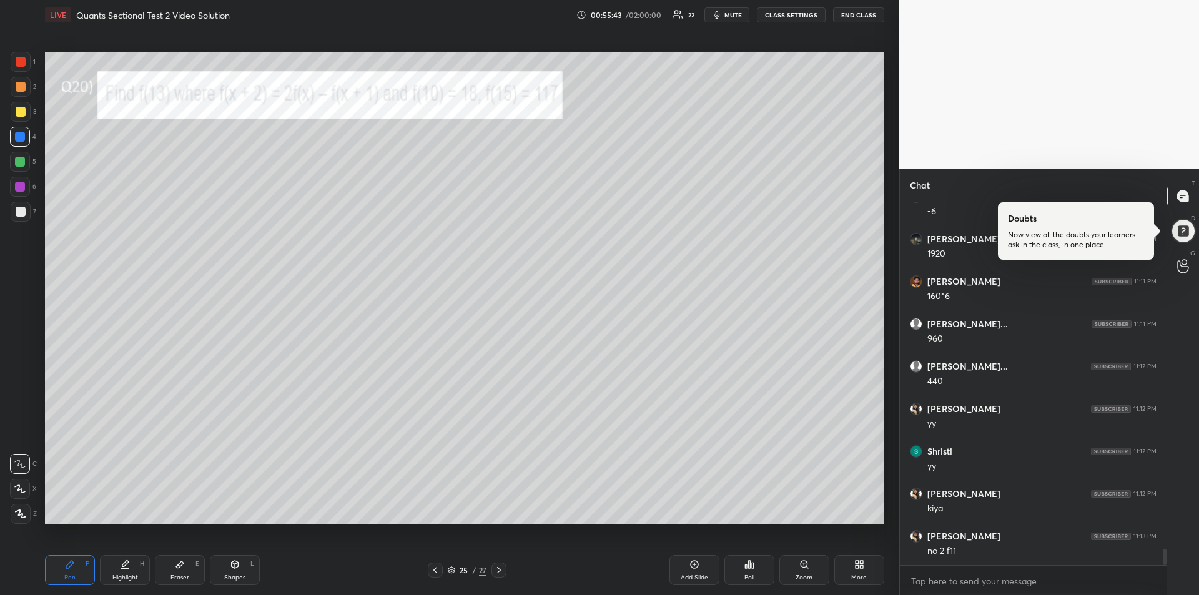
scroll to position [7929, 0]
click at [180, 570] on div "Eraser E" at bounding box center [180, 570] width 50 height 30
click at [19, 463] on rect at bounding box center [19, 463] width 1 height 1
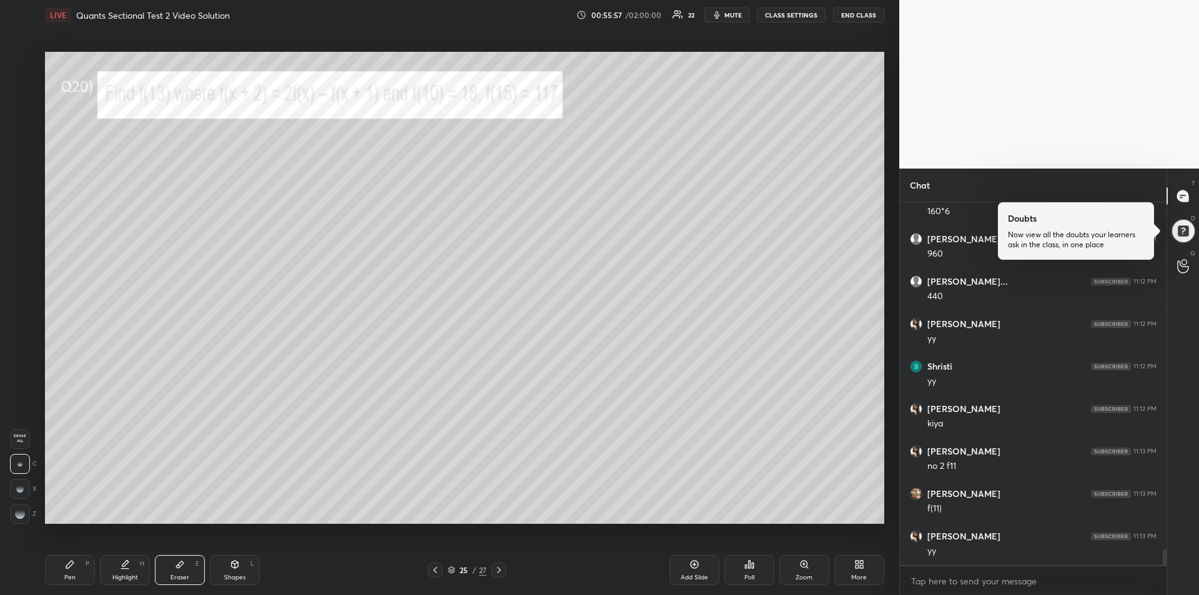
click at [67, 566] on icon at bounding box center [69, 564] width 7 height 7
click at [22, 117] on div at bounding box center [21, 112] width 20 height 20
click at [180, 567] on icon at bounding box center [180, 565] width 10 height 10
click at [69, 565] on icon at bounding box center [69, 564] width 7 height 7
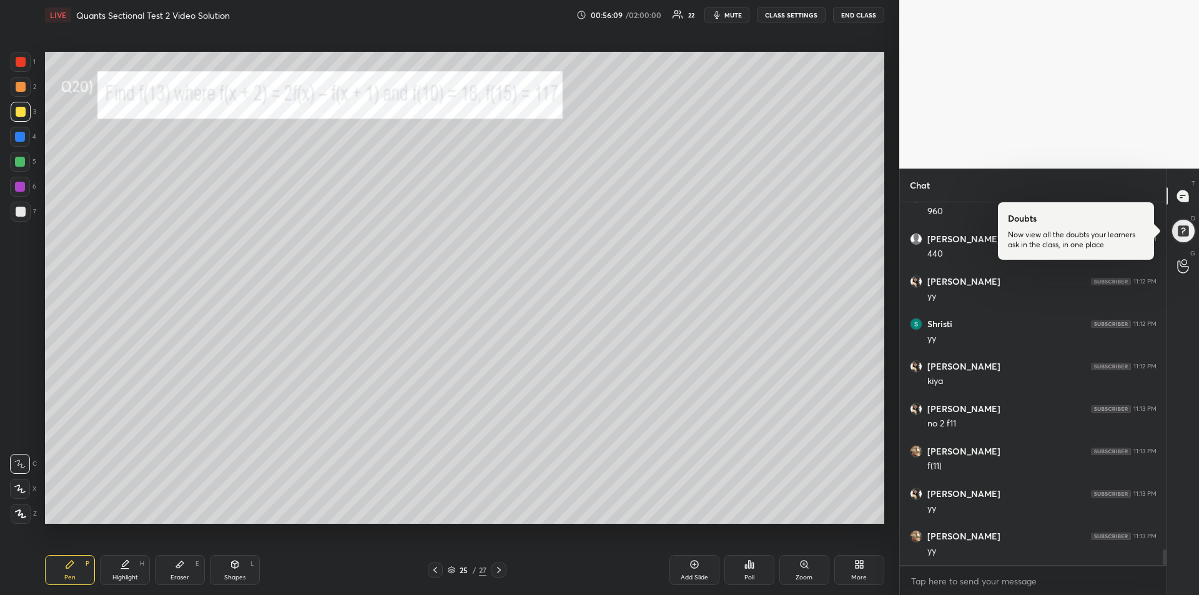
click at [182, 570] on div "Eraser E" at bounding box center [180, 570] width 50 height 30
click at [68, 563] on icon at bounding box center [70, 565] width 10 height 10
click at [21, 64] on div at bounding box center [21, 62] width 10 height 10
click at [19, 162] on div at bounding box center [20, 162] width 10 height 10
click at [17, 111] on div at bounding box center [21, 112] width 10 height 10
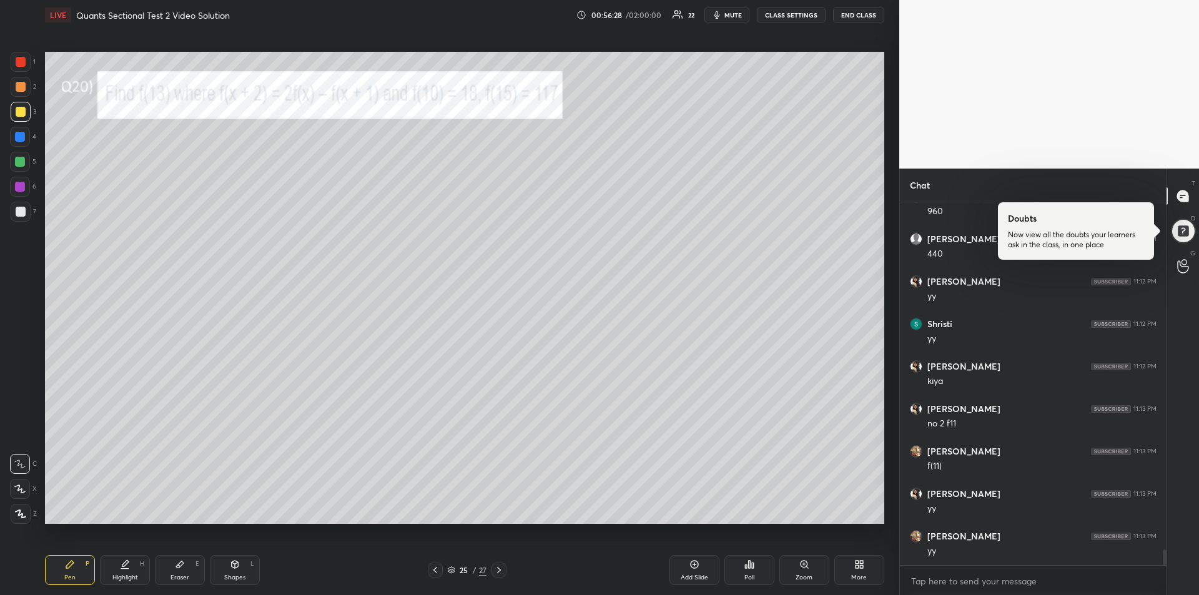
click at [21, 142] on div at bounding box center [20, 137] width 20 height 20
click at [183, 573] on div "Eraser E" at bounding box center [180, 570] width 50 height 30
click at [49, 566] on div "Pen P" at bounding box center [70, 570] width 50 height 30
click at [17, 110] on div at bounding box center [21, 112] width 10 height 10
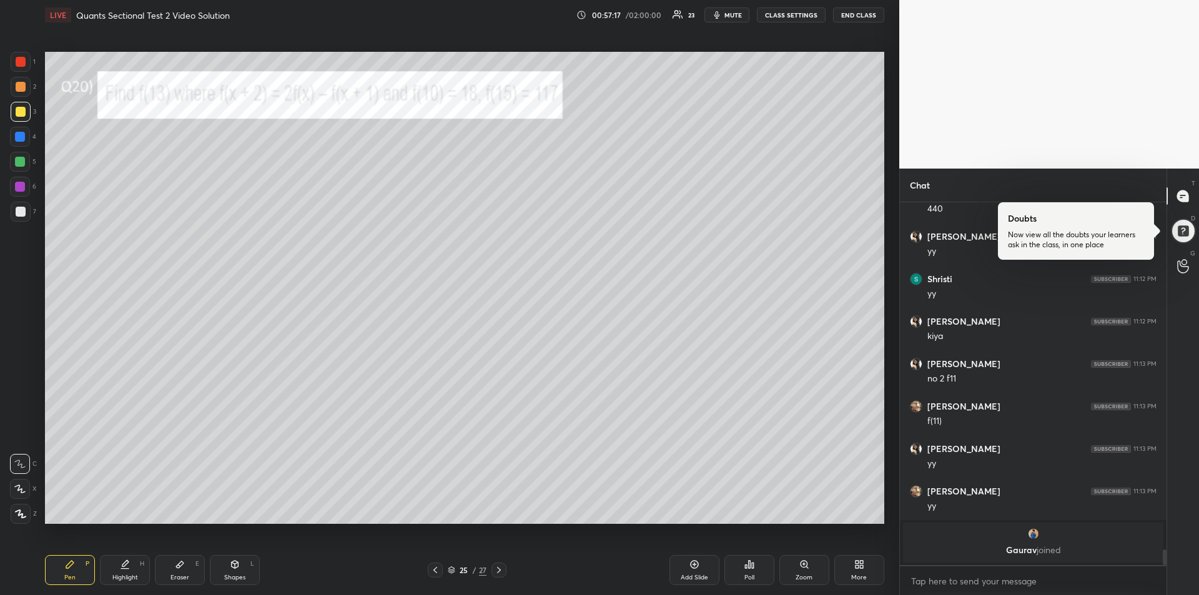
click at [18, 186] on div at bounding box center [20, 187] width 10 height 10
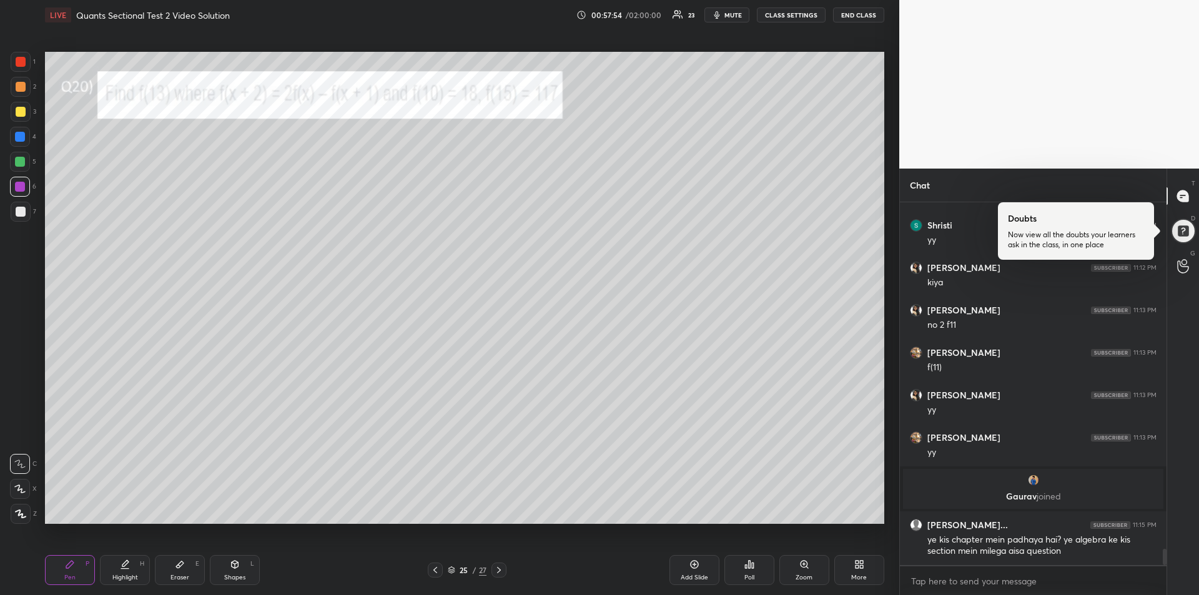
click at [19, 157] on div at bounding box center [20, 162] width 10 height 10
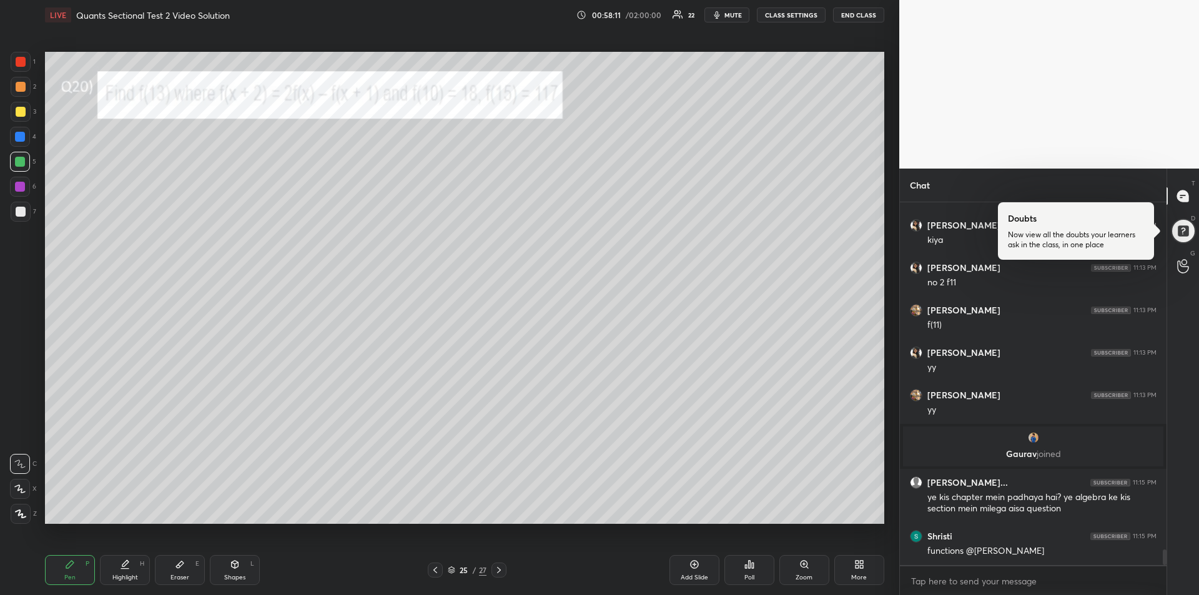
scroll to position [7969, 0]
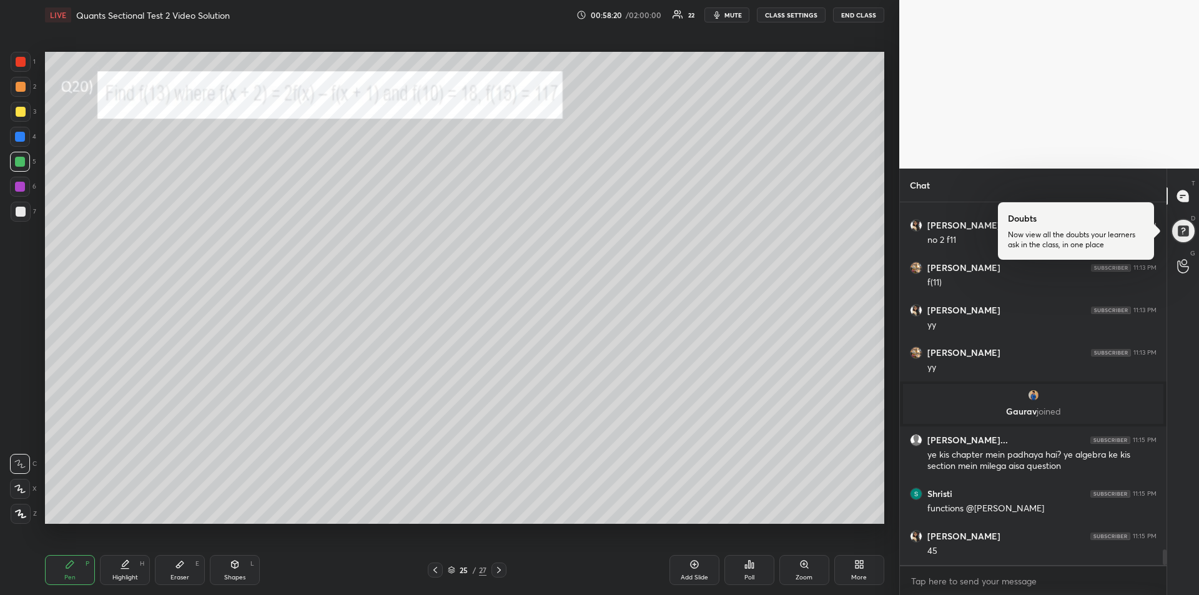
click at [23, 114] on div at bounding box center [21, 112] width 10 height 10
click at [499, 575] on div at bounding box center [499, 570] width 15 height 15
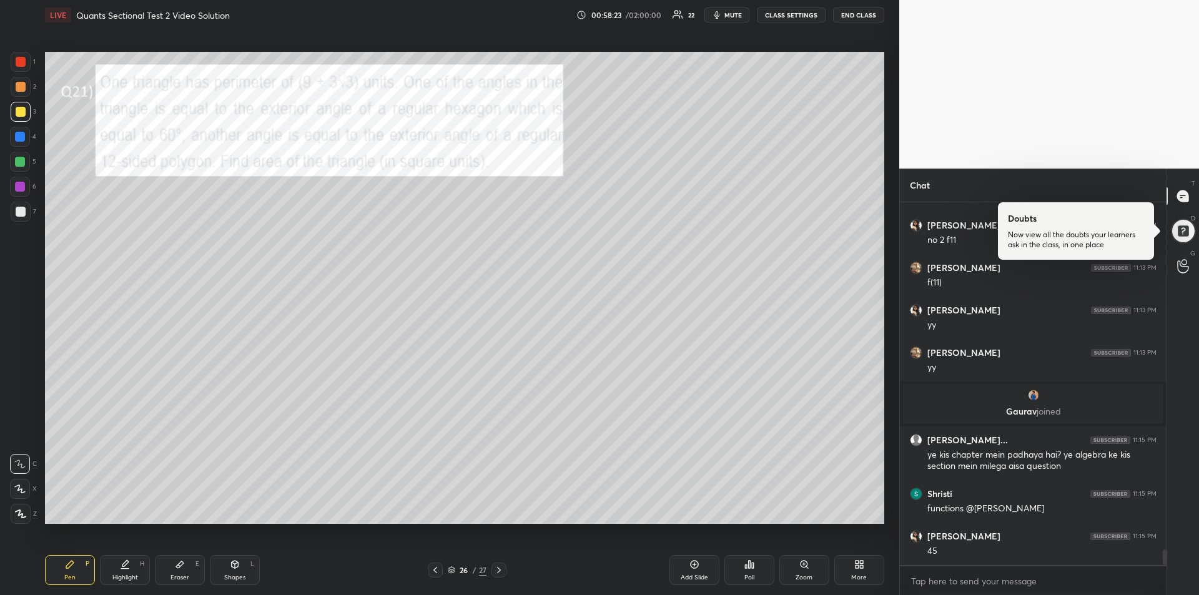
scroll to position [8011, 0]
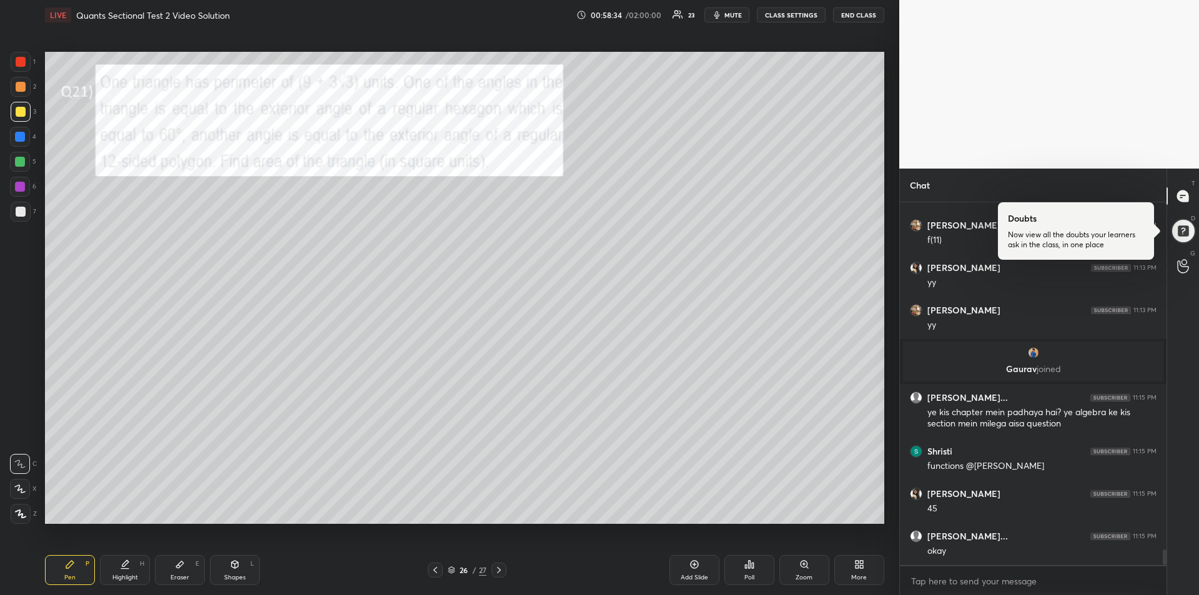
click at [3, 61] on div "1 2 3 4 5 6 7 R O A L C X Z Erase all C X Z" at bounding box center [20, 288] width 40 height 472
click at [15, 59] on div at bounding box center [21, 62] width 20 height 20
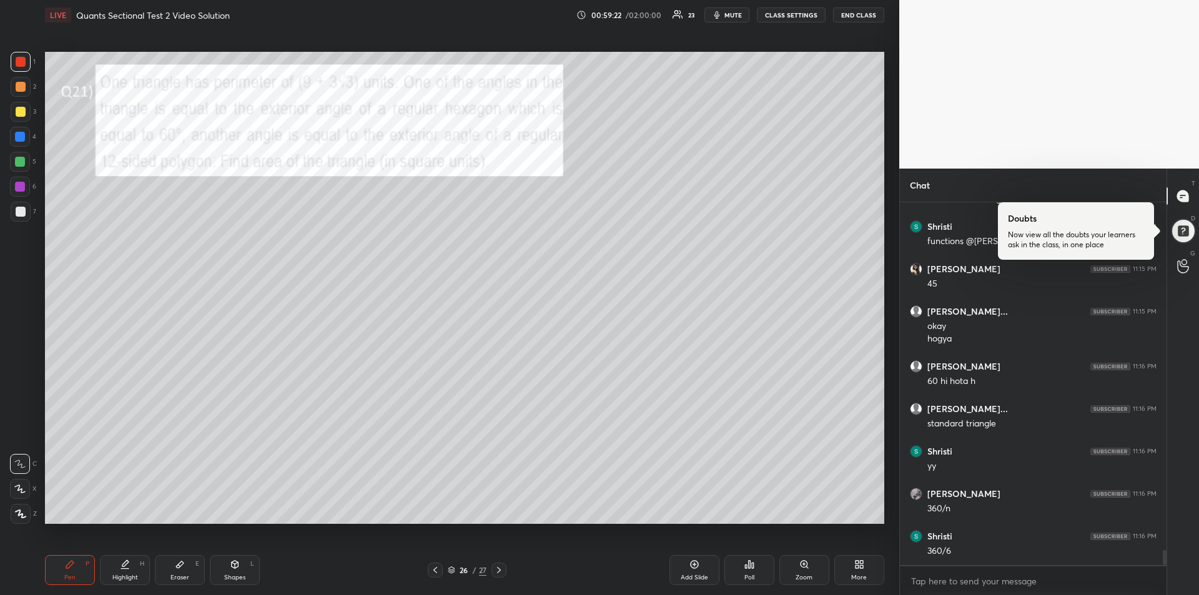
scroll to position [8279, 0]
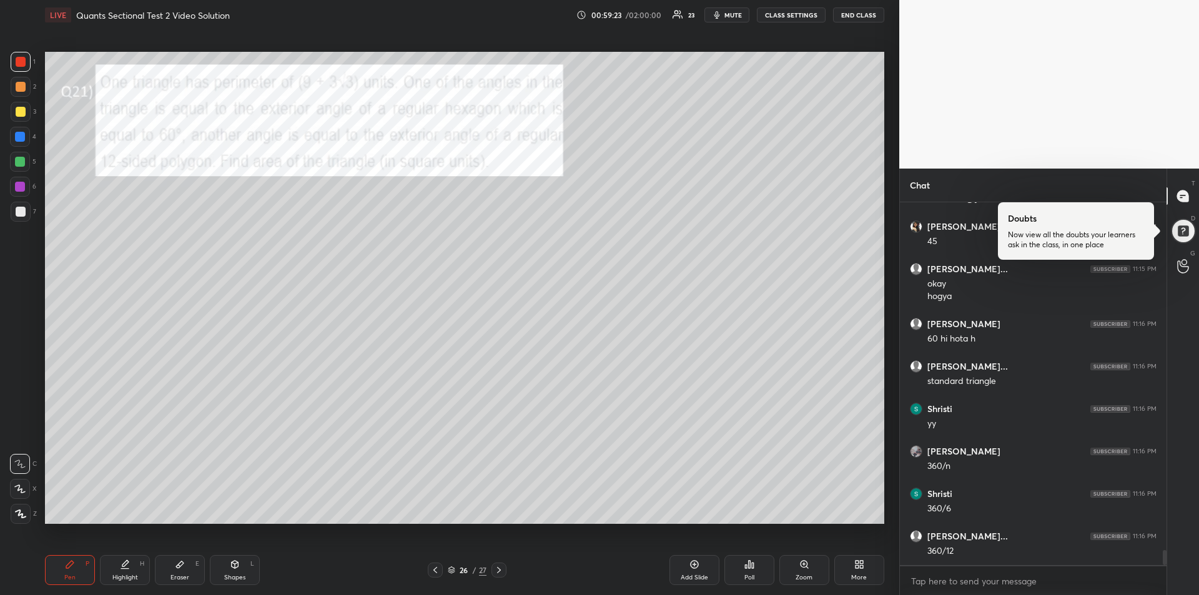
click at [17, 215] on div at bounding box center [21, 212] width 10 height 10
click at [18, 163] on div at bounding box center [20, 162] width 10 height 10
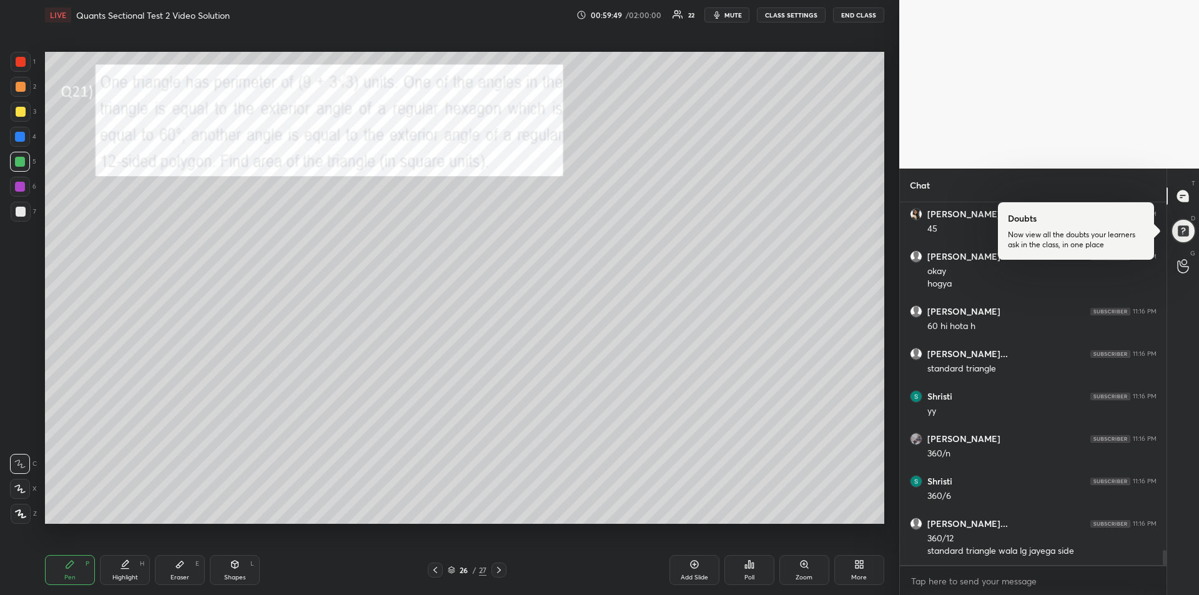
scroll to position [8334, 0]
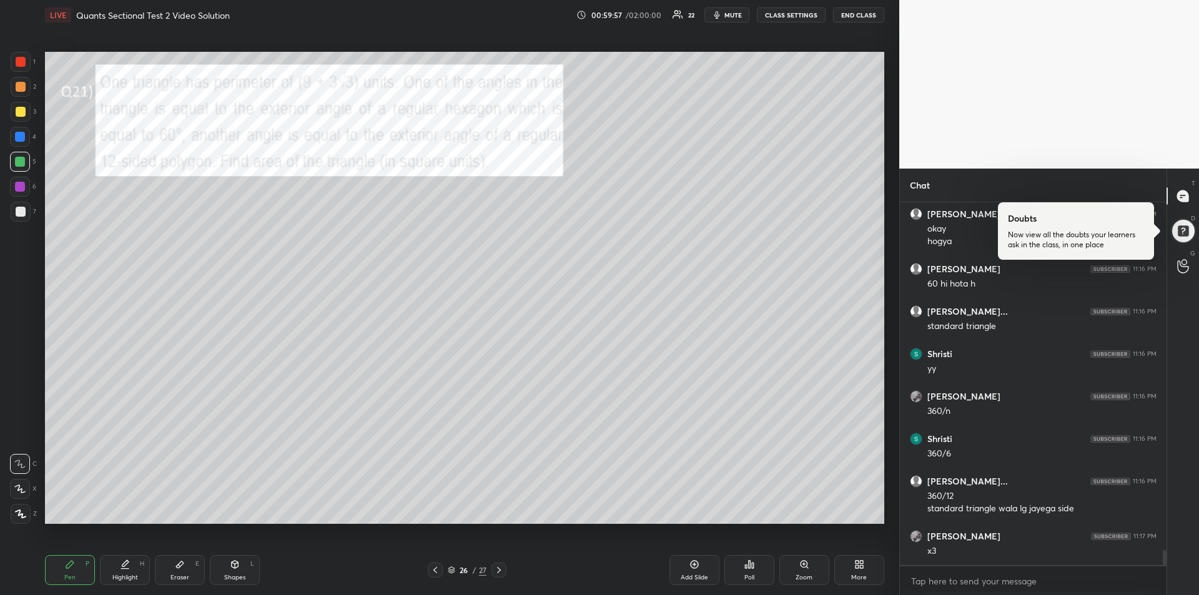
click at [21, 214] on div at bounding box center [21, 212] width 10 height 10
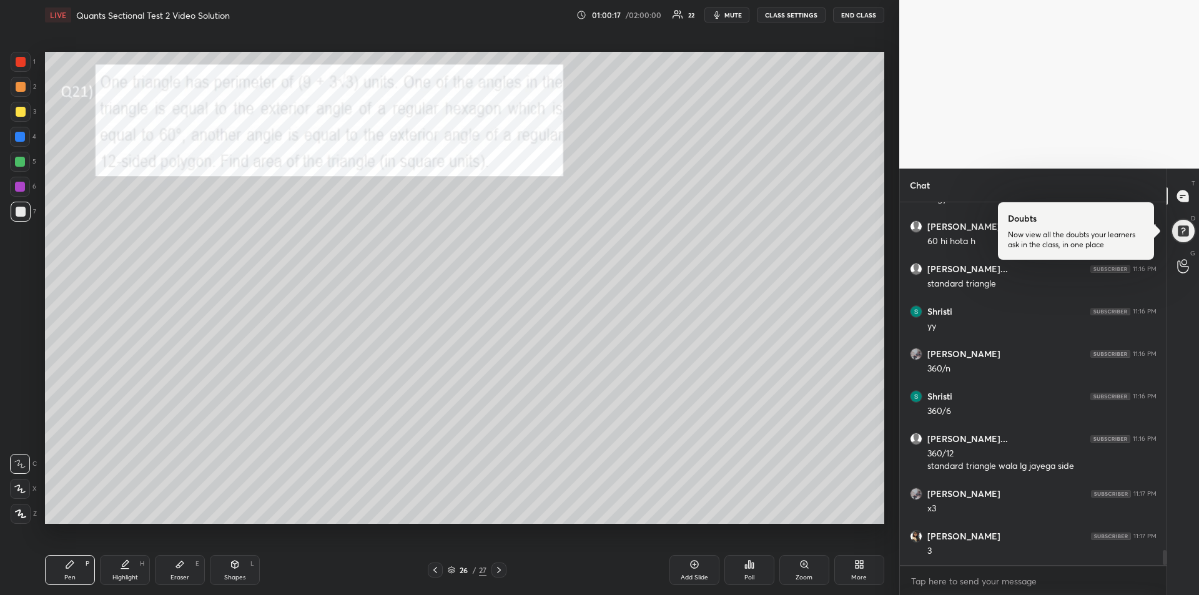
click at [726, 14] on span "mute" at bounding box center [732, 15] width 17 height 9
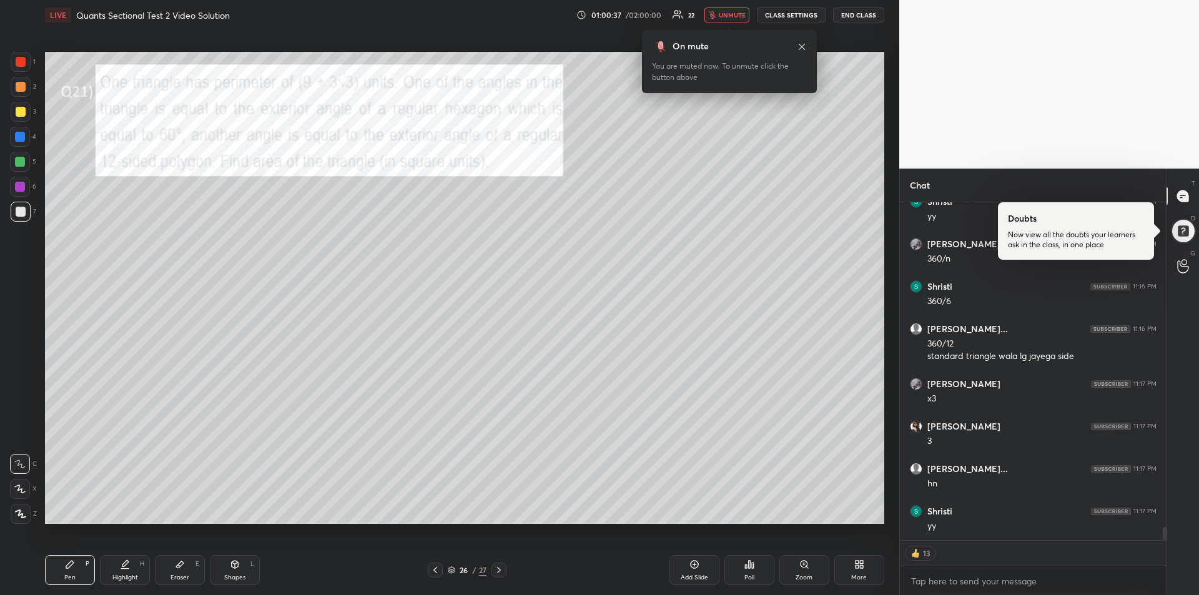
scroll to position [8461, 0]
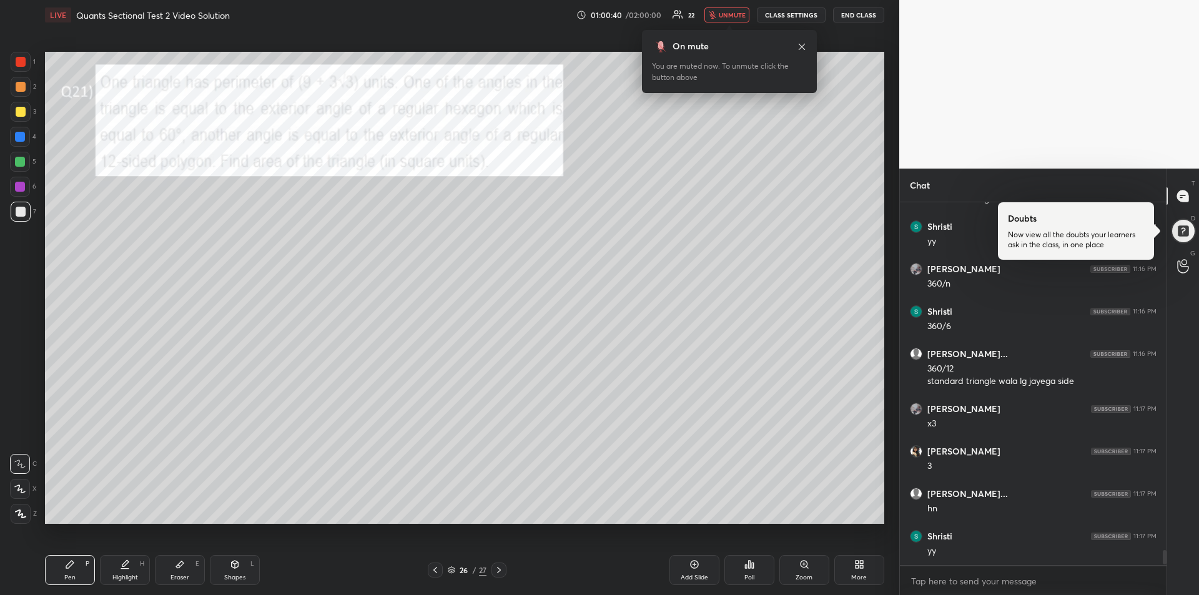
click at [734, 17] on span "unmute" at bounding box center [732, 15] width 27 height 9
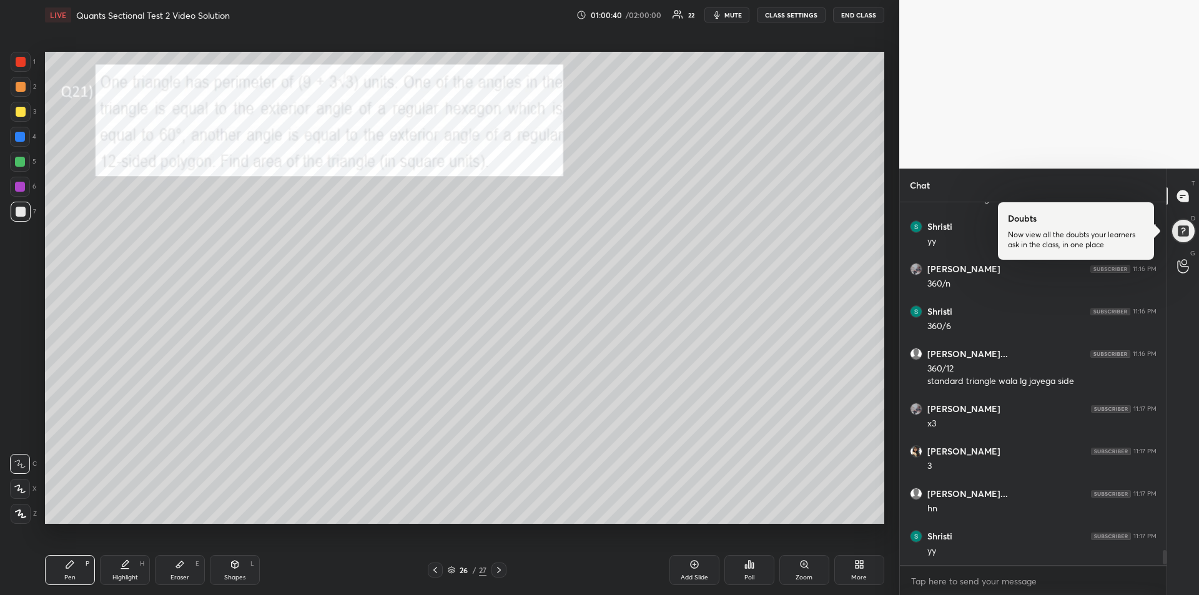
click at [500, 571] on icon at bounding box center [499, 570] width 4 height 6
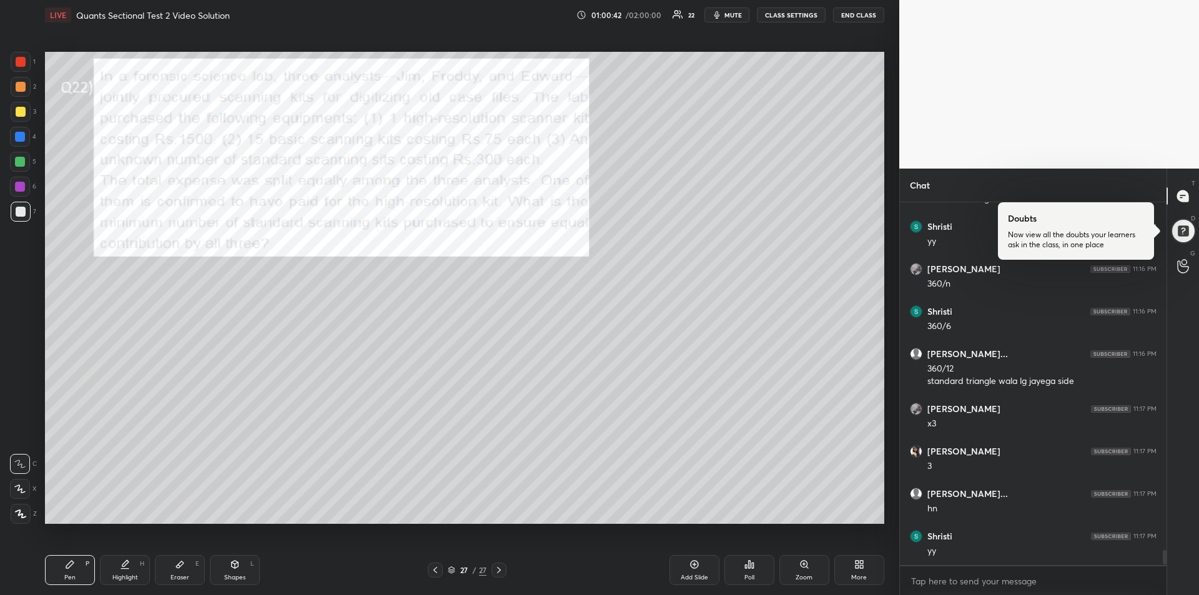
click at [19, 59] on div at bounding box center [21, 62] width 10 height 10
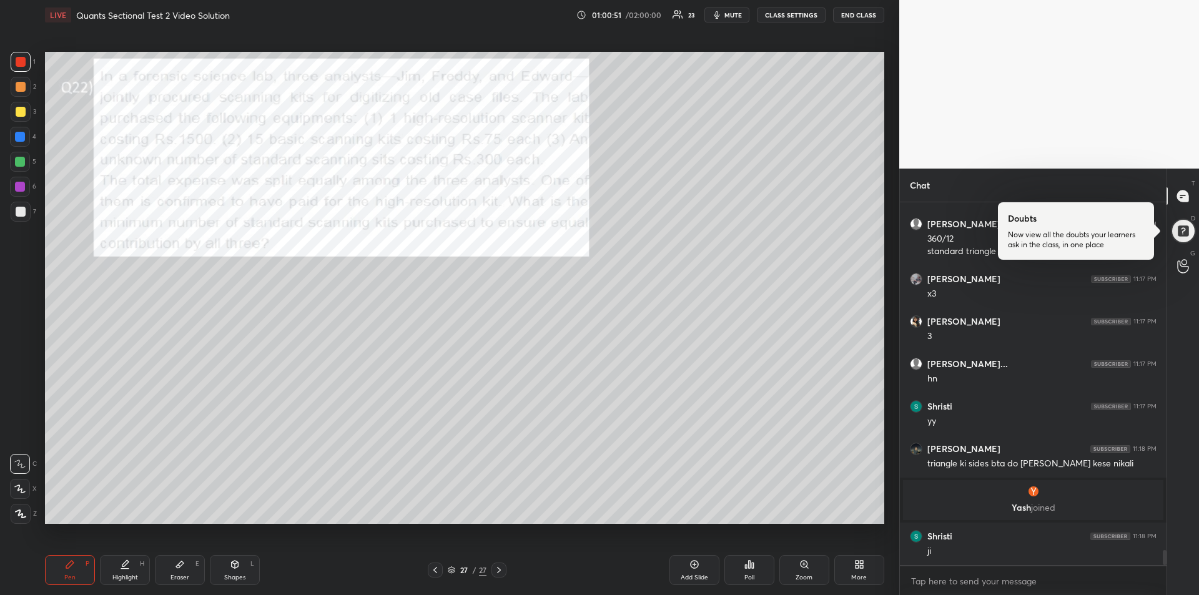
scroll to position [8420, 0]
click at [438, 568] on icon at bounding box center [435, 570] width 10 height 10
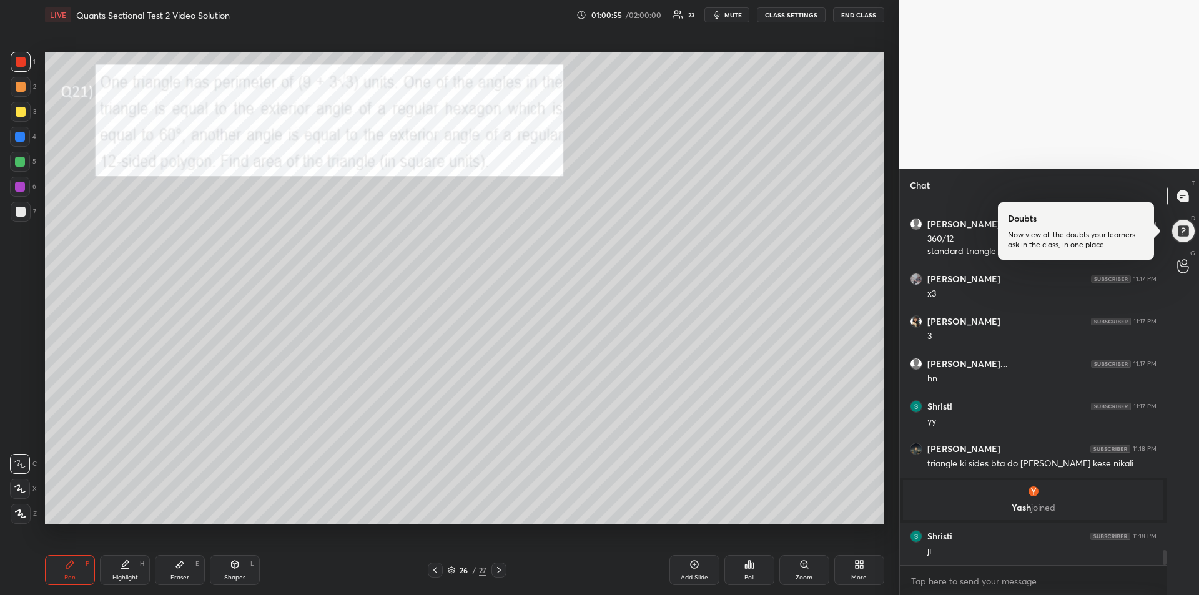
click at [690, 570] on div "Add Slide" at bounding box center [695, 570] width 50 height 30
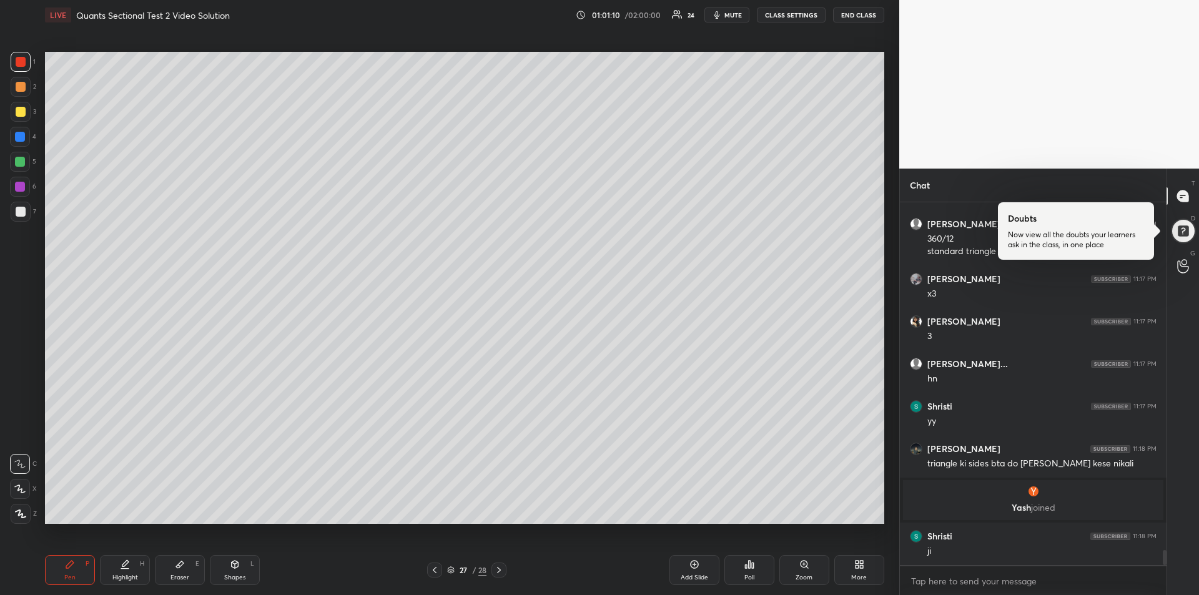
click at [432, 571] on icon at bounding box center [435, 570] width 10 height 10
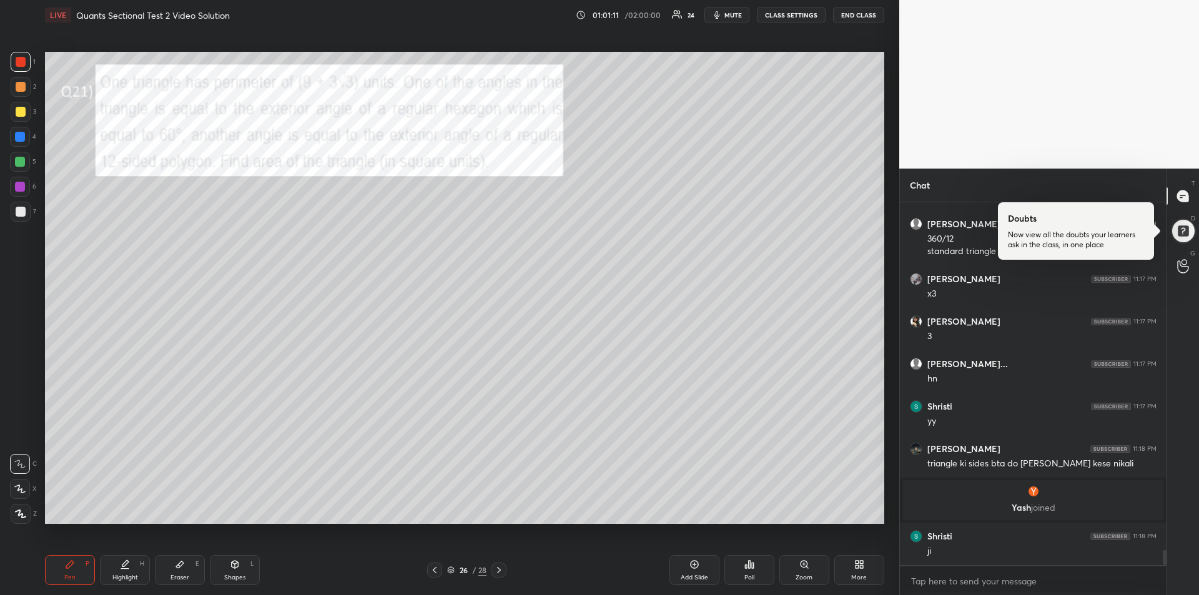
click at [437, 572] on icon at bounding box center [435, 570] width 10 height 10
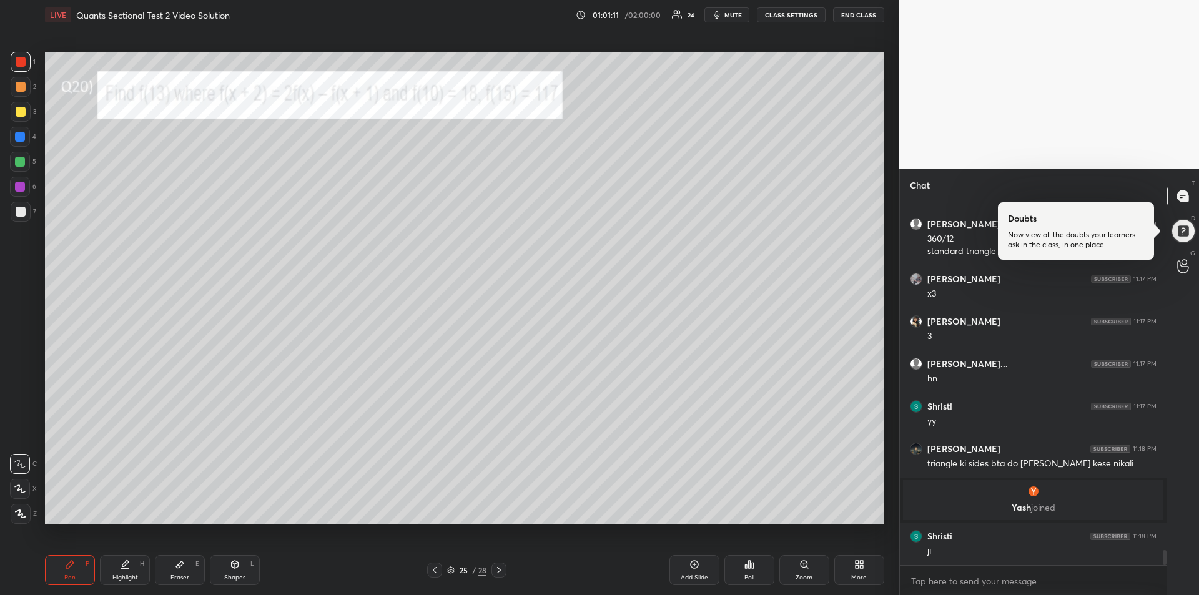
click at [437, 571] on icon at bounding box center [435, 570] width 10 height 10
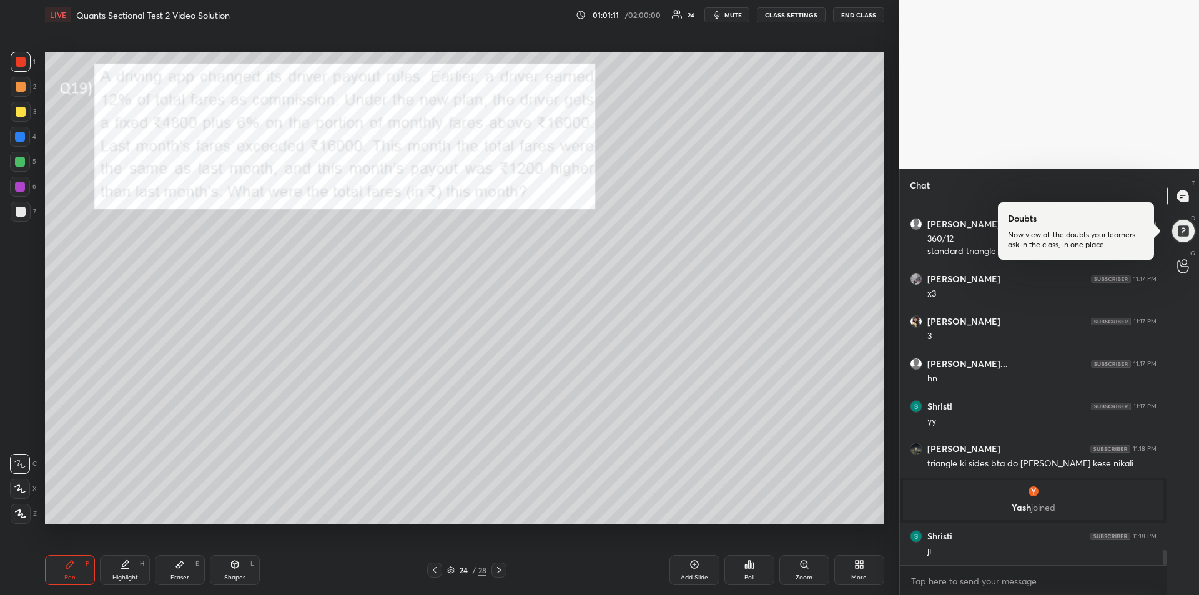
click at [436, 574] on icon at bounding box center [435, 570] width 10 height 10
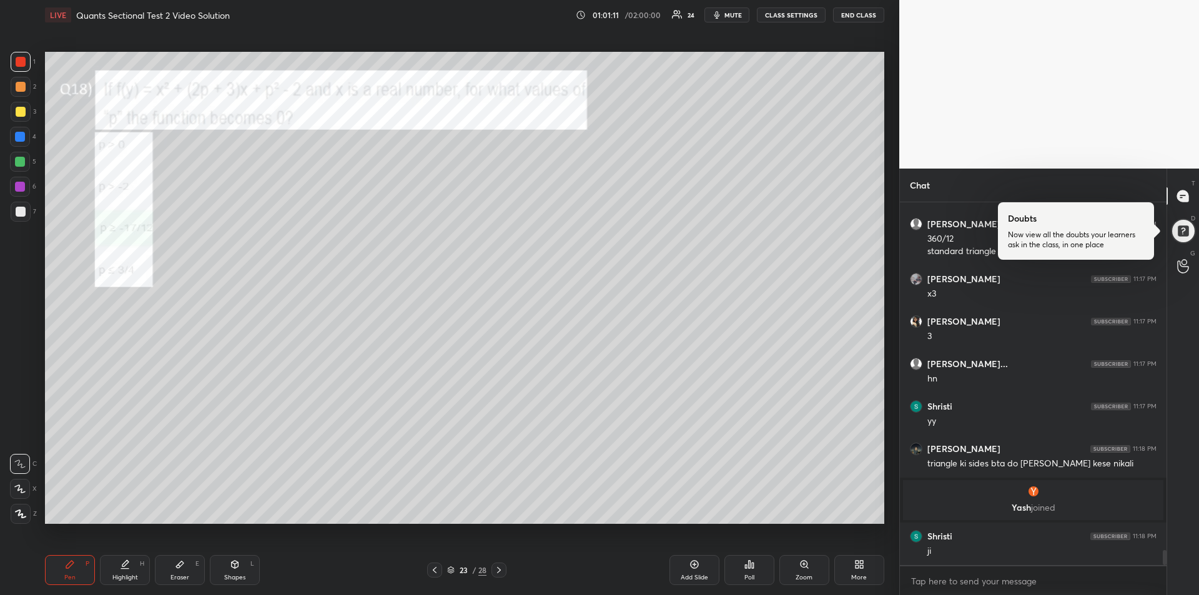
click at [436, 573] on icon at bounding box center [435, 570] width 10 height 10
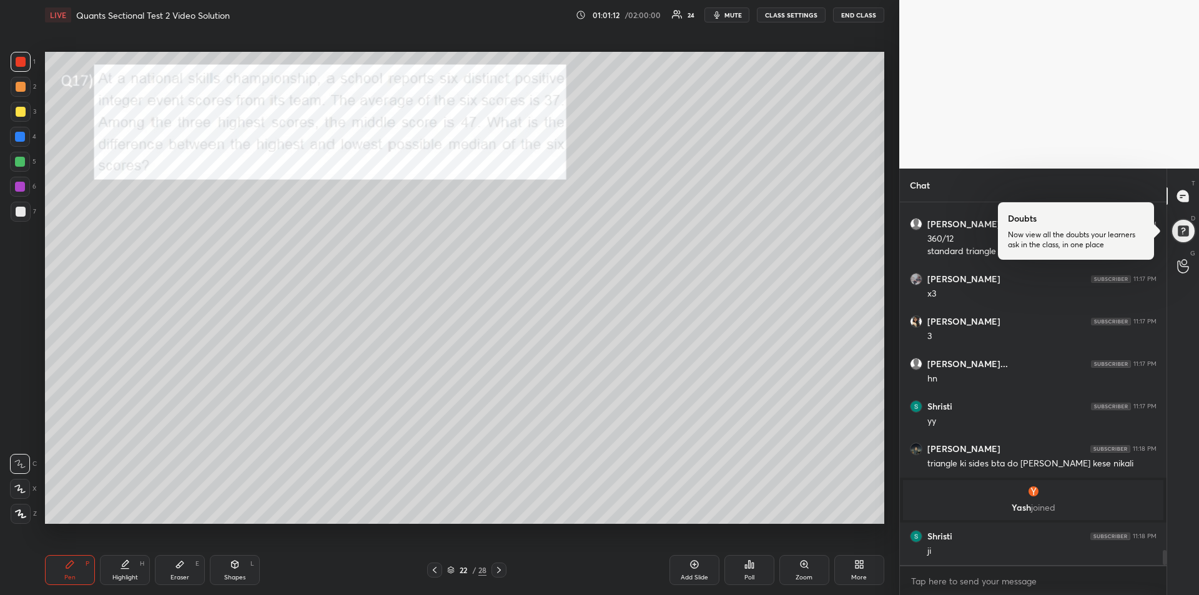
click at [433, 572] on icon at bounding box center [435, 570] width 10 height 10
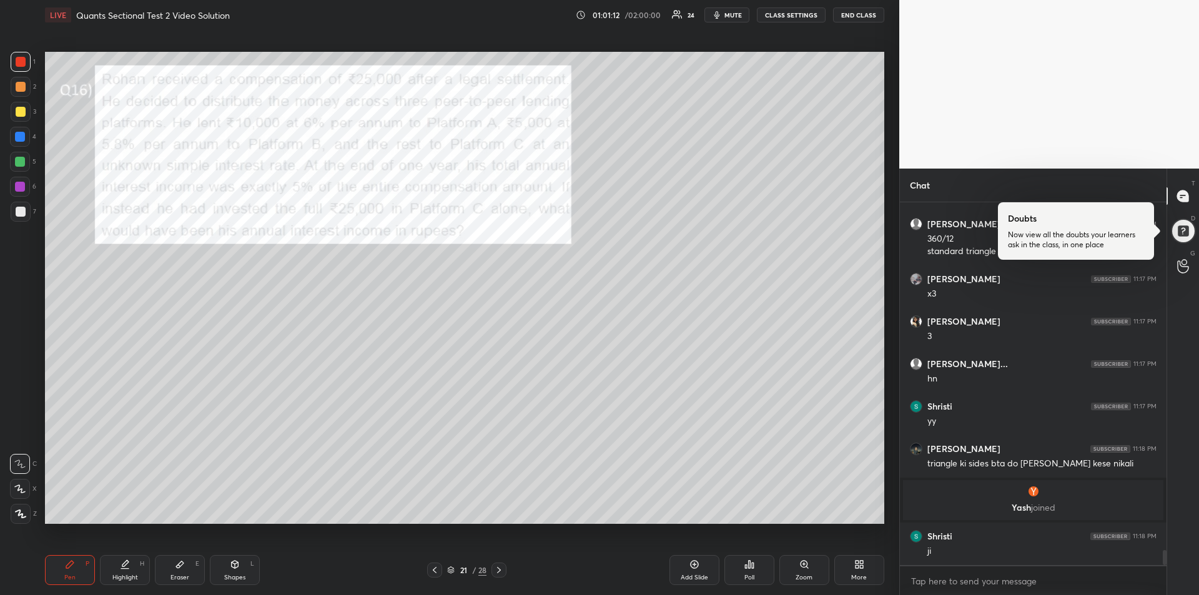
click at [434, 569] on icon at bounding box center [435, 570] width 4 height 6
click at [437, 570] on icon at bounding box center [435, 570] width 10 height 10
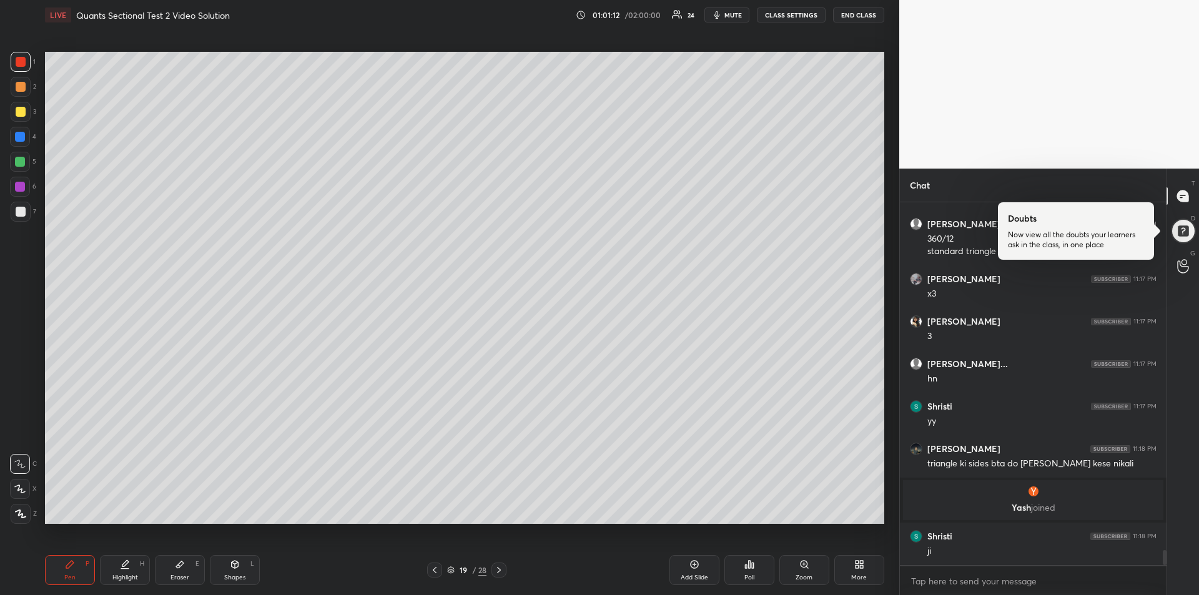
click at [437, 570] on icon at bounding box center [435, 570] width 10 height 10
click at [440, 570] on div at bounding box center [434, 570] width 15 height 15
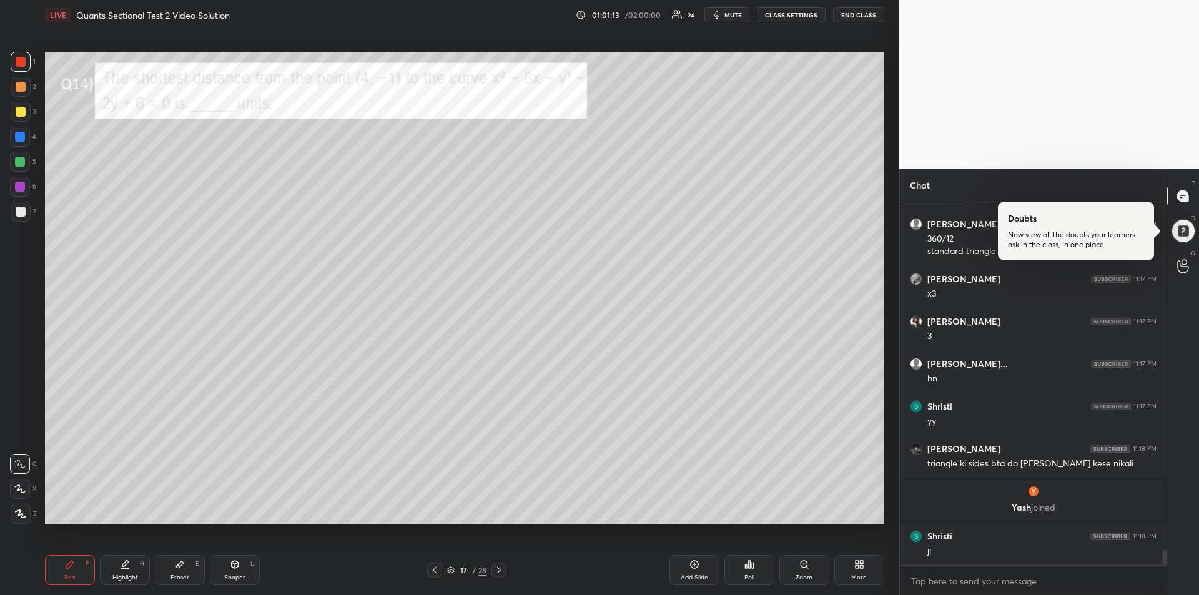
click at [439, 571] on icon at bounding box center [435, 570] width 10 height 10
click at [438, 570] on icon at bounding box center [435, 570] width 10 height 10
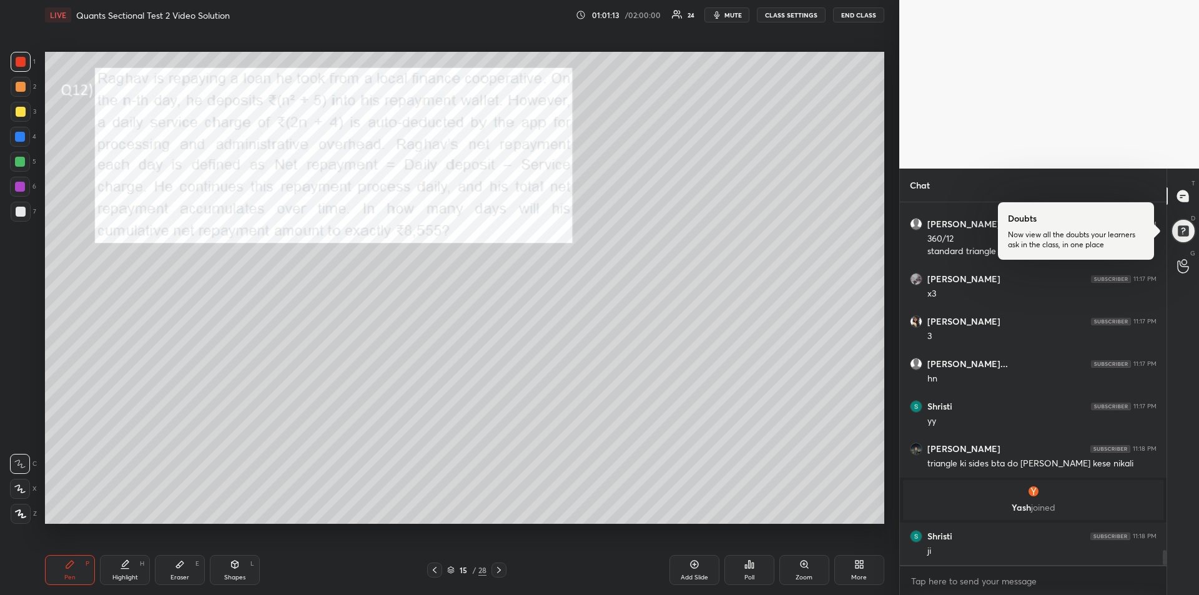
click at [439, 570] on icon at bounding box center [435, 570] width 10 height 10
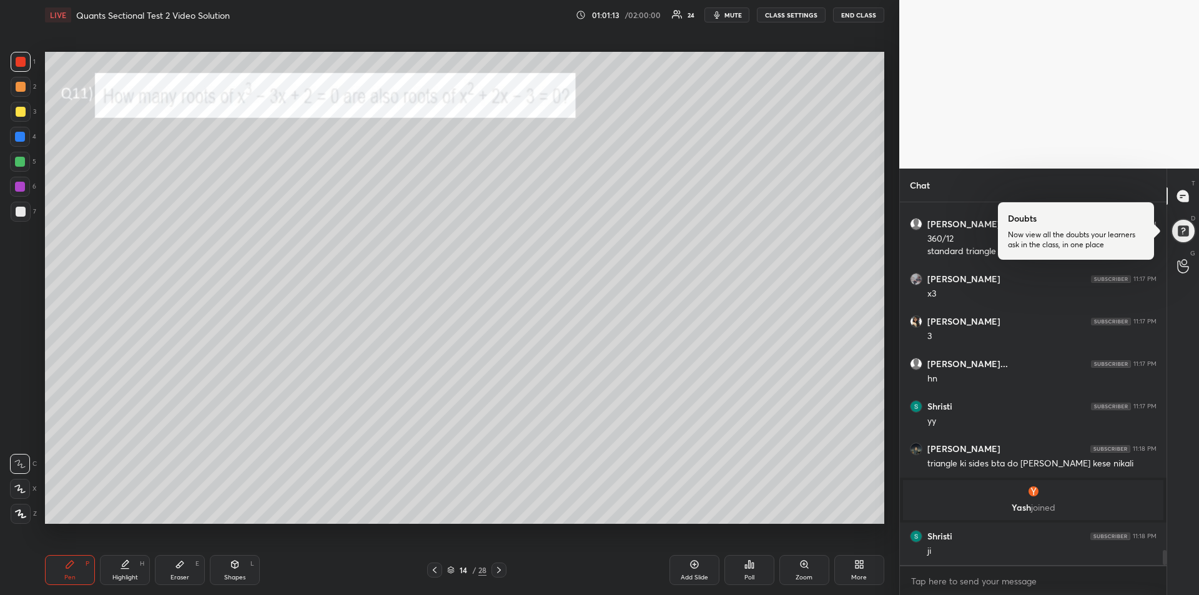
click at [439, 570] on icon at bounding box center [435, 570] width 10 height 10
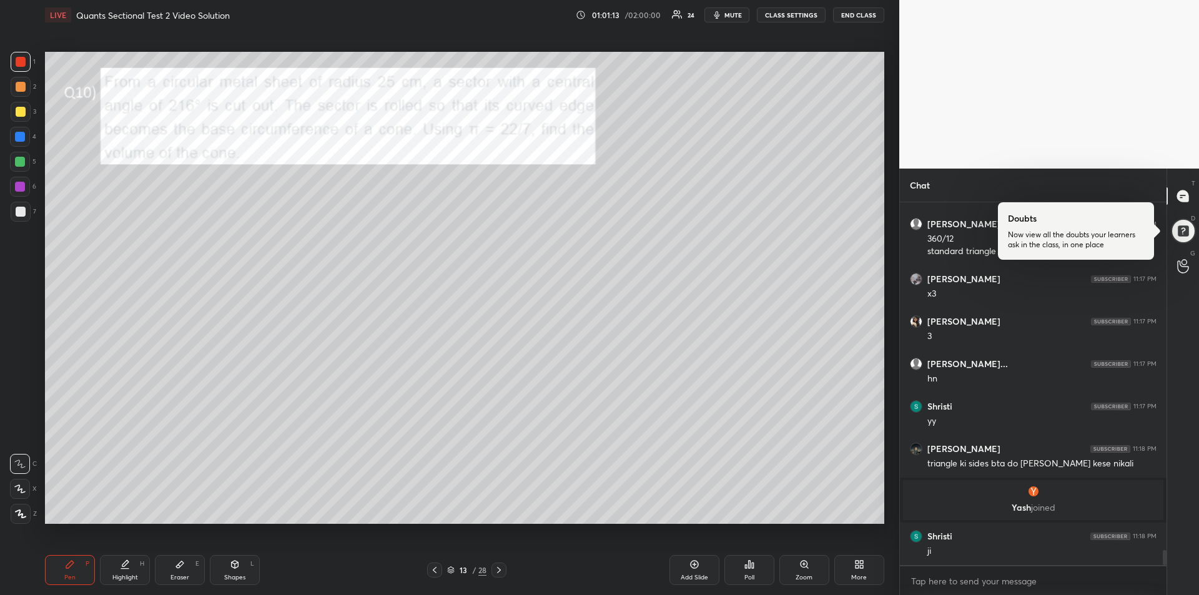
click at [438, 571] on icon at bounding box center [435, 570] width 10 height 10
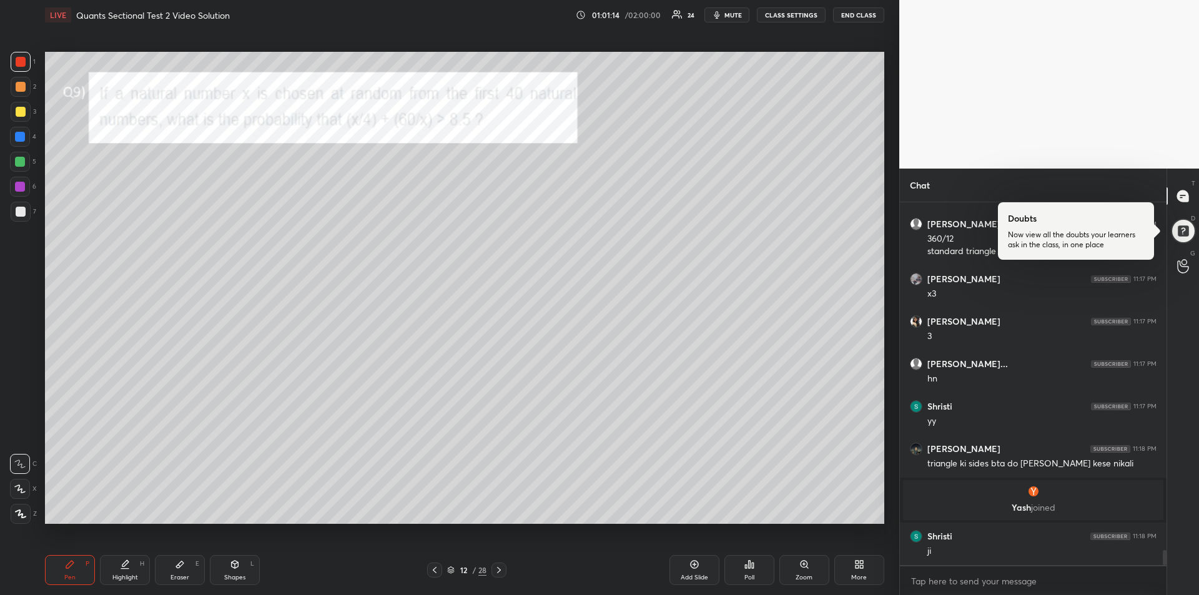
click at [438, 571] on icon at bounding box center [435, 570] width 10 height 10
click at [440, 571] on div at bounding box center [434, 570] width 15 height 15
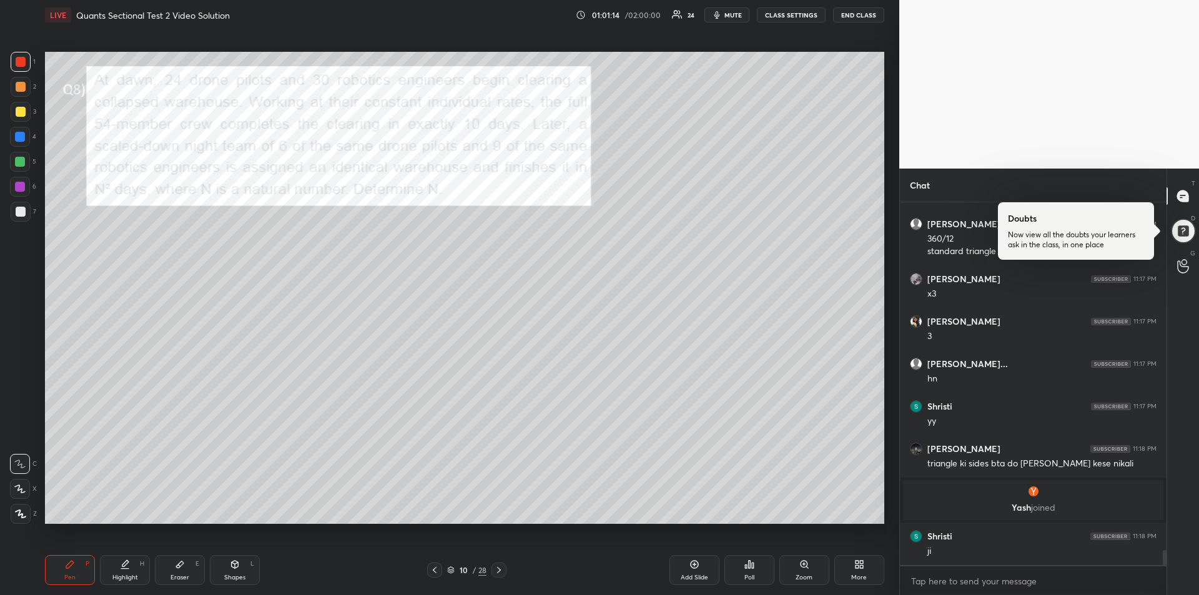
click at [440, 571] on div at bounding box center [434, 570] width 15 height 15
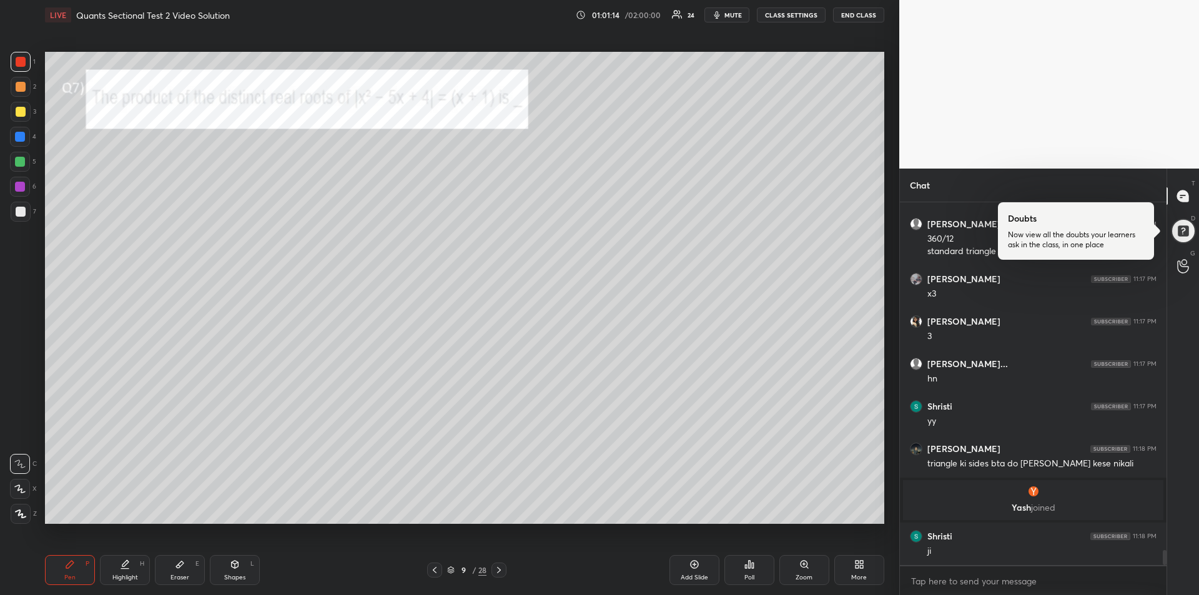
click at [442, 571] on div at bounding box center [434, 570] width 15 height 15
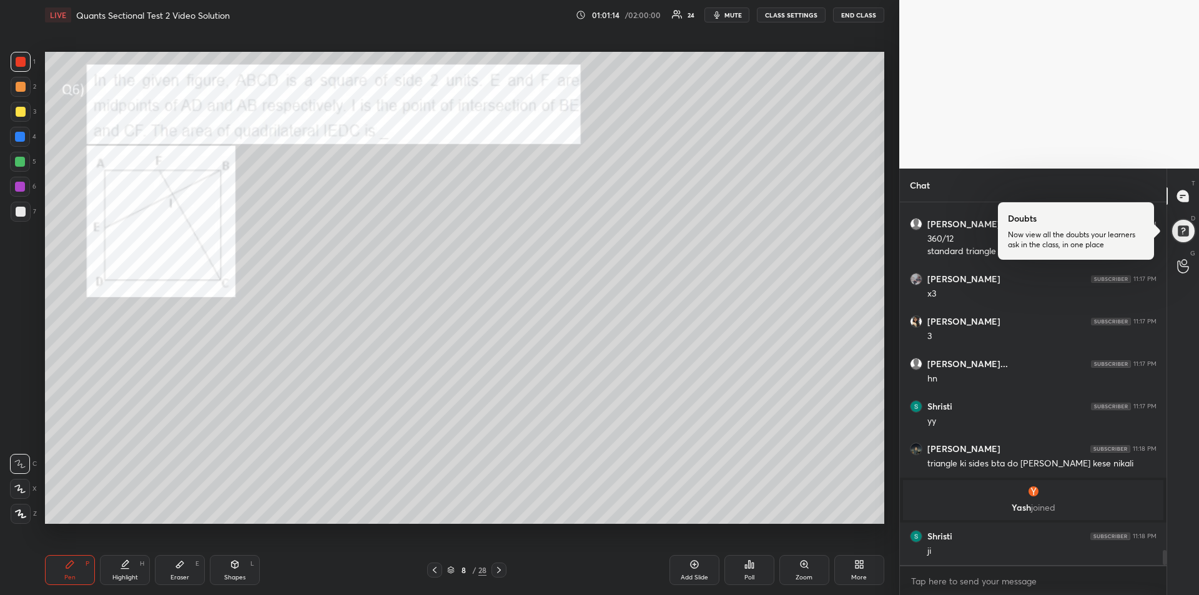
click at [442, 572] on div at bounding box center [434, 570] width 15 height 15
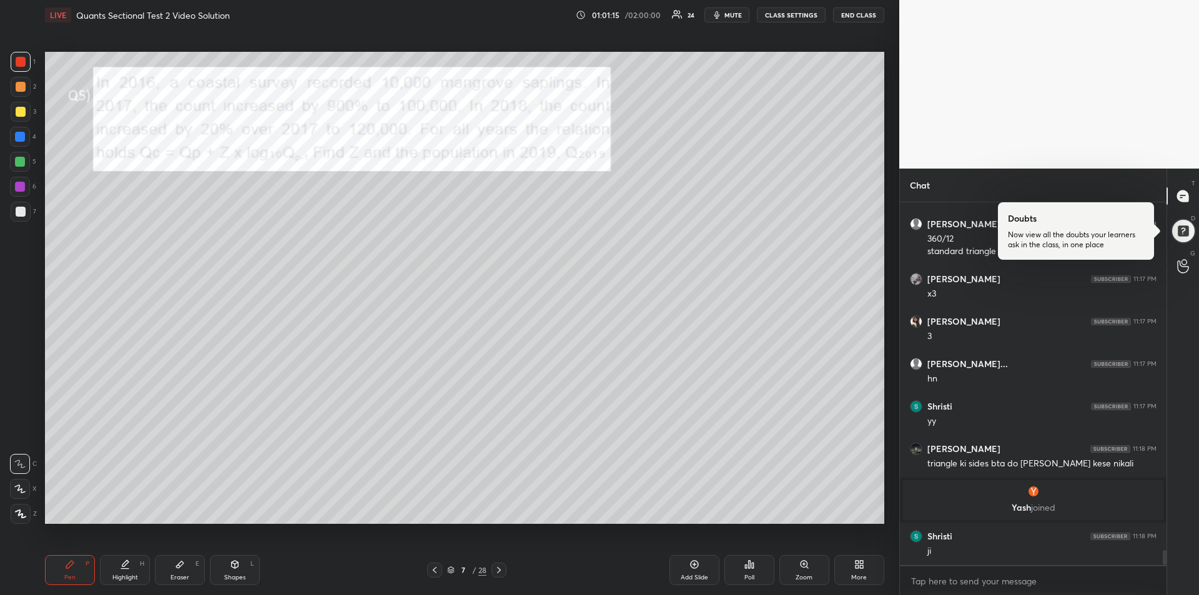
click at [442, 571] on div at bounding box center [434, 570] width 15 height 15
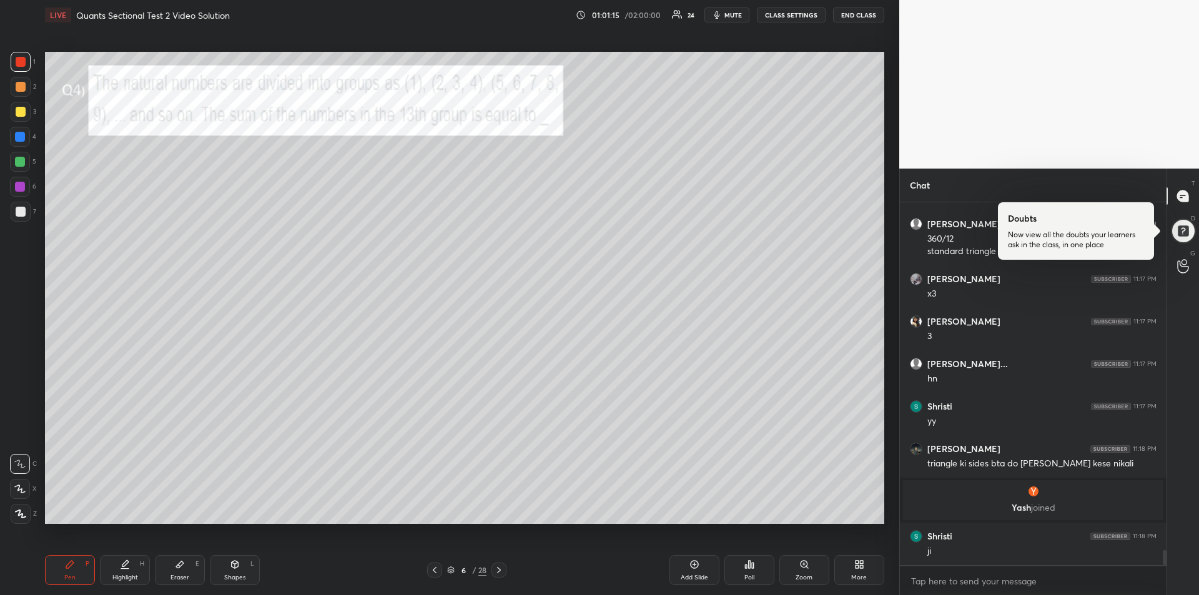
click at [439, 572] on icon at bounding box center [435, 570] width 10 height 10
click at [438, 572] on icon at bounding box center [435, 570] width 10 height 10
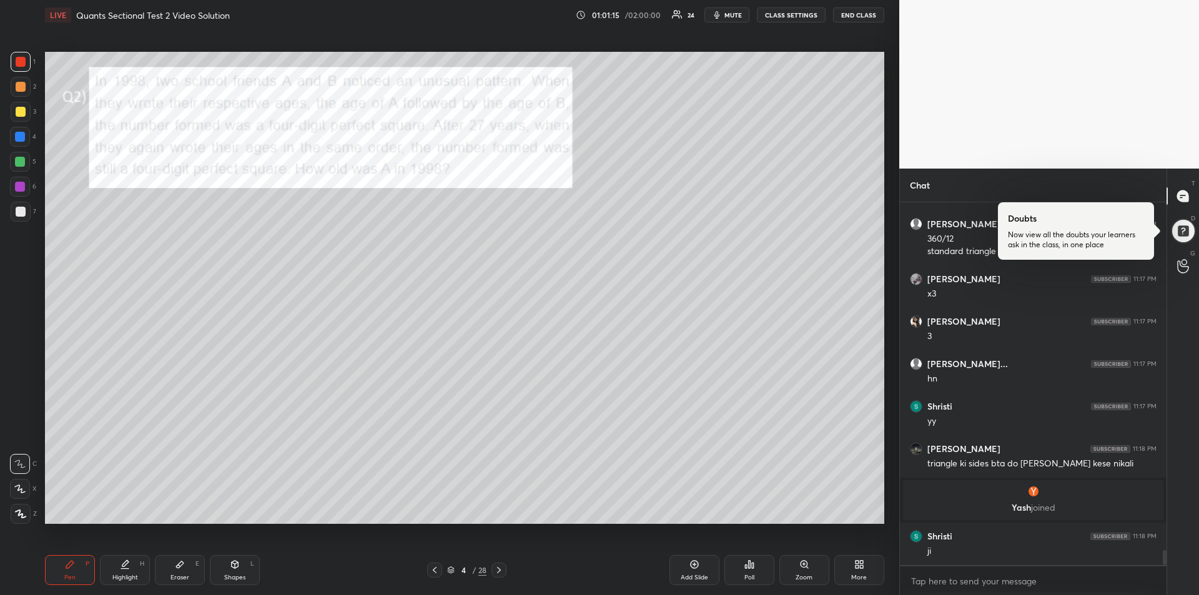
click at [437, 573] on icon at bounding box center [435, 570] width 10 height 10
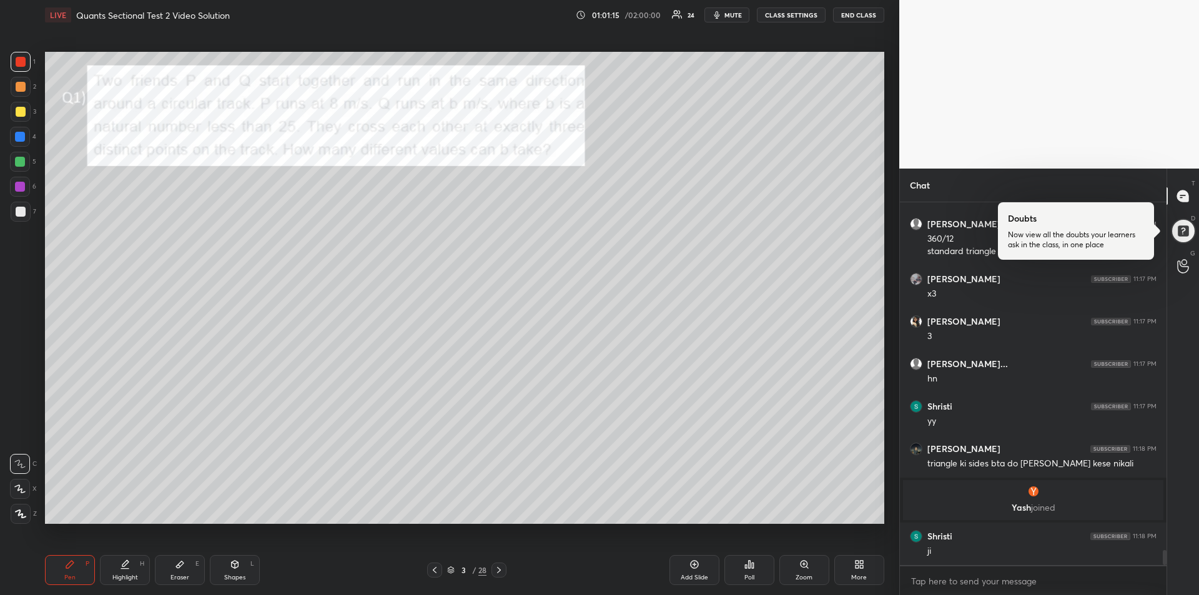
click at [437, 572] on icon at bounding box center [435, 570] width 10 height 10
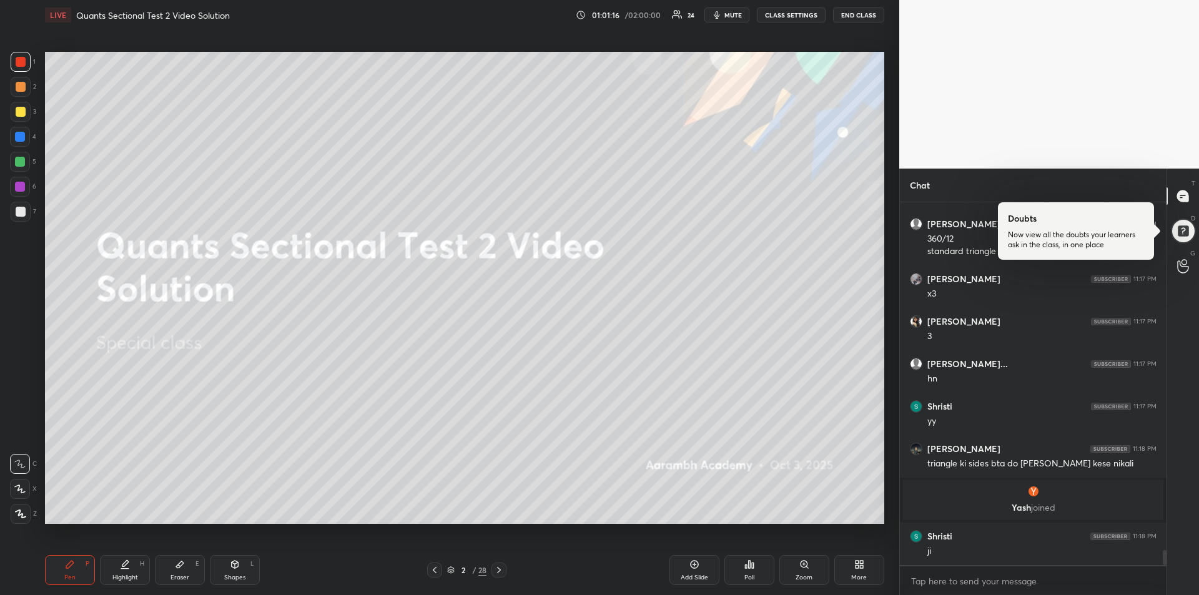
click at [436, 571] on icon at bounding box center [435, 570] width 10 height 10
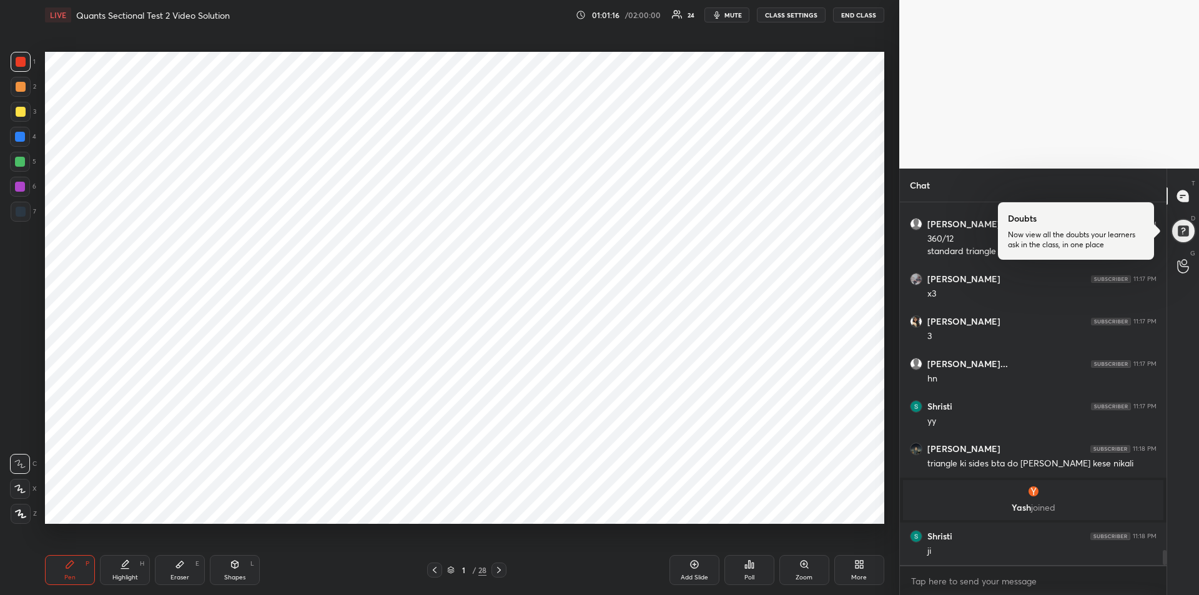
click at [501, 570] on icon at bounding box center [499, 570] width 10 height 10
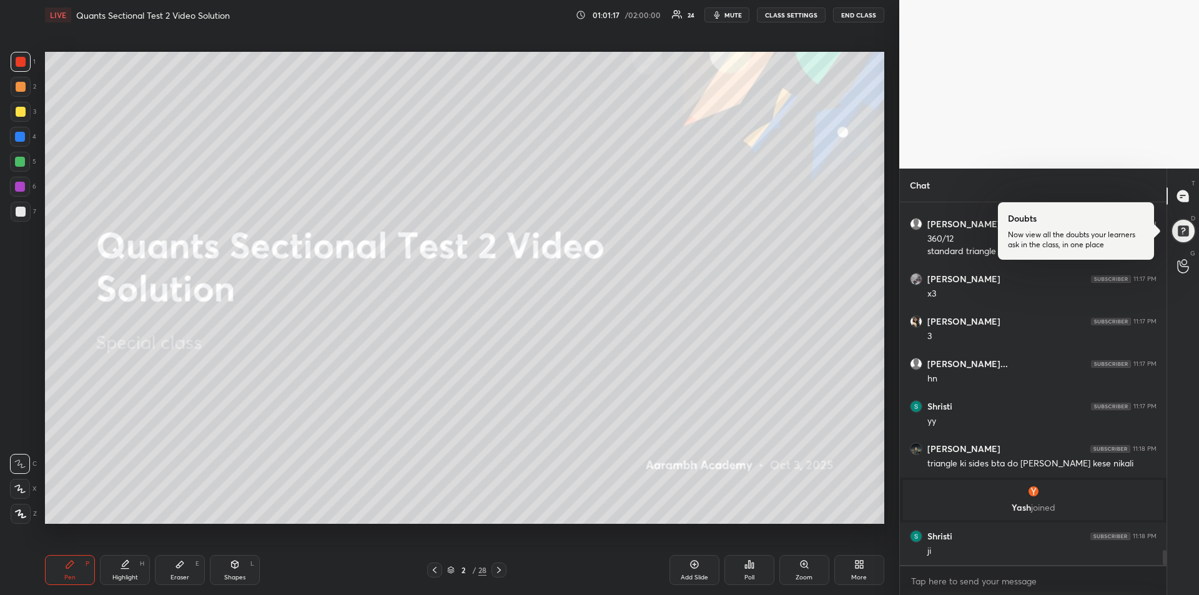
click at [502, 571] on icon at bounding box center [499, 570] width 10 height 10
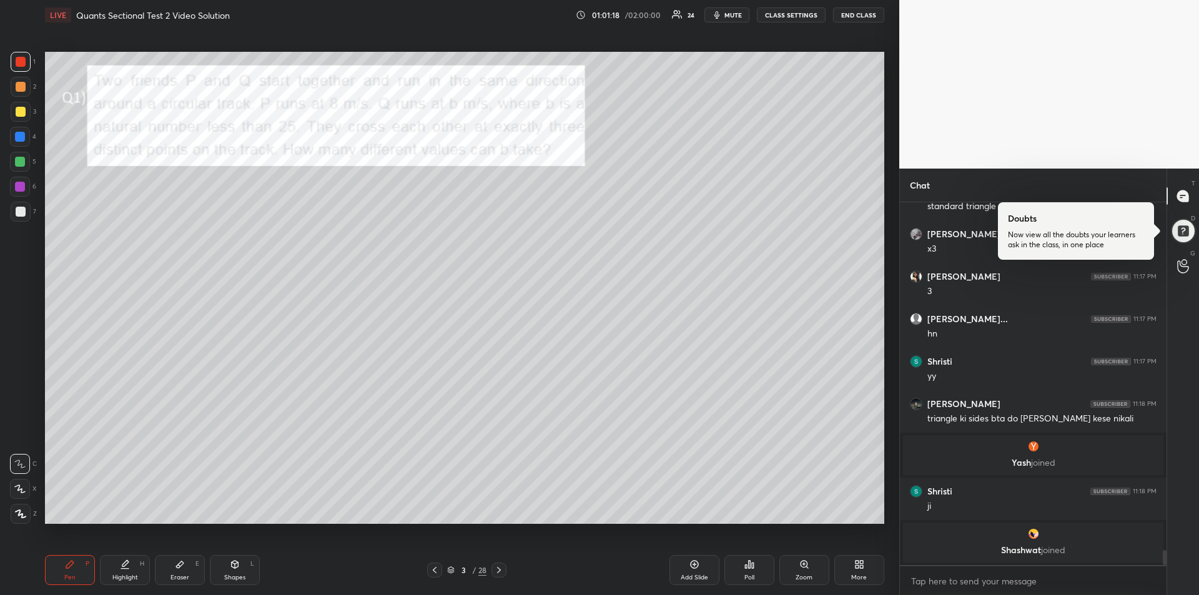
click at [502, 572] on icon at bounding box center [499, 570] width 10 height 10
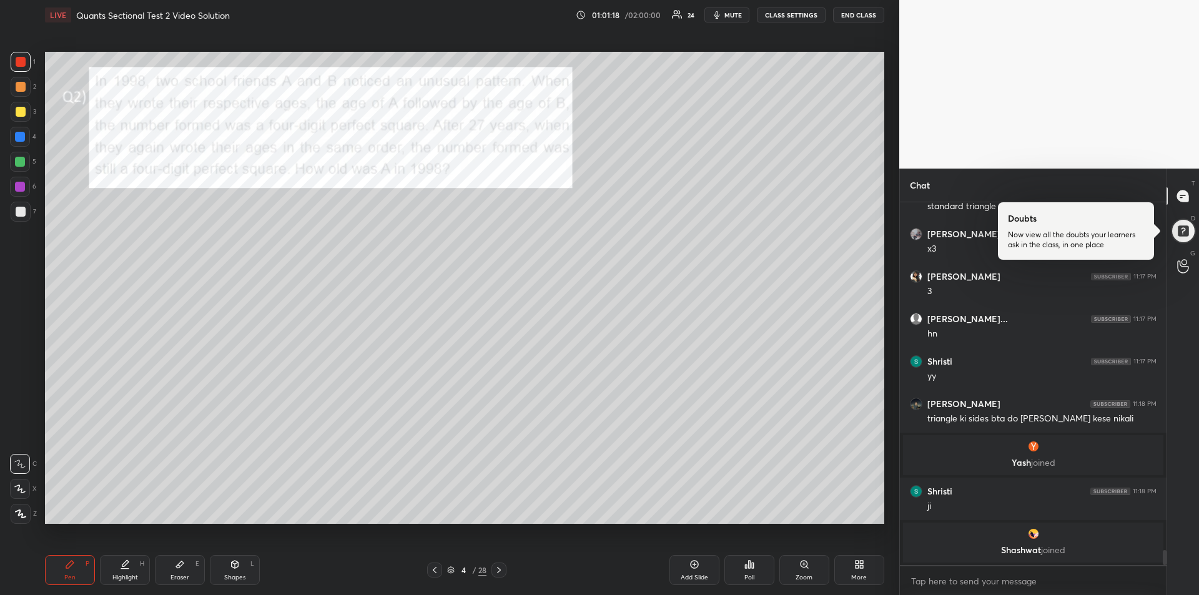
scroll to position [8485, 0]
click at [500, 571] on icon at bounding box center [499, 570] width 10 height 10
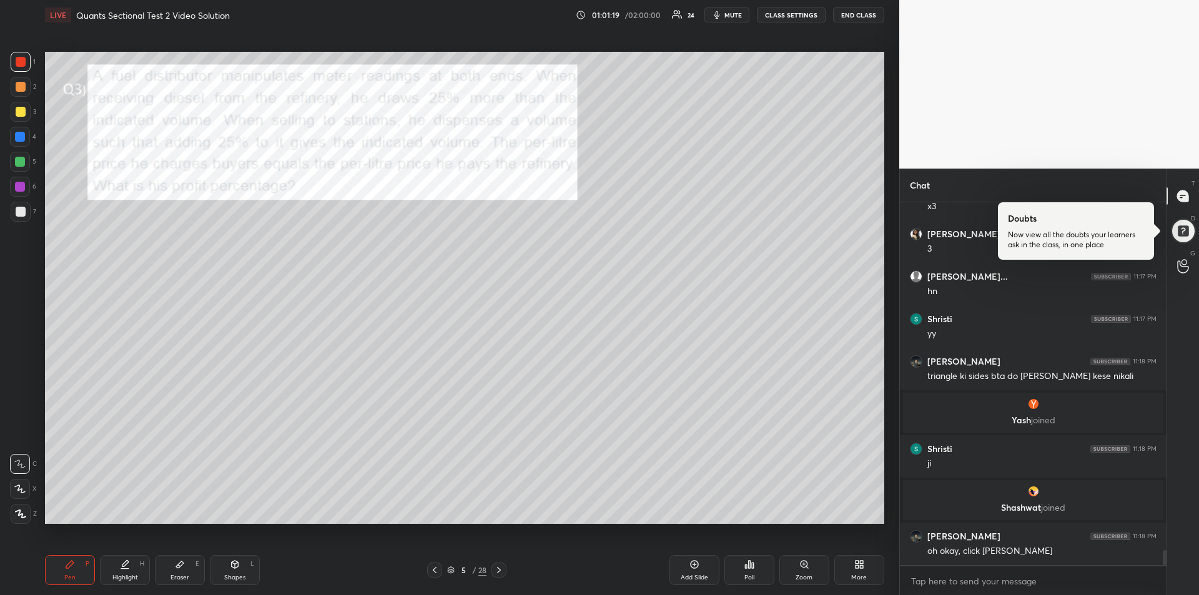
click at [501, 572] on icon at bounding box center [499, 570] width 10 height 10
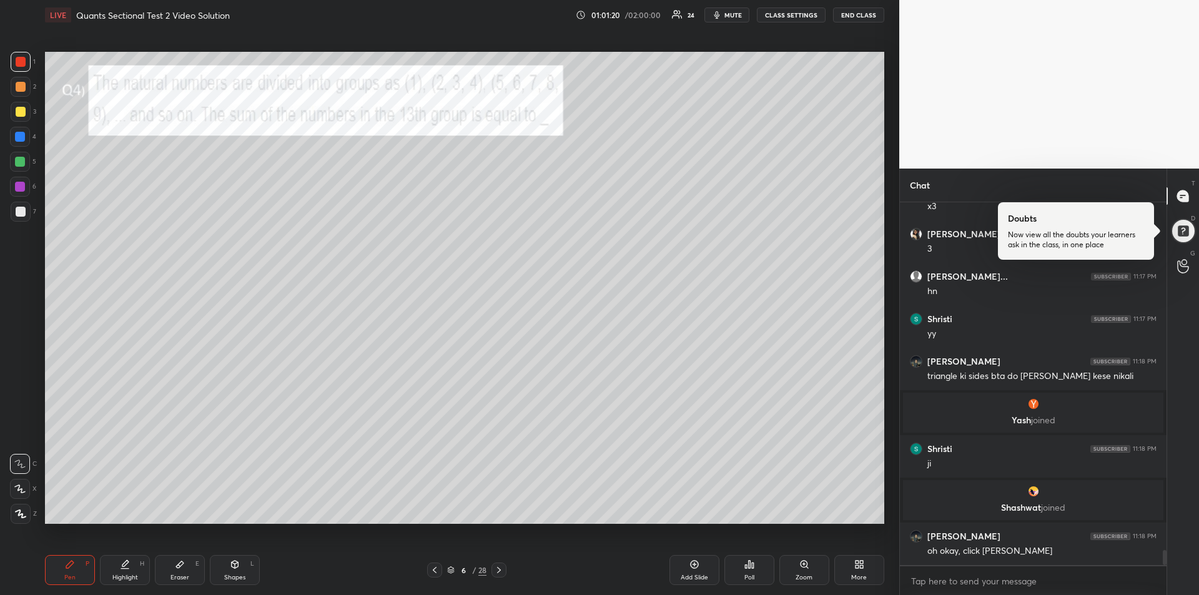
click at [500, 573] on icon at bounding box center [499, 570] width 10 height 10
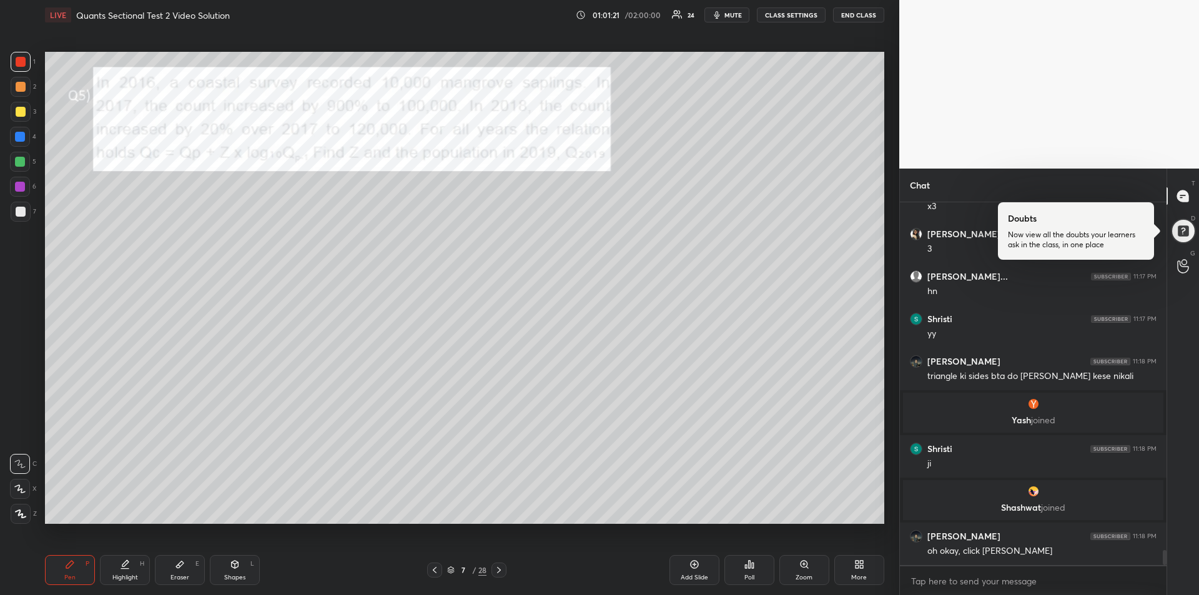
click at [499, 574] on icon at bounding box center [499, 570] width 10 height 10
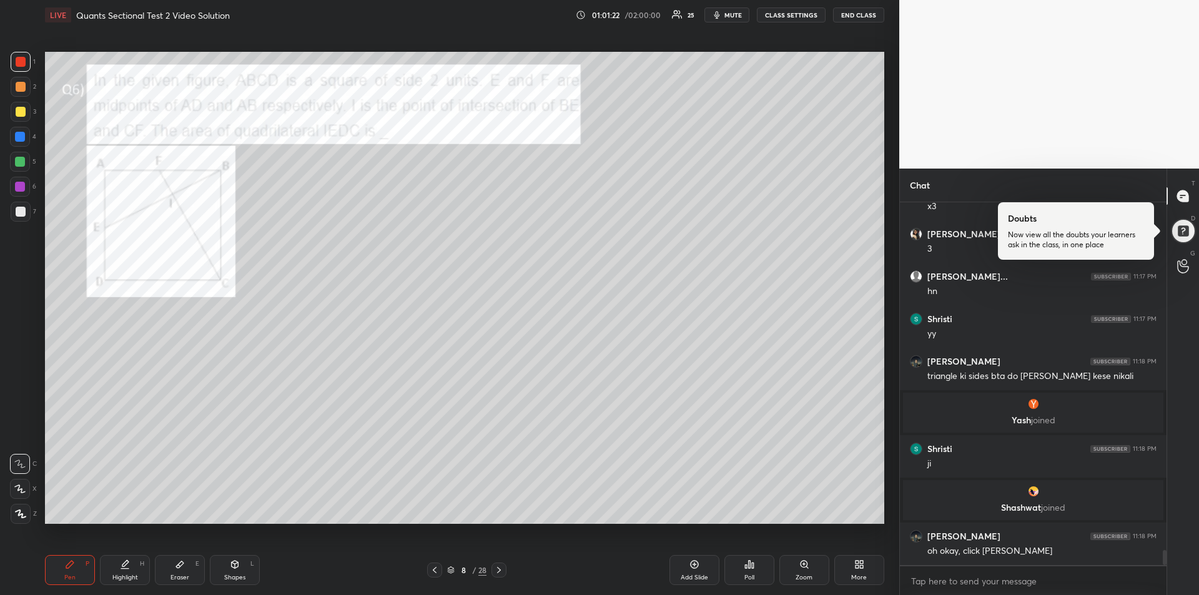
click at [500, 573] on icon at bounding box center [499, 570] width 10 height 10
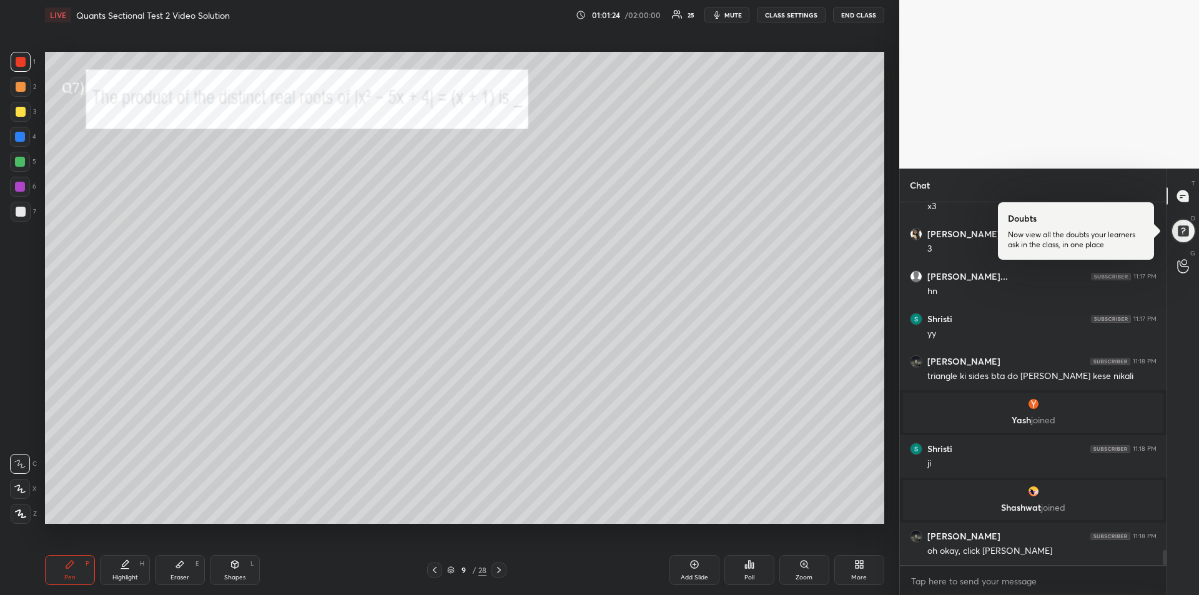
click at [500, 574] on icon at bounding box center [499, 570] width 10 height 10
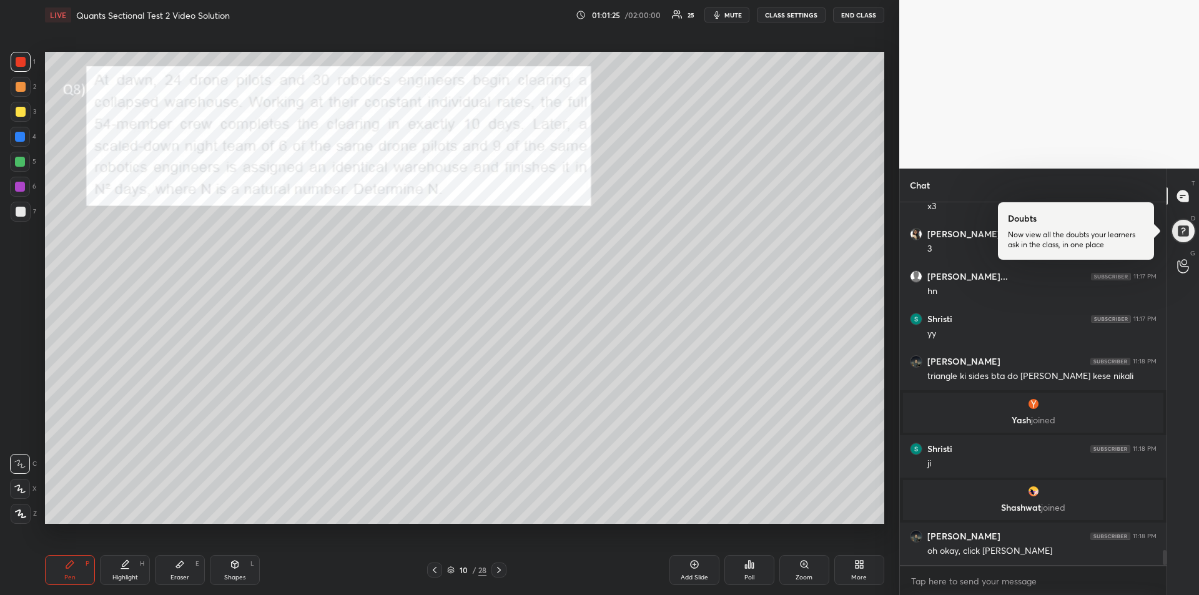
click at [502, 572] on icon at bounding box center [499, 570] width 10 height 10
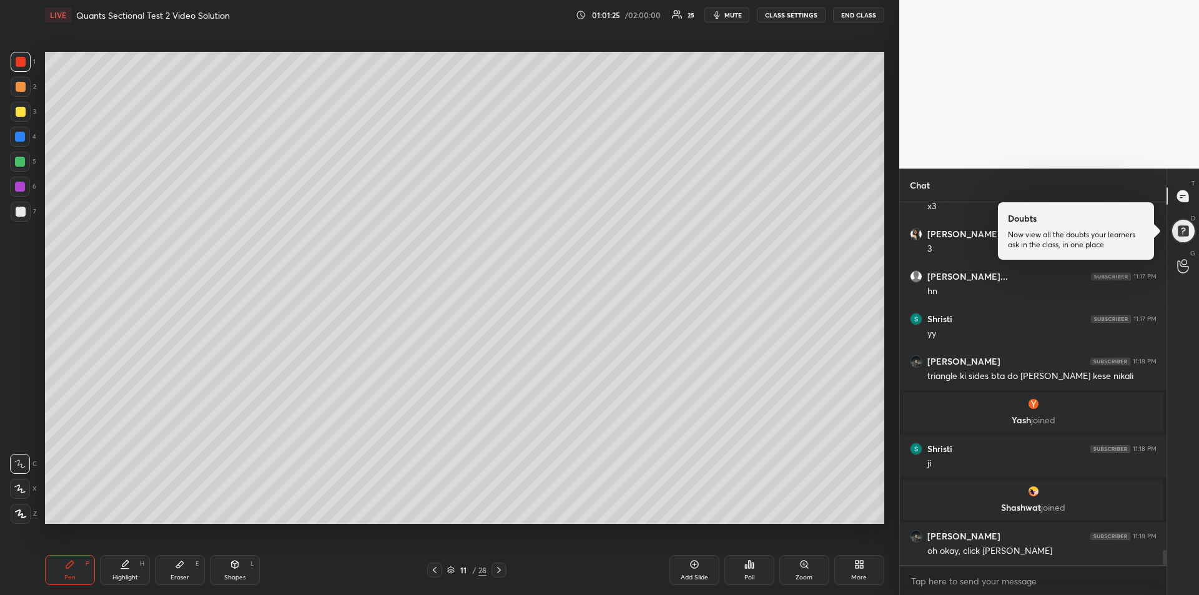
click at [502, 573] on icon at bounding box center [499, 570] width 10 height 10
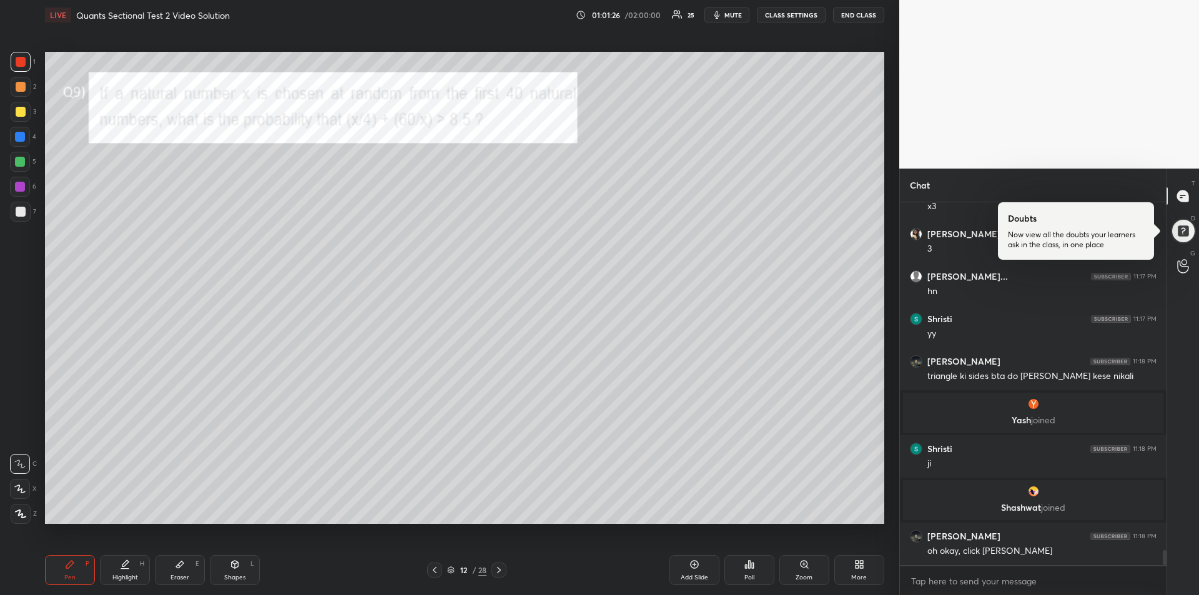
click at [502, 572] on icon at bounding box center [499, 570] width 10 height 10
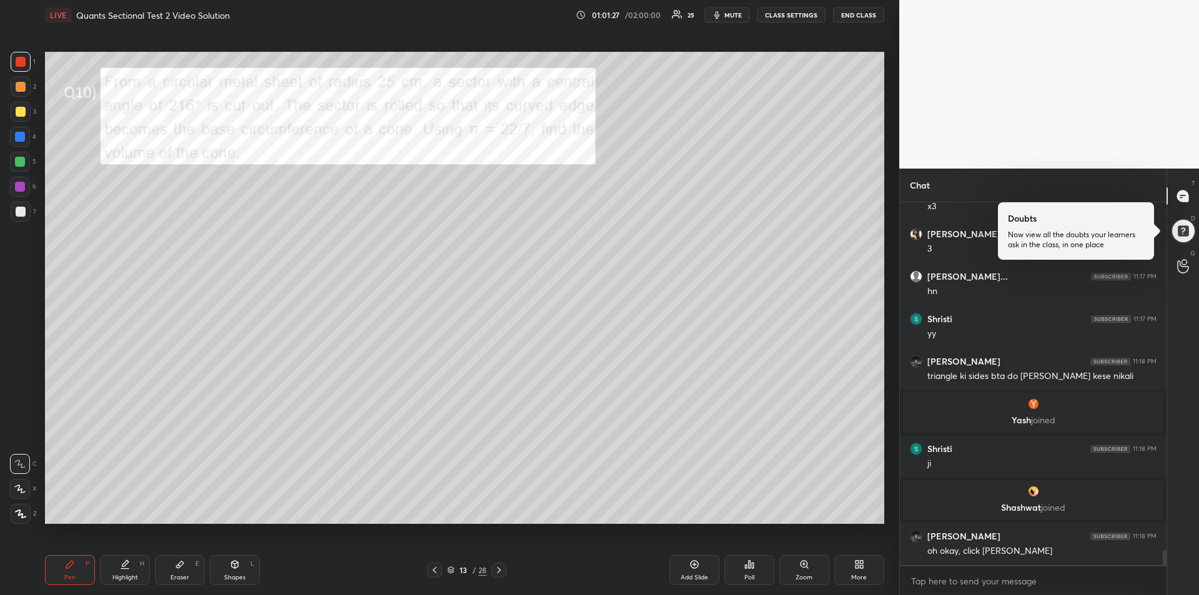
click at [502, 573] on icon at bounding box center [499, 570] width 10 height 10
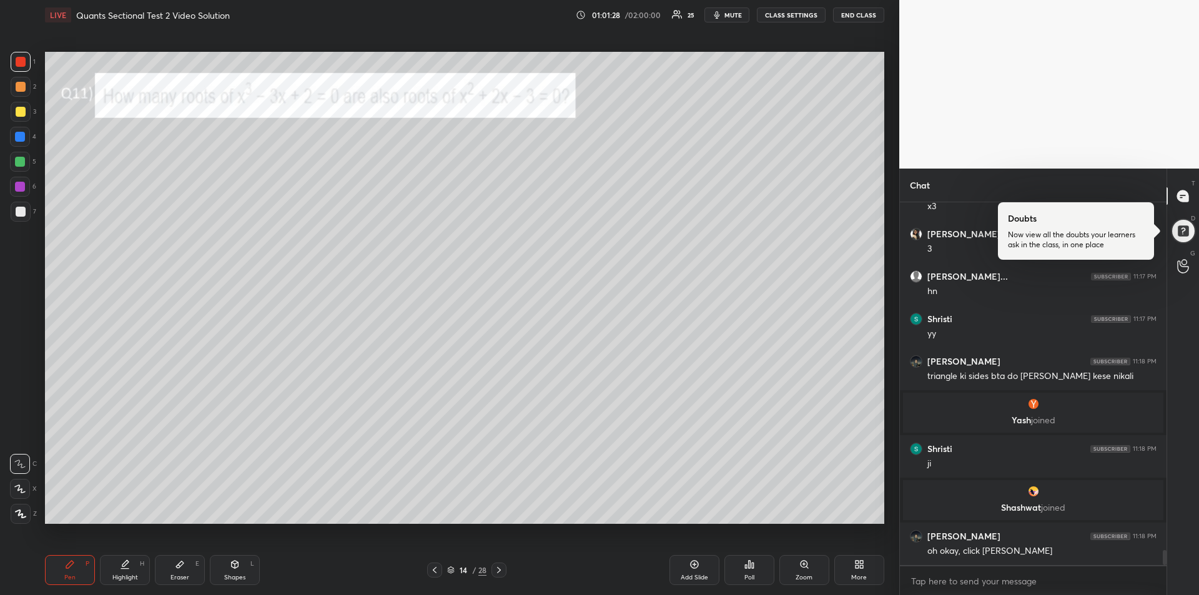
click at [500, 573] on icon at bounding box center [499, 570] width 10 height 10
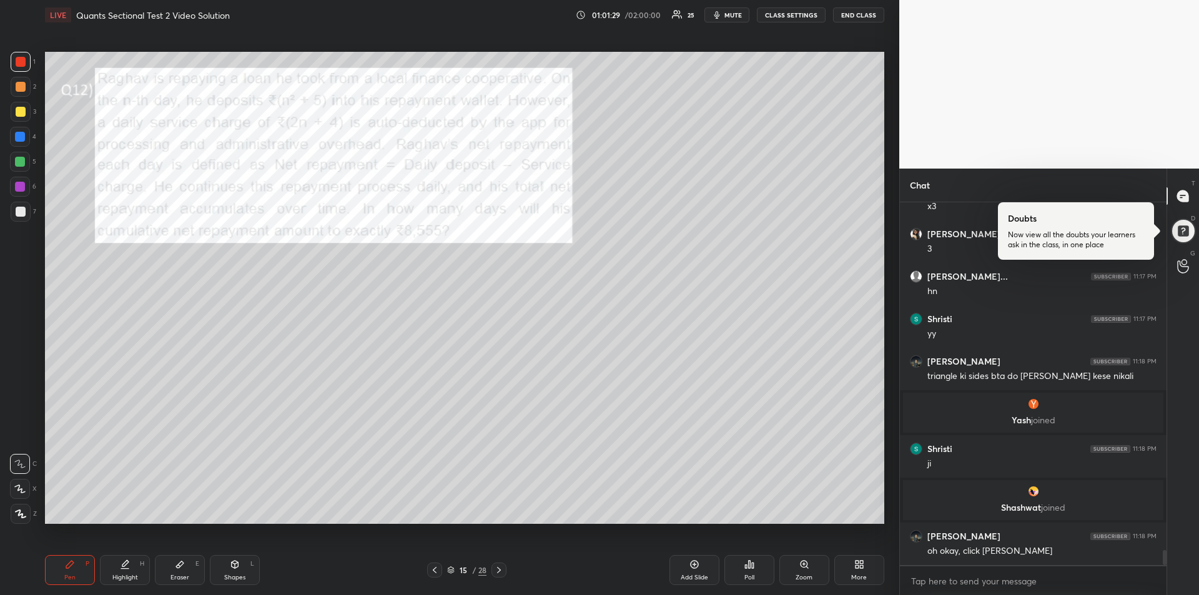
click at [498, 571] on icon at bounding box center [499, 570] width 10 height 10
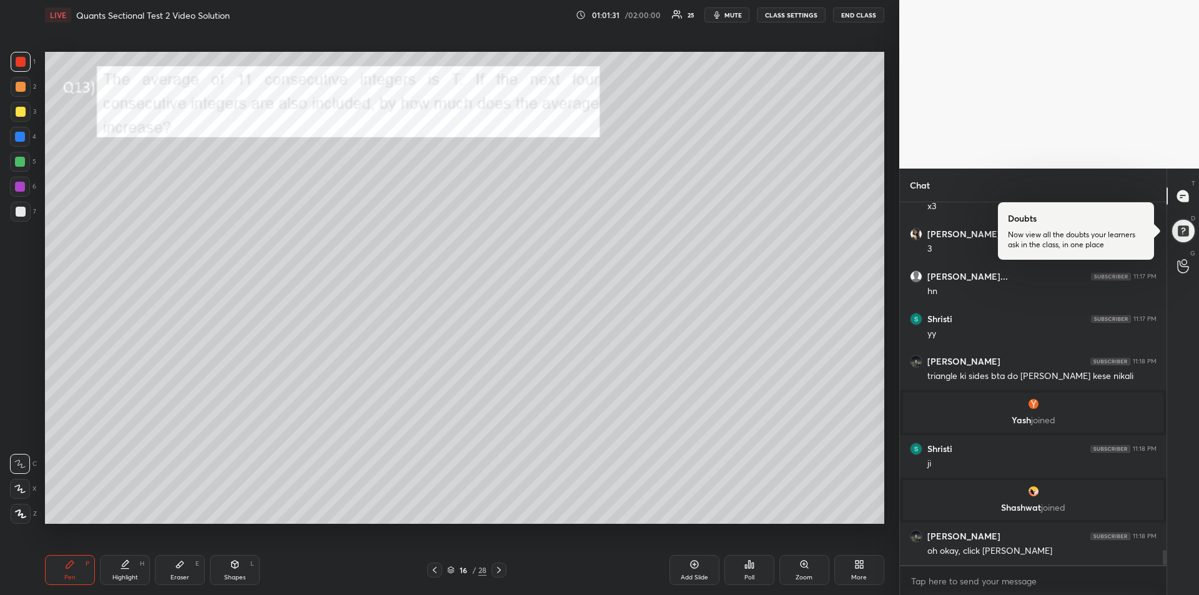
click at [497, 571] on icon at bounding box center [499, 570] width 10 height 10
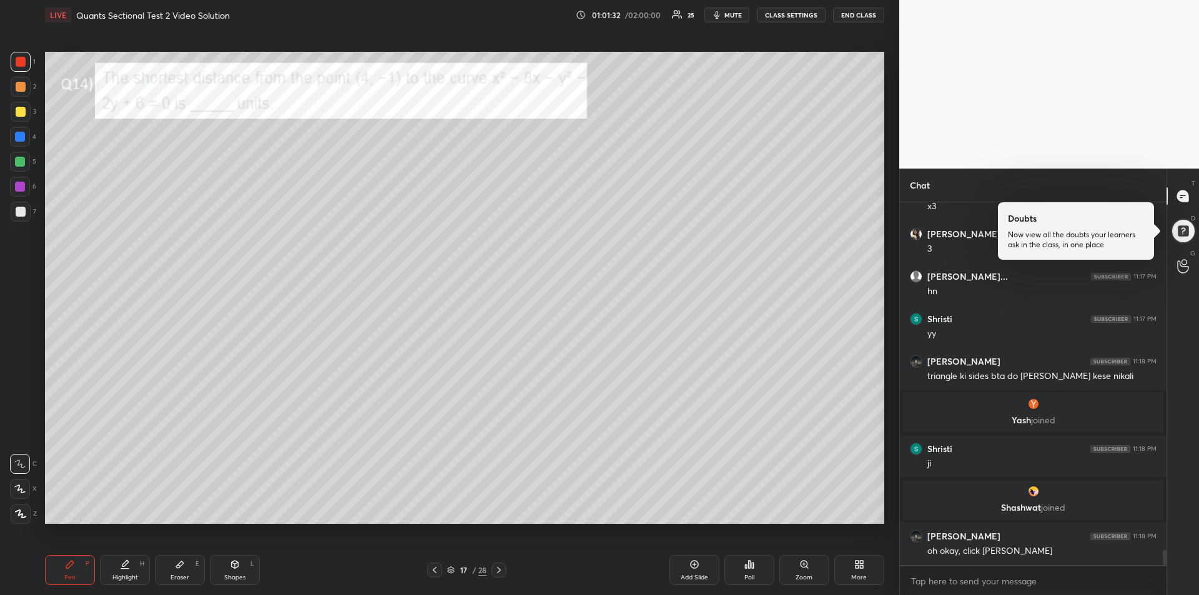
click at [498, 572] on icon at bounding box center [499, 570] width 4 height 6
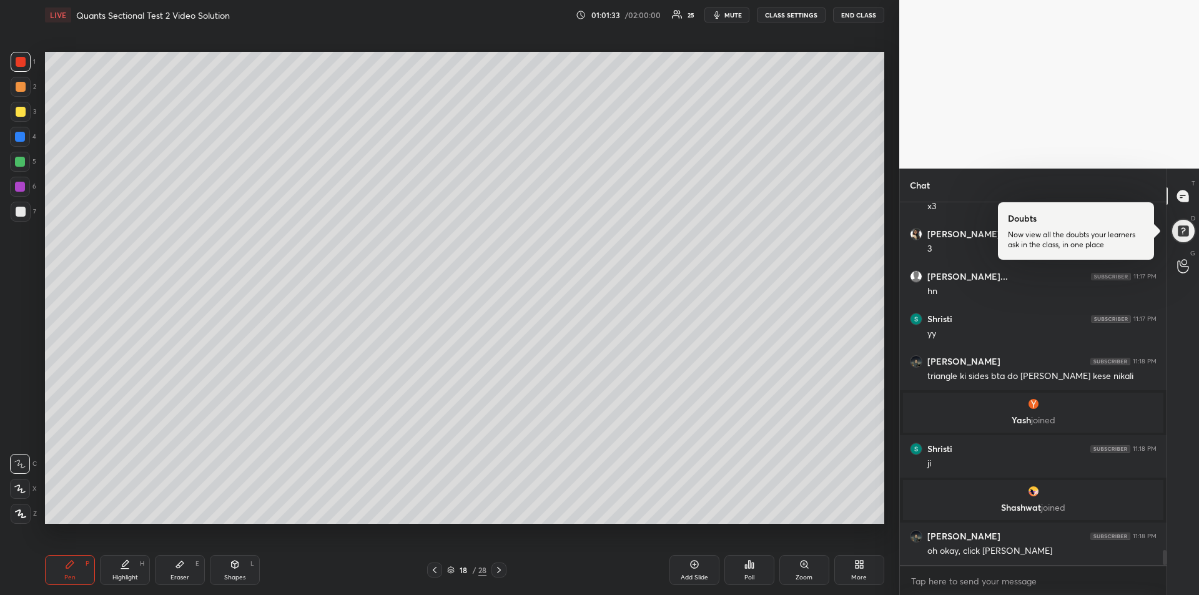
click at [500, 573] on icon at bounding box center [499, 570] width 10 height 10
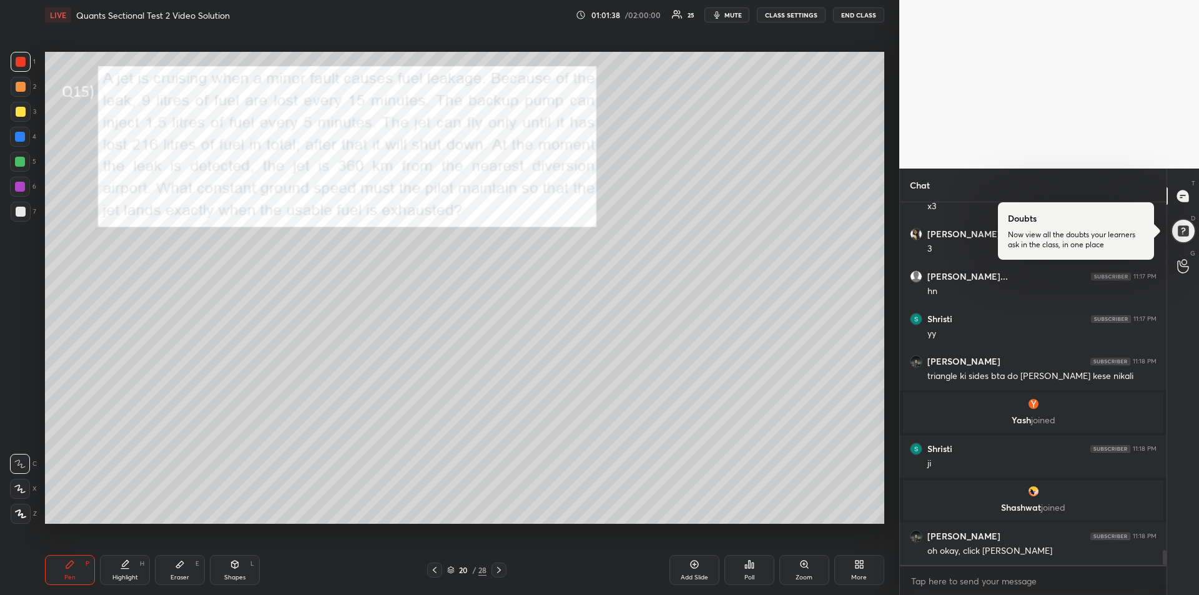
click at [500, 575] on icon at bounding box center [499, 570] width 10 height 10
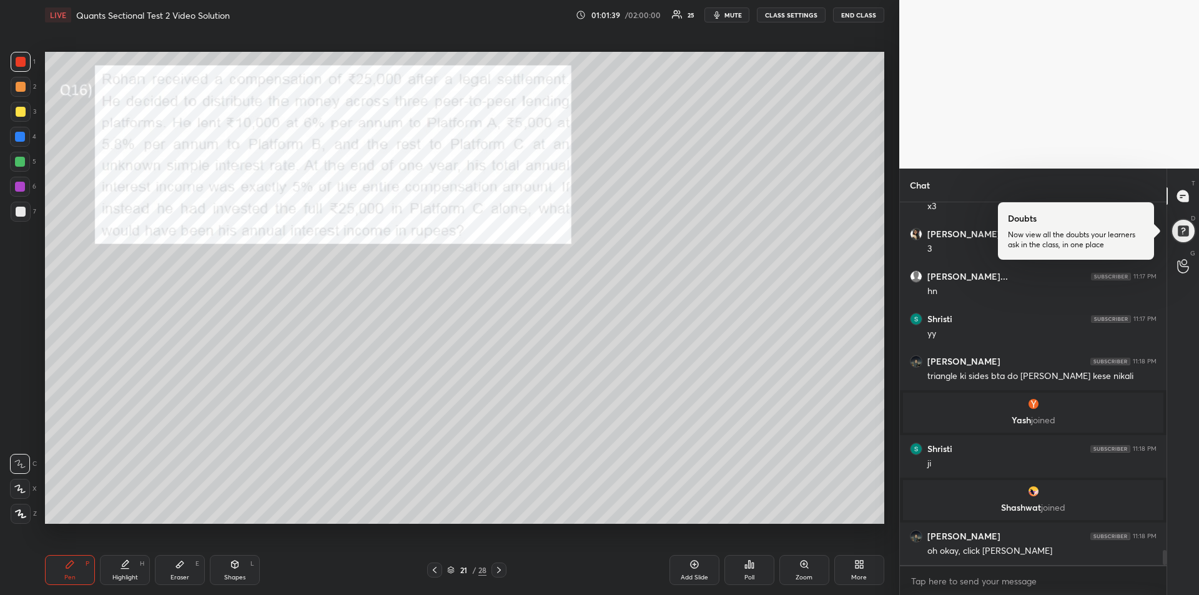
click at [501, 574] on icon at bounding box center [499, 570] width 10 height 10
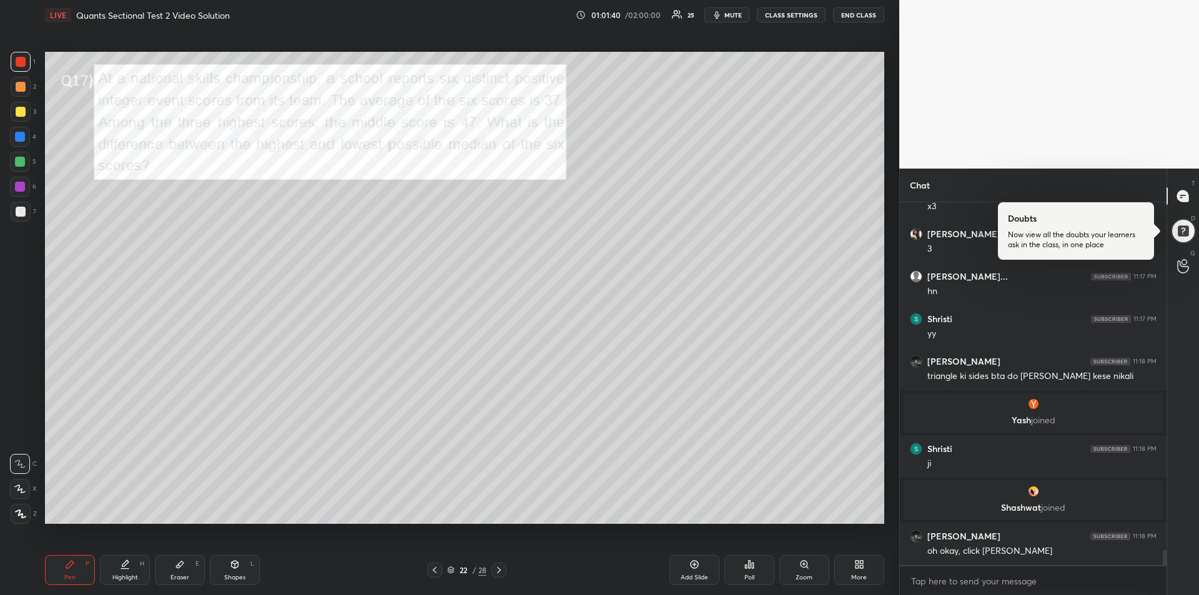
click at [502, 574] on icon at bounding box center [499, 570] width 10 height 10
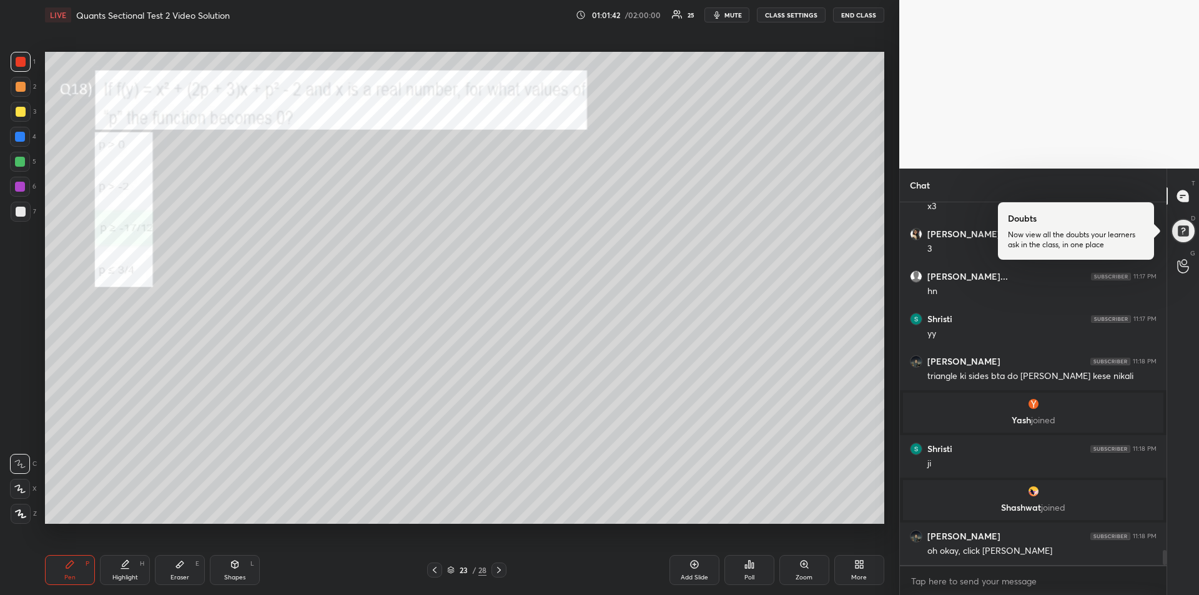
click at [502, 573] on icon at bounding box center [499, 570] width 10 height 10
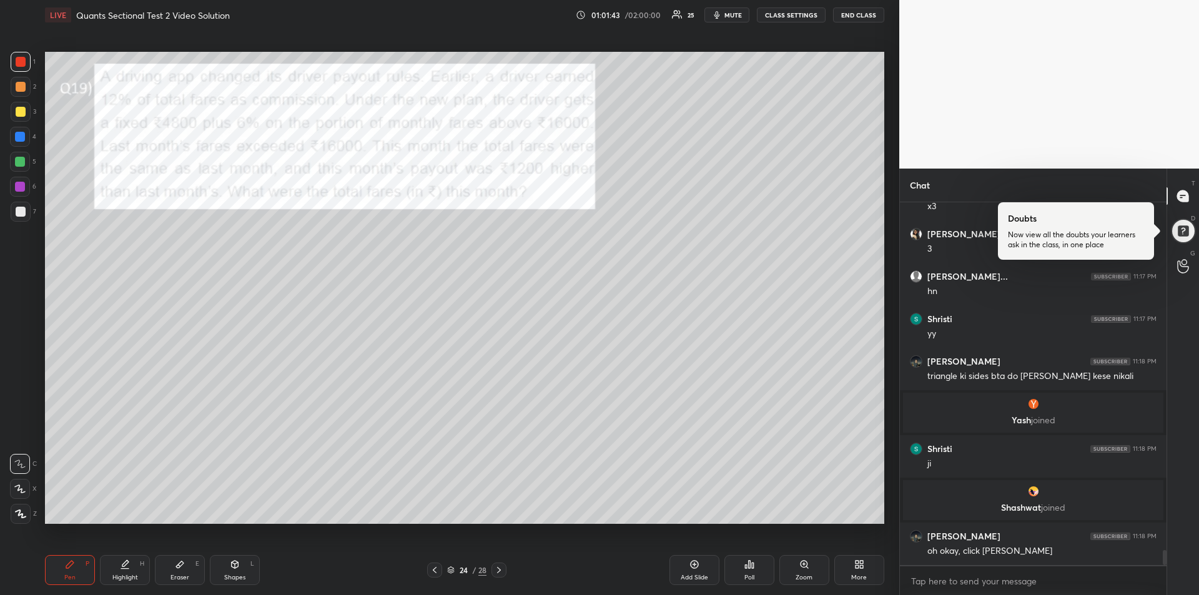
click at [503, 573] on icon at bounding box center [499, 570] width 10 height 10
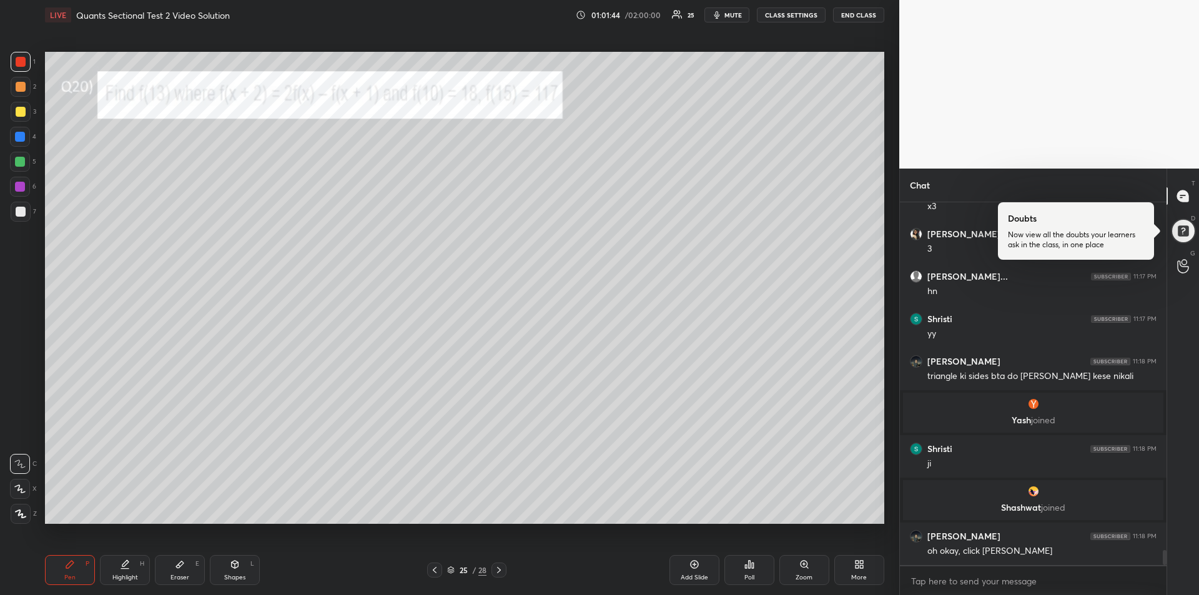
click at [503, 573] on icon at bounding box center [499, 570] width 10 height 10
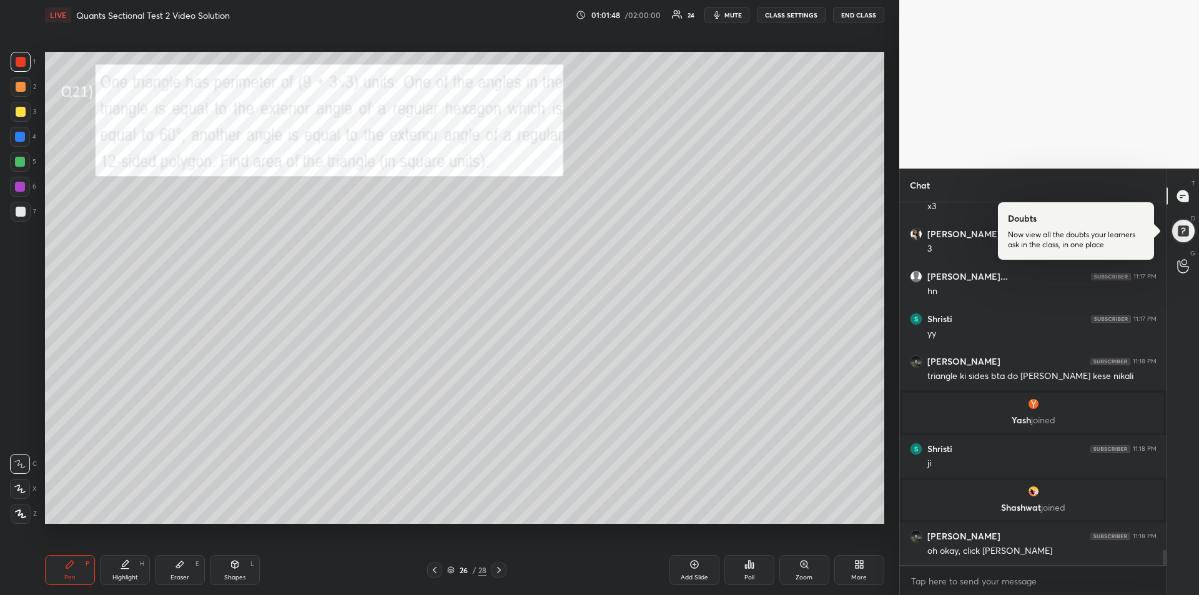
click at [22, 113] on div at bounding box center [21, 112] width 10 height 10
click at [686, 572] on div "Add Slide" at bounding box center [695, 570] width 50 height 30
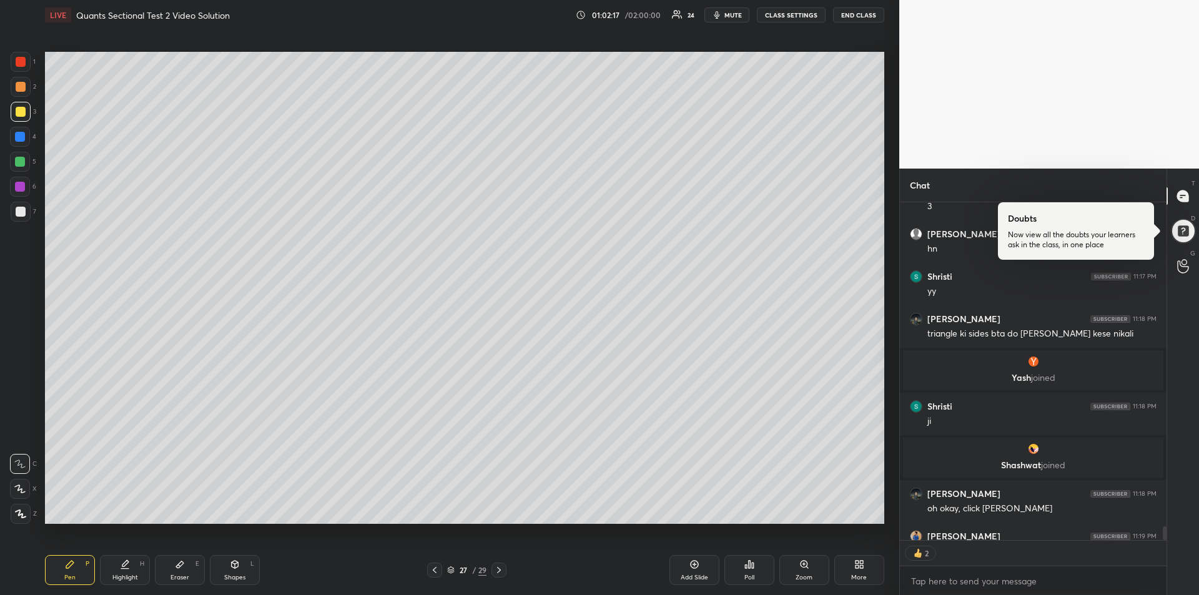
scroll to position [8595, 0]
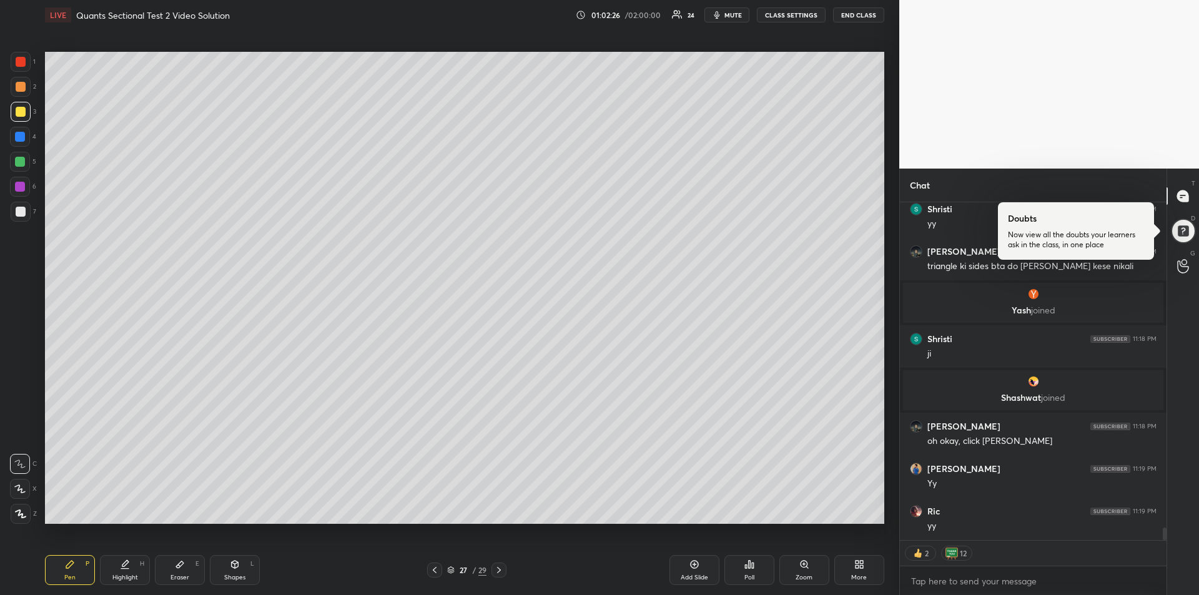
click at [20, 161] on div at bounding box center [20, 162] width 10 height 10
click at [436, 574] on icon at bounding box center [435, 570] width 10 height 10
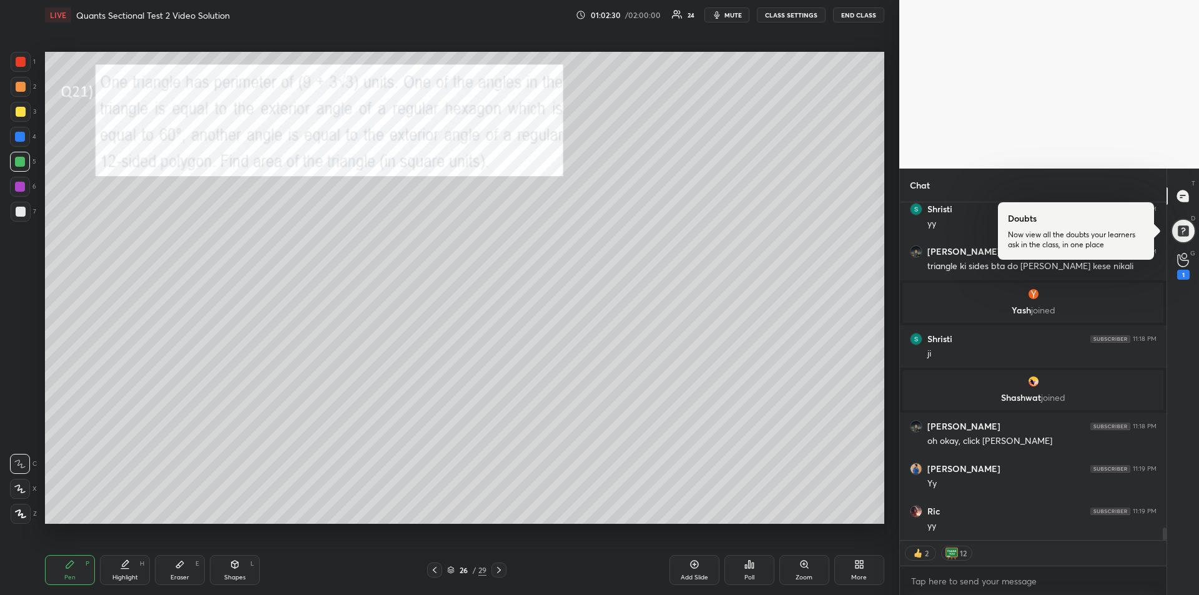
click at [433, 573] on icon at bounding box center [435, 570] width 10 height 10
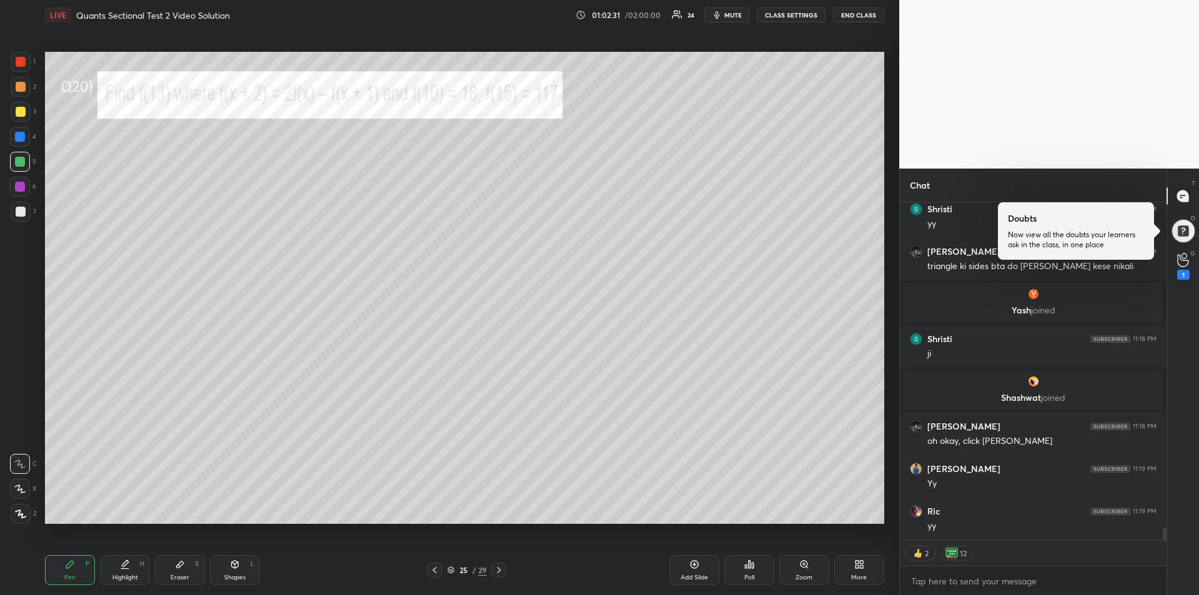
click at [434, 573] on icon at bounding box center [435, 570] width 10 height 10
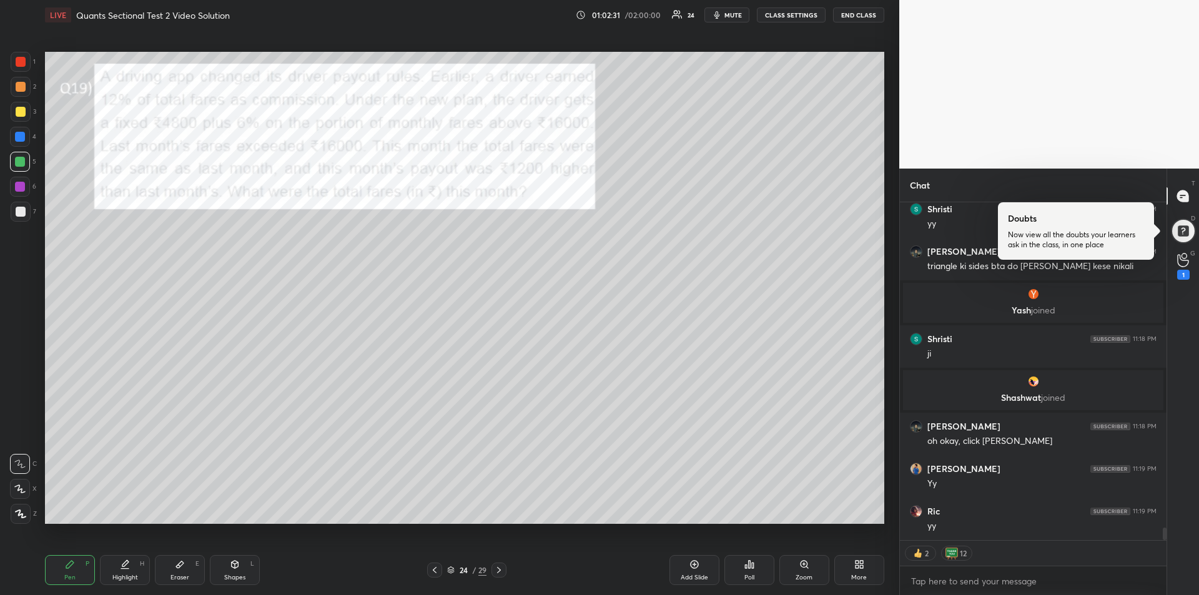
click at [434, 572] on icon at bounding box center [435, 570] width 10 height 10
click at [435, 572] on icon at bounding box center [435, 570] width 4 height 6
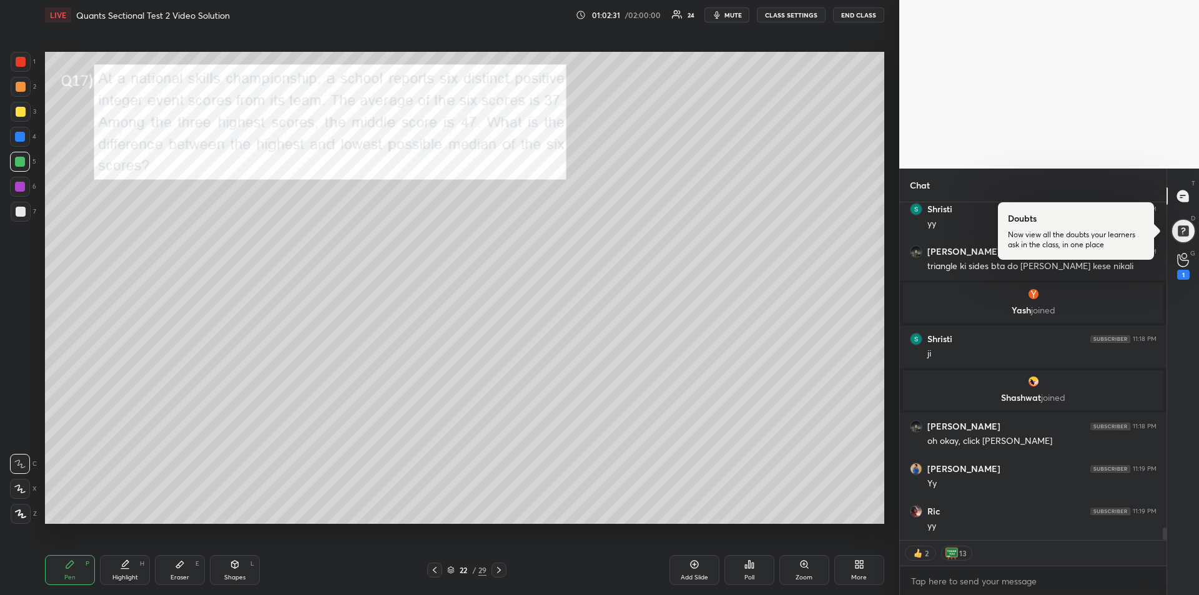
click at [436, 571] on icon at bounding box center [435, 570] width 10 height 10
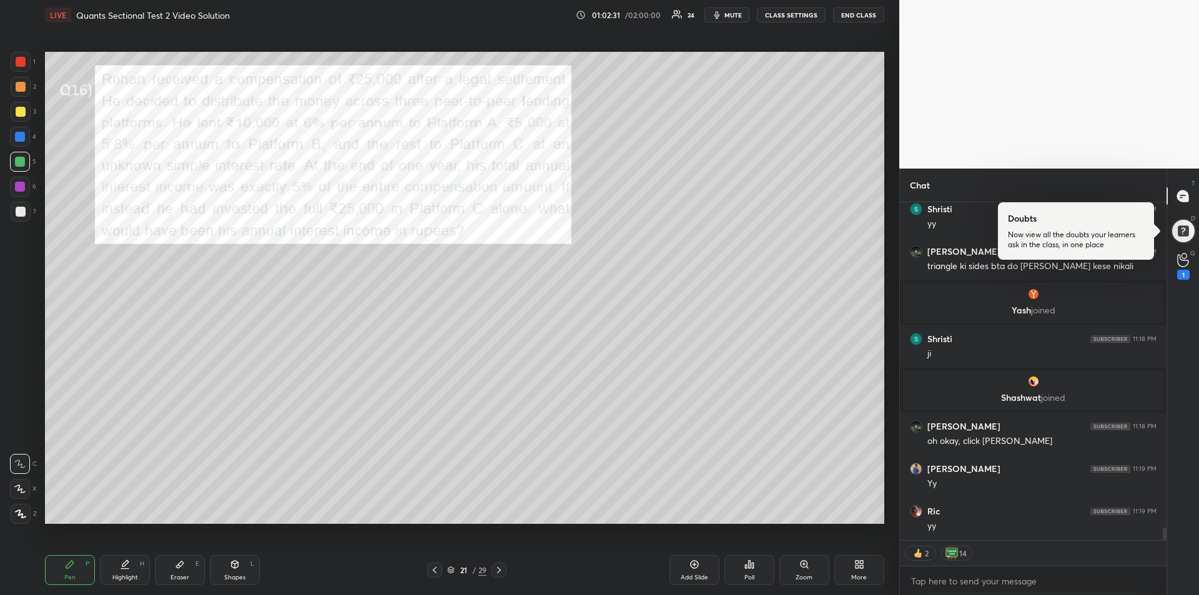
click at [437, 573] on icon at bounding box center [435, 570] width 10 height 10
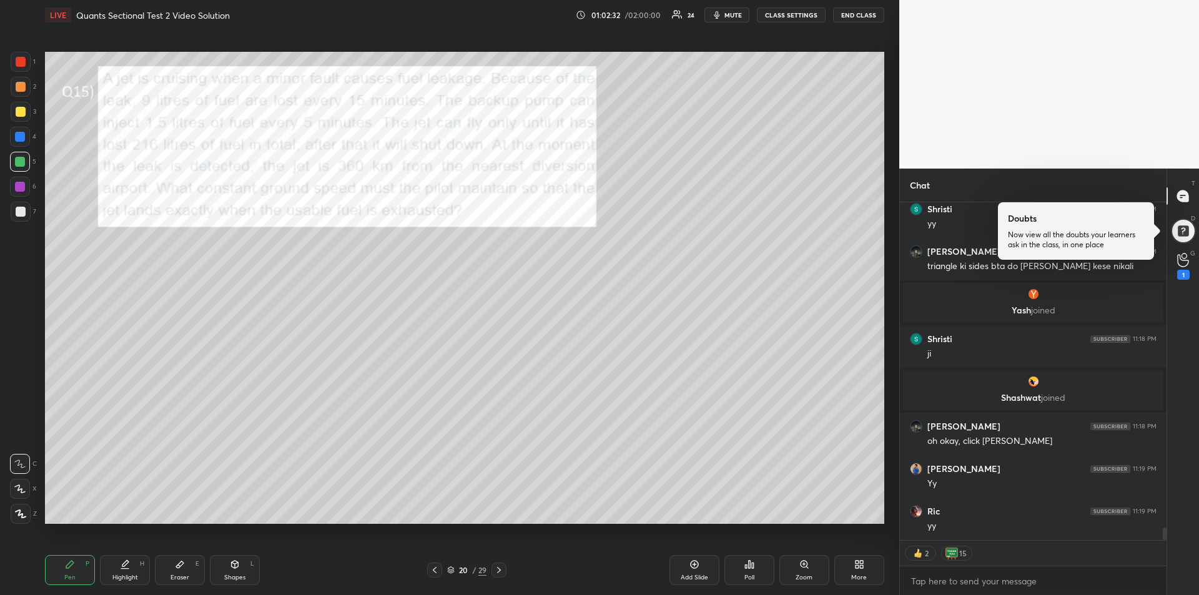
click at [437, 572] on icon at bounding box center [435, 570] width 10 height 10
click at [435, 571] on icon at bounding box center [435, 570] width 10 height 10
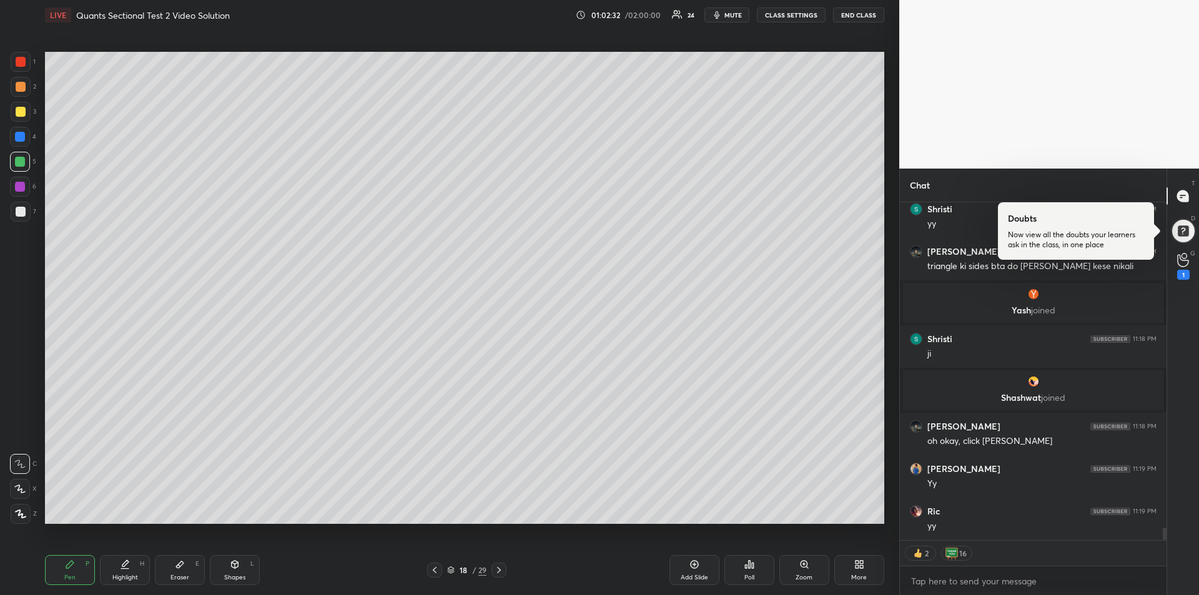
click at [435, 571] on icon at bounding box center [435, 570] width 10 height 10
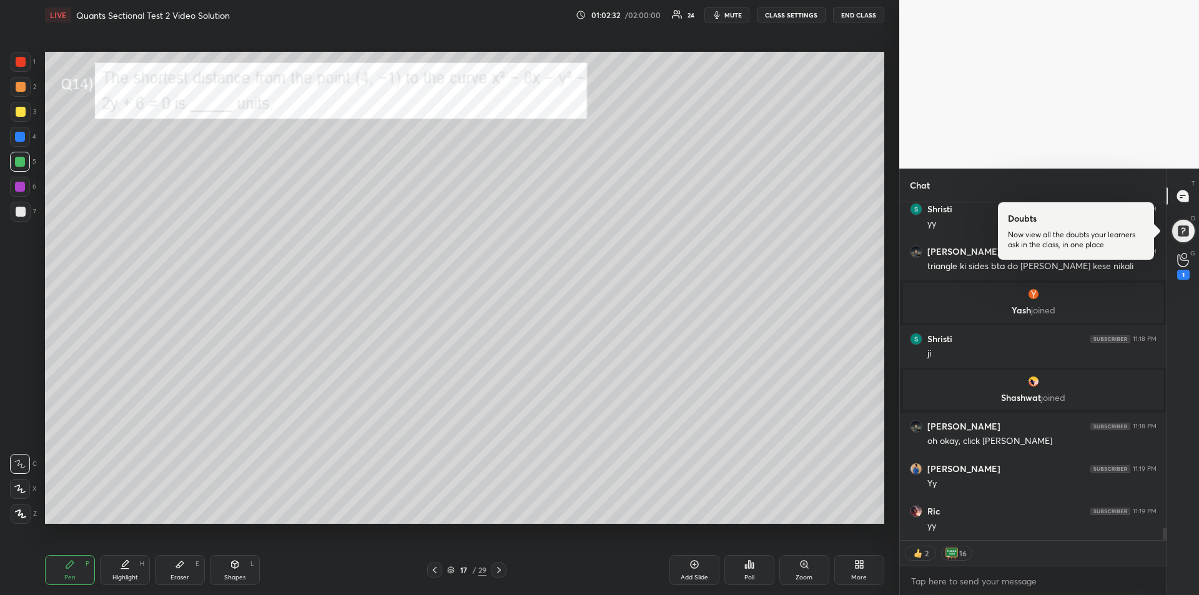
click at [436, 570] on icon at bounding box center [435, 570] width 10 height 10
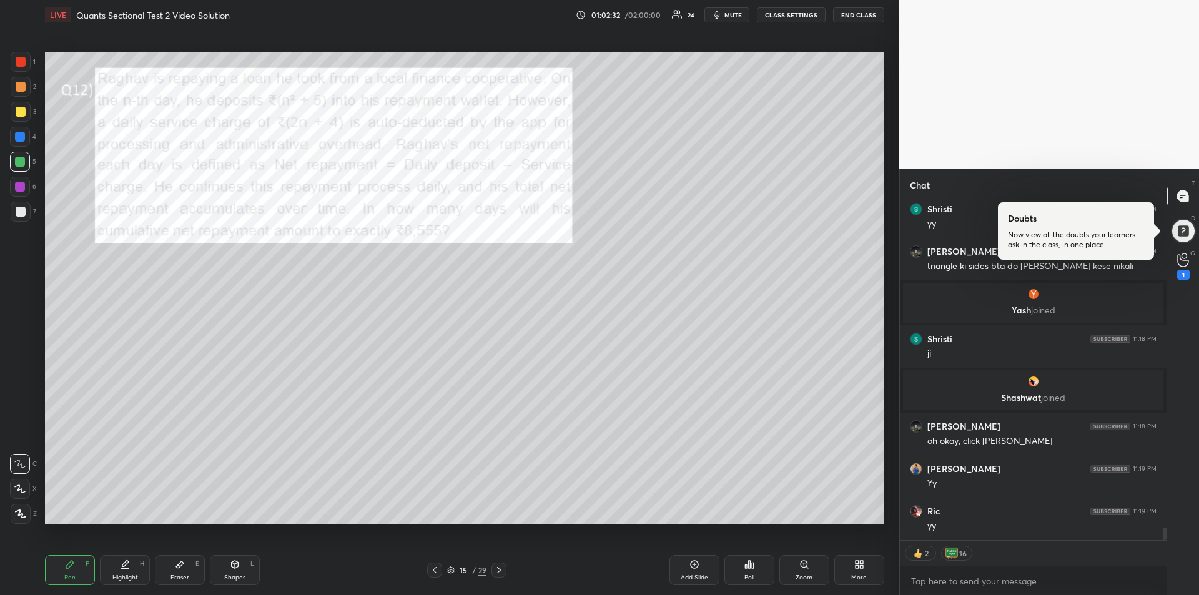
click at [437, 570] on icon at bounding box center [435, 570] width 10 height 10
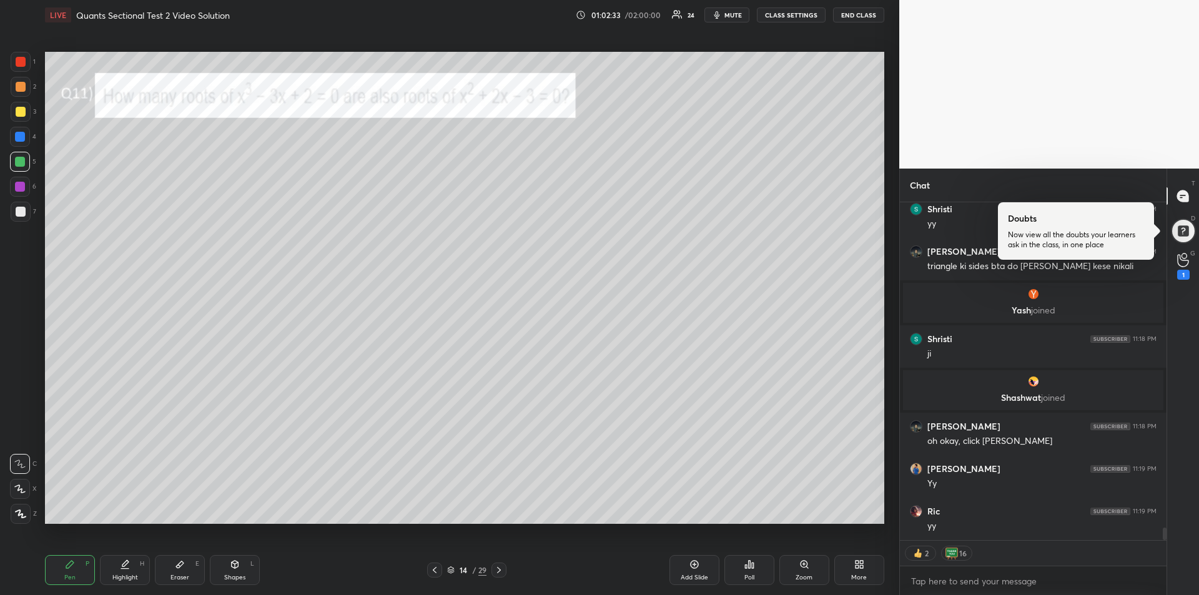
click at [437, 570] on icon at bounding box center [435, 570] width 10 height 10
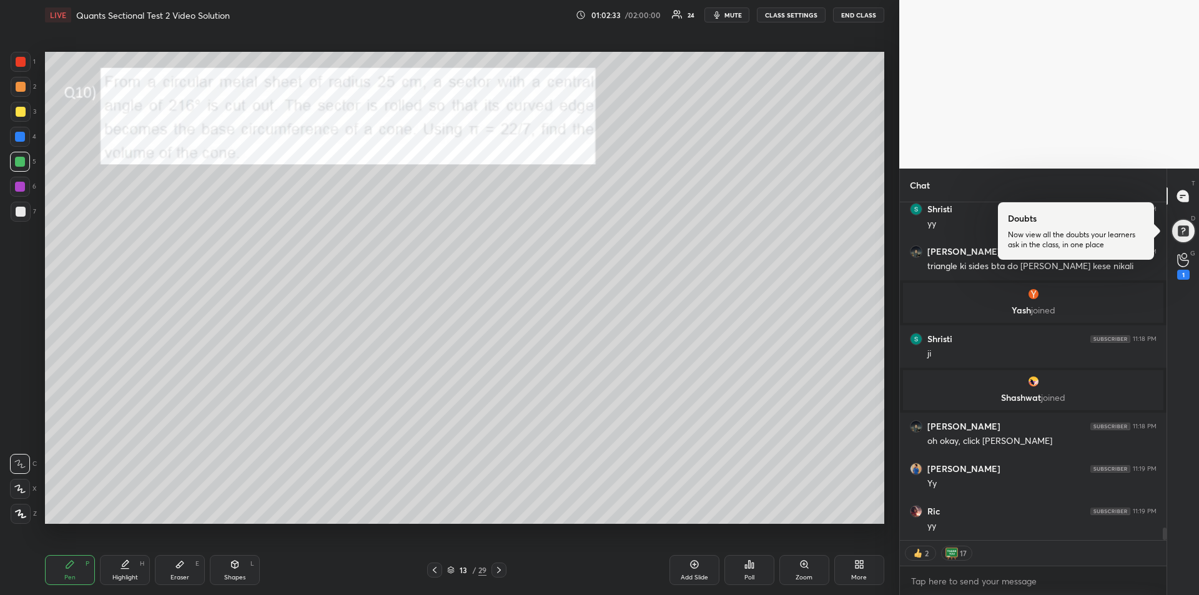
click at [437, 570] on icon at bounding box center [435, 570] width 10 height 10
click at [435, 569] on icon at bounding box center [435, 570] width 10 height 10
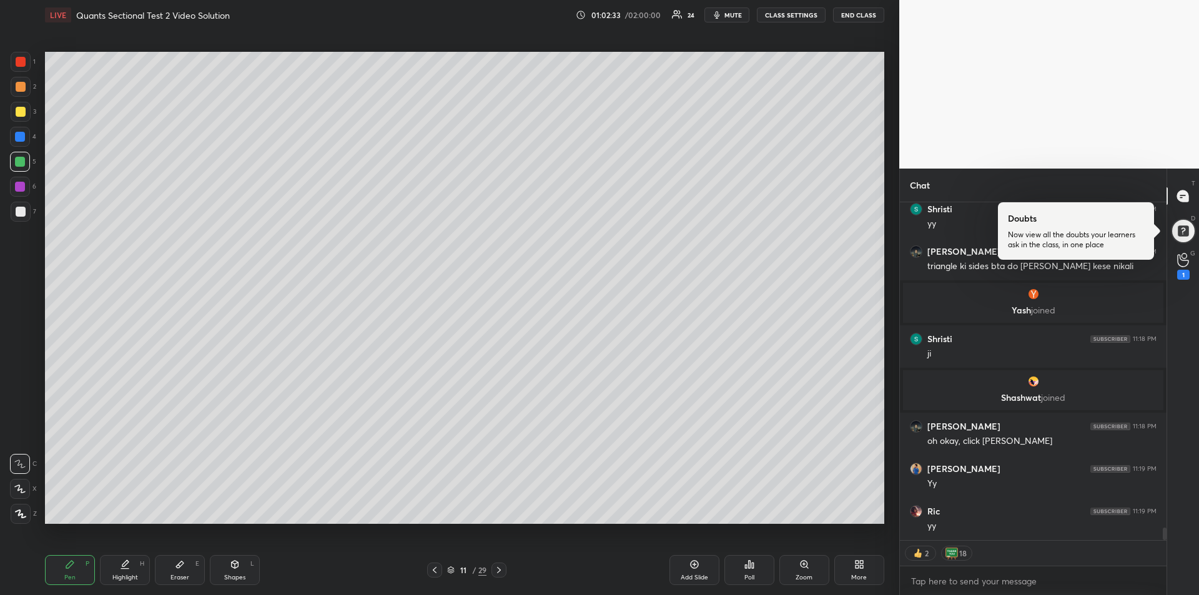
click at [435, 568] on icon at bounding box center [435, 570] width 4 height 6
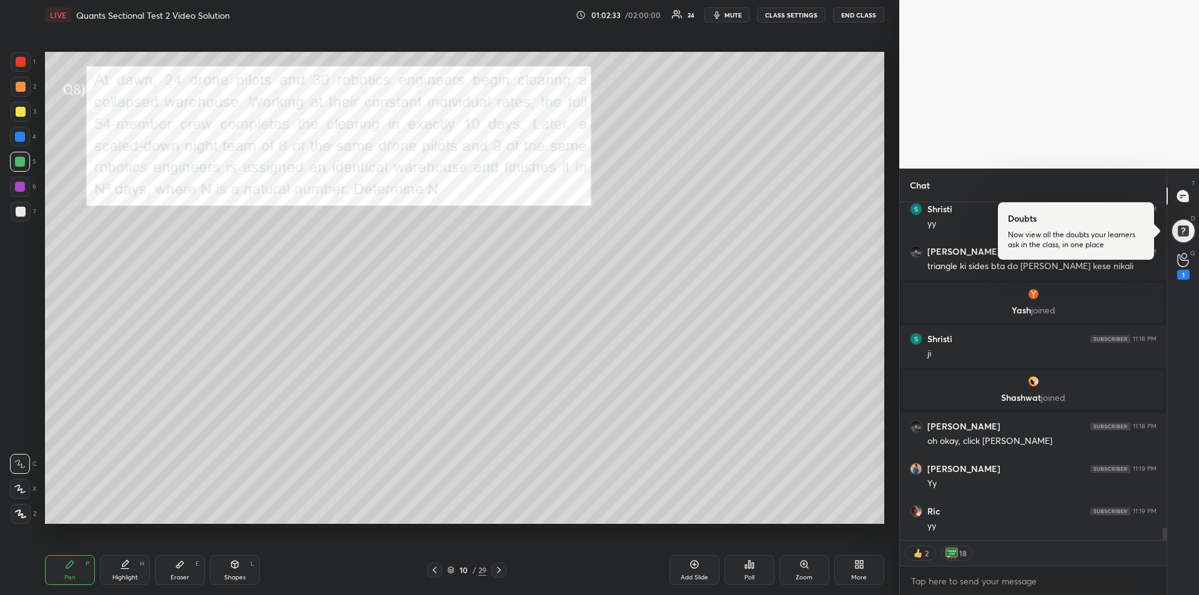
click at [437, 568] on icon at bounding box center [435, 570] width 10 height 10
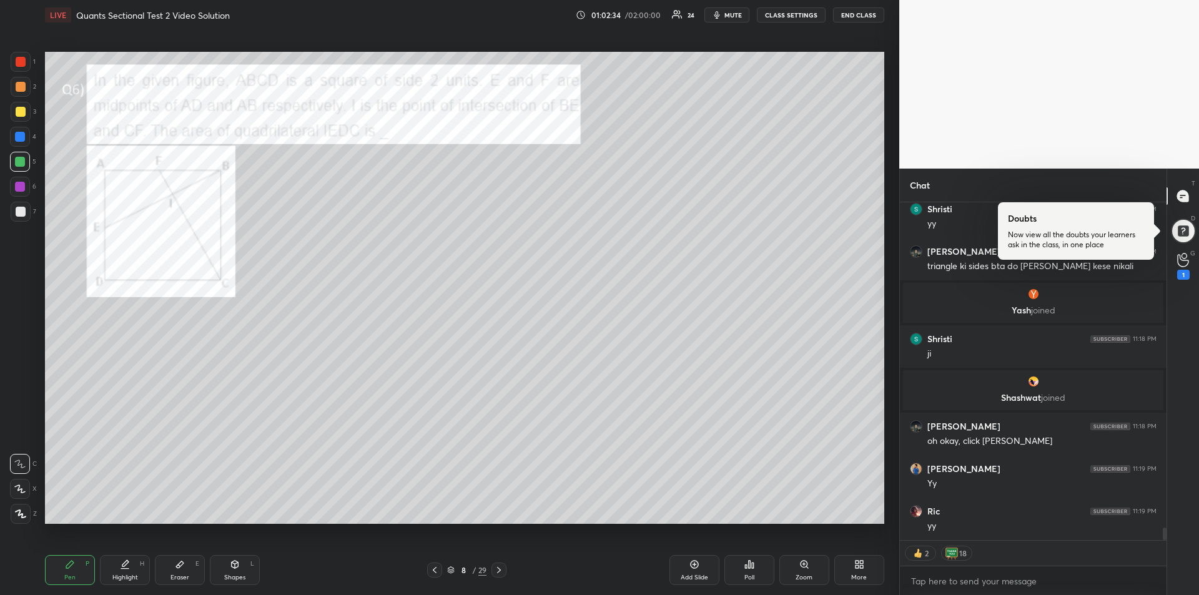
click at [438, 568] on icon at bounding box center [435, 570] width 10 height 10
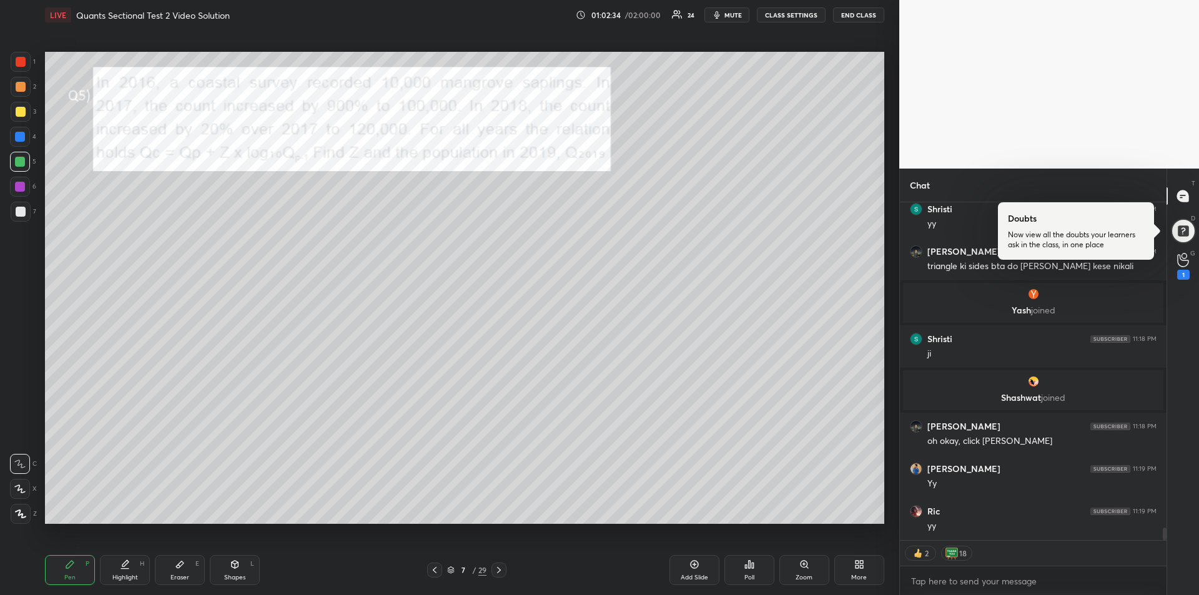
click at [437, 566] on icon at bounding box center [435, 570] width 10 height 10
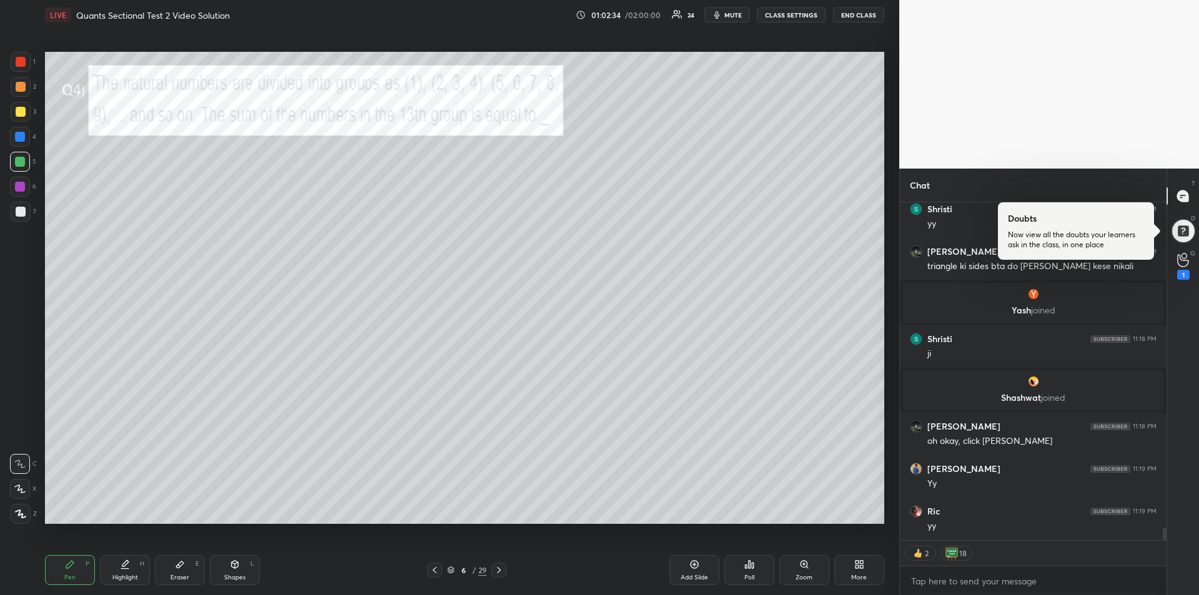
click at [437, 567] on icon at bounding box center [435, 570] width 10 height 10
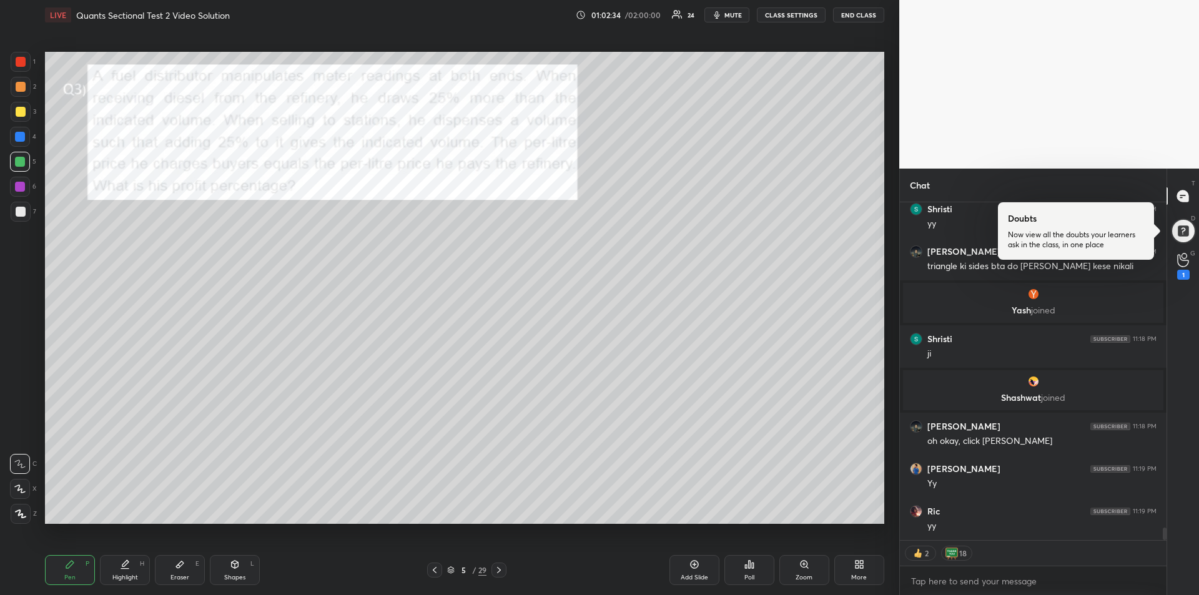
click at [437, 568] on icon at bounding box center [435, 570] width 10 height 10
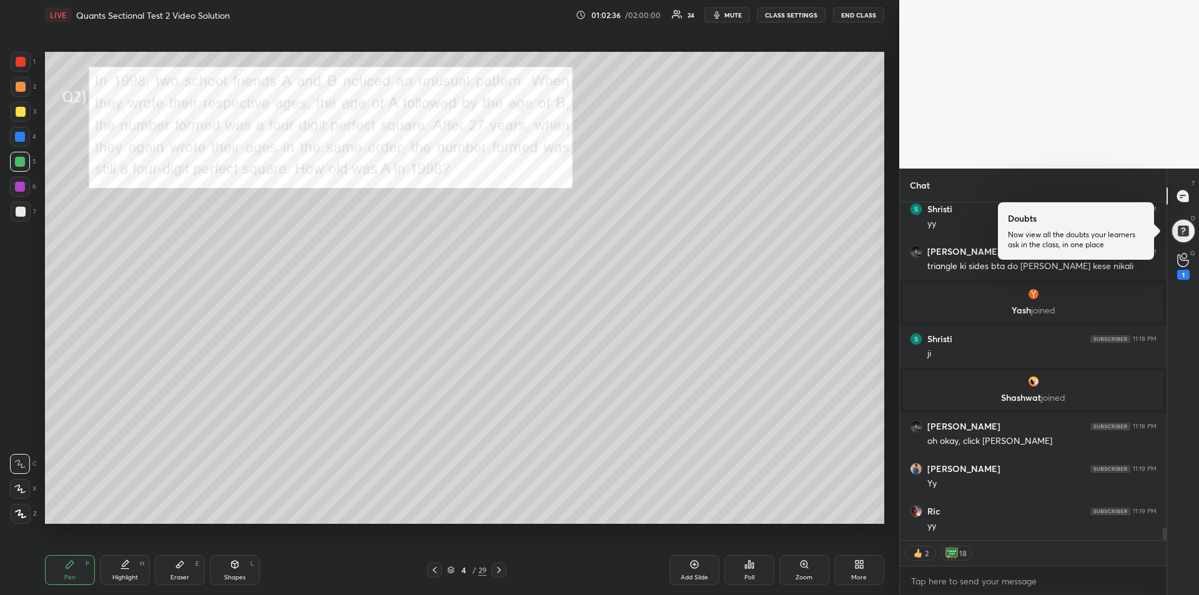
click at [183, 569] on icon at bounding box center [180, 565] width 10 height 10
click at [64, 568] on div "Pen P" at bounding box center [70, 570] width 50 height 30
click at [19, 64] on div at bounding box center [21, 62] width 10 height 10
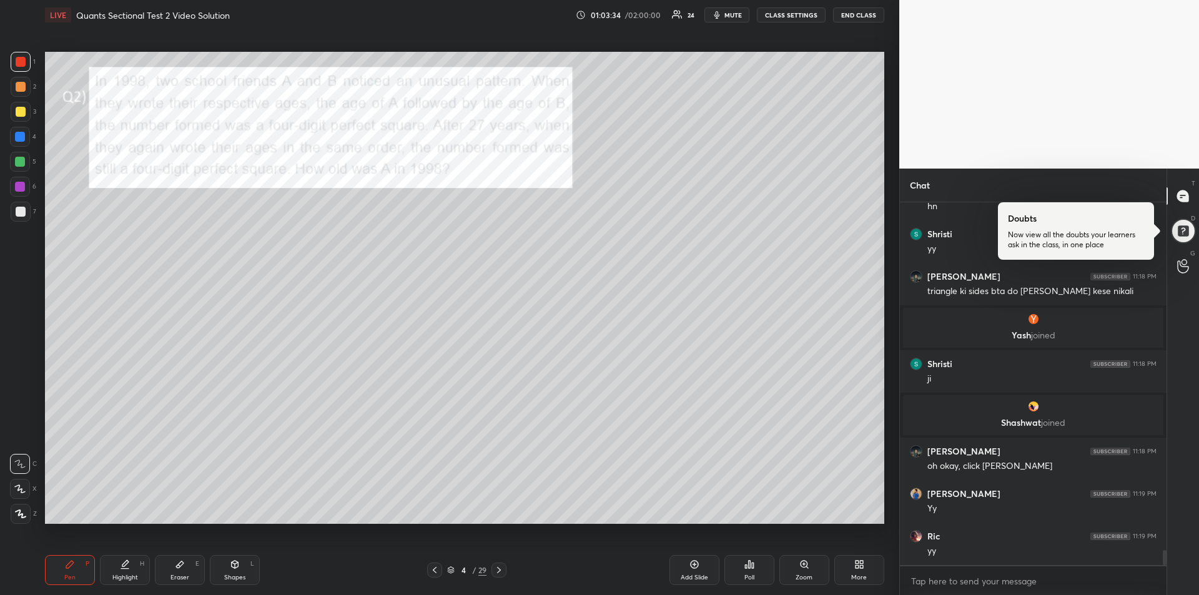
click at [174, 571] on div "Eraser E" at bounding box center [180, 570] width 50 height 30
click at [17, 512] on rect at bounding box center [17, 512] width 1 height 1
click at [71, 567] on icon at bounding box center [70, 565] width 10 height 10
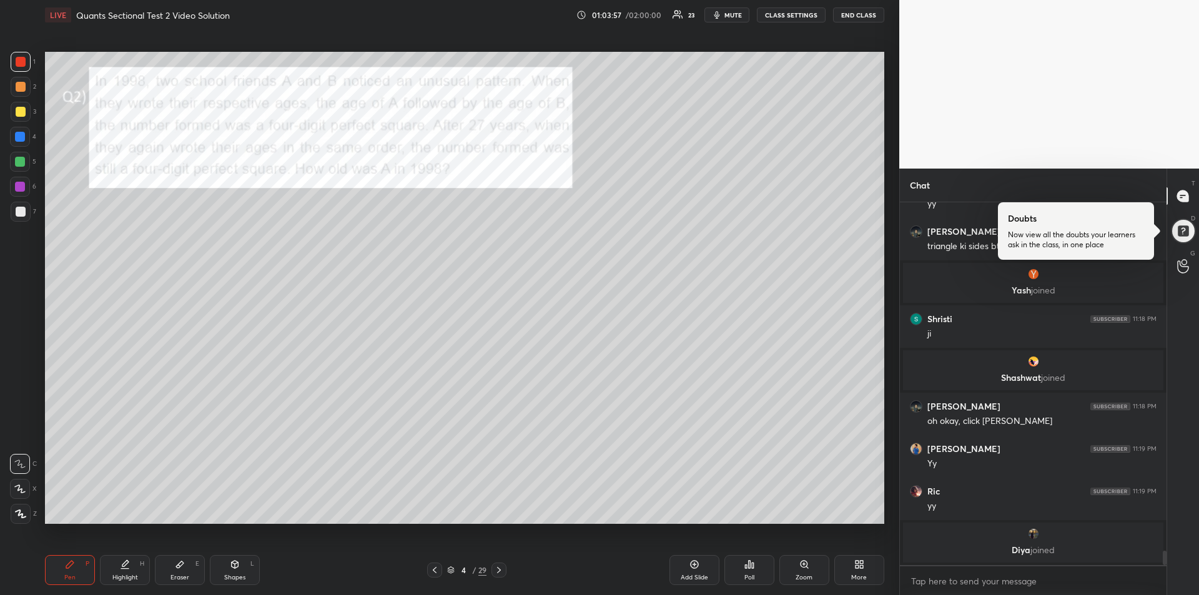
click at [184, 565] on icon at bounding box center [180, 565] width 10 height 10
click at [68, 571] on div "Pen P" at bounding box center [70, 570] width 50 height 30
click at [21, 167] on div at bounding box center [20, 162] width 20 height 20
click at [19, 115] on div at bounding box center [21, 112] width 10 height 10
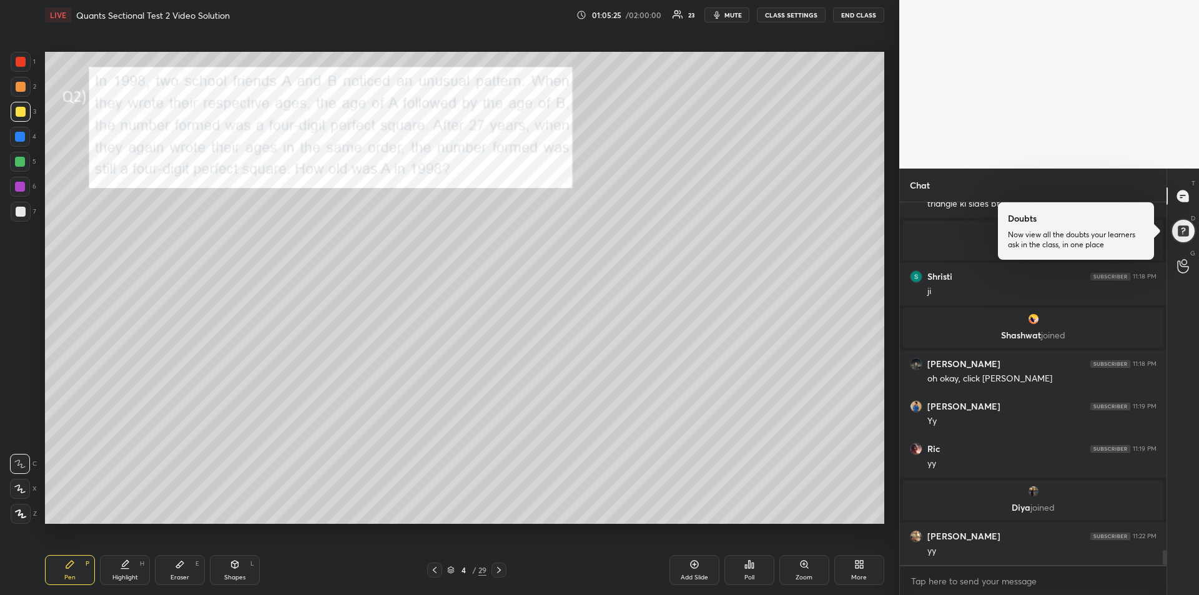
scroll to position [8587, 0]
click at [22, 166] on div at bounding box center [20, 162] width 10 height 10
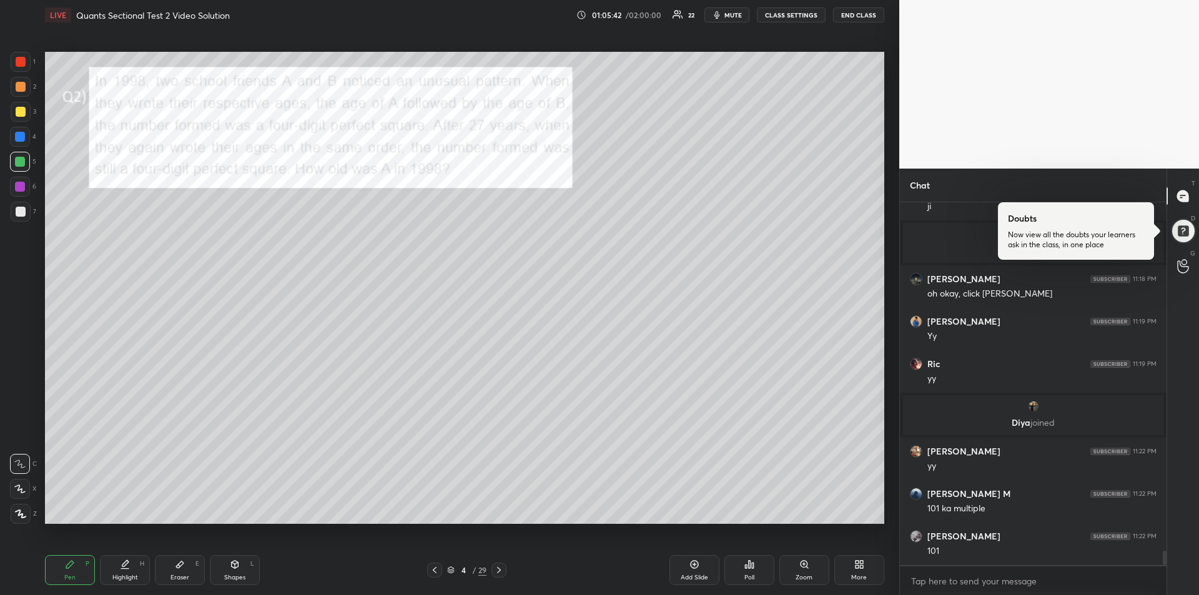
scroll to position [8715, 0]
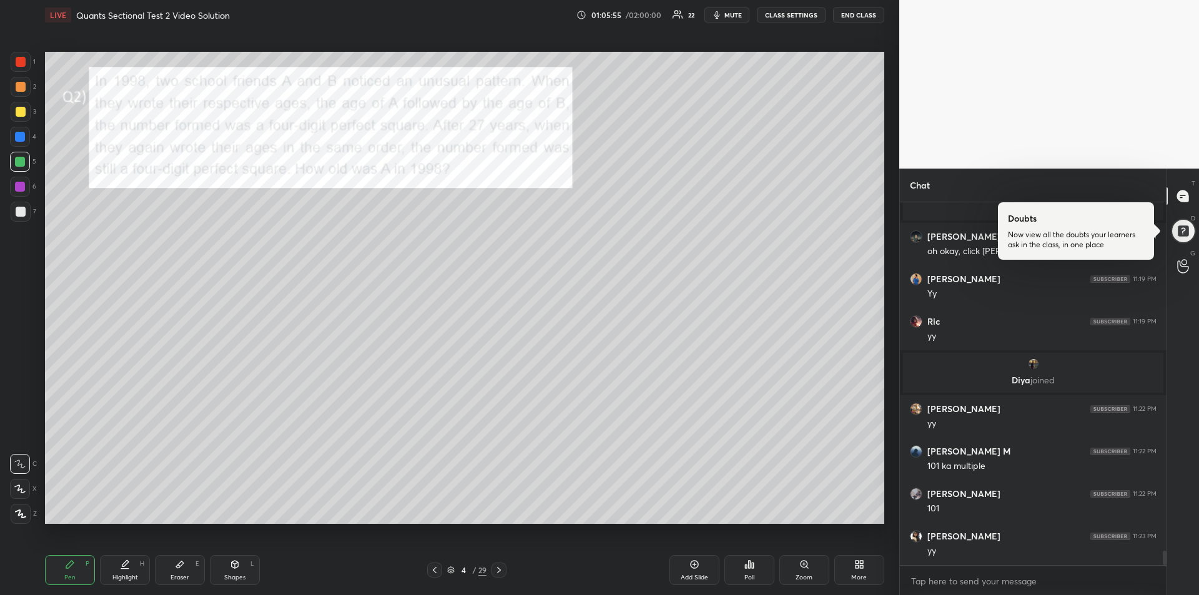
click at [19, 208] on div at bounding box center [21, 212] width 10 height 10
click at [22, 145] on div at bounding box center [20, 137] width 20 height 20
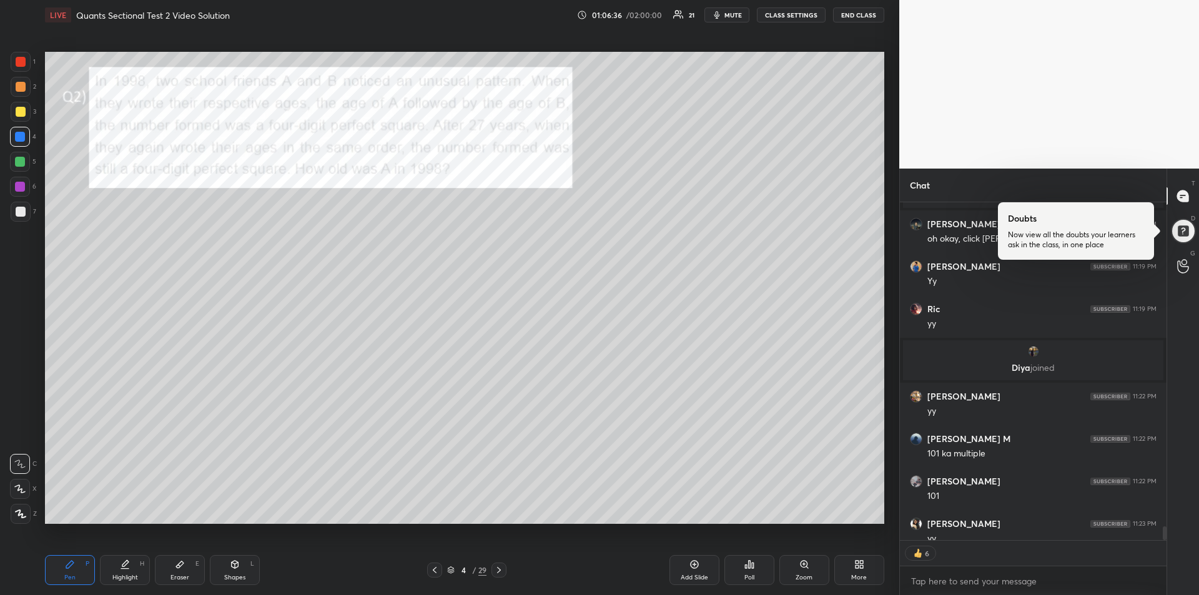
scroll to position [8794, 0]
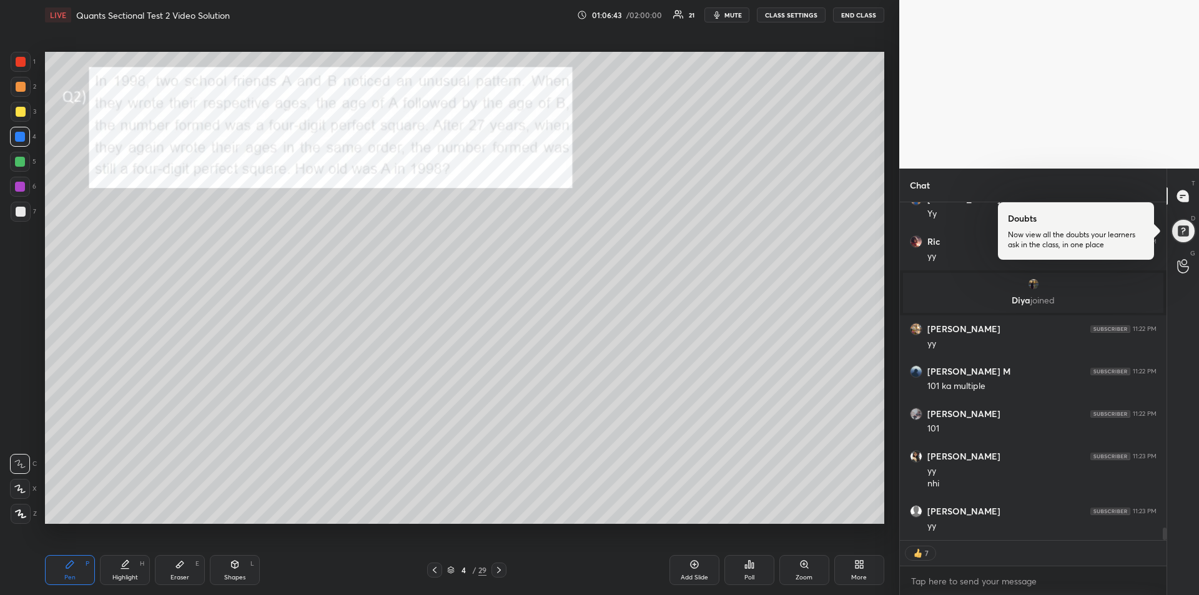
click at [17, 164] on div at bounding box center [20, 162] width 10 height 10
click at [127, 576] on div "Highlight" at bounding box center [125, 578] width 26 height 6
click at [134, 566] on div "Highlight H" at bounding box center [125, 570] width 50 height 30
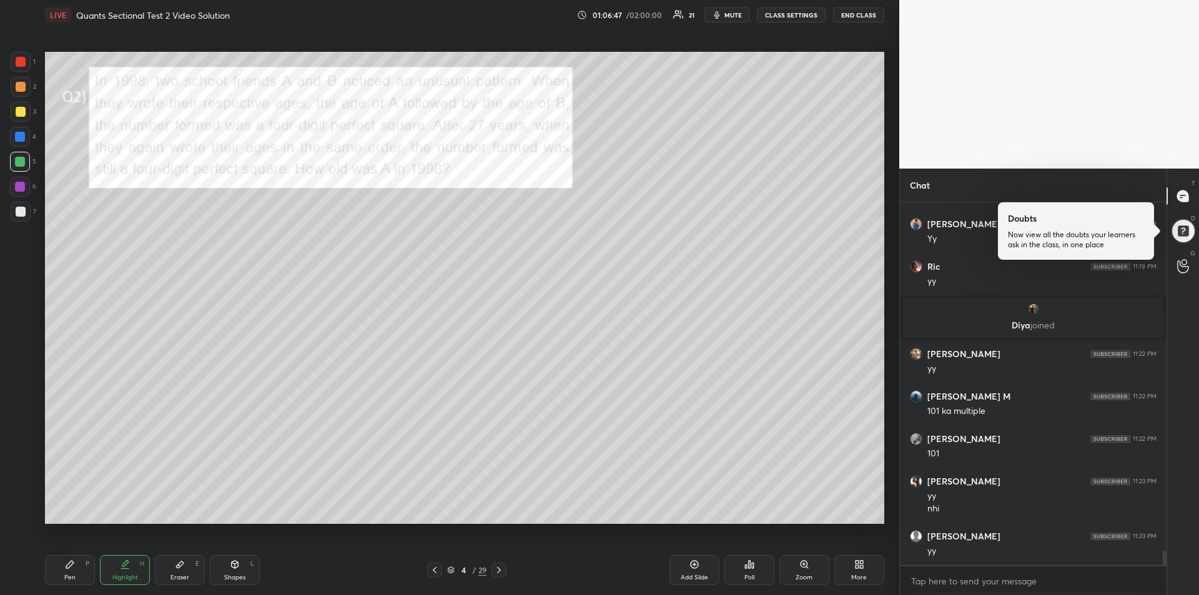
scroll to position [8770, 0]
click at [59, 575] on div "Pen P" at bounding box center [70, 570] width 50 height 30
click at [179, 563] on icon at bounding box center [180, 565] width 10 height 10
click at [66, 565] on icon at bounding box center [70, 565] width 10 height 10
click at [16, 91] on div at bounding box center [21, 87] width 10 height 10
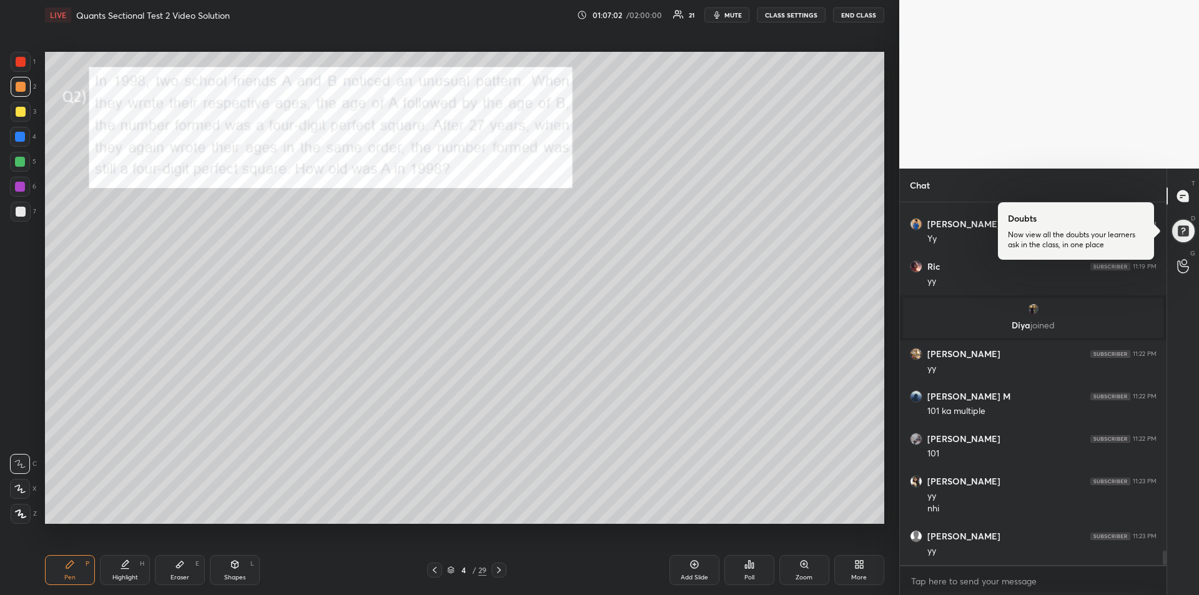
click at [732, 15] on span "mute" at bounding box center [732, 15] width 17 height 9
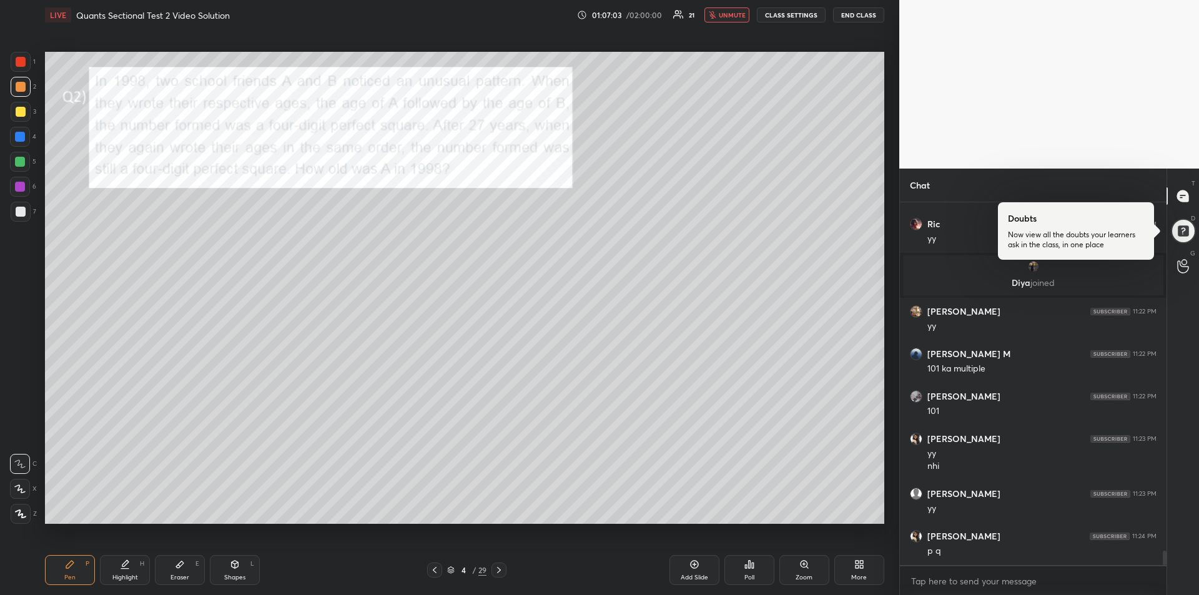
click at [732, 15] on span "unmute" at bounding box center [732, 15] width 27 height 9
click at [13, 112] on div at bounding box center [21, 112] width 20 height 20
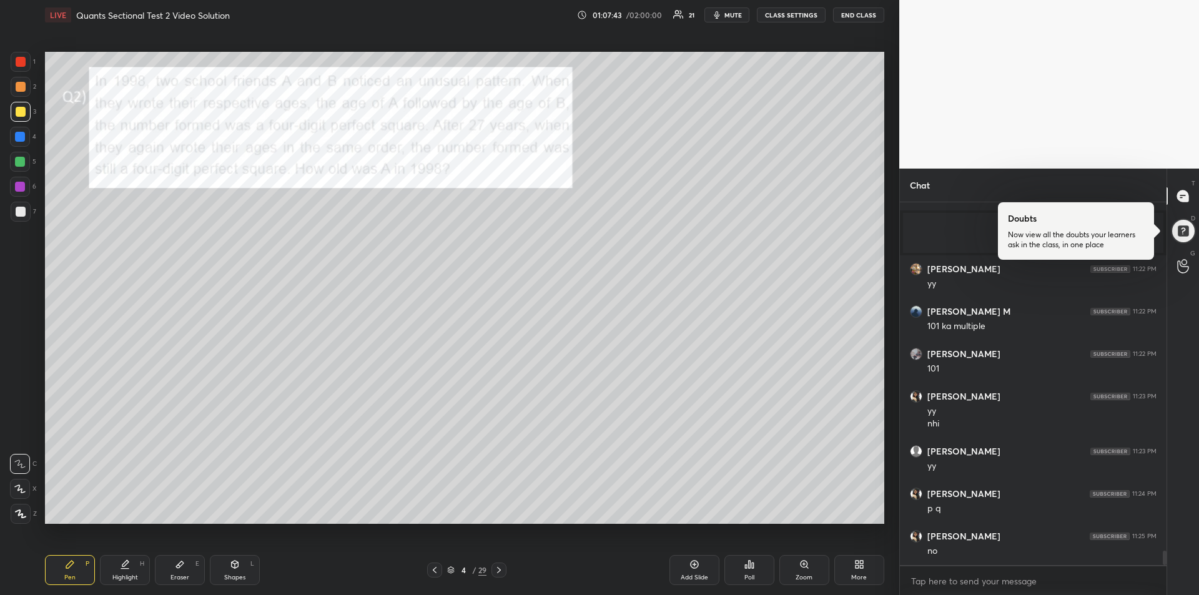
scroll to position [8897, 0]
click at [22, 65] on div at bounding box center [21, 62] width 10 height 10
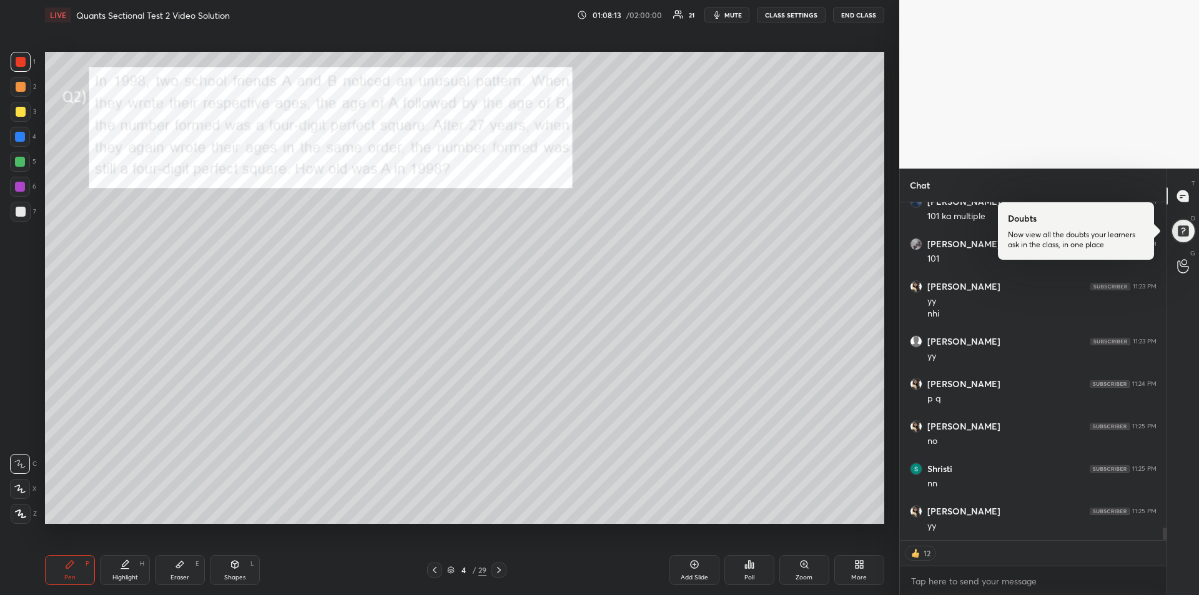
scroll to position [9007, 0]
click at [695, 573] on div "Add Slide" at bounding box center [695, 570] width 50 height 30
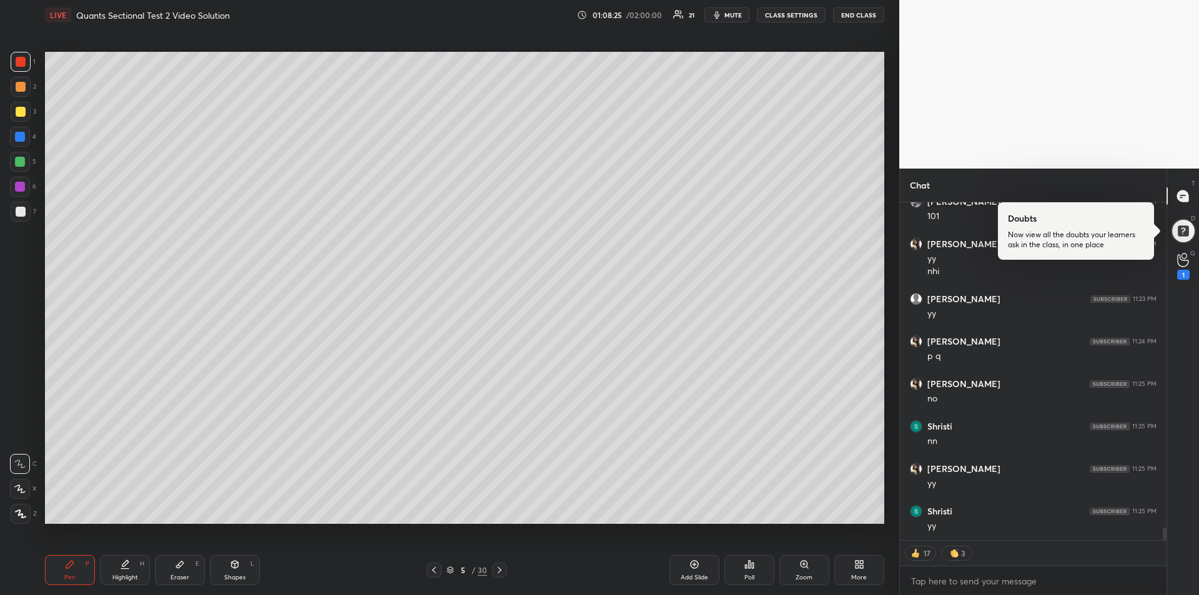
click at [434, 565] on icon at bounding box center [434, 570] width 10 height 10
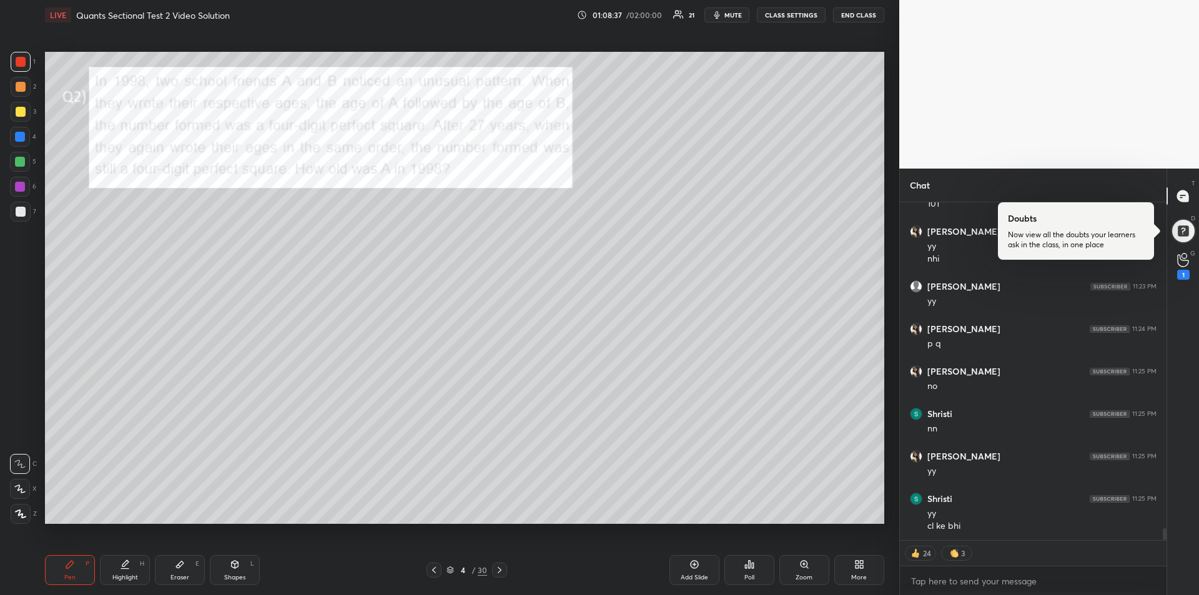
scroll to position [9062, 0]
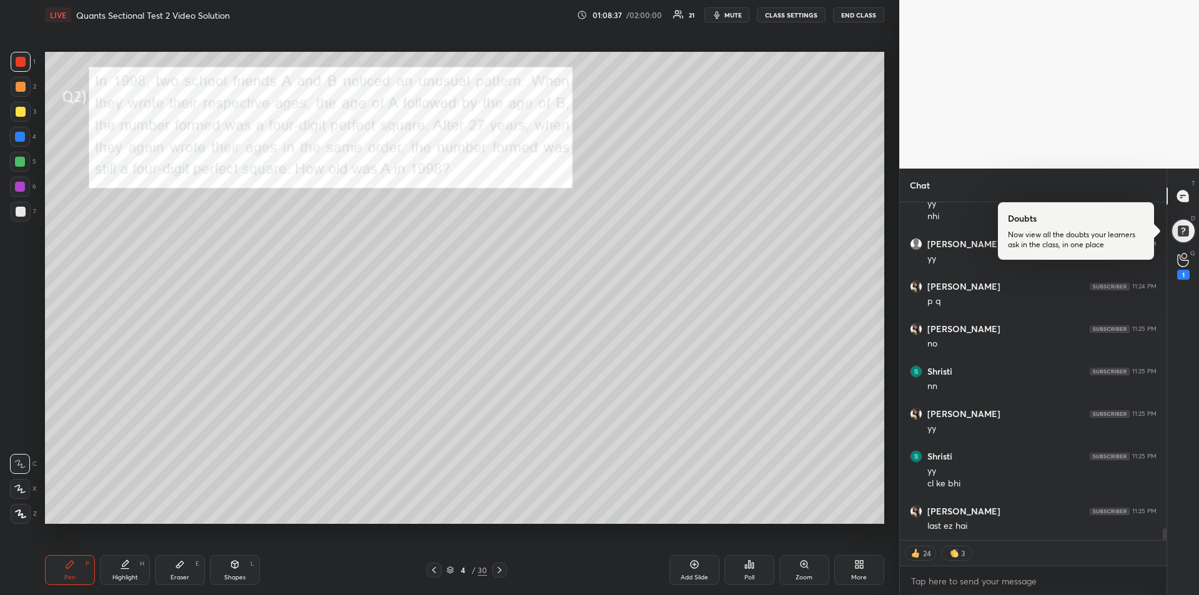
click at [502, 567] on icon at bounding box center [500, 570] width 10 height 10
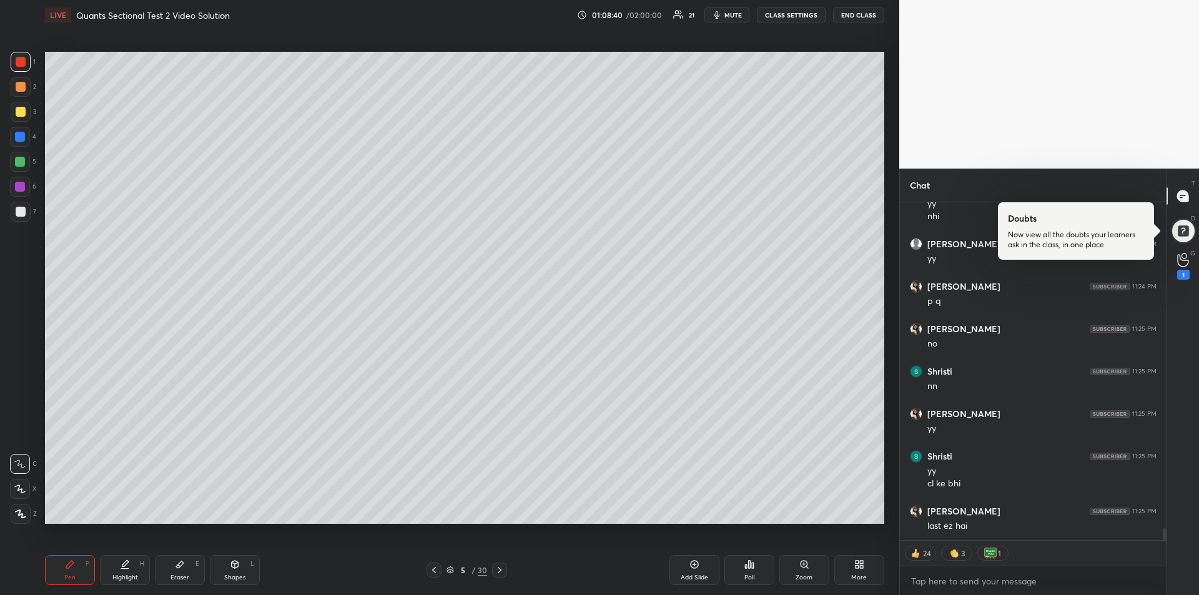
click at [502, 570] on icon at bounding box center [500, 570] width 10 height 10
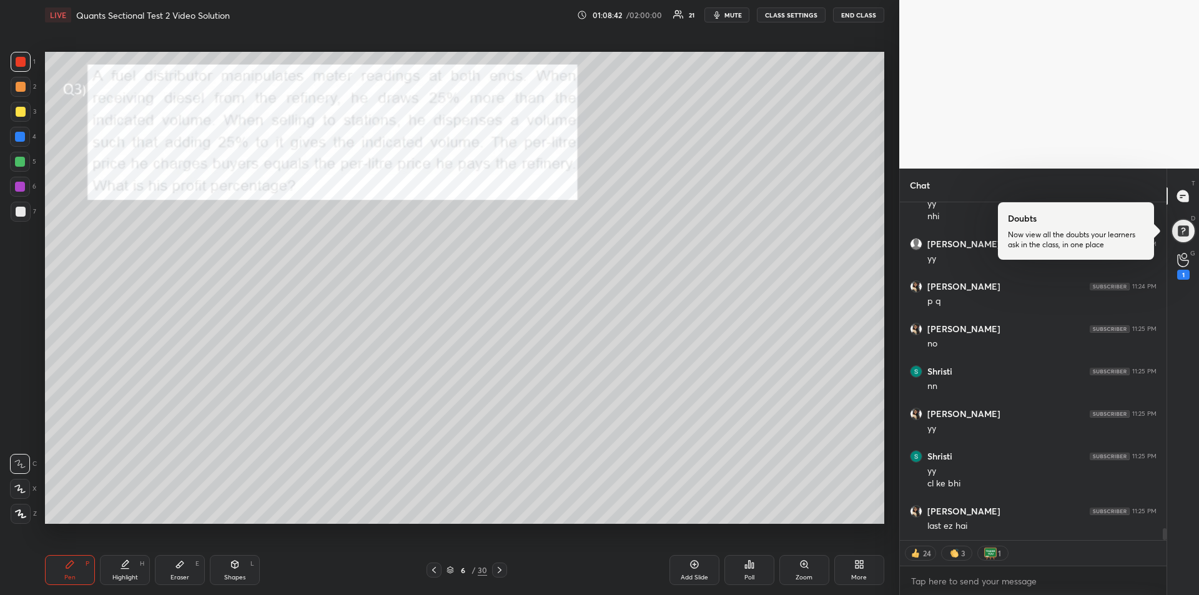
click at [501, 571] on icon at bounding box center [500, 570] width 4 height 6
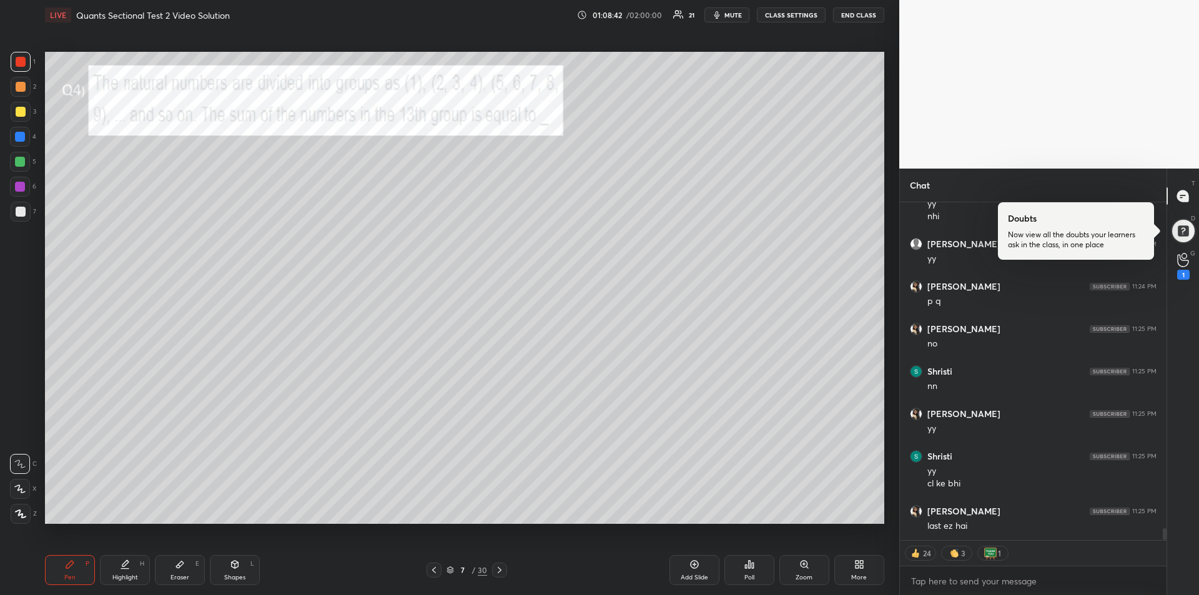
click at [501, 571] on icon at bounding box center [500, 570] width 10 height 10
click at [502, 573] on icon at bounding box center [500, 570] width 10 height 10
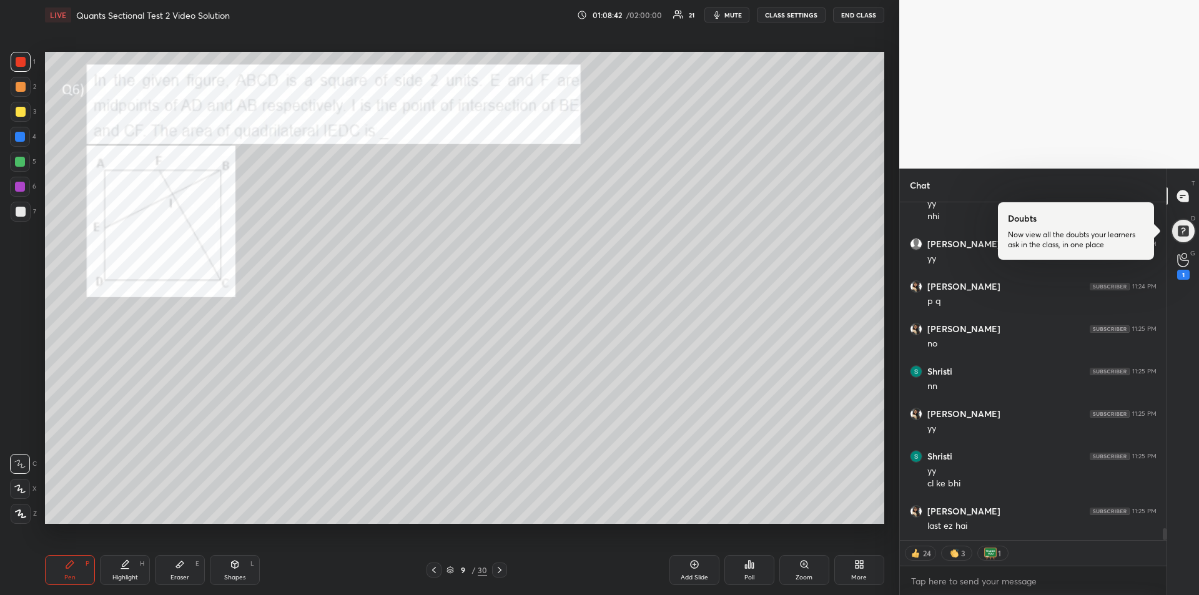
click at [502, 572] on icon at bounding box center [500, 570] width 10 height 10
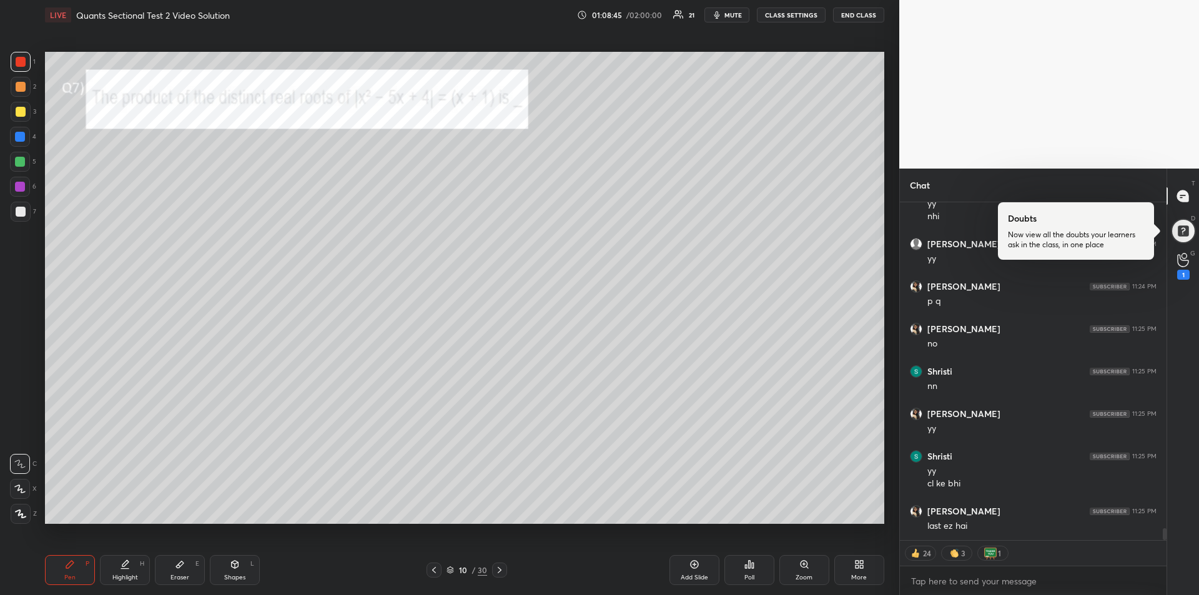
scroll to position [9104, 0]
click at [21, 118] on div at bounding box center [21, 112] width 20 height 20
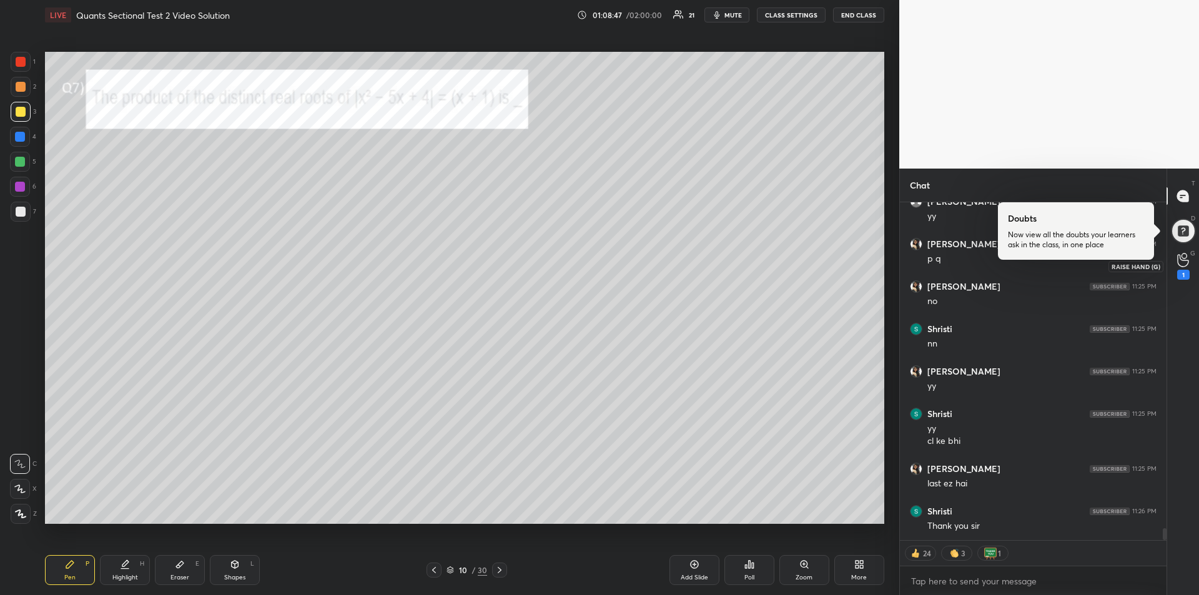
click at [1192, 269] on div "1" at bounding box center [1183, 266] width 25 height 22
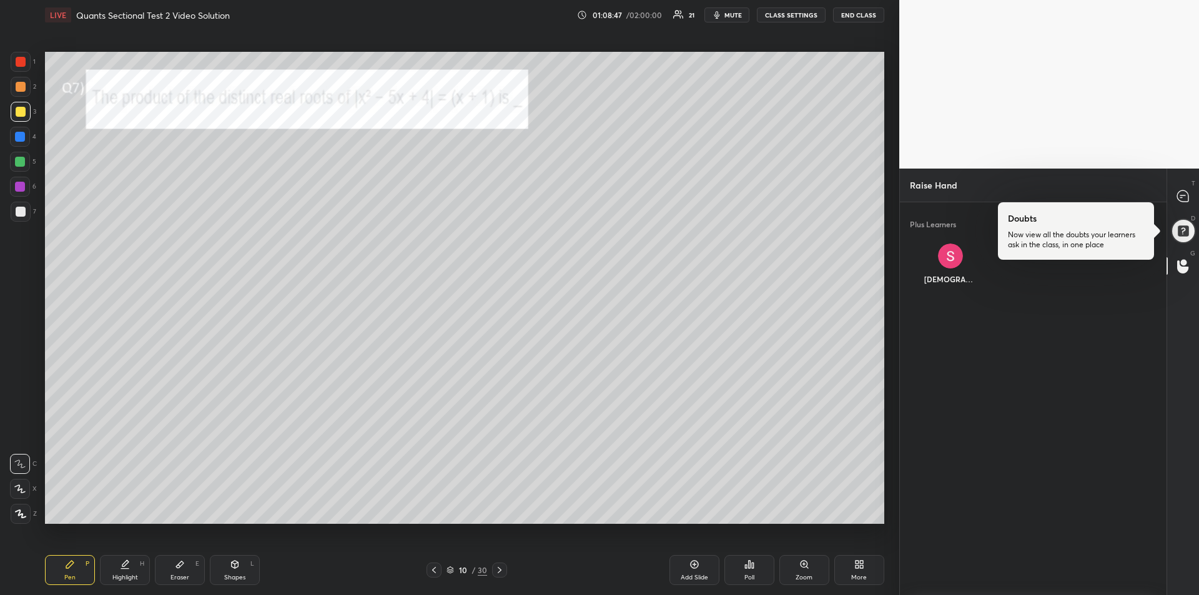
scroll to position [4, 4]
click at [1177, 224] on div at bounding box center [1183, 232] width 26 height 26
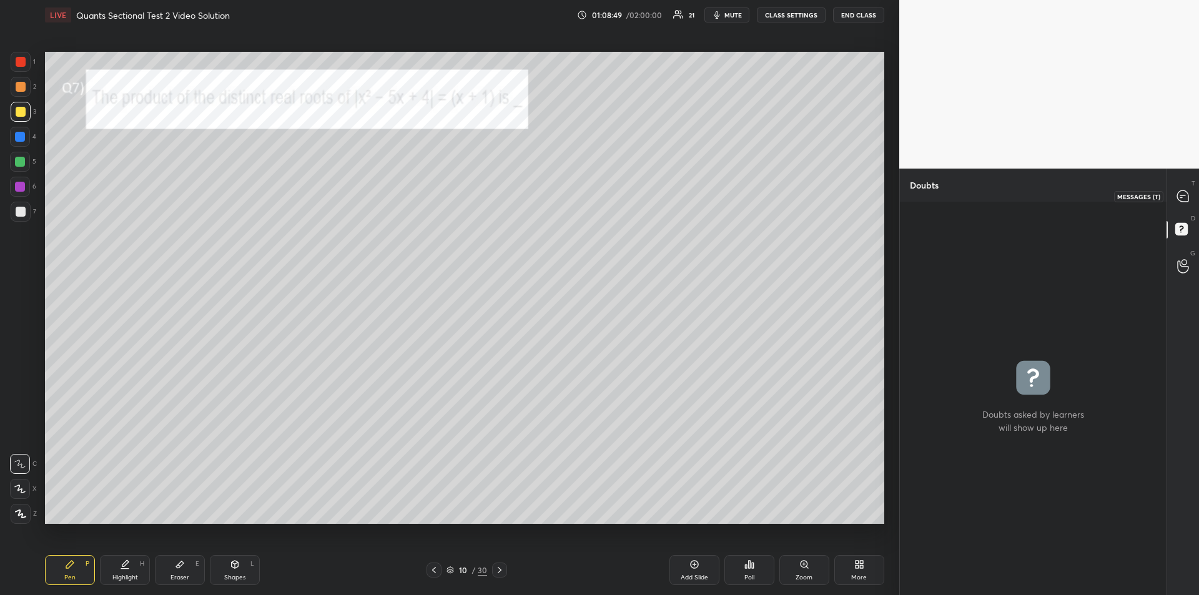
click at [1182, 194] on icon at bounding box center [1182, 195] width 11 height 11
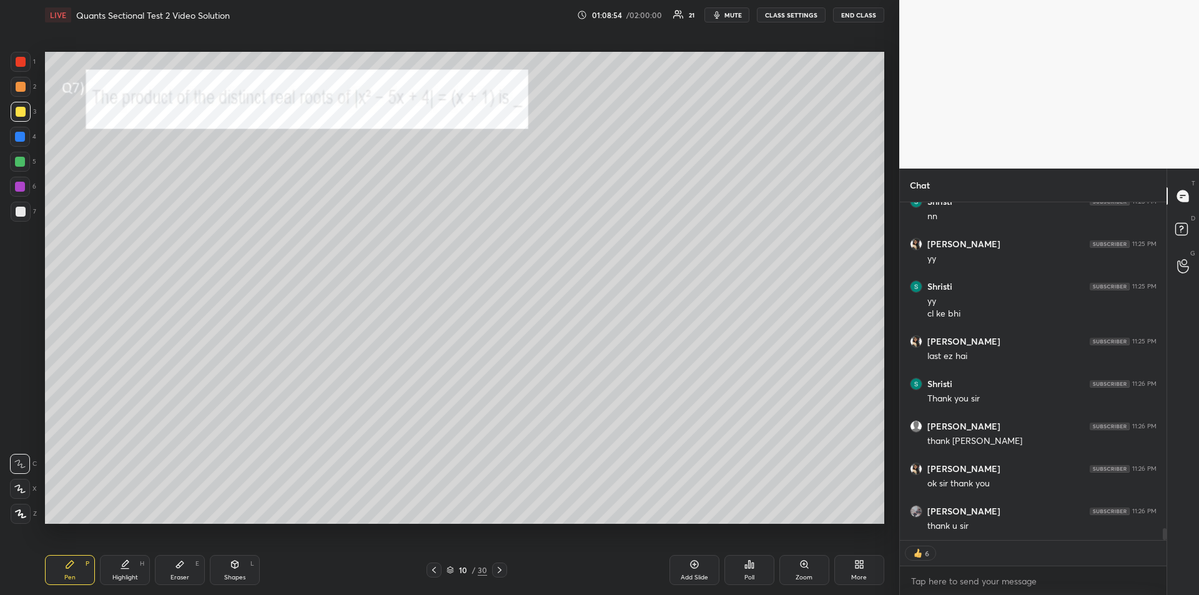
scroll to position [9533, 0]
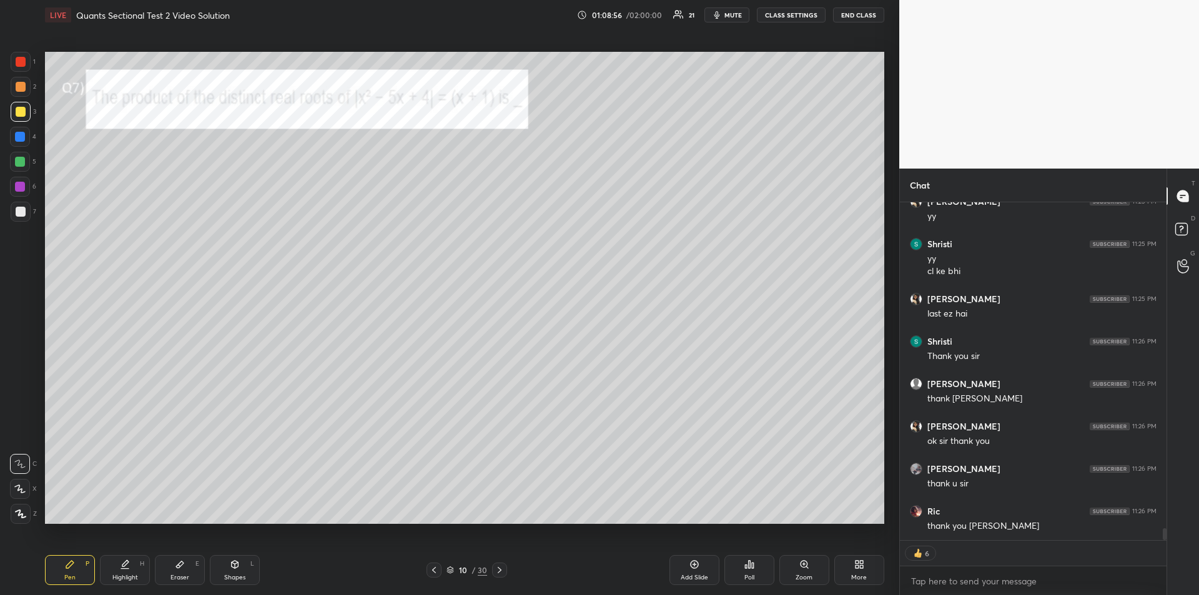
click at [854, 17] on button "END CLASS" at bounding box center [858, 14] width 51 height 15
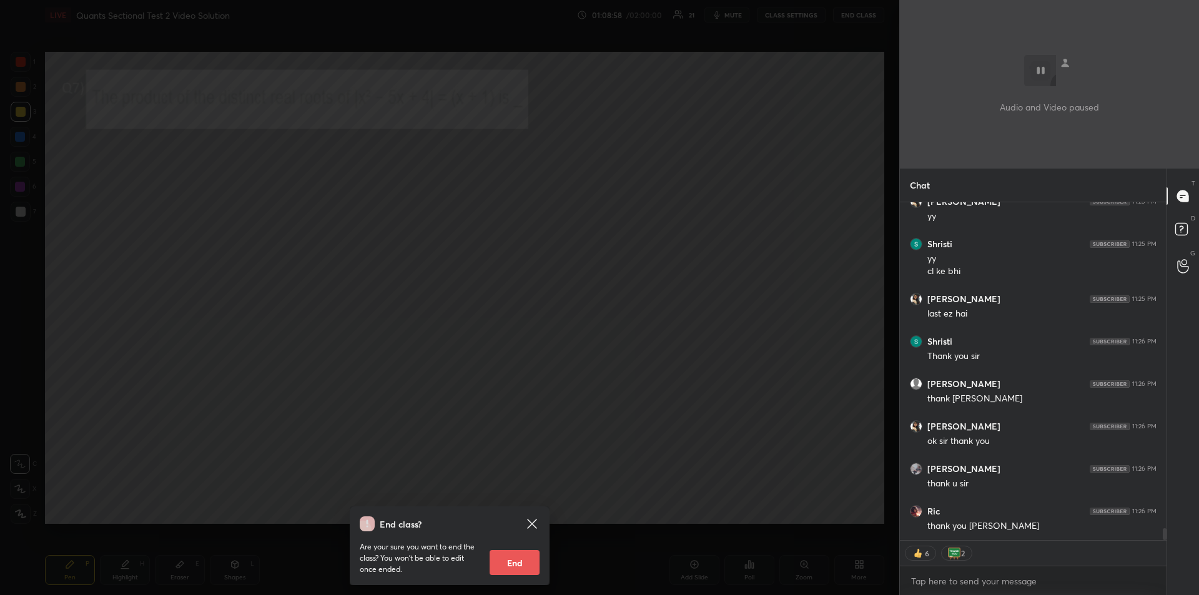
click at [515, 558] on button "End" at bounding box center [515, 562] width 50 height 25
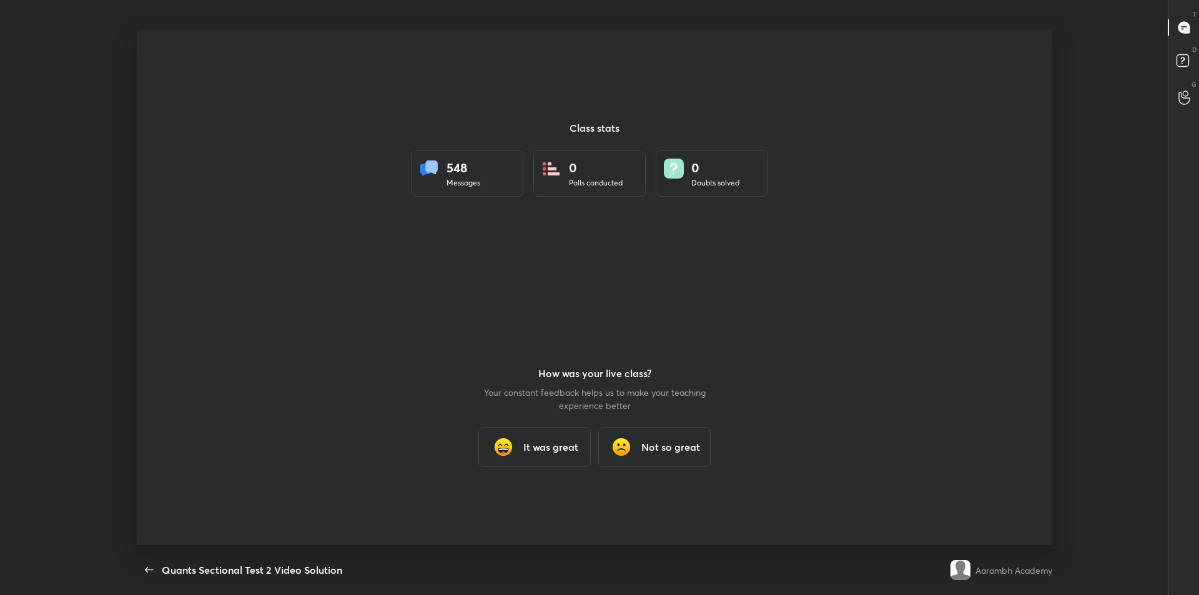
scroll to position [0, 0]
type textarea "x"
